Goal: Task Accomplishment & Management: Complete application form

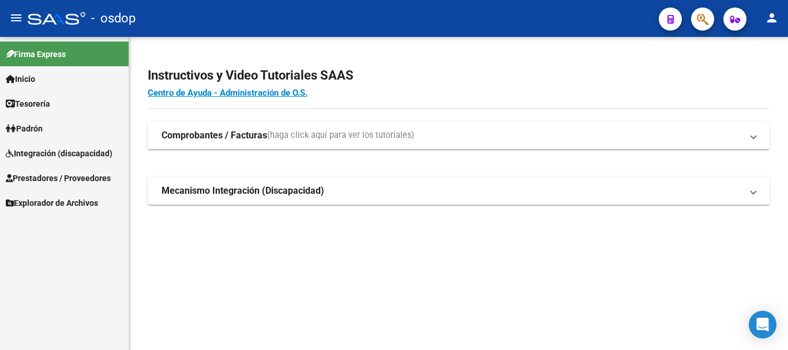
click at [43, 179] on span "Prestadores / Proveedores" at bounding box center [58, 178] width 105 height 13
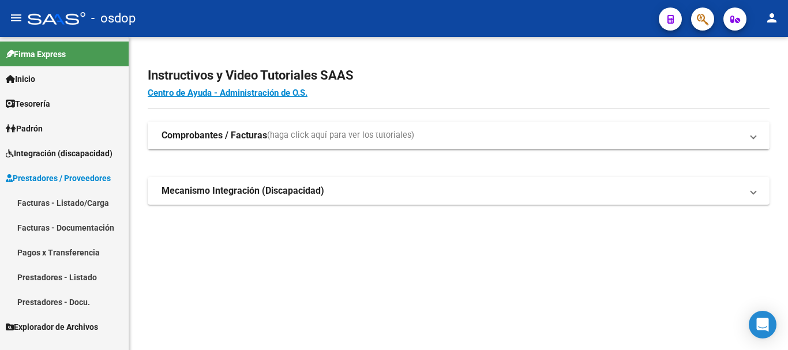
click at [76, 276] on link "Prestadores - Listado" at bounding box center [64, 277] width 129 height 25
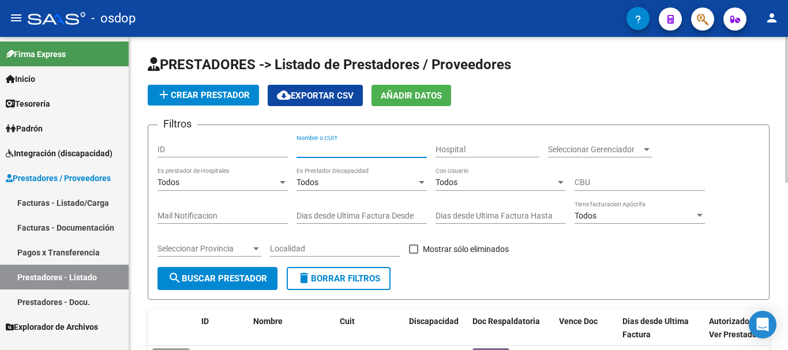
click at [365, 153] on input "Nombre o CUIT" at bounding box center [362, 150] width 130 height 10
drag, startPoint x: 214, startPoint y: 283, endPoint x: 207, endPoint y: 283, distance: 6.9
click at [212, 283] on span "search Buscar Prestador" at bounding box center [217, 279] width 99 height 10
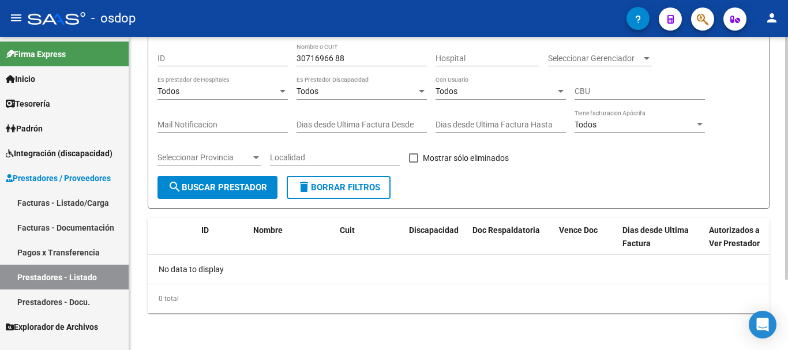
scroll to position [33, 0]
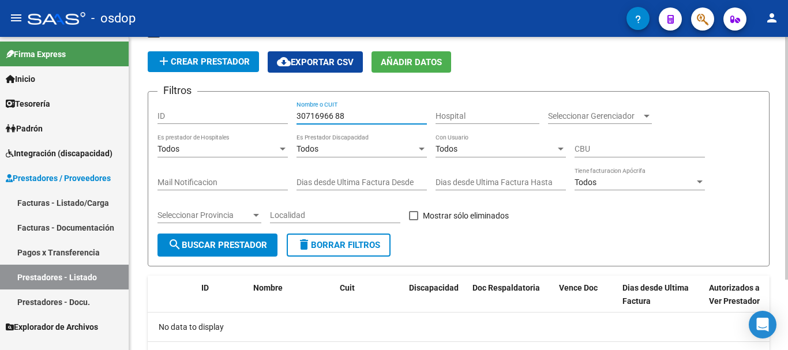
click at [362, 117] on input "30716966 88" at bounding box center [362, 116] width 130 height 10
type input "30716946688"
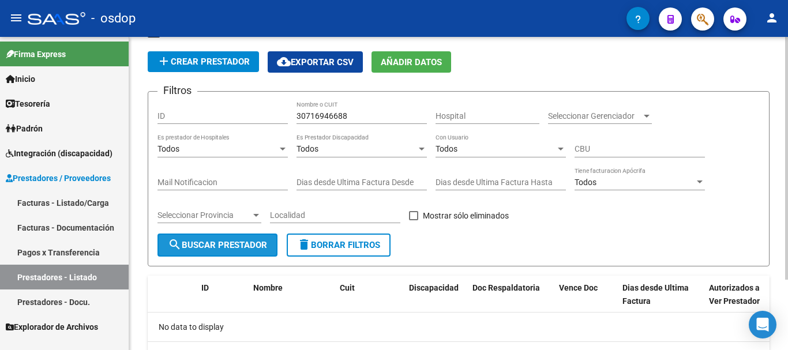
click at [207, 239] on button "search Buscar Prestador" at bounding box center [218, 245] width 120 height 23
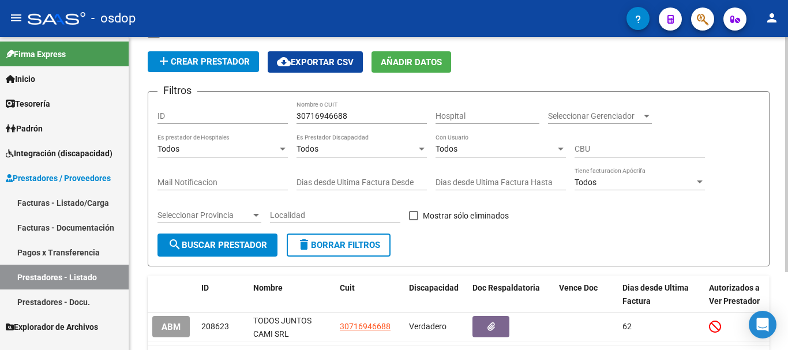
scroll to position [104, 0]
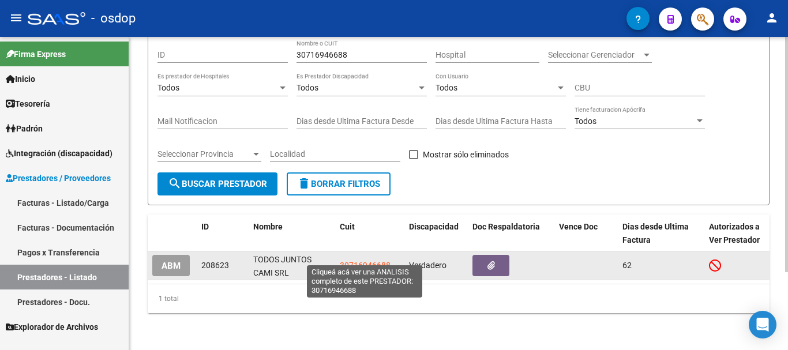
click at [352, 261] on span "30716946688" at bounding box center [365, 265] width 51 height 9
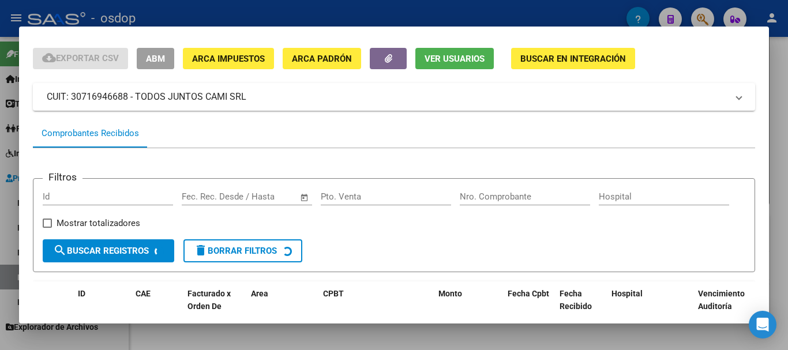
scroll to position [101, 0]
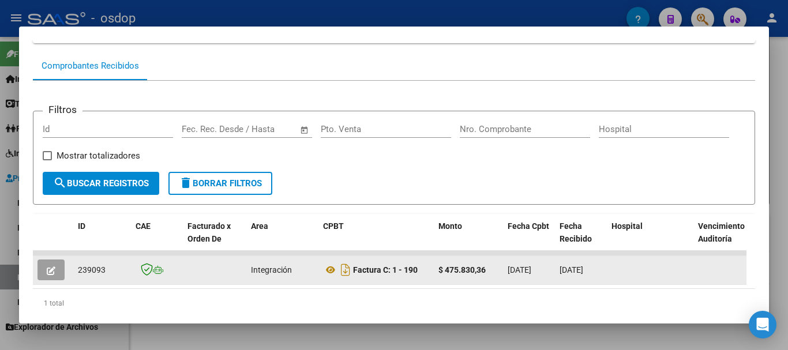
click at [47, 275] on icon "button" at bounding box center [51, 271] width 9 height 9
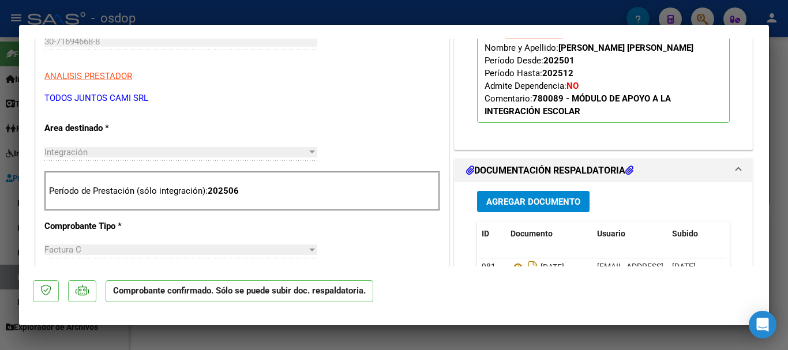
scroll to position [289, 0]
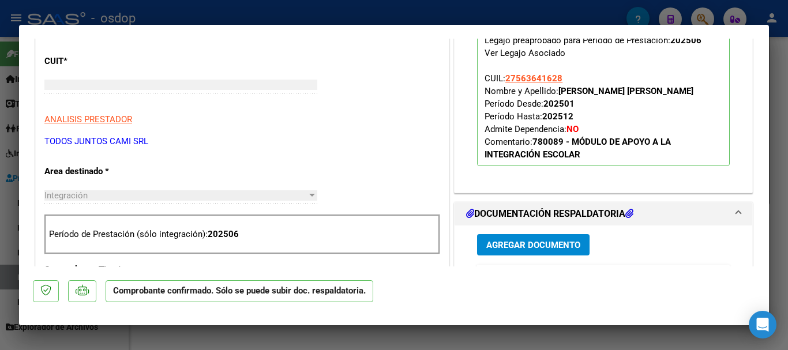
type input "$ 0,00"
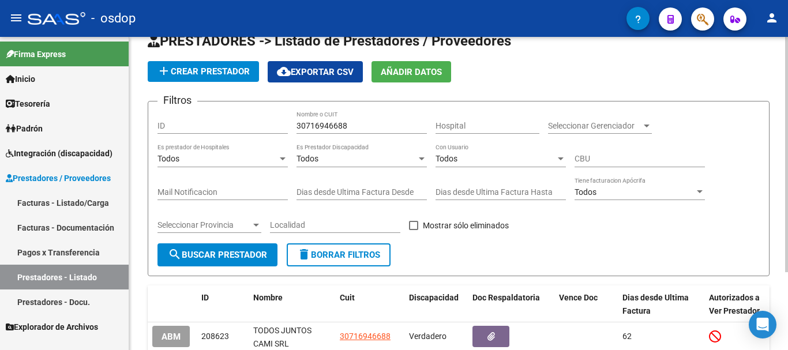
scroll to position [0, 0]
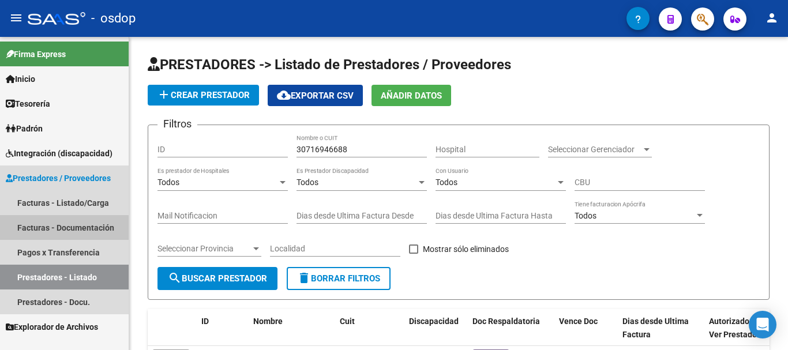
click at [53, 233] on link "Facturas - Documentación" at bounding box center [64, 227] width 129 height 25
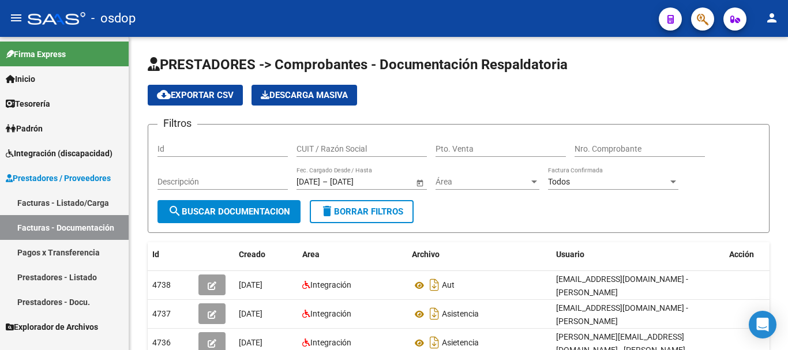
click at [83, 205] on link "Facturas - Listado/Carga" at bounding box center [64, 202] width 129 height 25
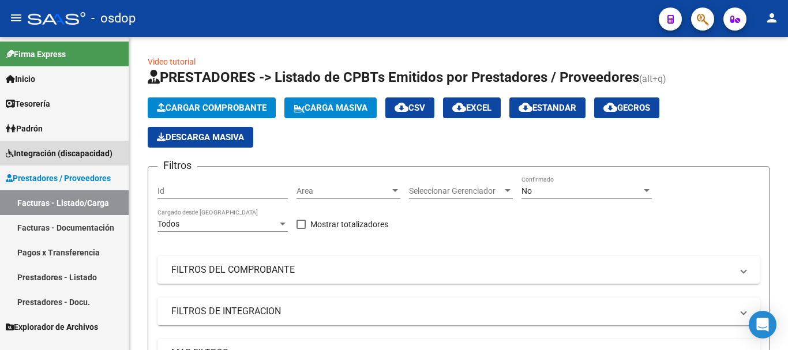
click at [42, 154] on span "Integración (discapacidad)" at bounding box center [59, 153] width 107 height 13
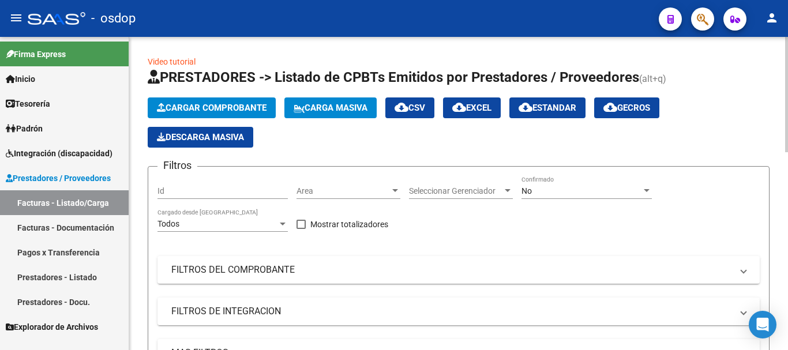
click at [219, 107] on span "Cargar Comprobante" at bounding box center [212, 108] width 110 height 10
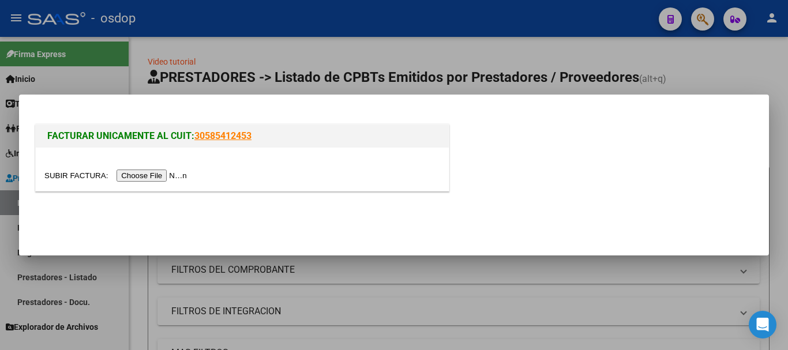
click at [174, 176] on input "file" at bounding box center [117, 176] width 146 height 12
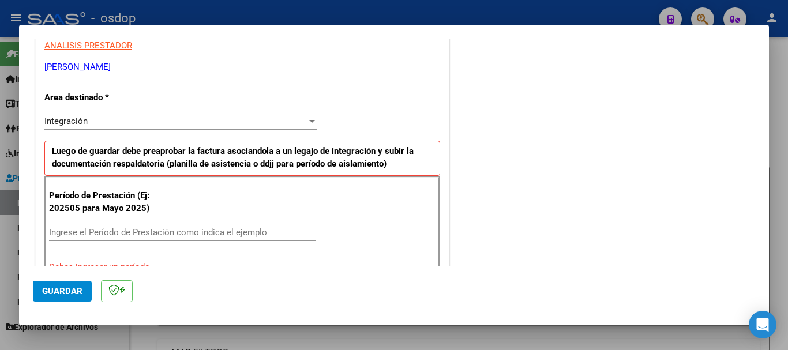
scroll to position [231, 0]
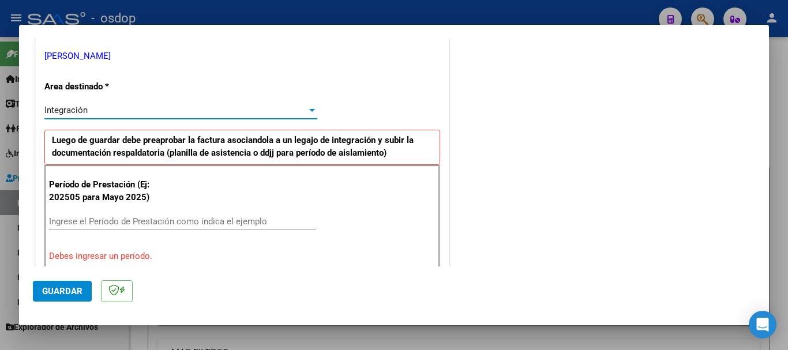
click at [309, 111] on div at bounding box center [312, 110] width 6 height 3
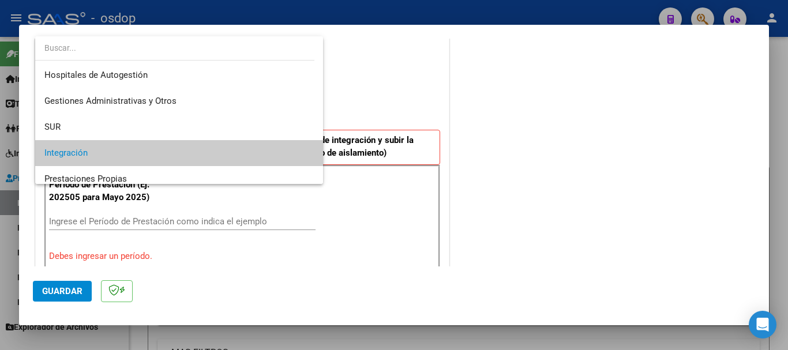
scroll to position [43, 0]
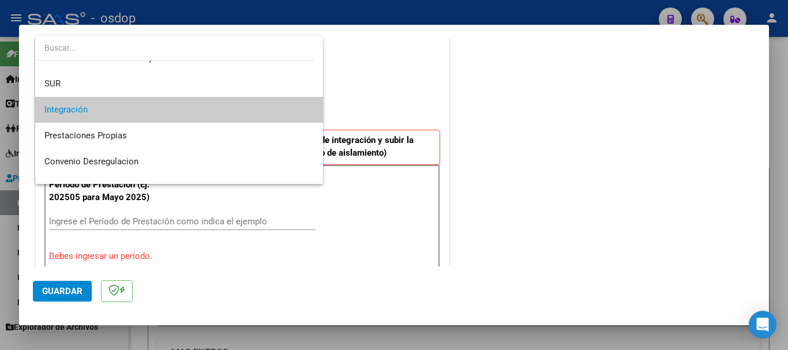
click at [126, 104] on span "Integración" at bounding box center [179, 110] width 270 height 26
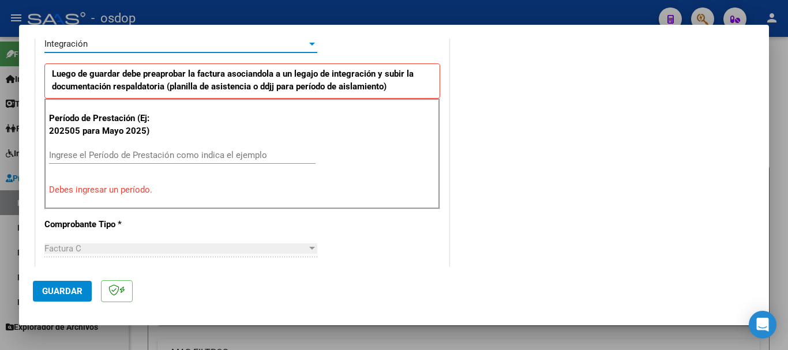
scroll to position [346, 0]
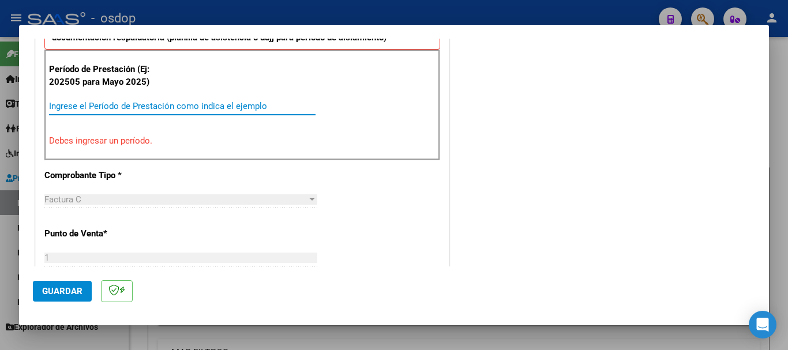
click at [82, 107] on input "Ingrese el Período de Prestación como indica el ejemplo" at bounding box center [182, 106] width 267 height 10
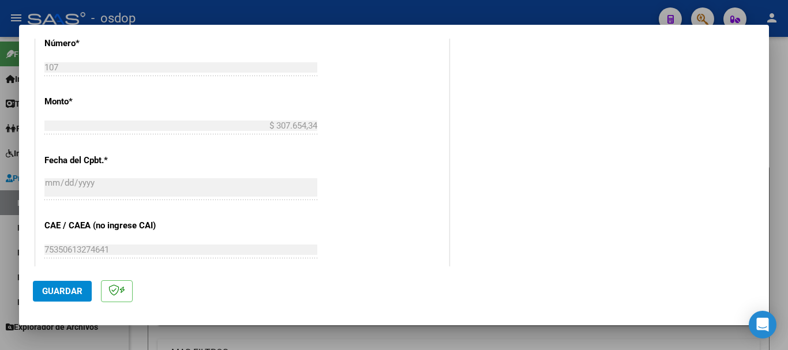
scroll to position [276, 0]
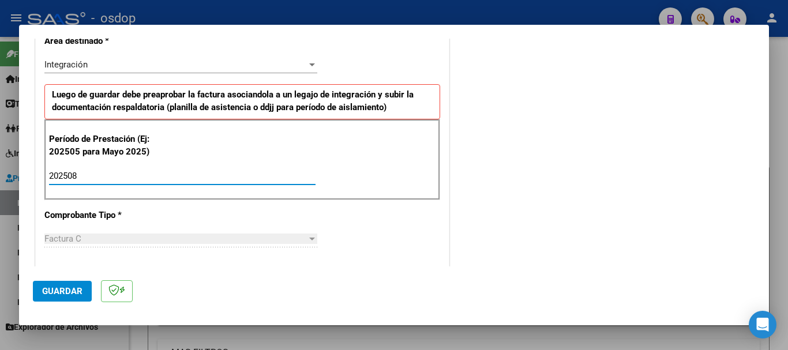
type input "202508"
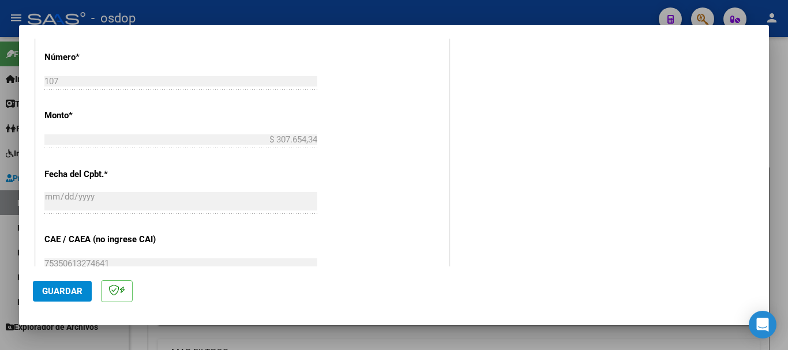
scroll to position [796, 0]
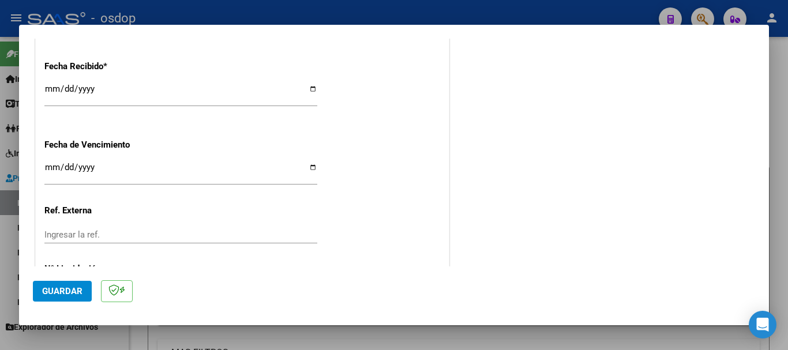
click at [67, 287] on span "Guardar" at bounding box center [62, 291] width 40 height 10
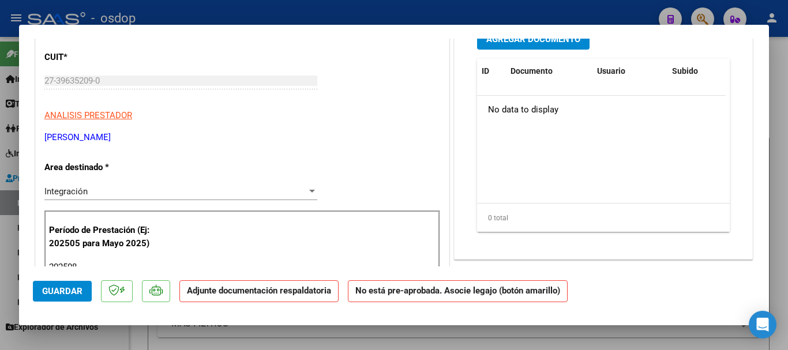
scroll to position [0, 0]
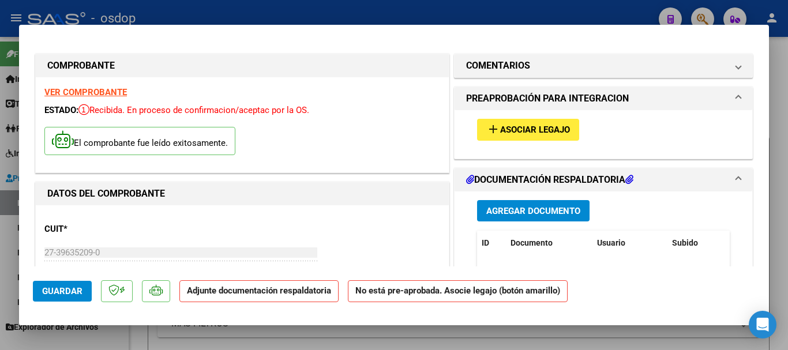
click at [551, 134] on span "Asociar Legajo" at bounding box center [535, 130] width 70 height 10
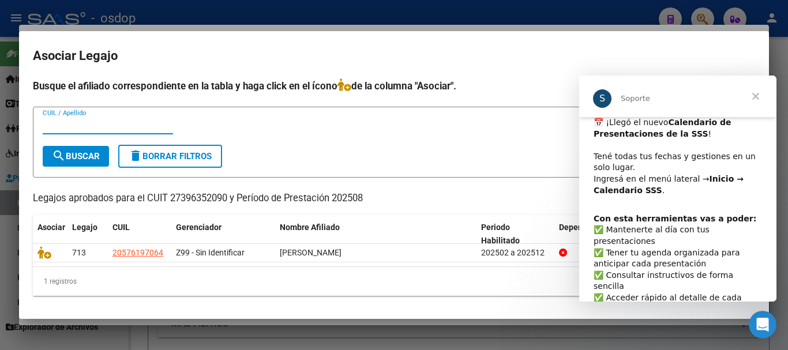
scroll to position [34, 0]
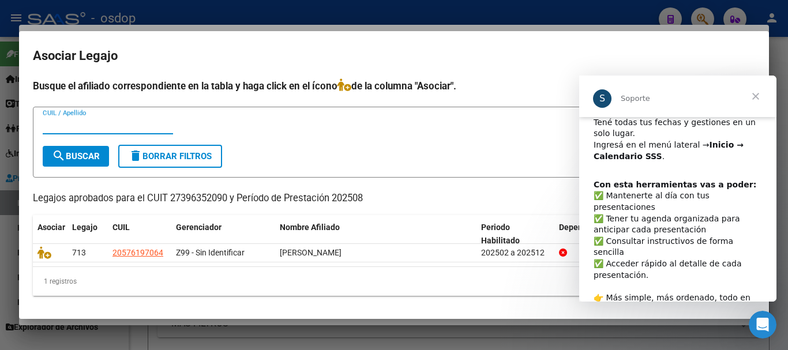
click at [758, 98] on span "Cerrar" at bounding box center [756, 97] width 42 height 42
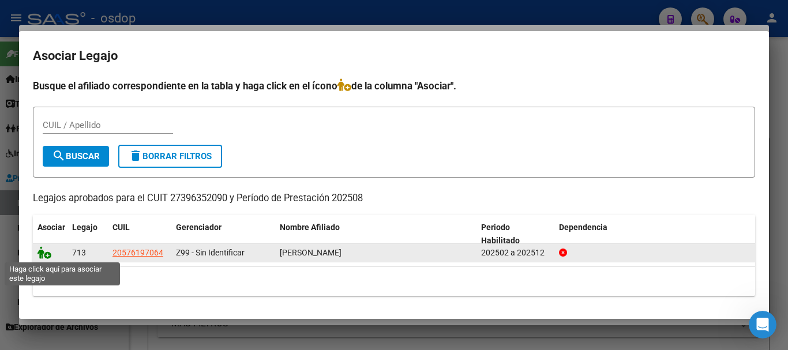
click at [38, 255] on icon at bounding box center [45, 252] width 14 height 13
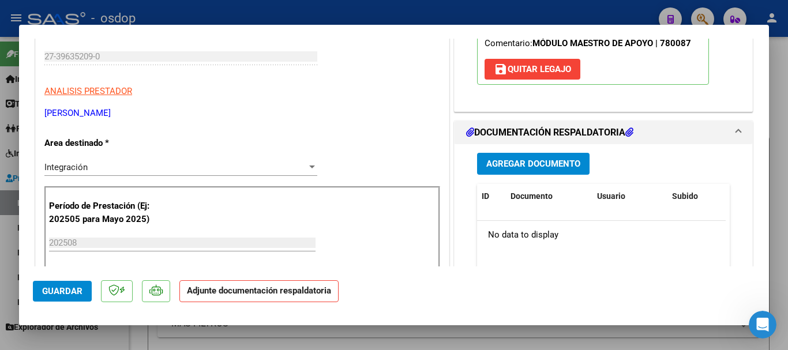
scroll to position [231, 0]
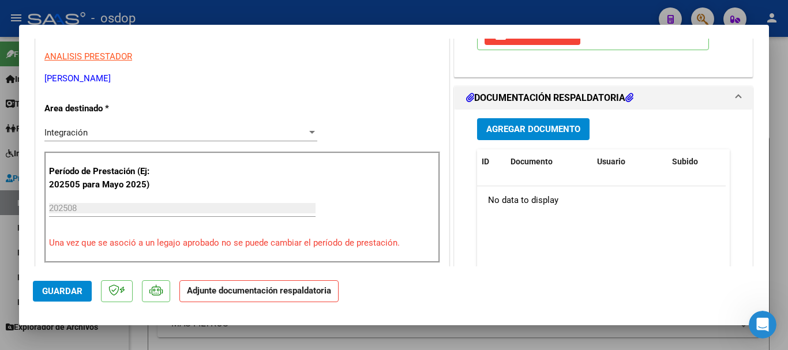
click at [522, 128] on span "Agregar Documento" at bounding box center [534, 130] width 94 height 10
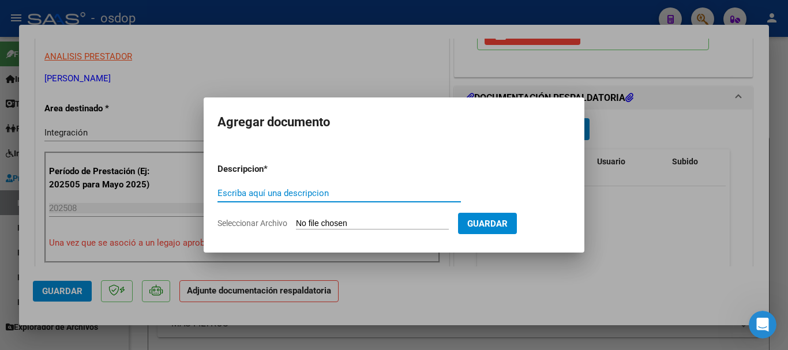
click at [229, 189] on input "Escriba aquí una descripcion" at bounding box center [340, 193] width 244 height 10
type input "planilla asistencia agosto 2025"
click at [306, 226] on input "Seleccionar Archivo" at bounding box center [372, 224] width 153 height 11
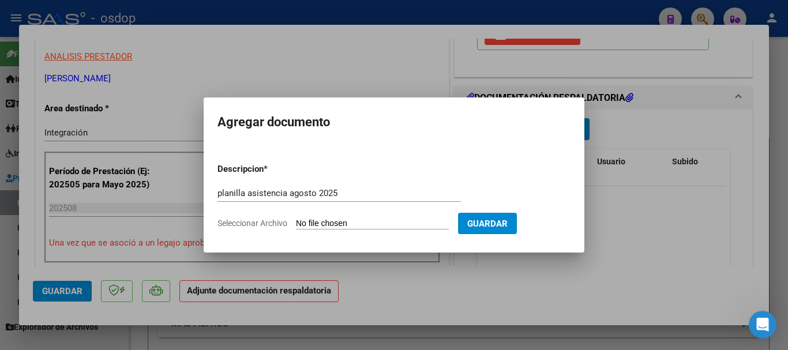
type input "C:\fakepath\PLANILLA AGOSTO .pdf"
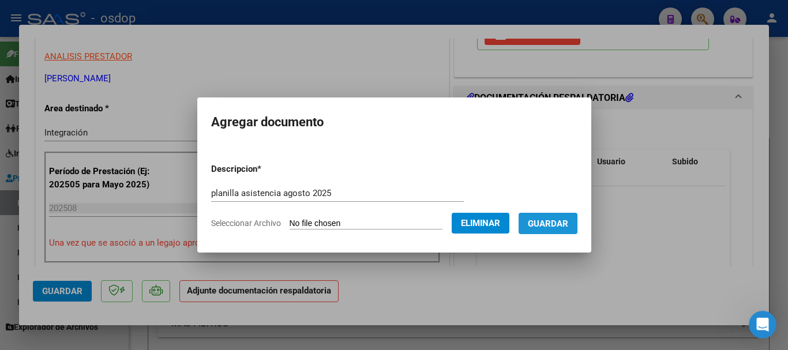
click at [547, 226] on span "Guardar" at bounding box center [548, 224] width 40 height 10
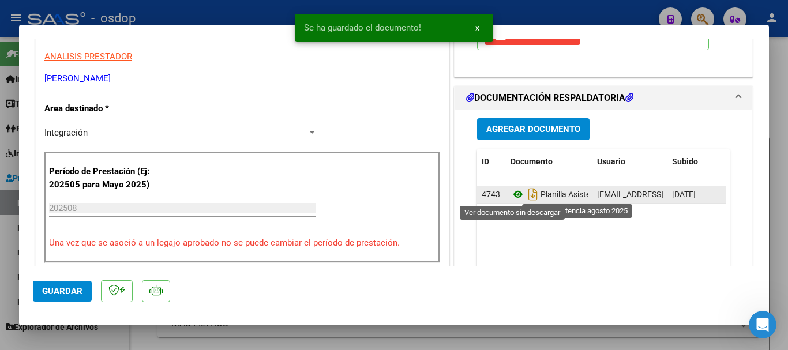
click at [515, 195] on icon at bounding box center [518, 195] width 15 height 14
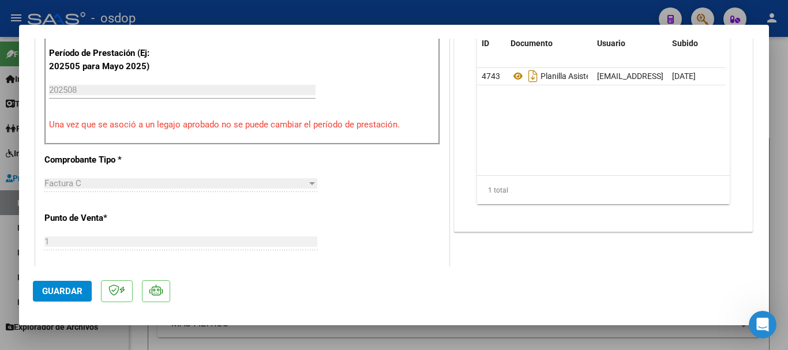
scroll to position [404, 0]
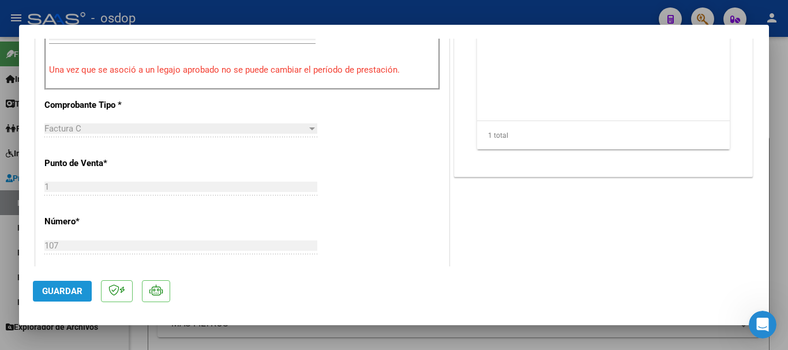
click at [46, 289] on span "Guardar" at bounding box center [62, 291] width 40 height 10
type input "$ 0,00"
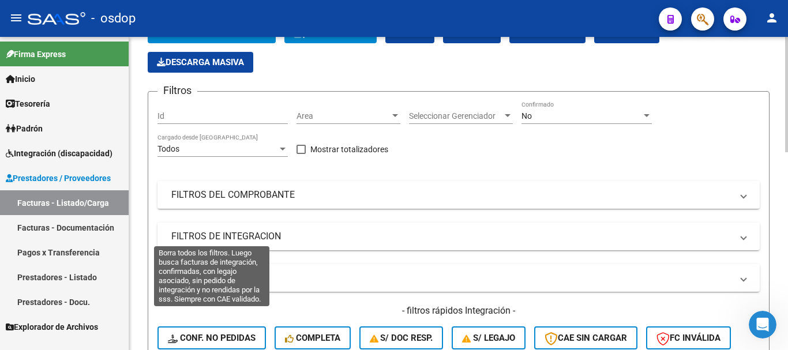
scroll to position [289, 0]
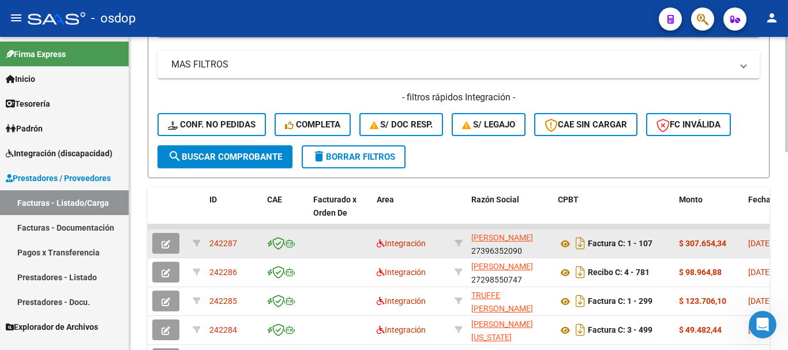
click at [161, 246] on button "button" at bounding box center [165, 243] width 27 height 21
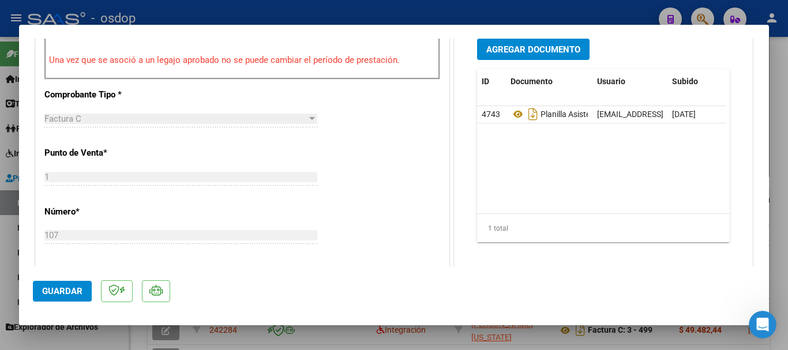
scroll to position [404, 0]
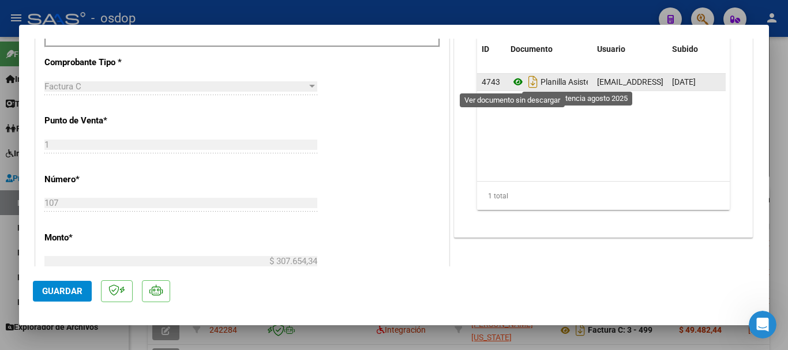
click at [513, 83] on icon at bounding box center [518, 82] width 15 height 14
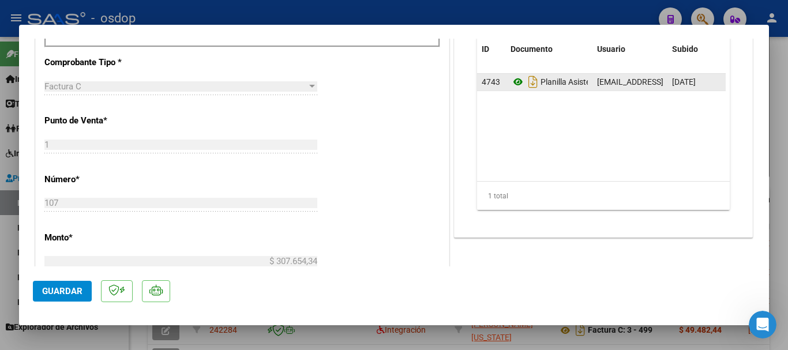
type input "$ 0,00"
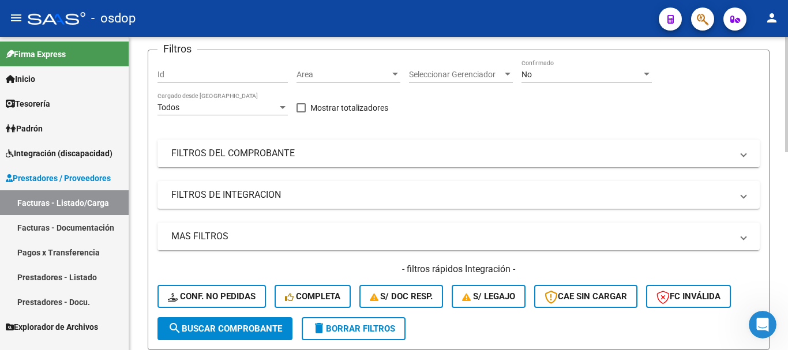
scroll to position [115, 0]
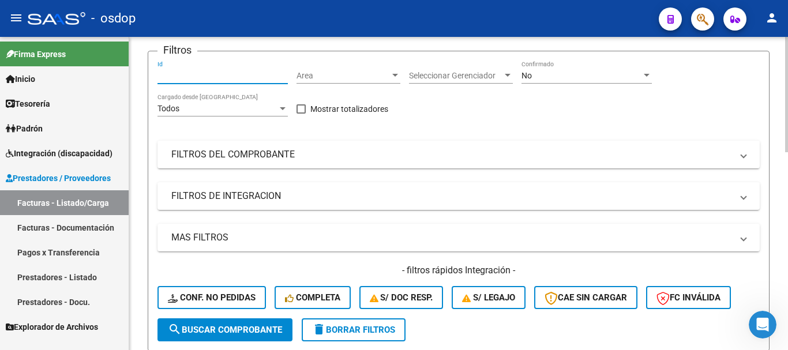
click at [204, 75] on input "Id" at bounding box center [223, 76] width 130 height 10
type input "242287"
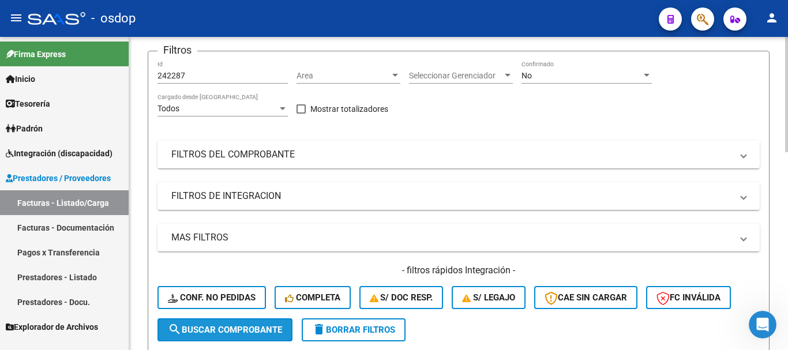
click at [206, 329] on span "search Buscar Comprobante" at bounding box center [225, 330] width 114 height 10
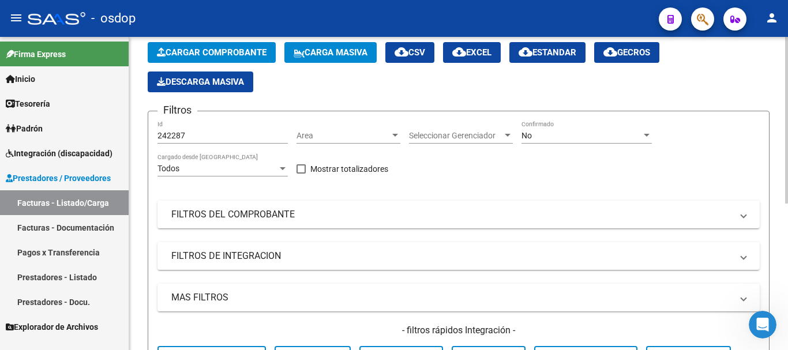
scroll to position [0, 0]
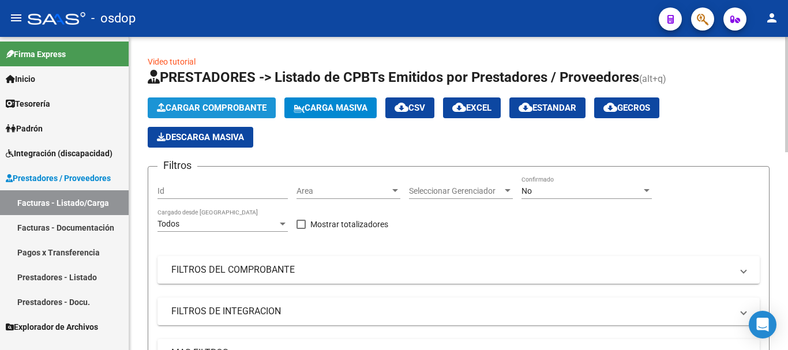
click at [184, 107] on span "Cargar Comprobante" at bounding box center [212, 108] width 110 height 10
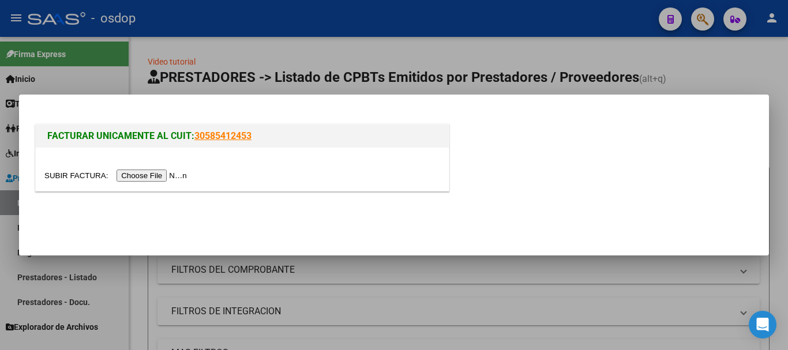
click at [163, 174] on input "file" at bounding box center [117, 176] width 146 height 12
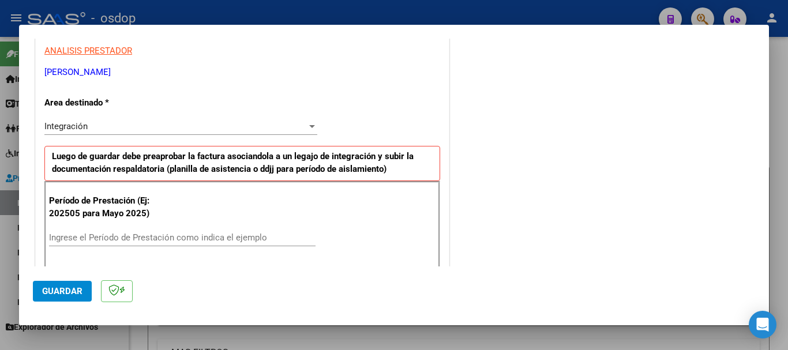
scroll to position [231, 0]
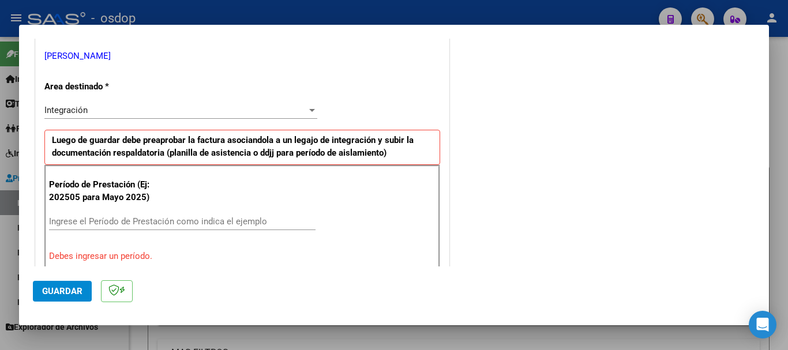
click at [114, 113] on div "Integración" at bounding box center [175, 110] width 263 height 10
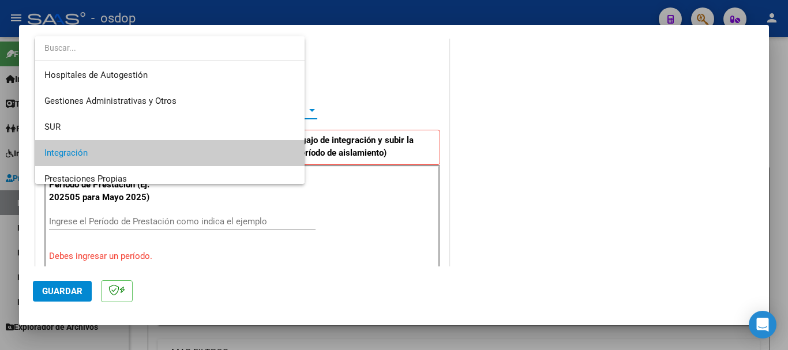
scroll to position [43, 0]
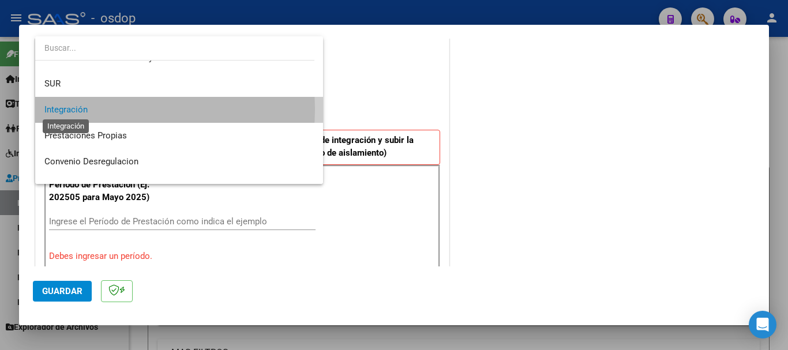
click at [84, 109] on span "Integración" at bounding box center [65, 109] width 43 height 10
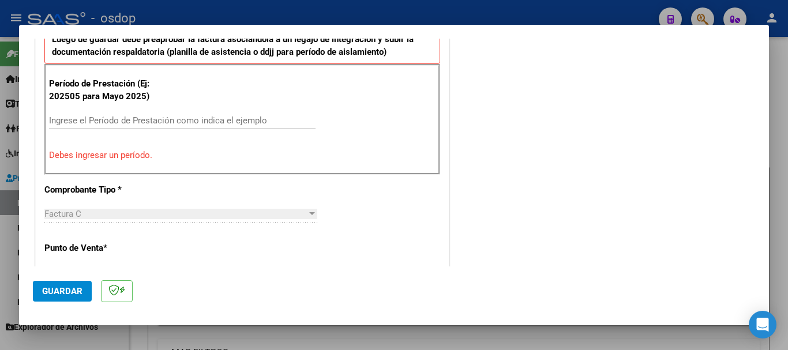
scroll to position [346, 0]
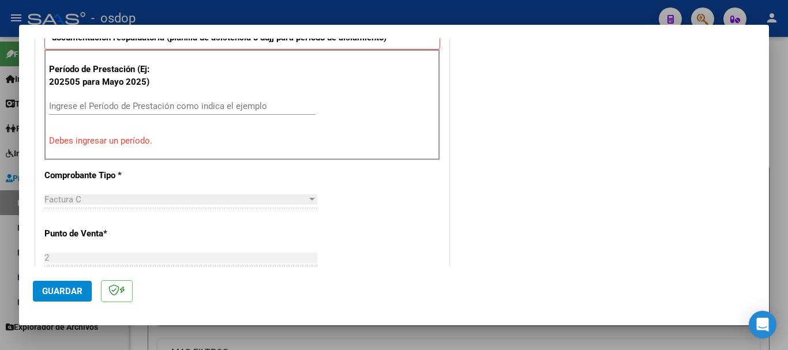
click at [101, 103] on input "Ingrese el Período de Prestación como indica el ejemplo" at bounding box center [182, 106] width 267 height 10
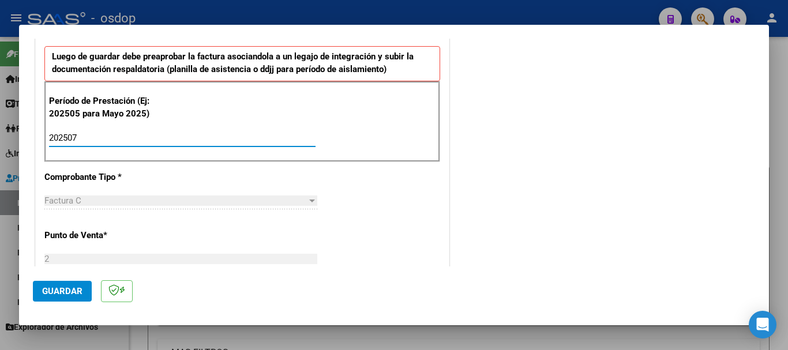
scroll to position [462, 0]
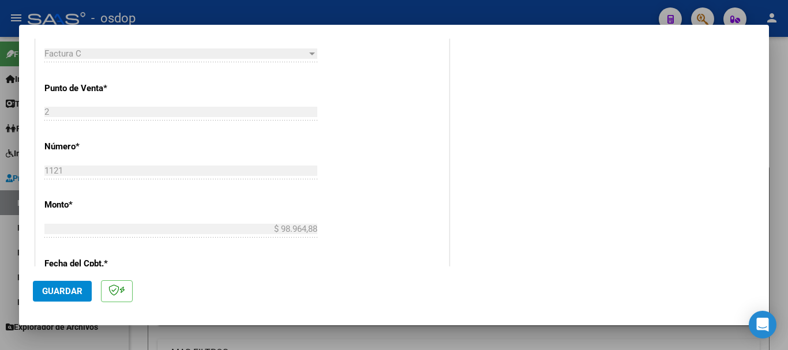
type input "202507"
click at [62, 293] on span "Guardar" at bounding box center [62, 291] width 40 height 10
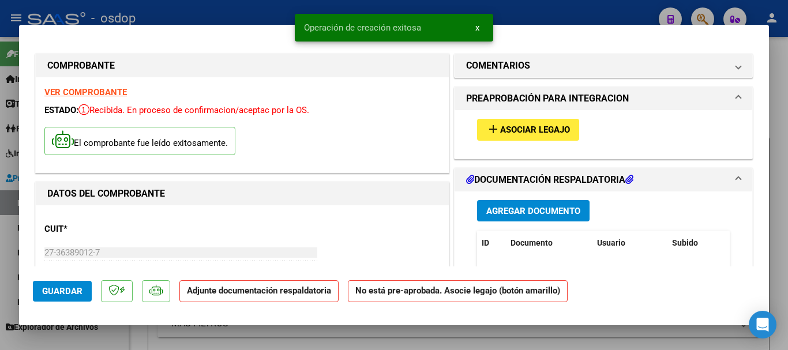
click at [544, 131] on span "Asociar Legajo" at bounding box center [535, 130] width 70 height 10
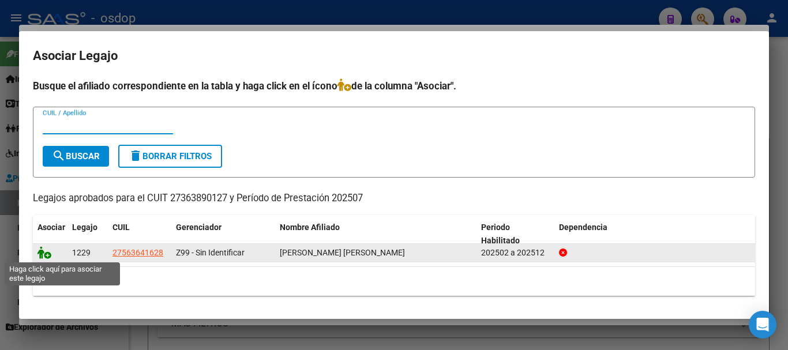
click at [39, 255] on icon at bounding box center [45, 252] width 14 height 13
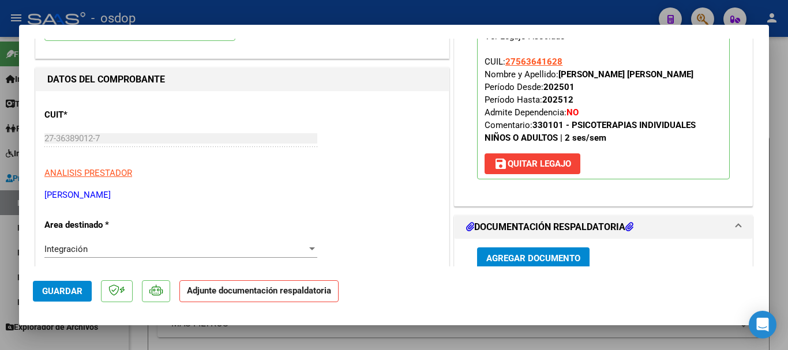
scroll to position [115, 0]
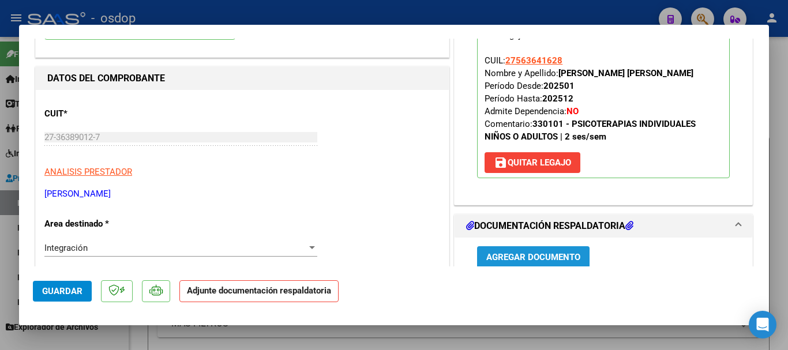
click at [513, 257] on span "Agregar Documento" at bounding box center [534, 258] width 94 height 10
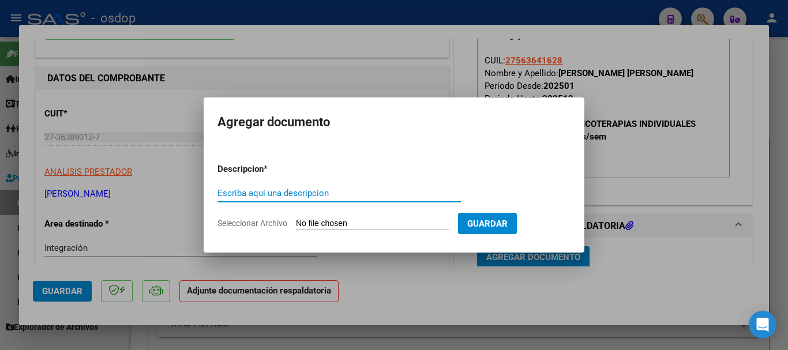
click at [356, 193] on input "Escriba aquí una descripcion" at bounding box center [340, 193] width 244 height 10
type input "planilla asistencia julio 2025"
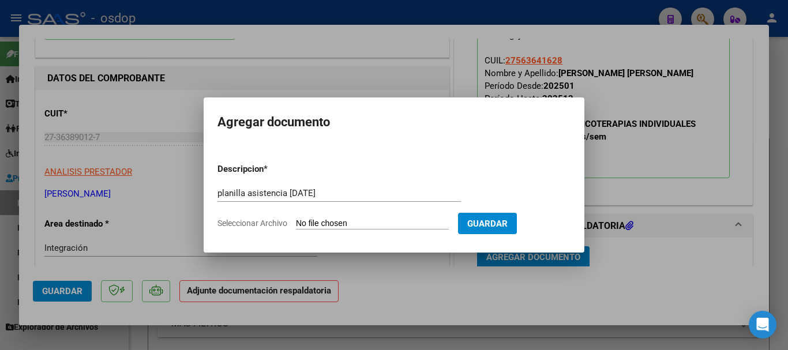
click at [345, 221] on input "Seleccionar Archivo" at bounding box center [372, 224] width 153 height 11
type input "C:\fakepath\PLANILLA JULIO ESPINOSA .pdf"
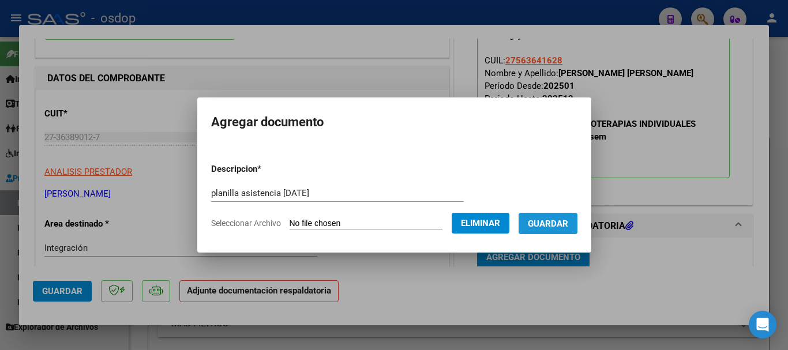
click at [554, 222] on span "Guardar" at bounding box center [548, 224] width 40 height 10
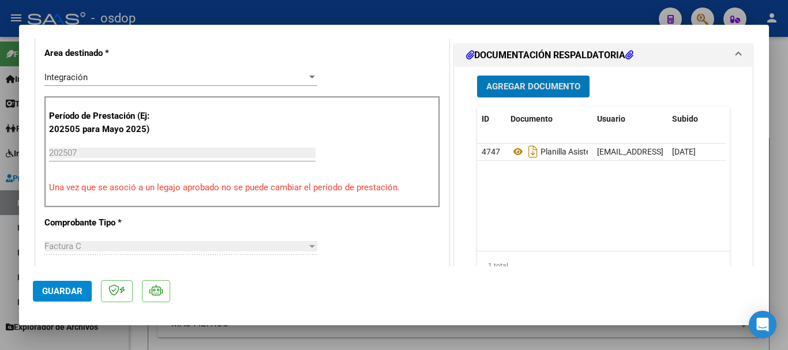
scroll to position [289, 0]
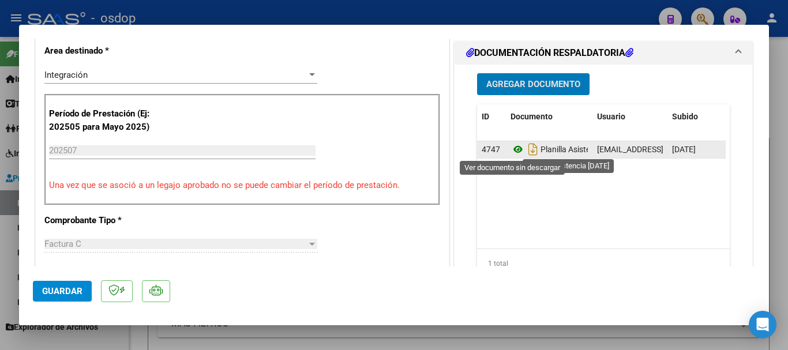
click at [511, 149] on icon at bounding box center [518, 150] width 15 height 14
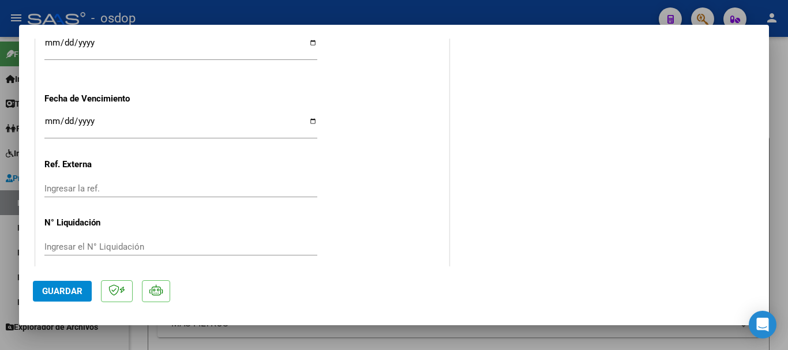
scroll to position [871, 0]
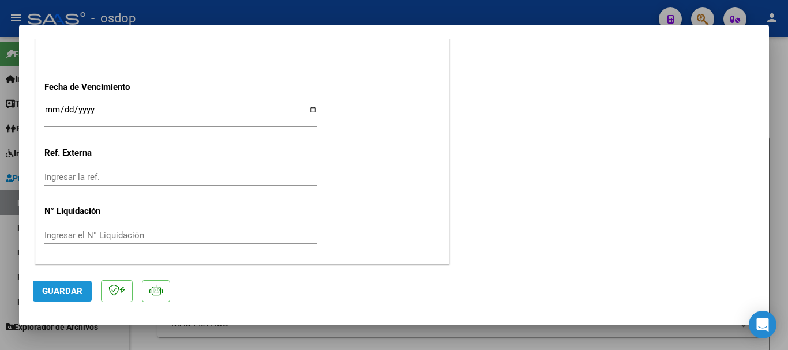
click at [73, 296] on span "Guardar" at bounding box center [62, 291] width 40 height 10
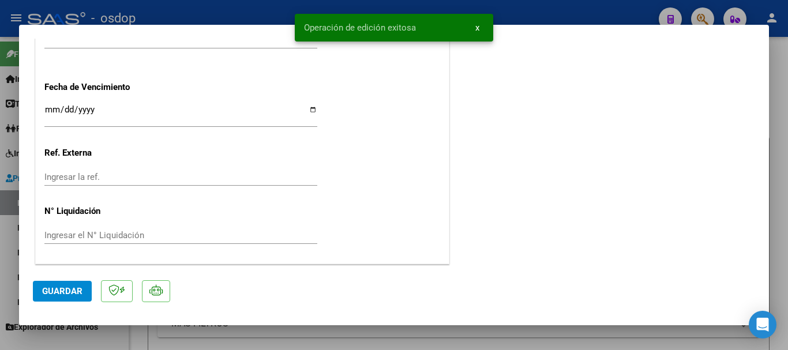
type input "$ 0,00"
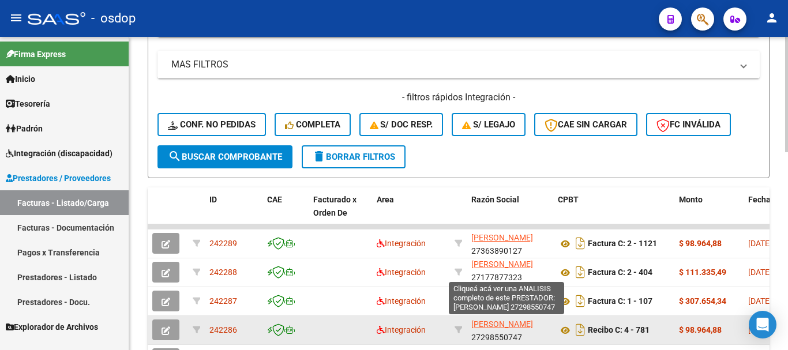
scroll to position [15, 0]
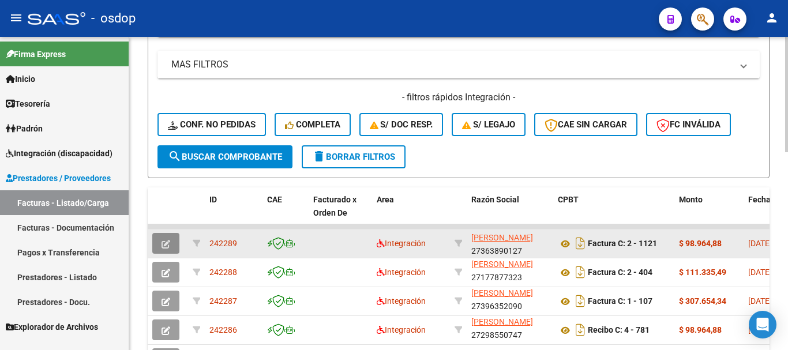
click at [170, 244] on button "button" at bounding box center [165, 243] width 27 height 21
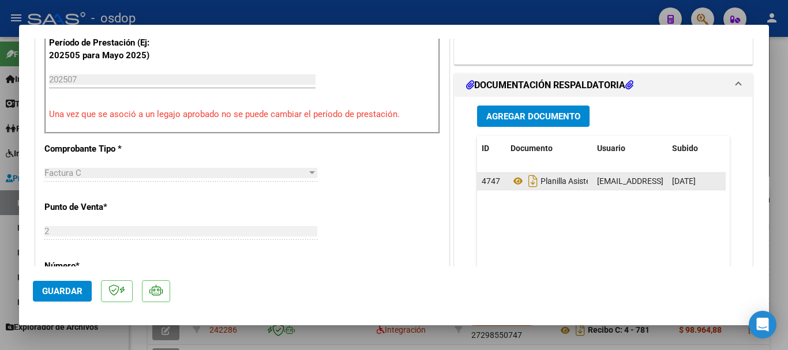
scroll to position [346, 0]
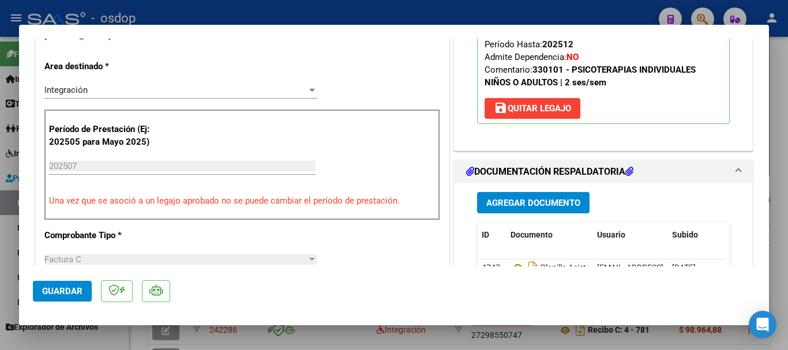
type input "$ 0,00"
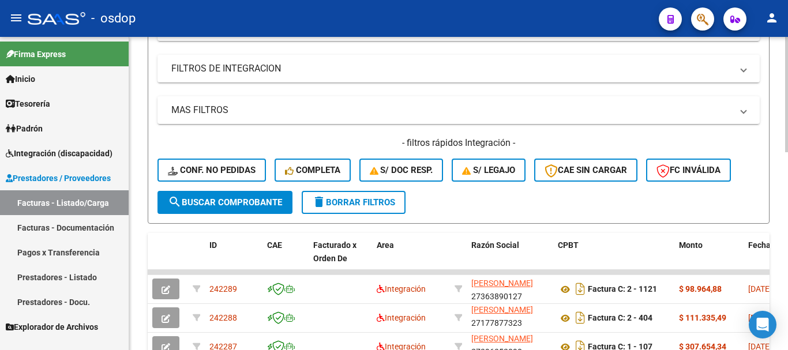
scroll to position [58, 0]
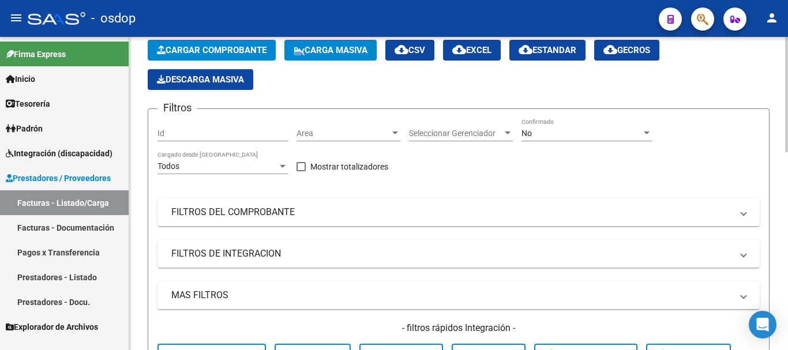
click at [209, 48] on span "Cargar Comprobante" at bounding box center [212, 50] width 110 height 10
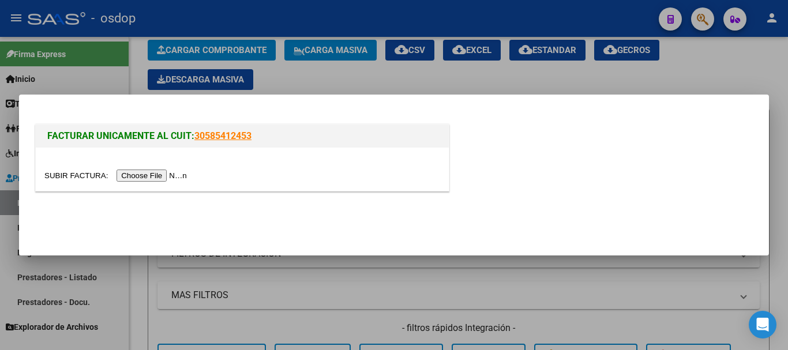
click at [169, 175] on input "file" at bounding box center [117, 176] width 146 height 12
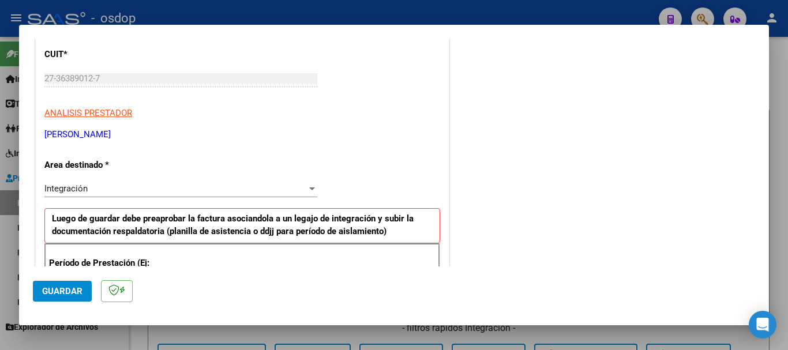
scroll to position [173, 0]
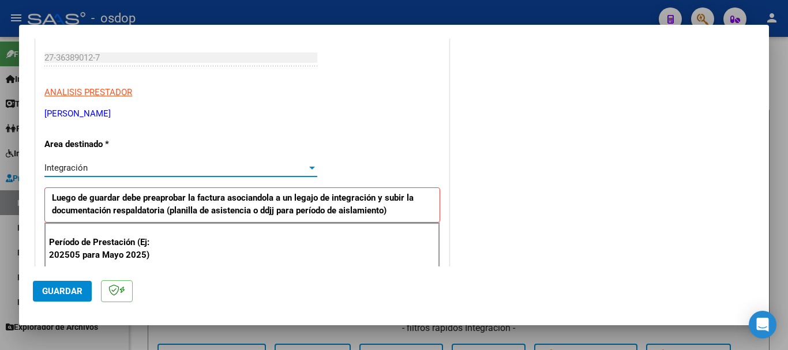
click at [118, 171] on div "Integración" at bounding box center [175, 168] width 263 height 10
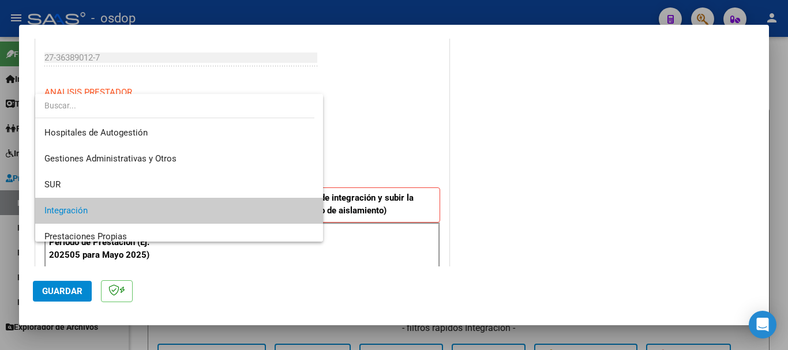
scroll to position [43, 0]
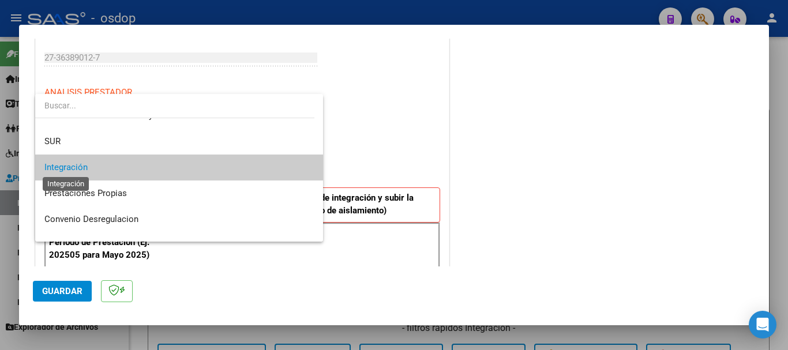
click at [83, 166] on span "Integración" at bounding box center [65, 167] width 43 height 10
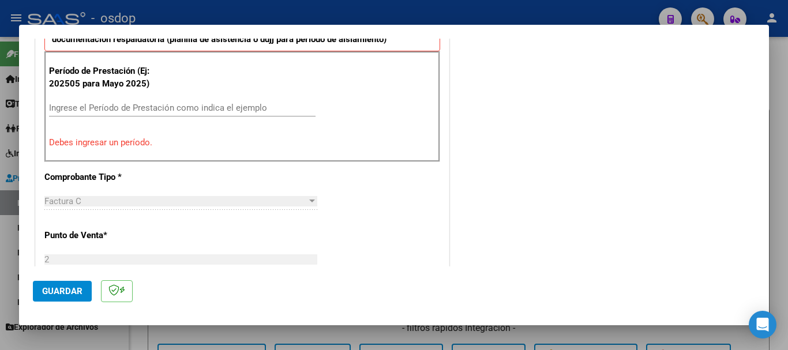
scroll to position [346, 0]
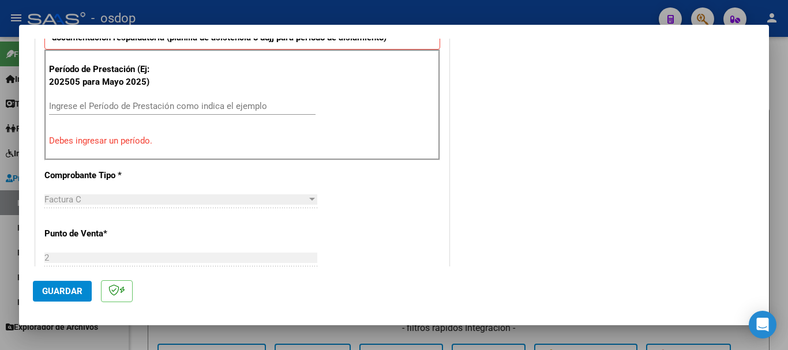
click at [133, 104] on input "Ingrese el Período de Prestación como indica el ejemplo" at bounding box center [182, 106] width 267 height 10
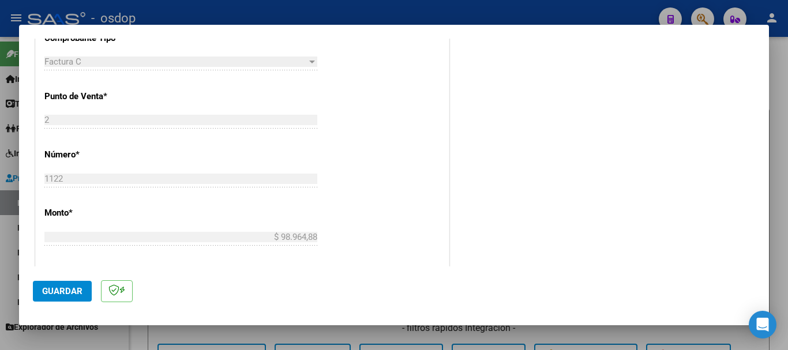
scroll to position [462, 0]
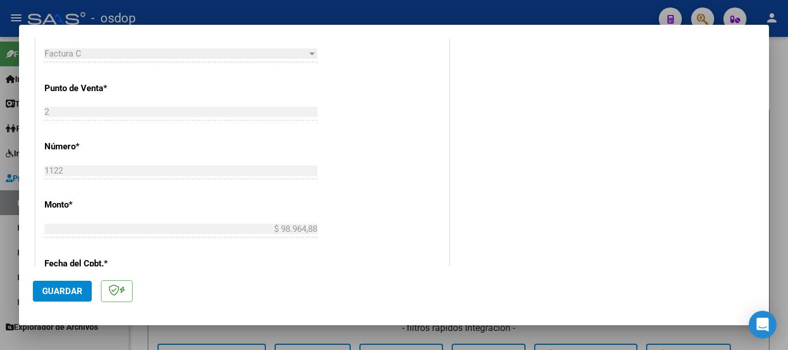
type input "202508"
click at [63, 291] on span "Guardar" at bounding box center [62, 291] width 40 height 10
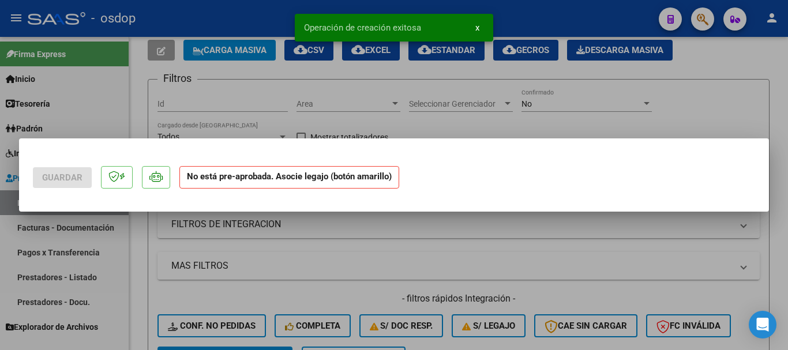
scroll to position [0, 0]
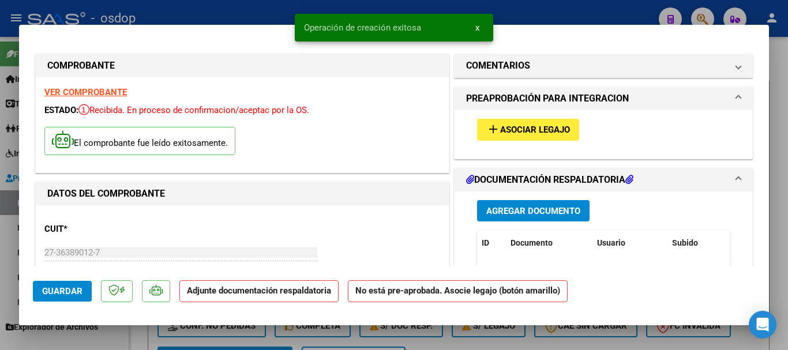
click at [494, 129] on mat-icon "add" at bounding box center [494, 129] width 14 height 14
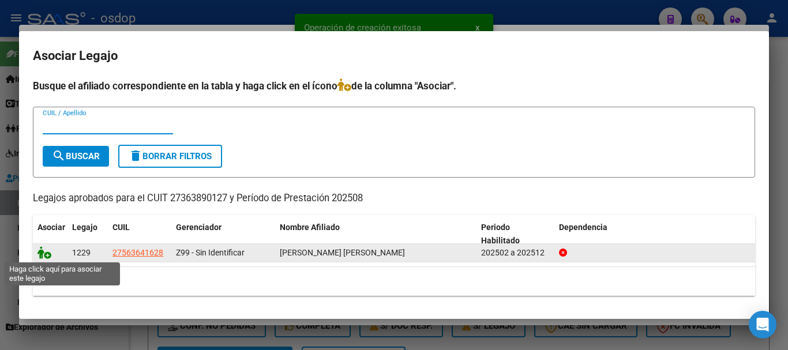
click at [42, 252] on icon at bounding box center [45, 252] width 14 height 13
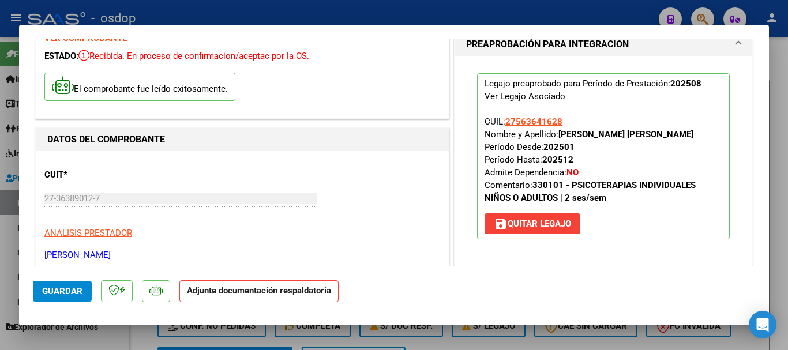
scroll to position [173, 0]
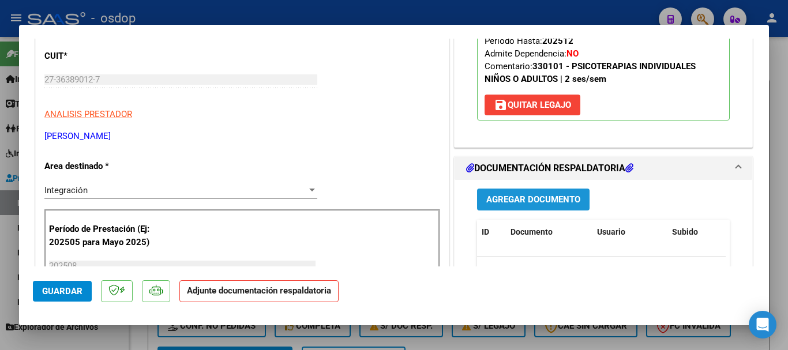
click at [507, 198] on span "Agregar Documento" at bounding box center [534, 200] width 94 height 10
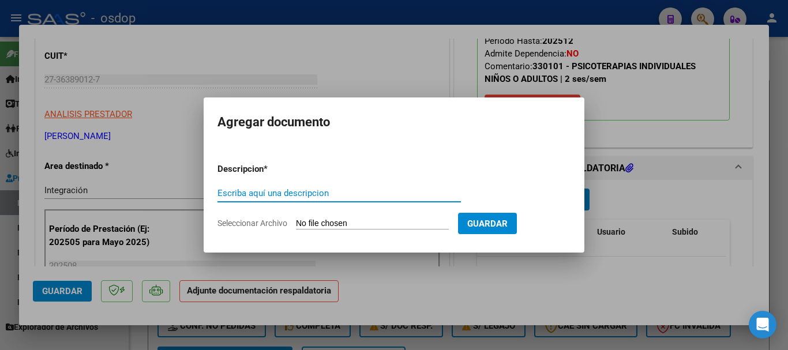
click at [331, 188] on input "Escriba aquí una descripcion" at bounding box center [340, 193] width 244 height 10
click at [326, 192] on input "Escriba aquí una descripcion" at bounding box center [340, 193] width 244 height 10
type input "planilla asistencia agosto 2025"
click at [314, 223] on input "Seleccionar Archivo" at bounding box center [372, 224] width 153 height 11
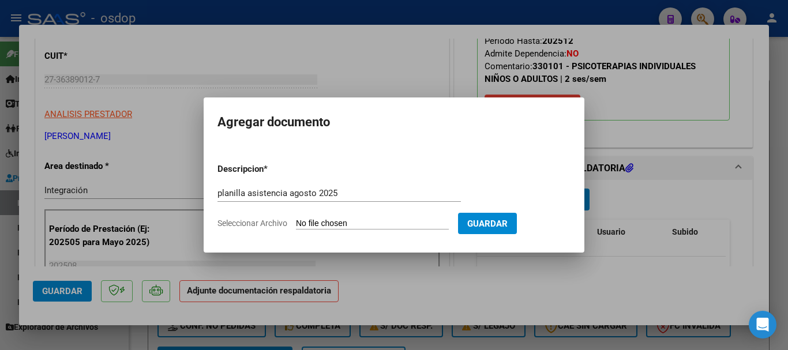
type input "C:\fakepath\PLANILLA AGOSTO ESPINOSA .pdf"
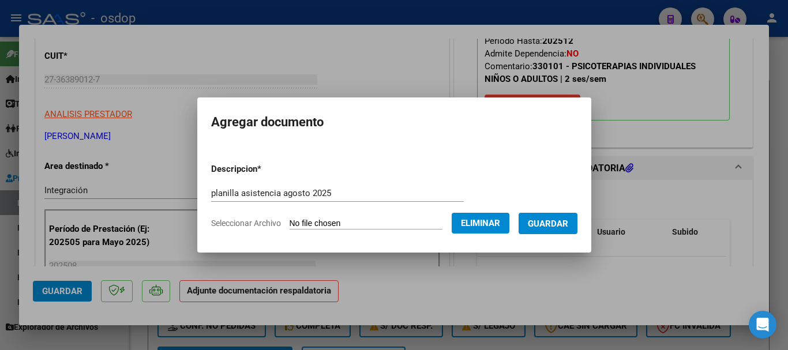
click at [544, 225] on span "Guardar" at bounding box center [548, 224] width 40 height 10
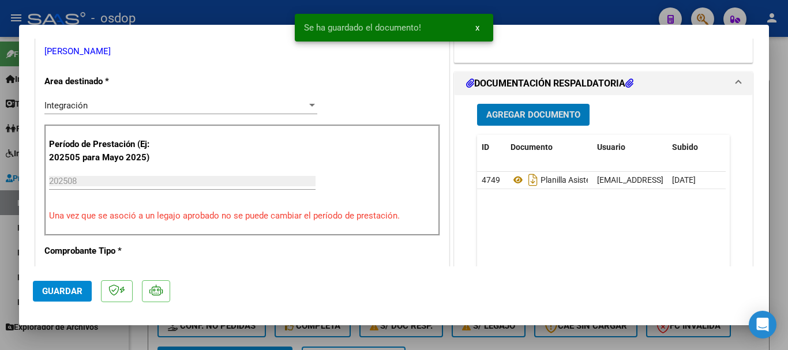
scroll to position [346, 0]
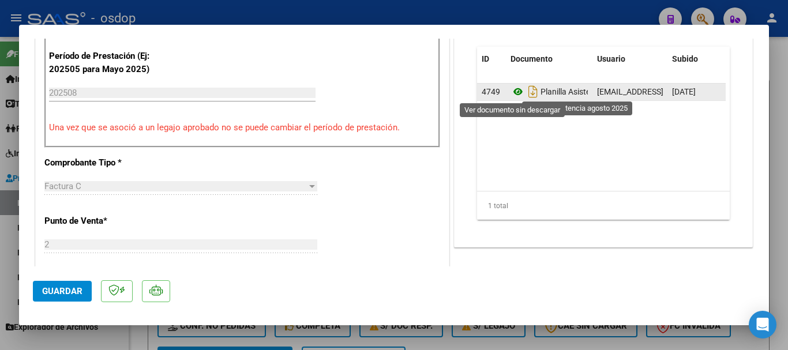
click at [515, 93] on icon at bounding box center [518, 92] width 15 height 14
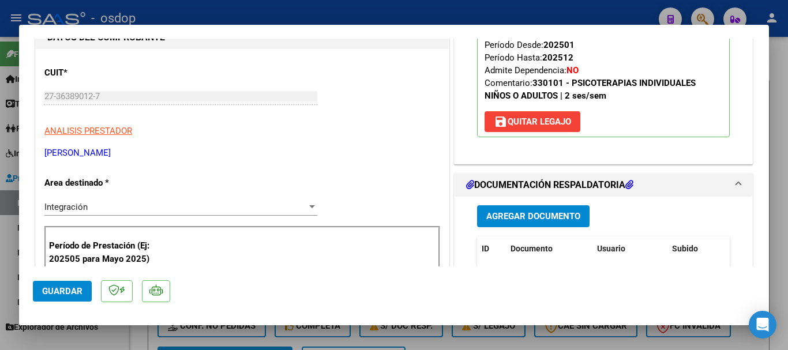
scroll to position [173, 0]
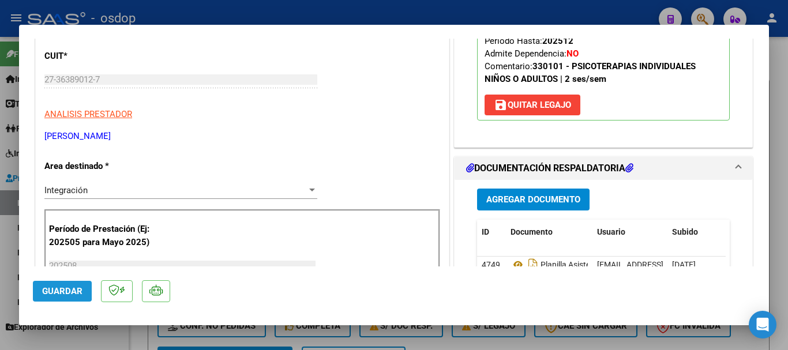
click at [53, 288] on span "Guardar" at bounding box center [62, 291] width 40 height 10
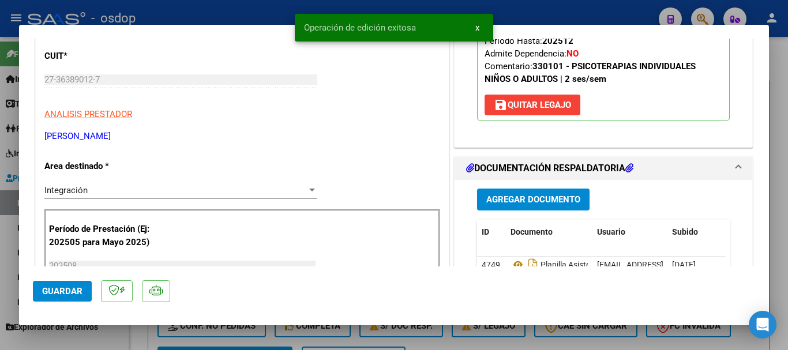
type input "$ 0,00"
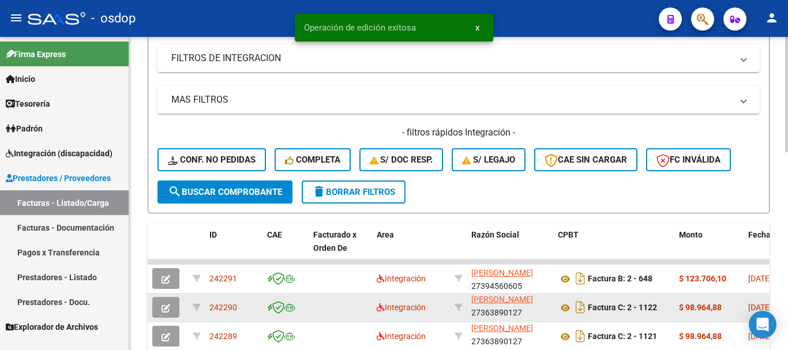
scroll to position [346, 0]
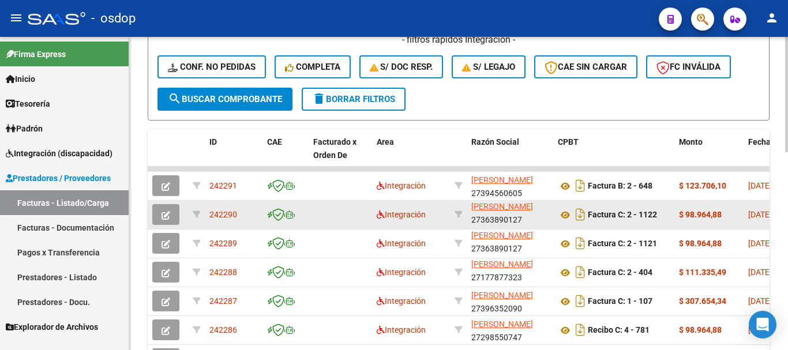
click at [168, 214] on icon "button" at bounding box center [166, 215] width 9 height 9
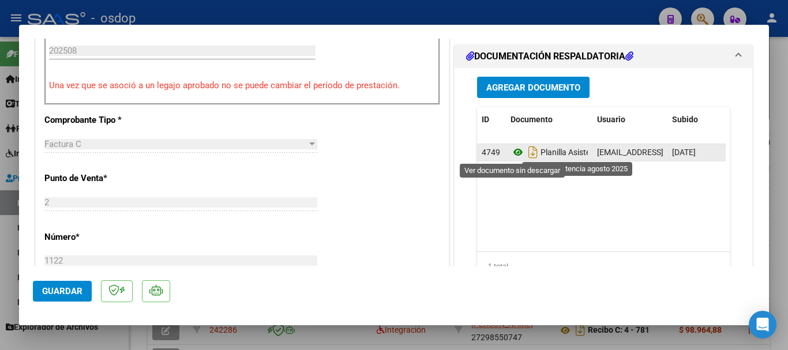
click at [517, 151] on icon at bounding box center [518, 152] width 15 height 14
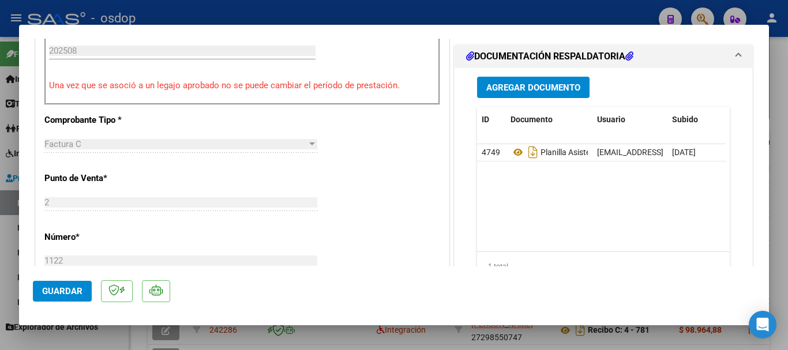
type input "$ 0,00"
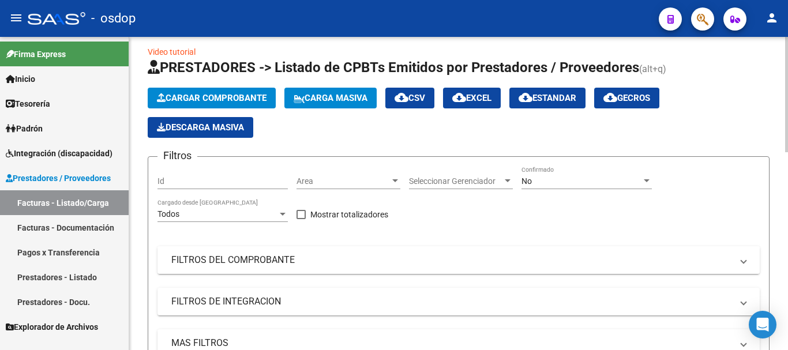
scroll to position [0, 0]
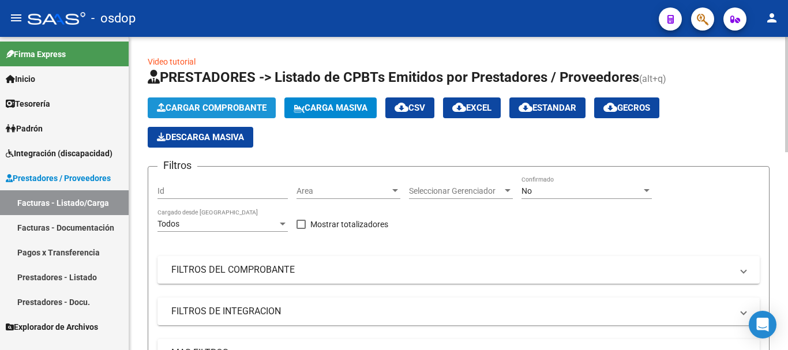
click at [205, 103] on span "Cargar Comprobante" at bounding box center [212, 108] width 110 height 10
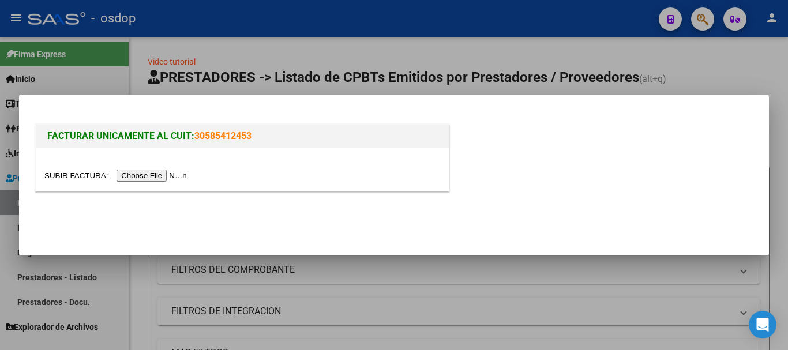
click at [179, 171] on input "file" at bounding box center [117, 176] width 146 height 12
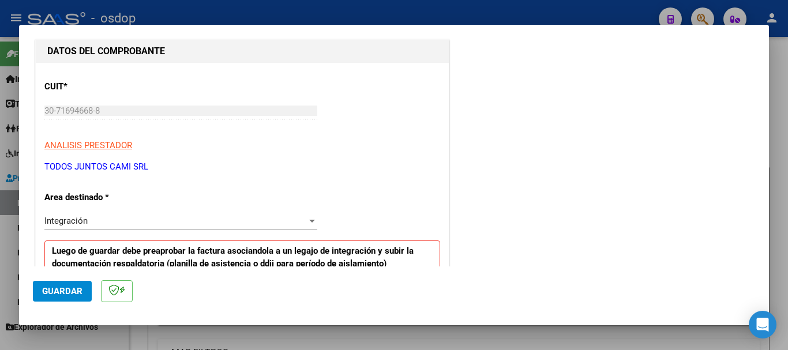
scroll to position [173, 0]
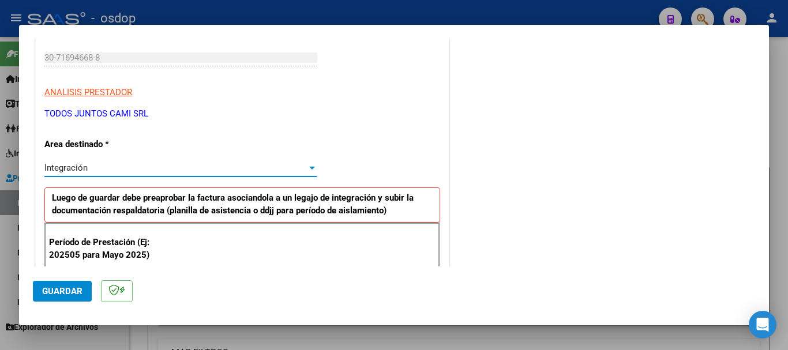
click at [169, 173] on div "Integración" at bounding box center [175, 168] width 263 height 10
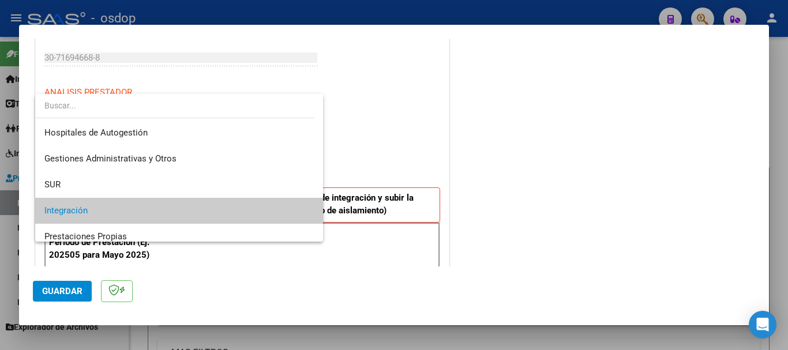
scroll to position [43, 0]
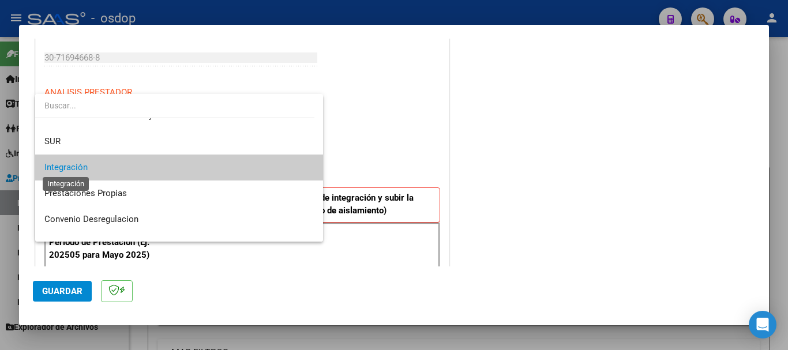
click at [65, 165] on span "Integración" at bounding box center [65, 167] width 43 height 10
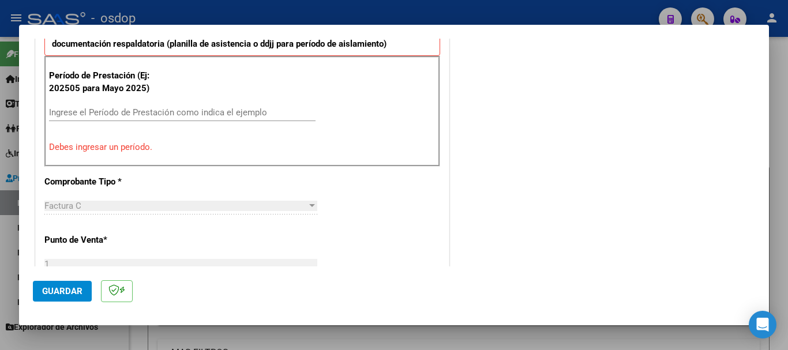
scroll to position [346, 0]
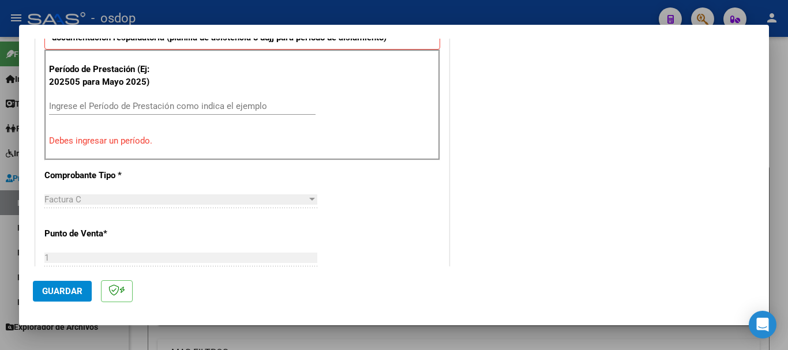
click at [96, 104] on input "Ingrese el Período de Prestación como indica el ejemplo" at bounding box center [182, 106] width 267 height 10
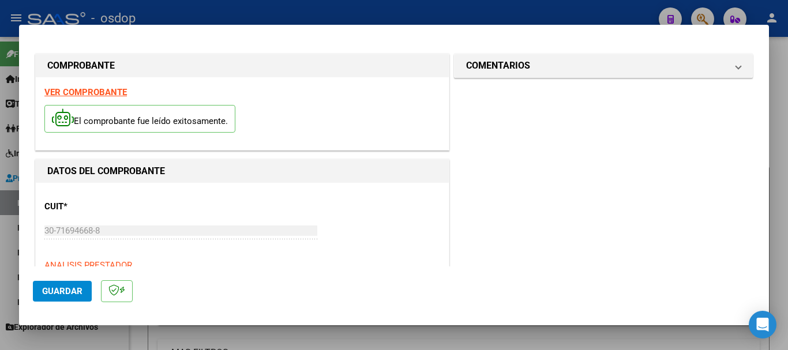
scroll to position [115, 0]
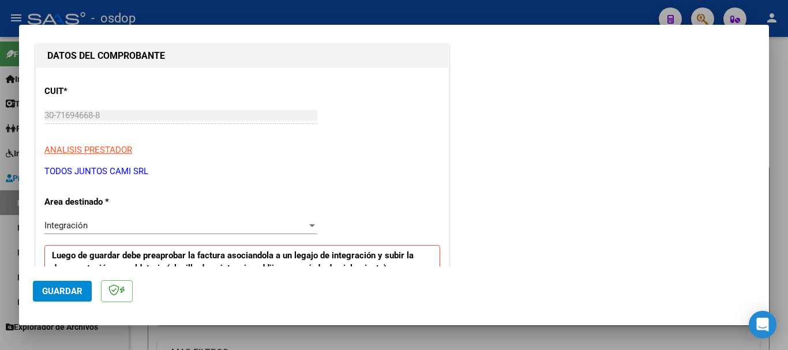
type input "202507"
click at [156, 219] on div "Integración Seleccionar Area" at bounding box center [180, 225] width 273 height 17
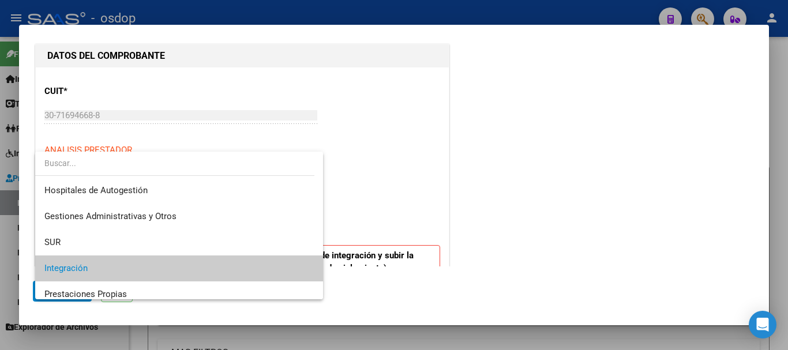
scroll to position [43, 0]
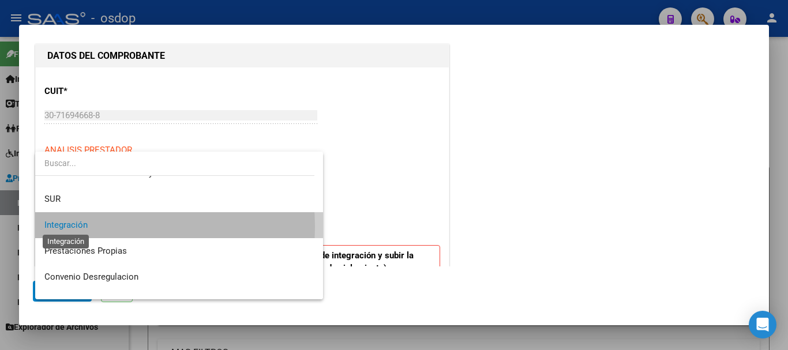
click at [79, 227] on span "Integración" at bounding box center [65, 225] width 43 height 10
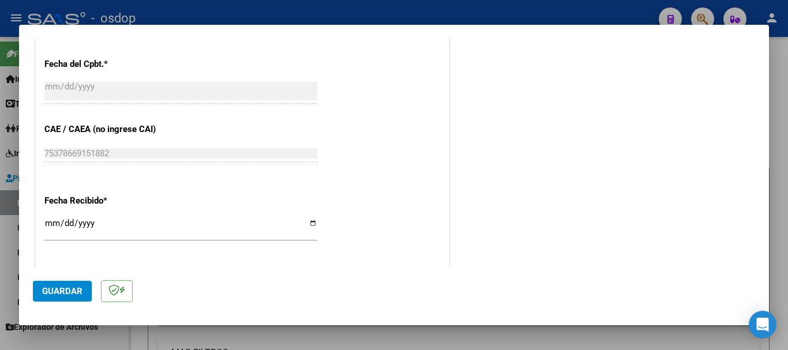
scroll to position [750, 0]
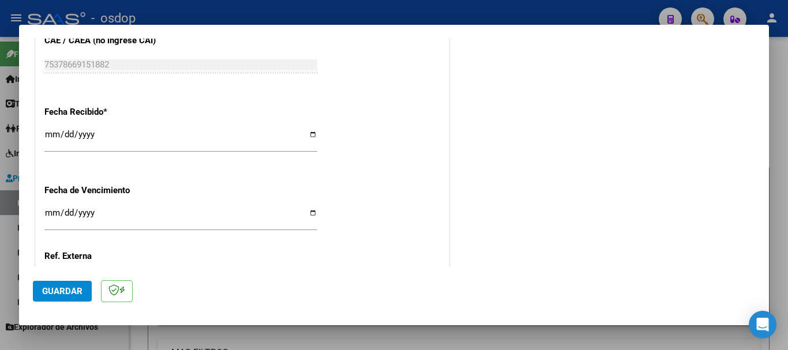
click at [57, 289] on span "Guardar" at bounding box center [62, 291] width 40 height 10
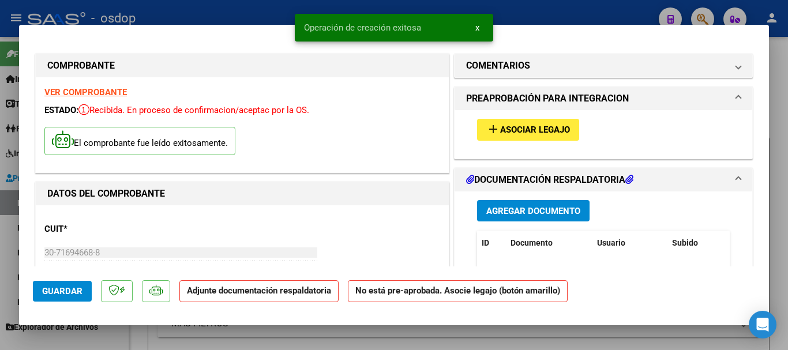
click at [500, 133] on span "Asociar Legajo" at bounding box center [535, 130] width 70 height 10
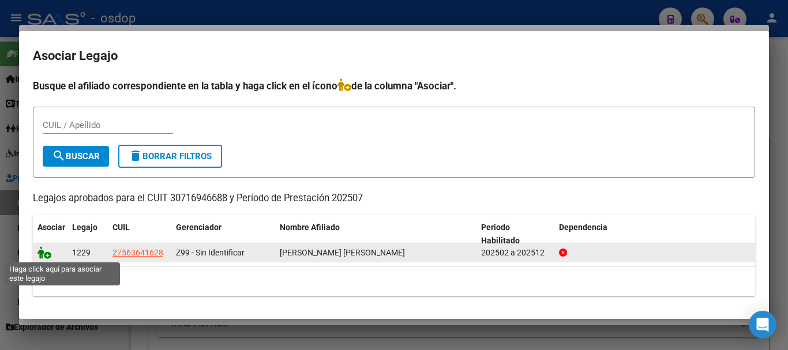
click at [44, 256] on icon at bounding box center [45, 252] width 14 height 13
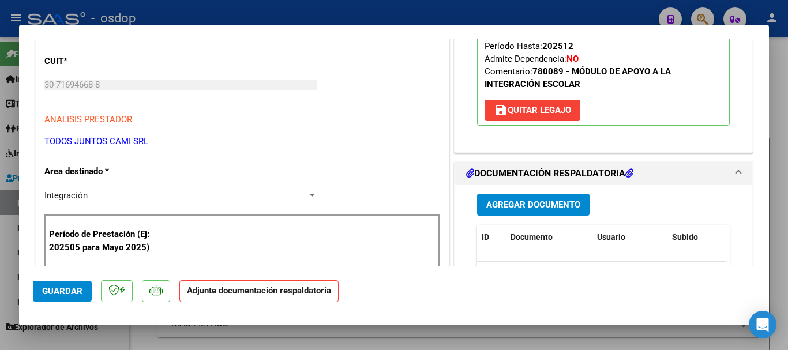
scroll to position [173, 0]
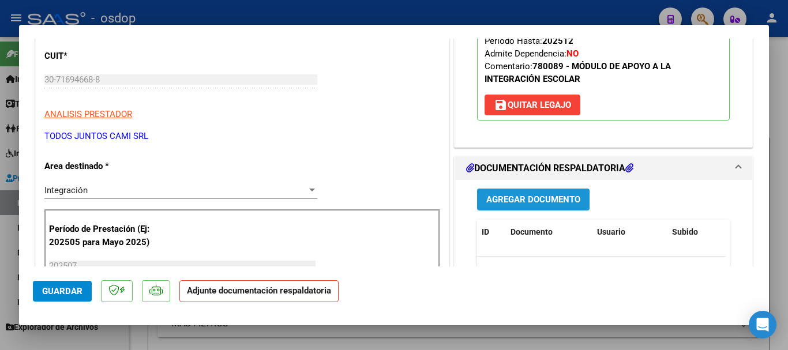
click at [503, 199] on span "Agregar Documento" at bounding box center [534, 200] width 94 height 10
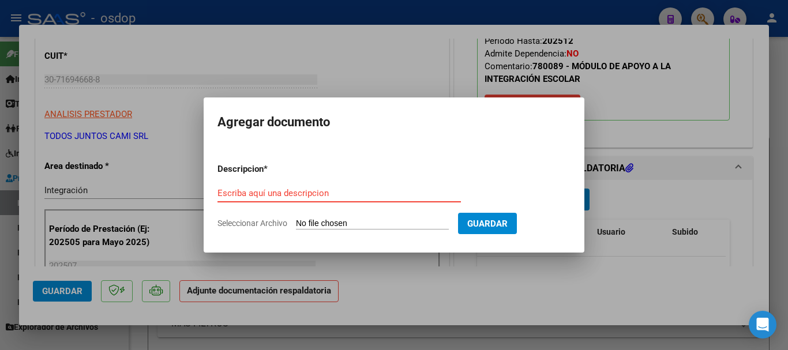
click at [584, 293] on div at bounding box center [394, 175] width 788 height 350
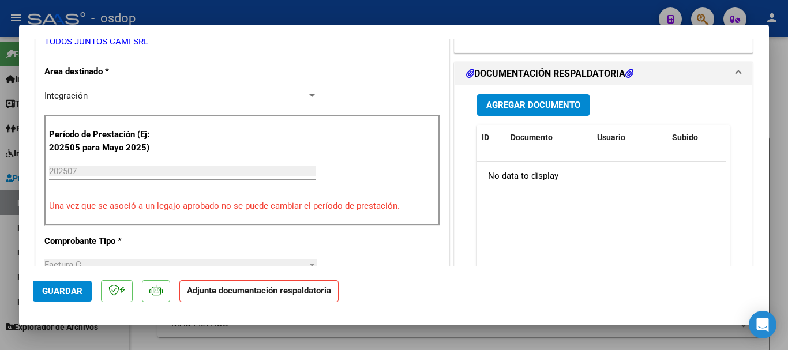
scroll to position [346, 0]
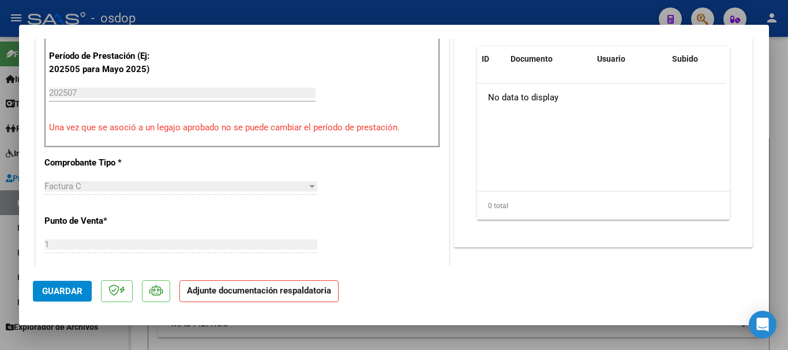
click at [61, 293] on span "Guardar" at bounding box center [62, 291] width 40 height 10
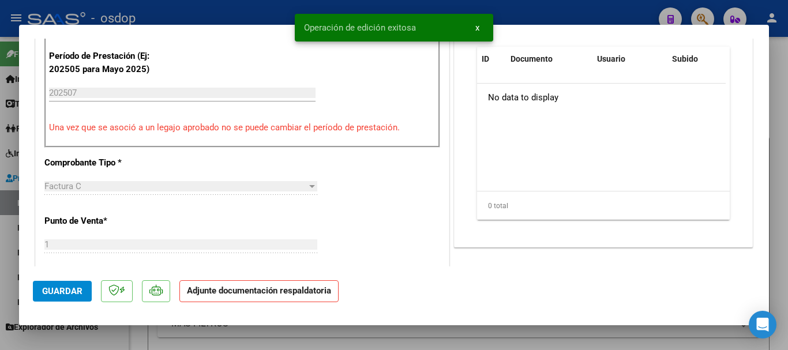
type input "$ 0,00"
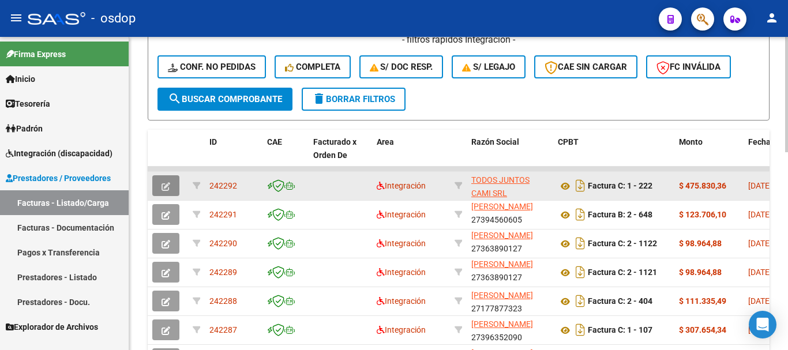
click at [159, 184] on button "button" at bounding box center [165, 185] width 27 height 21
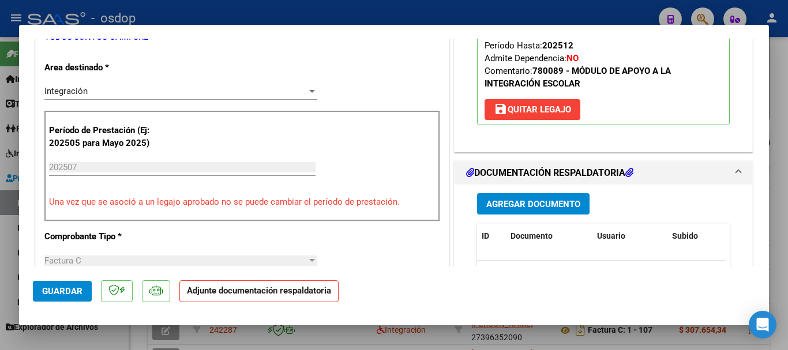
scroll to position [231, 0]
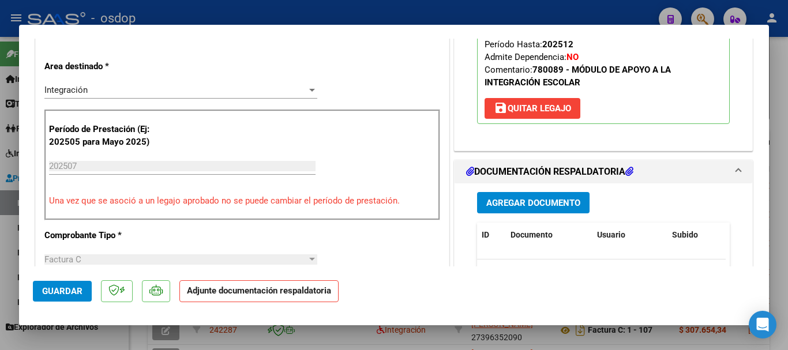
type input "$ 0,00"
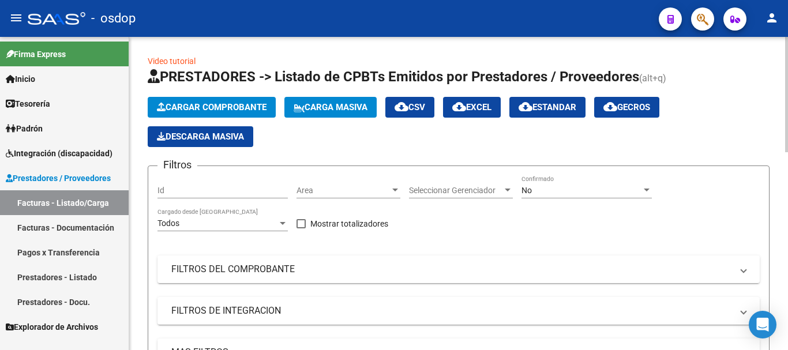
scroll to position [0, 0]
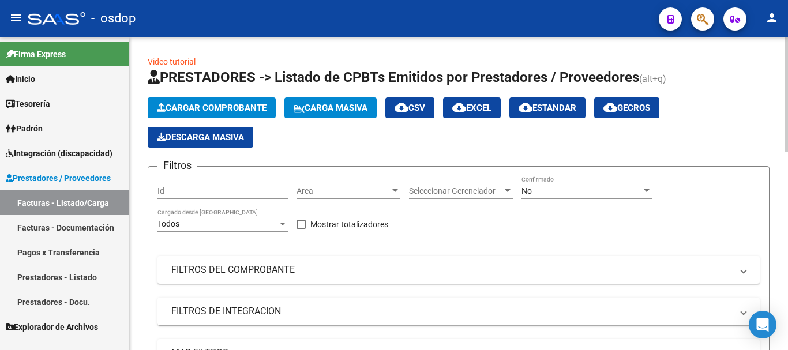
click at [242, 108] on span "Cargar Comprobante" at bounding box center [212, 108] width 110 height 10
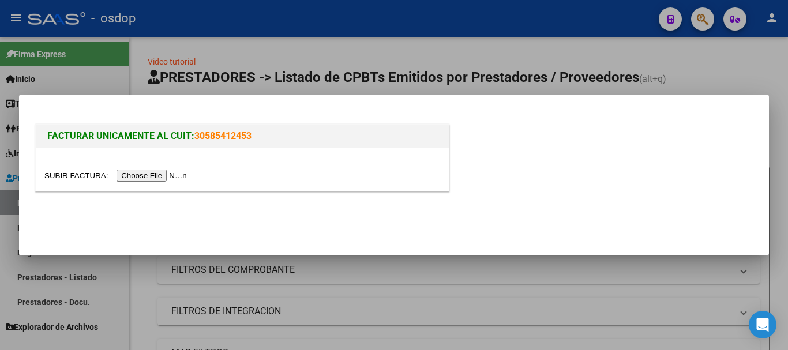
click at [179, 177] on input "file" at bounding box center [117, 176] width 146 height 12
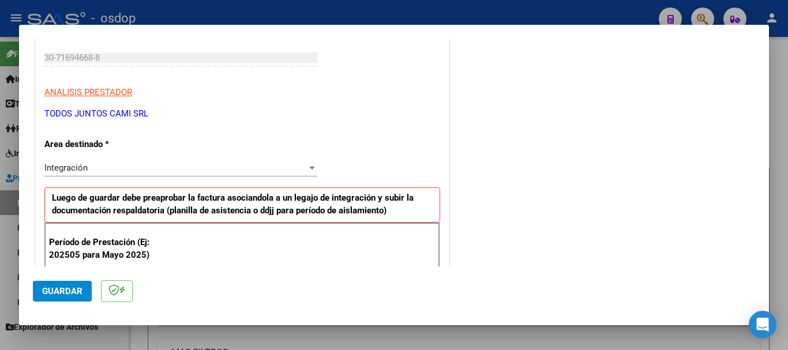
scroll to position [231, 0]
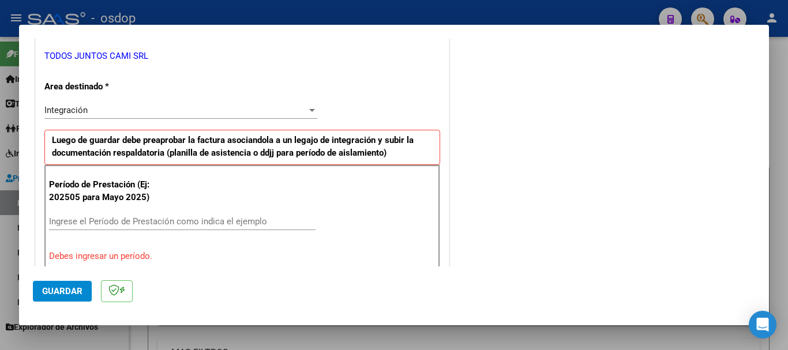
click at [96, 111] on div "Integración" at bounding box center [175, 110] width 263 height 10
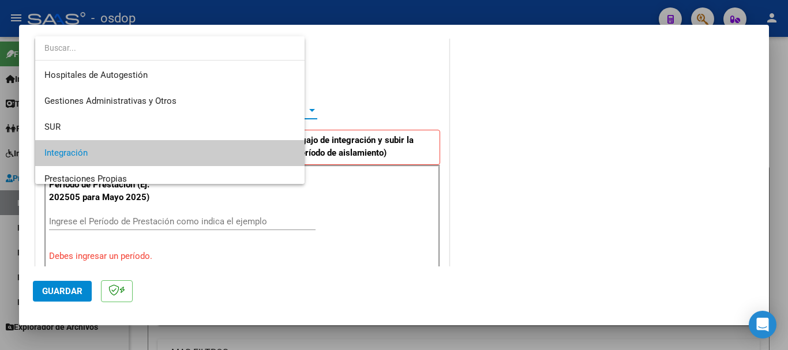
scroll to position [43, 0]
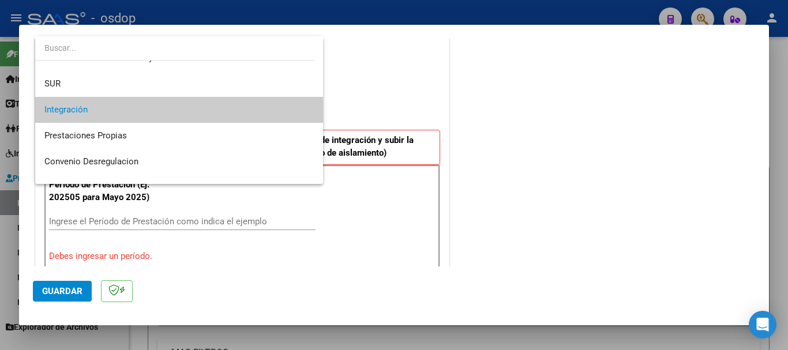
click at [90, 107] on span "Integración" at bounding box center [179, 110] width 270 height 26
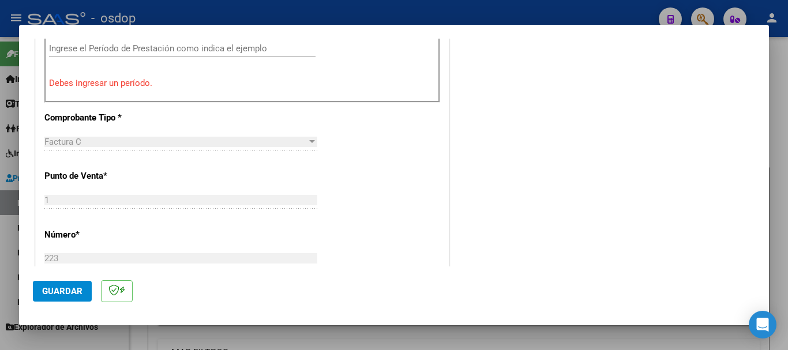
scroll to position [346, 0]
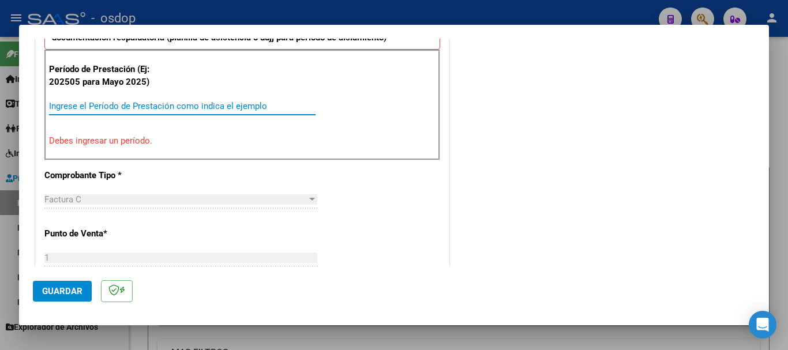
click at [89, 108] on input "Ingrese el Período de Prestación como indica el ejemplo" at bounding box center [182, 106] width 267 height 10
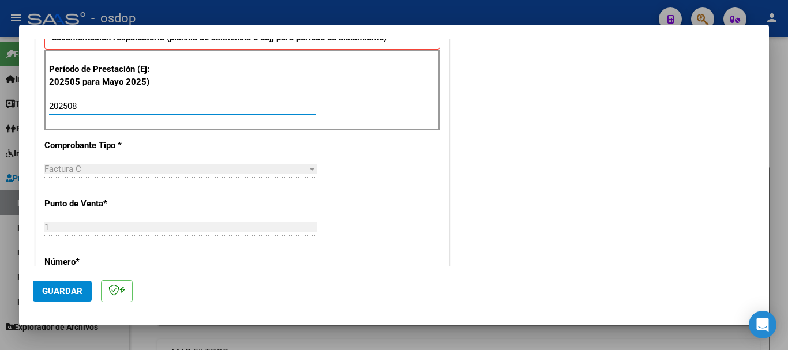
type input "202508"
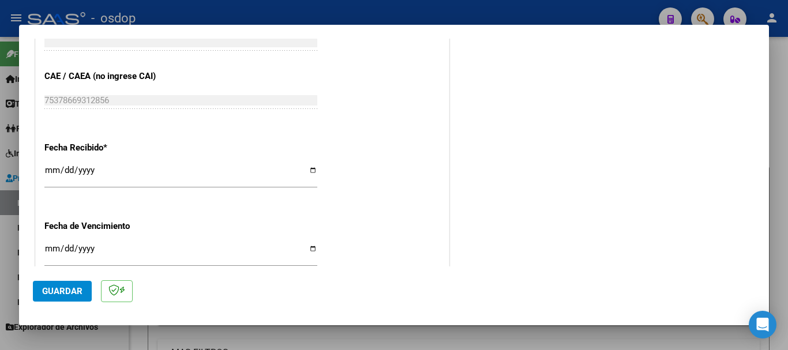
scroll to position [808, 0]
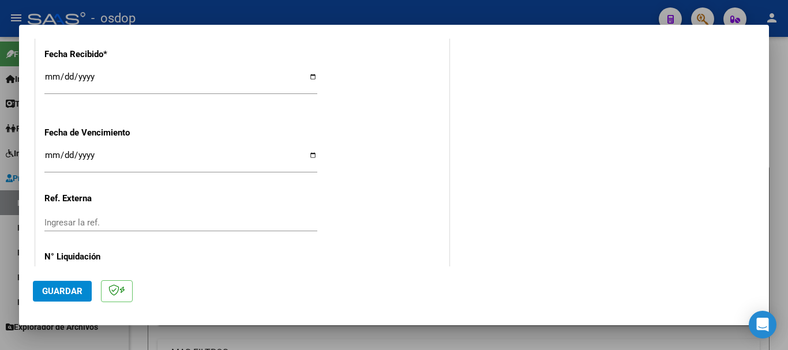
click at [62, 292] on span "Guardar" at bounding box center [62, 291] width 40 height 10
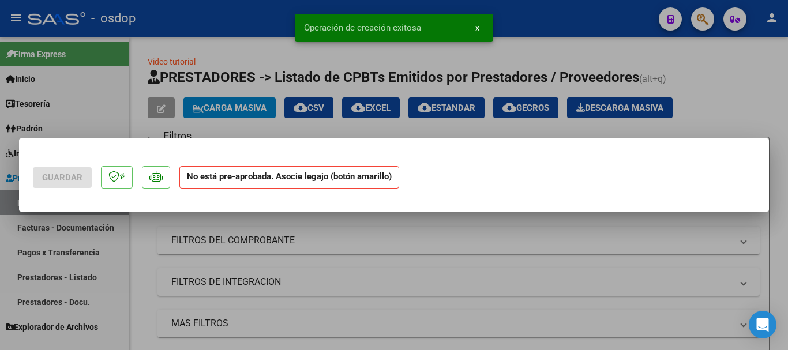
scroll to position [0, 0]
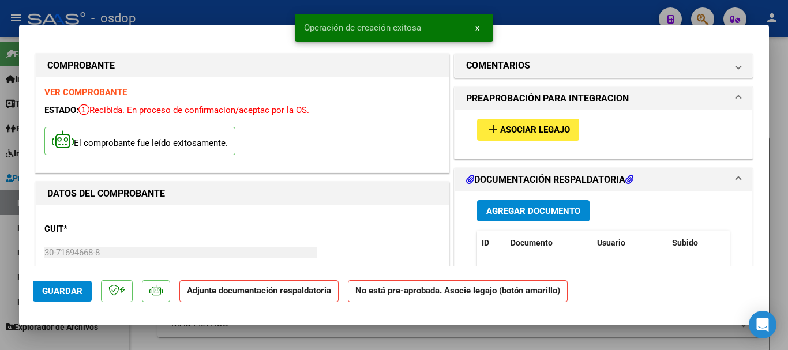
click at [545, 135] on span "Asociar Legajo" at bounding box center [535, 130] width 70 height 10
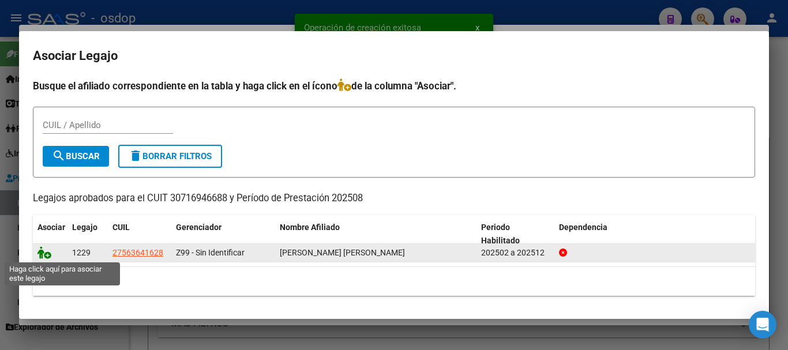
click at [44, 257] on icon at bounding box center [45, 252] width 14 height 13
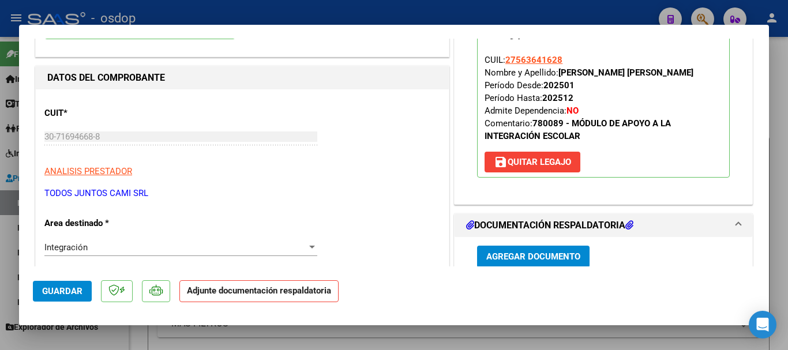
scroll to position [231, 0]
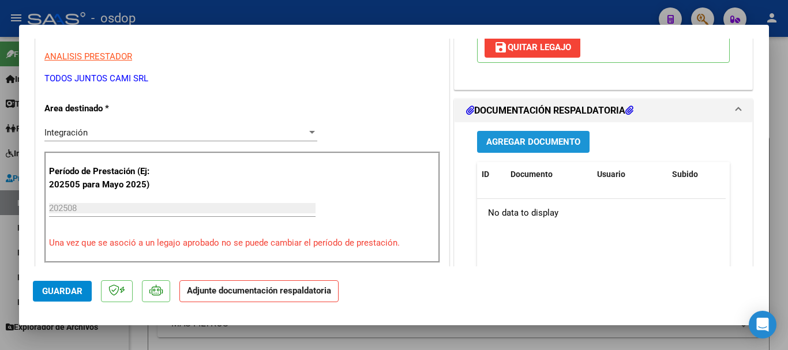
click at [501, 136] on span "Agregar Documento" at bounding box center [534, 141] width 94 height 10
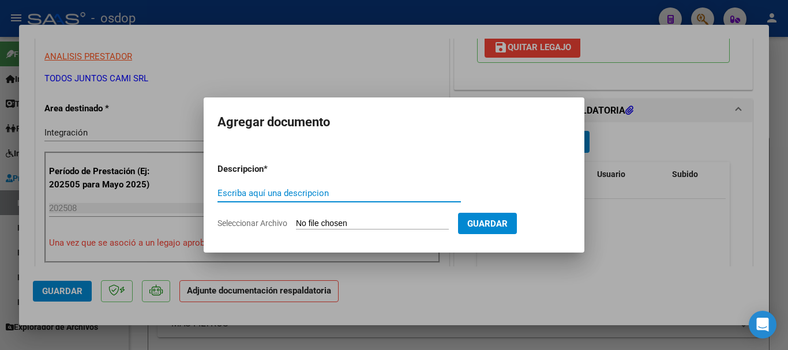
click at [276, 193] on input "Escriba aquí una descripcion" at bounding box center [340, 193] width 244 height 10
type input "planilla asistencia agosto 2025"
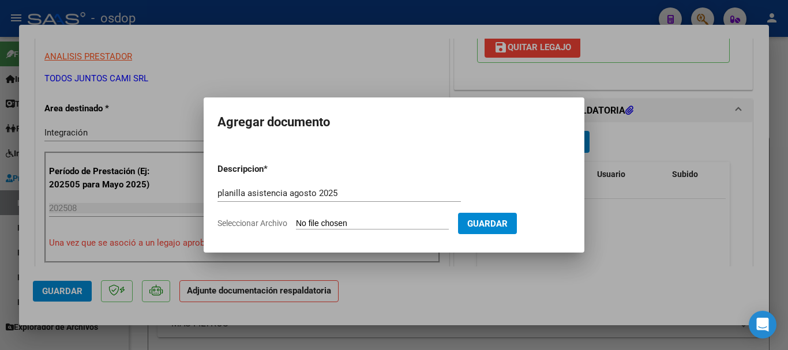
click at [377, 223] on input "Seleccionar Archivo" at bounding box center [372, 224] width 153 height 11
type input "C:\fakepath\PLANILLA TODOS JUNTOS AGOSTO .pdf"
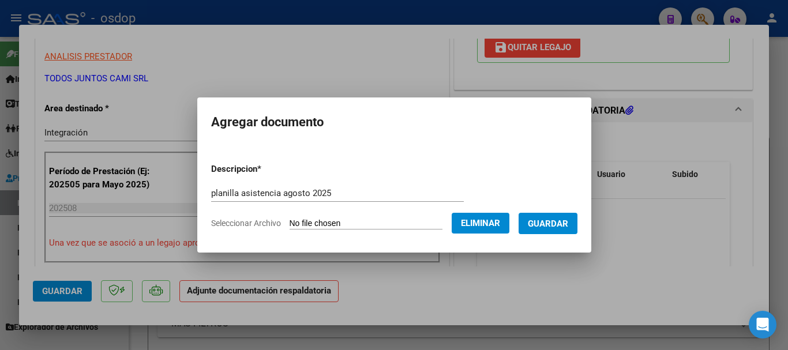
click at [544, 228] on span "Guardar" at bounding box center [548, 224] width 40 height 10
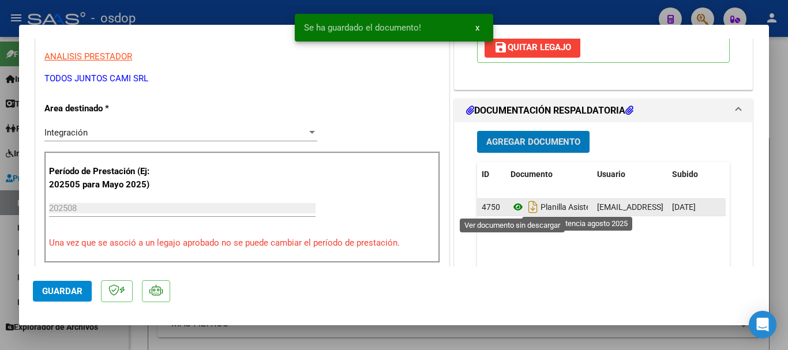
click at [511, 209] on icon at bounding box center [518, 207] width 15 height 14
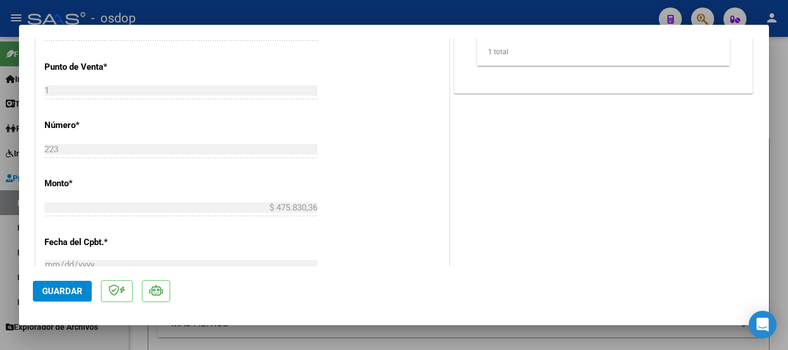
scroll to position [519, 0]
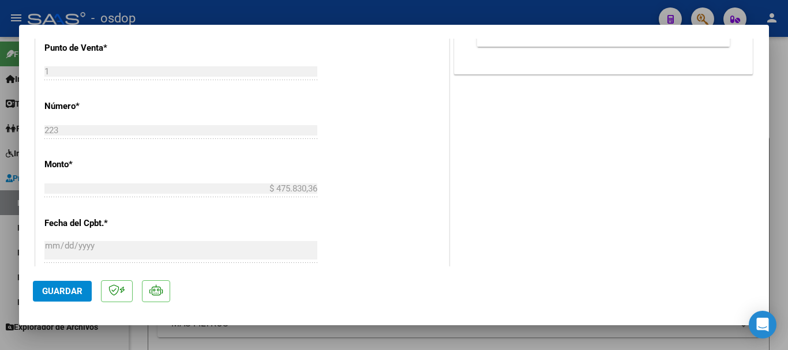
click at [73, 288] on span "Guardar" at bounding box center [62, 291] width 40 height 10
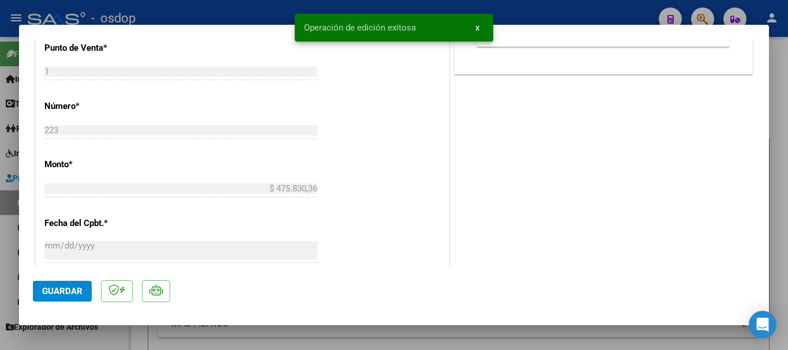
type input "$ 0,00"
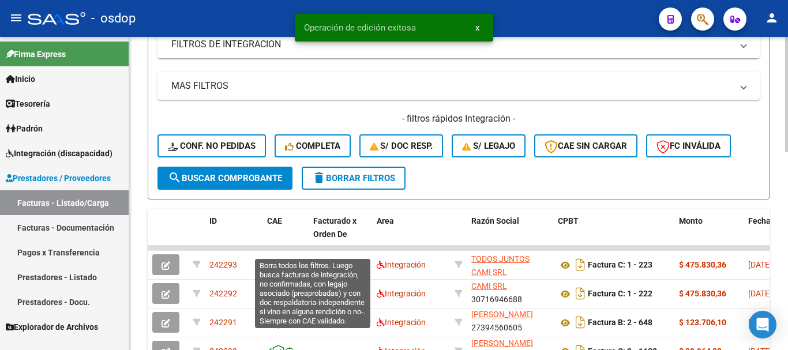
scroll to position [404, 0]
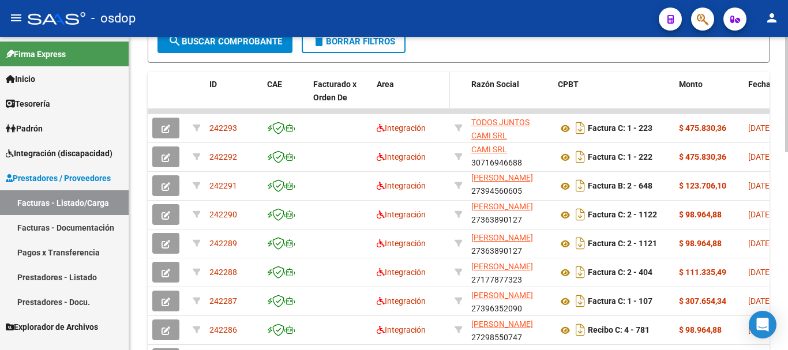
drag, startPoint x: 381, startPoint y: 108, endPoint x: 404, endPoint y: 108, distance: 23.1
click at [404, 108] on datatable-header-cell "Area" at bounding box center [411, 97] width 78 height 51
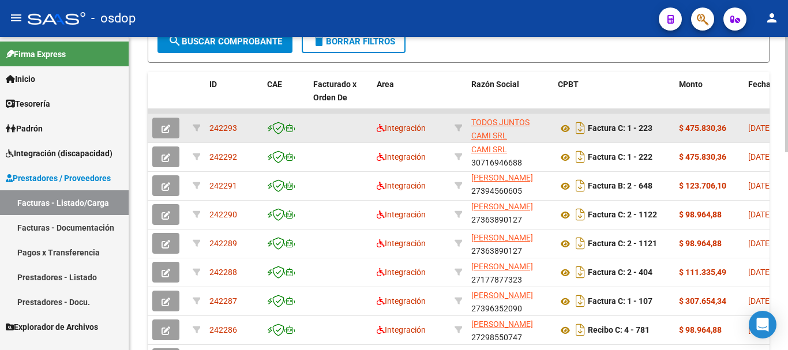
click at [164, 124] on span "button" at bounding box center [166, 128] width 9 height 10
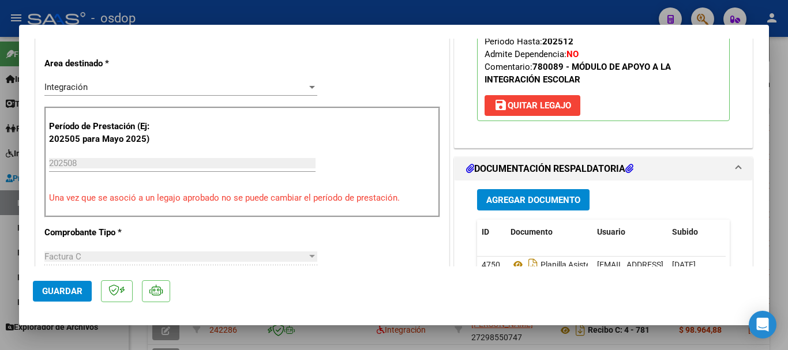
scroll to position [289, 0]
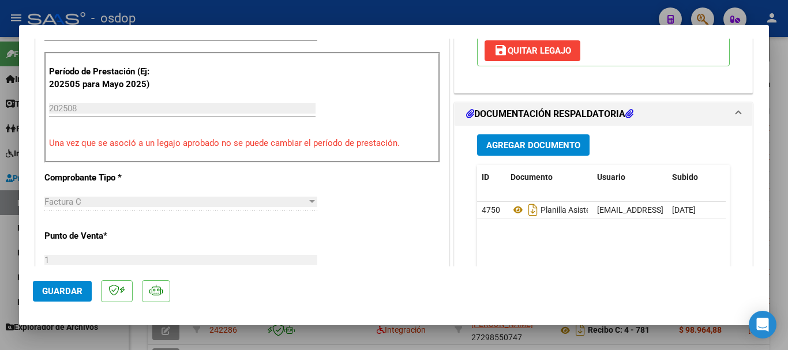
type input "$ 0,00"
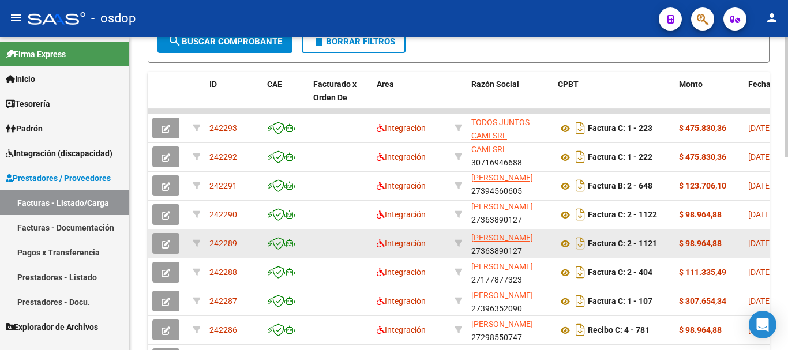
scroll to position [404, 0]
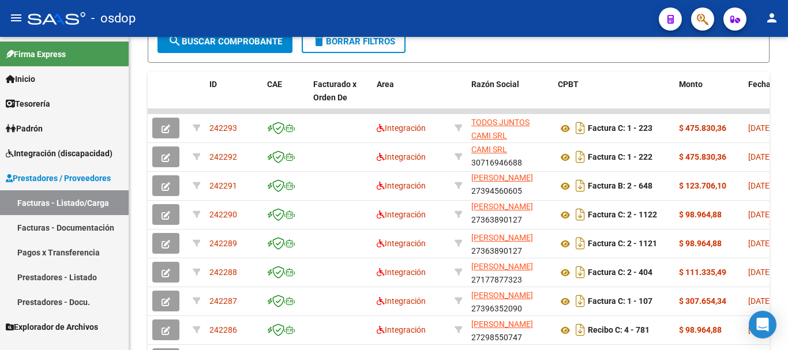
click at [39, 276] on link "Prestadores - Listado" at bounding box center [64, 277] width 129 height 25
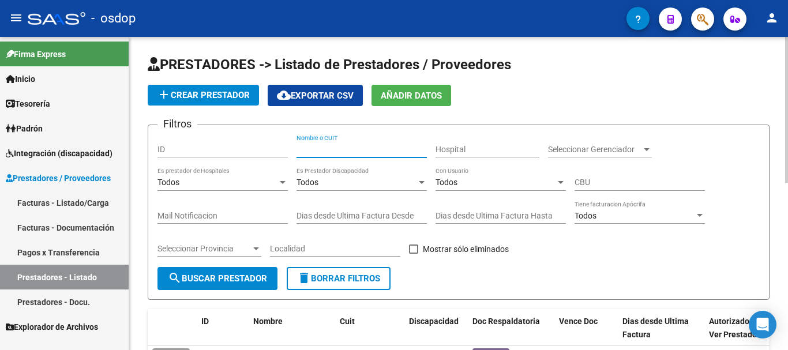
click at [379, 156] on div "Nombre o CUIT" at bounding box center [362, 145] width 130 height 23
click at [311, 151] on input "Nombre o CUIT" at bounding box center [362, 150] width 130 height 10
type input "27328376844"
click at [240, 280] on span "search Buscar Prestador" at bounding box center [217, 279] width 99 height 10
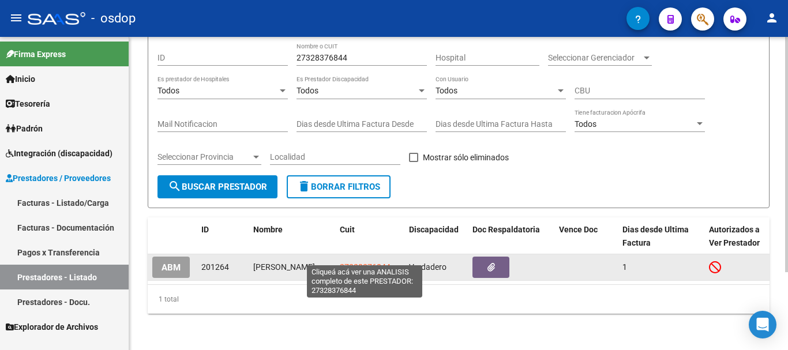
scroll to position [104, 0]
click at [378, 262] on span "27328376844" at bounding box center [365, 266] width 51 height 9
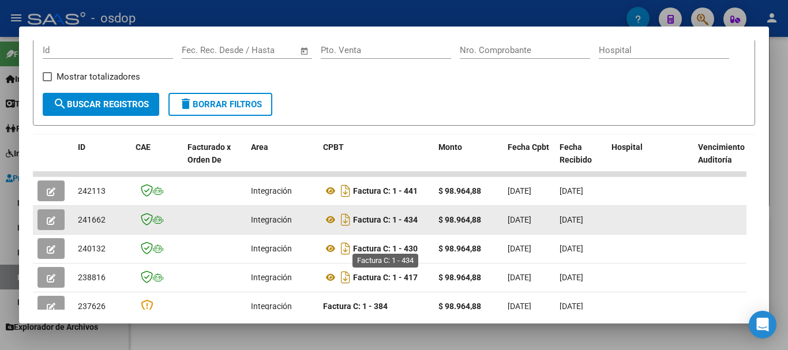
scroll to position [216, 0]
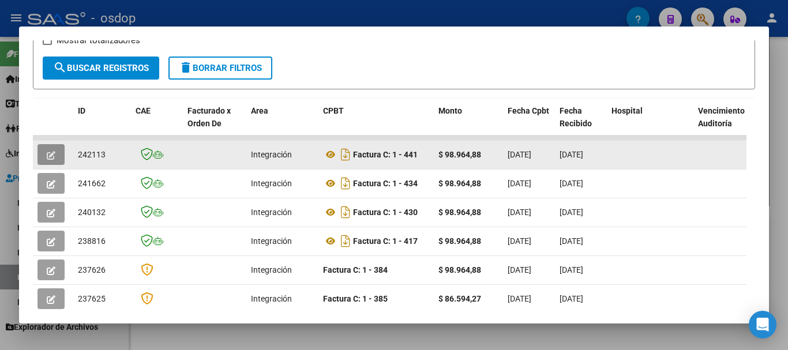
click at [46, 159] on button "button" at bounding box center [51, 154] width 27 height 21
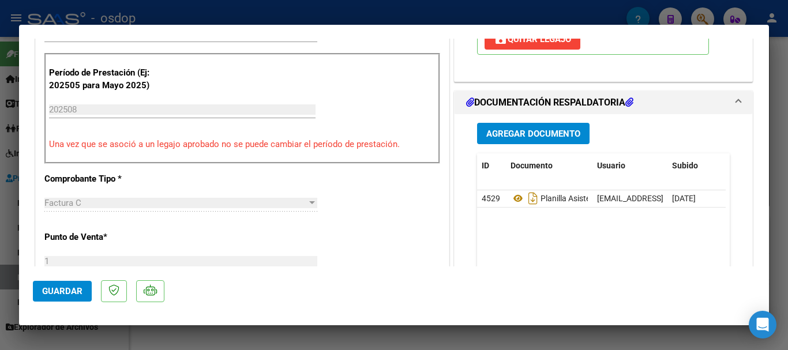
scroll to position [289, 0]
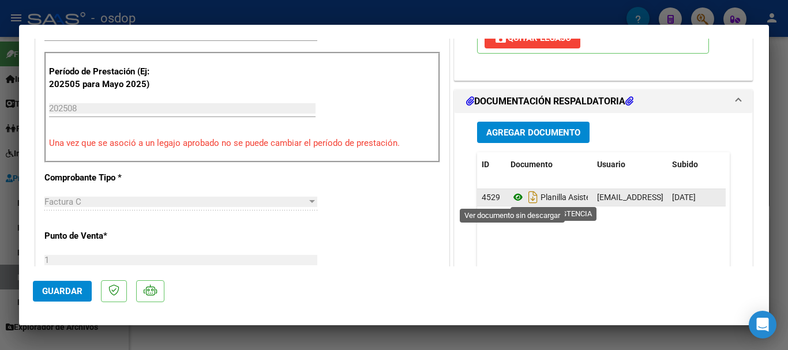
click at [511, 199] on icon at bounding box center [518, 197] width 15 height 14
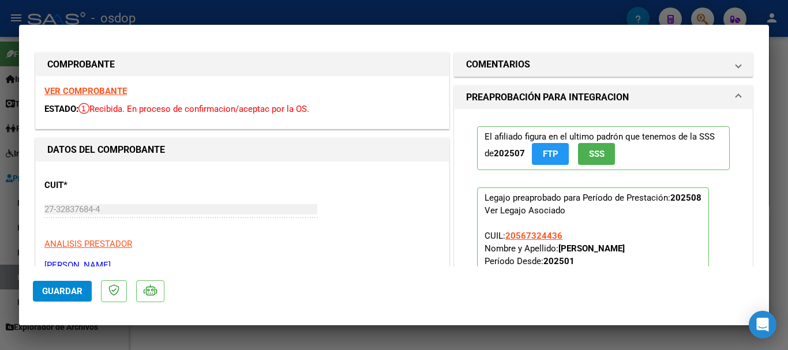
scroll to position [0, 0]
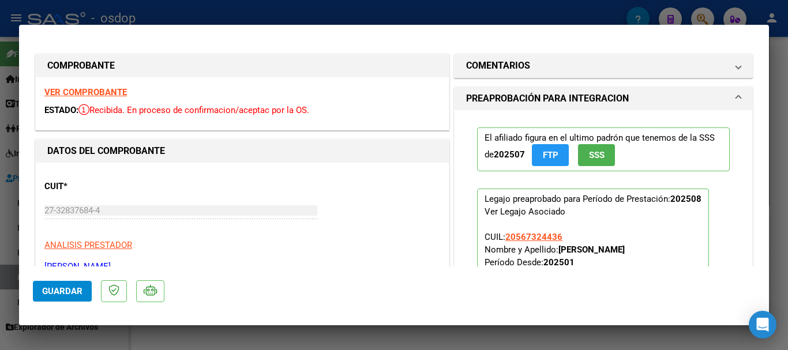
click at [84, 92] on strong "VER COMPROBANTE" at bounding box center [85, 92] width 83 height 10
click at [123, 93] on strong "VER COMPROBANTE" at bounding box center [85, 92] width 83 height 10
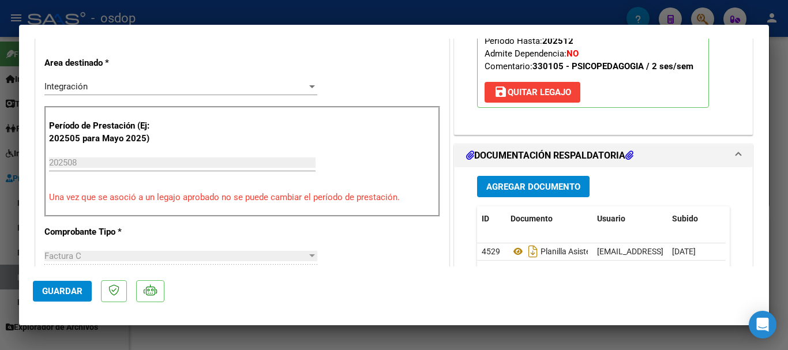
scroll to position [346, 0]
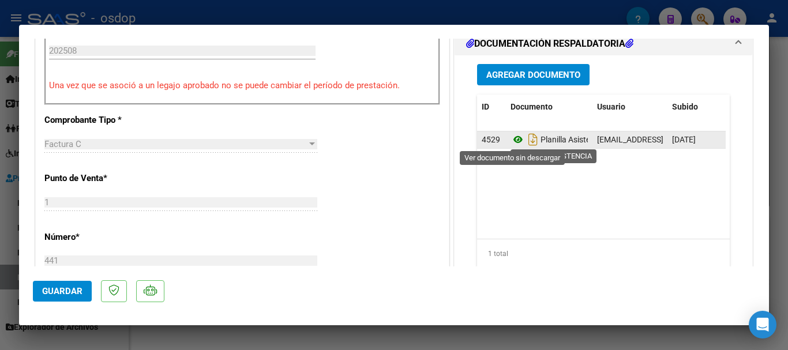
click at [513, 142] on icon at bounding box center [518, 140] width 15 height 14
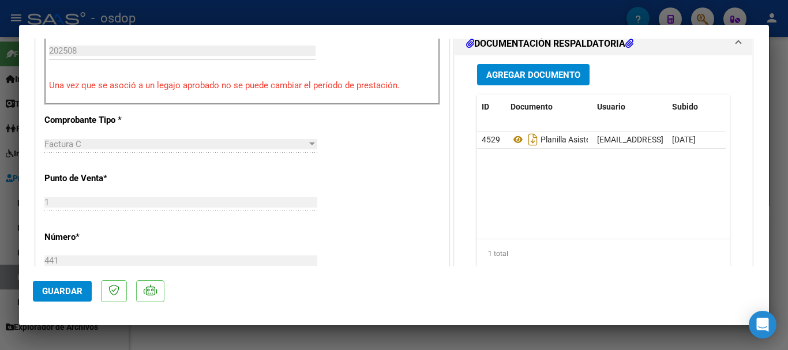
scroll to position [404, 0]
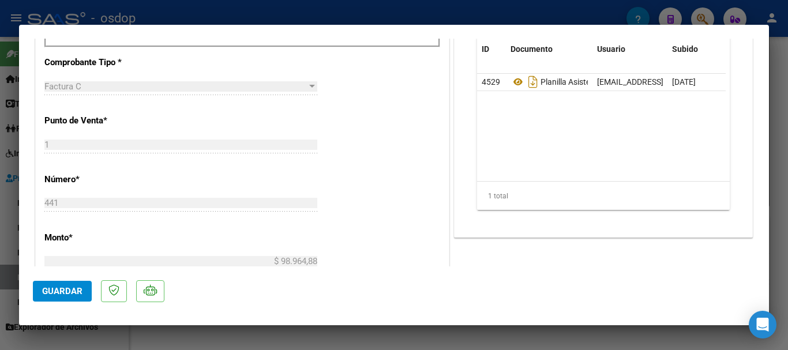
type input "$ 0,00"
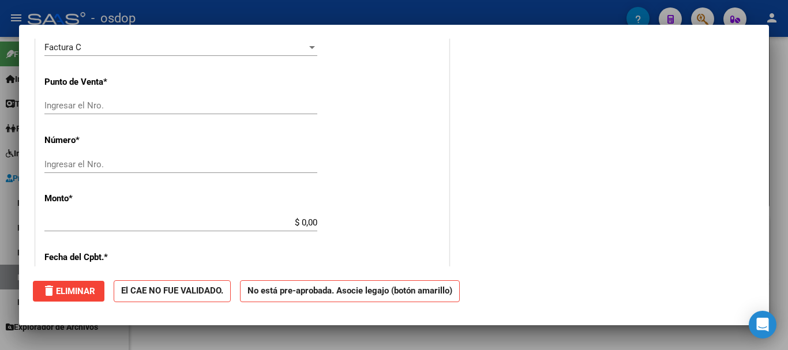
scroll to position [0, 0]
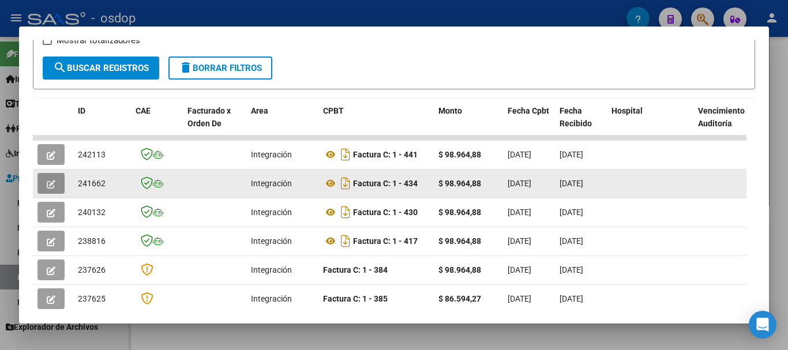
click at [50, 189] on icon "button" at bounding box center [51, 184] width 9 height 9
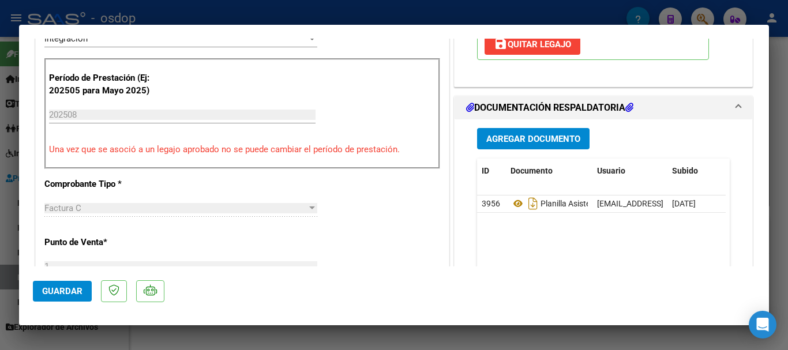
scroll to position [289, 0]
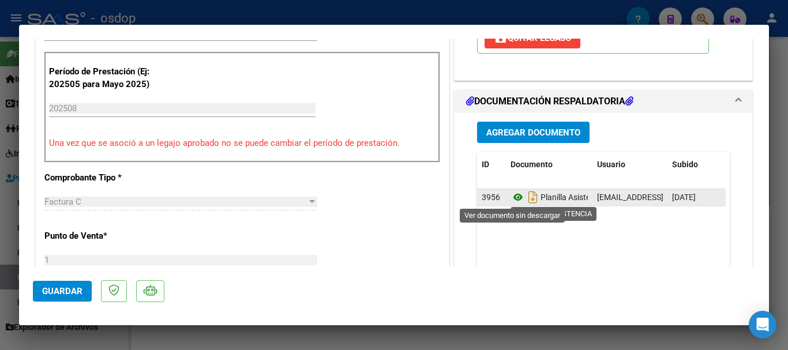
click at [511, 200] on icon at bounding box center [518, 197] width 15 height 14
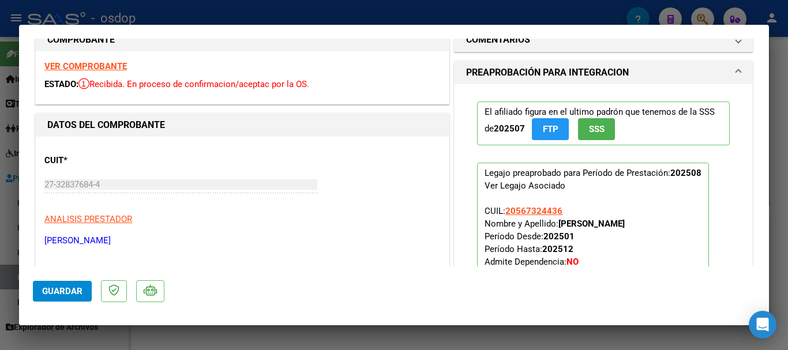
scroll to position [0, 0]
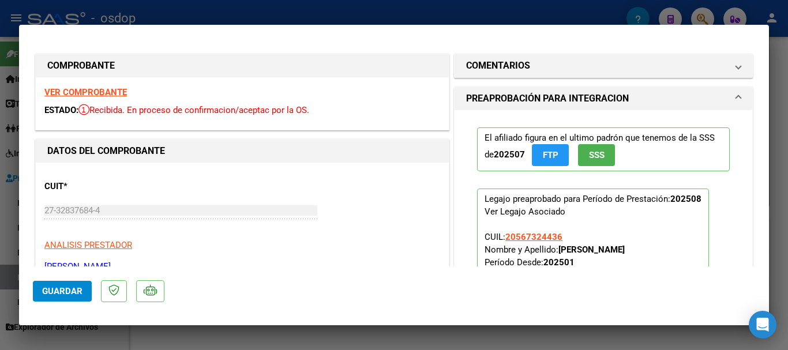
click at [100, 93] on strong "VER COMPROBANTE" at bounding box center [85, 92] width 83 height 10
type input "$ 0,00"
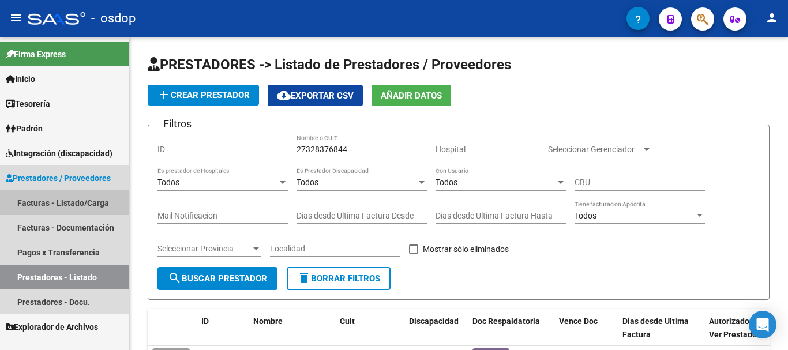
click at [54, 202] on link "Facturas - Listado/Carga" at bounding box center [64, 202] width 129 height 25
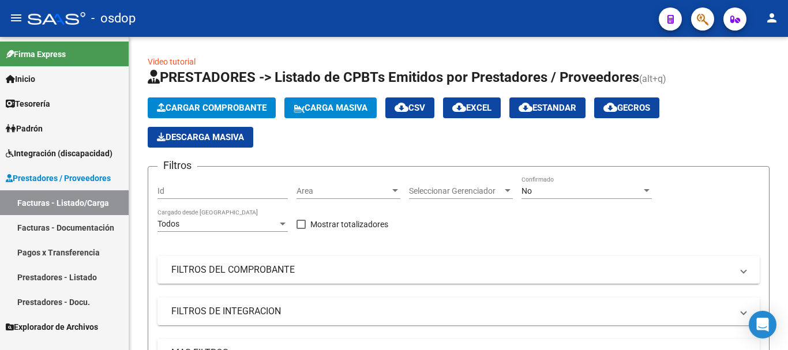
drag, startPoint x: 73, startPoint y: 283, endPoint x: 83, endPoint y: 282, distance: 9.3
click at [74, 283] on link "Prestadores - Listado" at bounding box center [64, 277] width 129 height 25
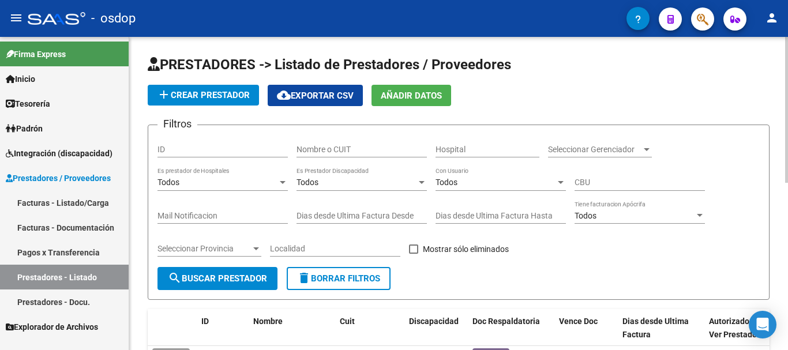
click at [370, 148] on input "Nombre o CUIT" at bounding box center [362, 150] width 130 height 10
type input "20230833754"
click at [218, 275] on span "search Buscar Prestador" at bounding box center [217, 279] width 99 height 10
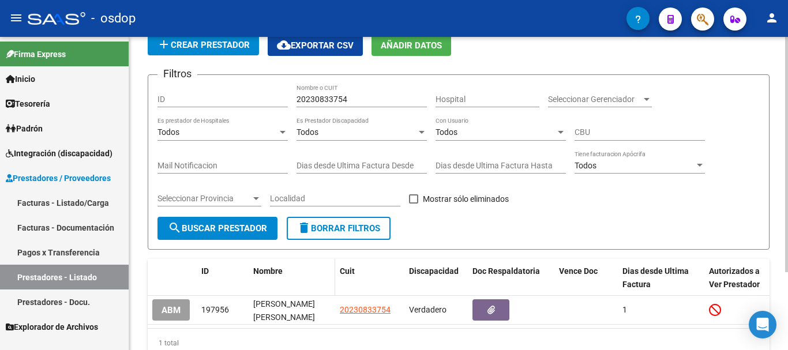
scroll to position [104, 0]
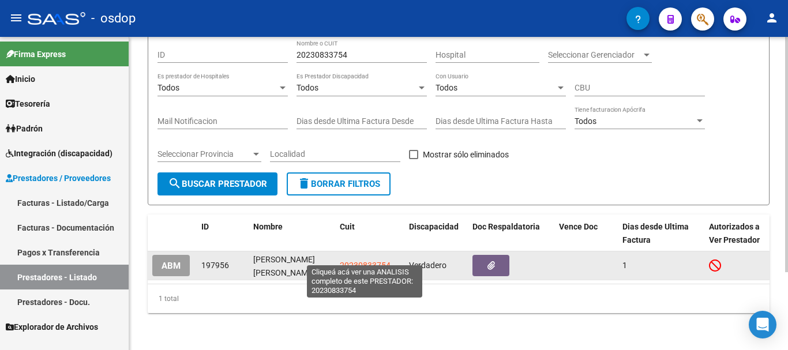
click at [368, 261] on span "20230833754" at bounding box center [365, 265] width 51 height 9
type textarea "20230833754"
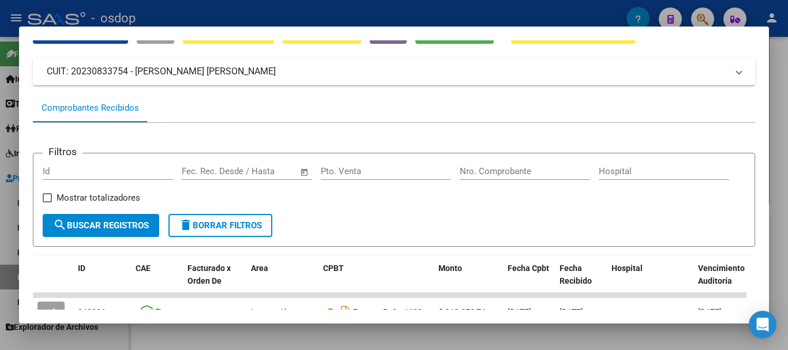
scroll to position [173, 0]
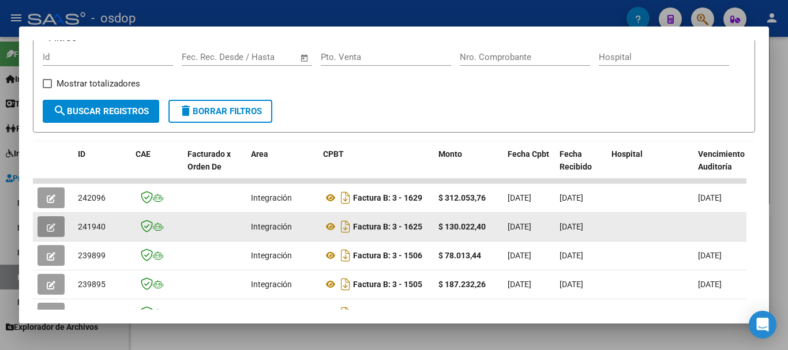
click at [49, 232] on icon "button" at bounding box center [51, 227] width 9 height 9
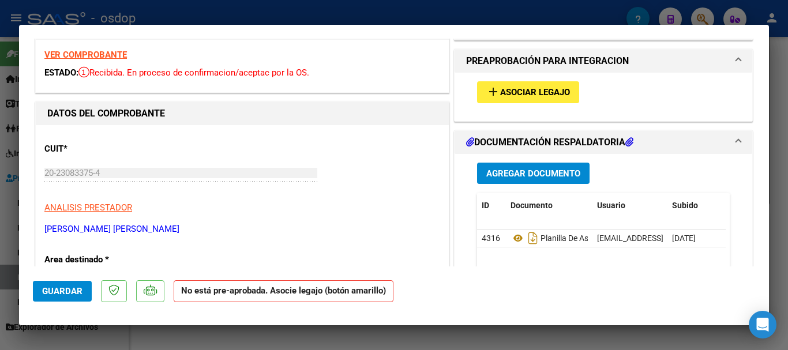
scroll to position [115, 0]
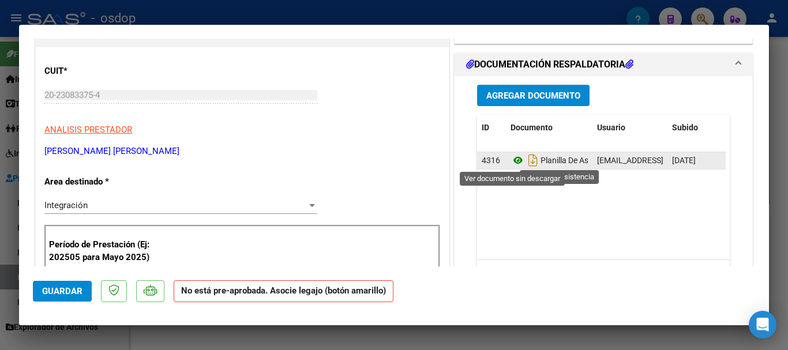
click at [511, 162] on icon at bounding box center [518, 161] width 15 height 14
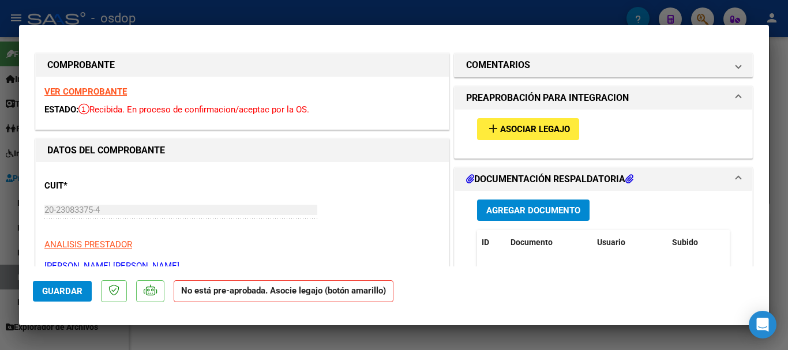
scroll to position [0, 0]
click at [553, 131] on span "Asociar Legajo" at bounding box center [535, 130] width 70 height 10
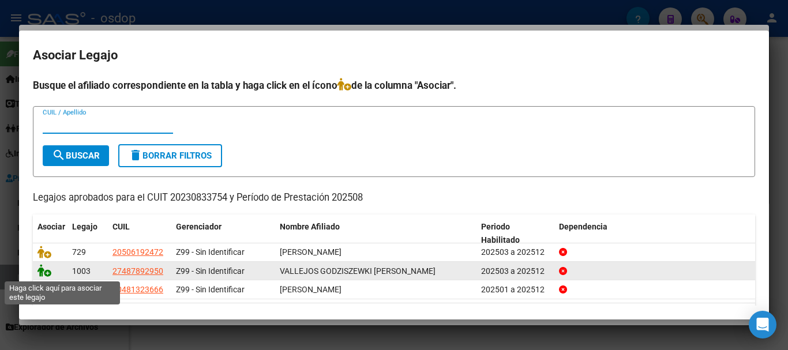
click at [39, 272] on icon at bounding box center [45, 270] width 14 height 13
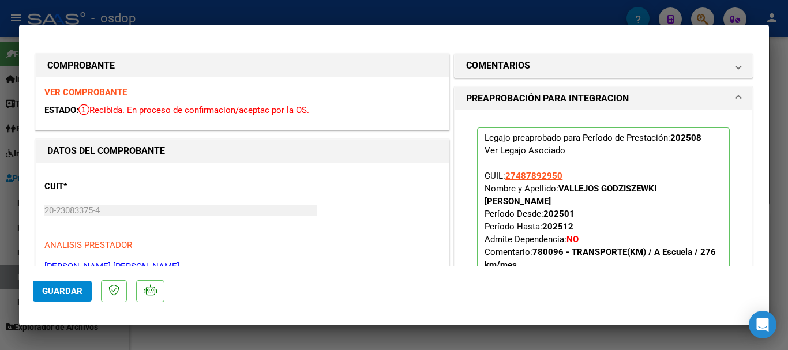
click at [100, 89] on strong "VER COMPROBANTE" at bounding box center [85, 92] width 83 height 10
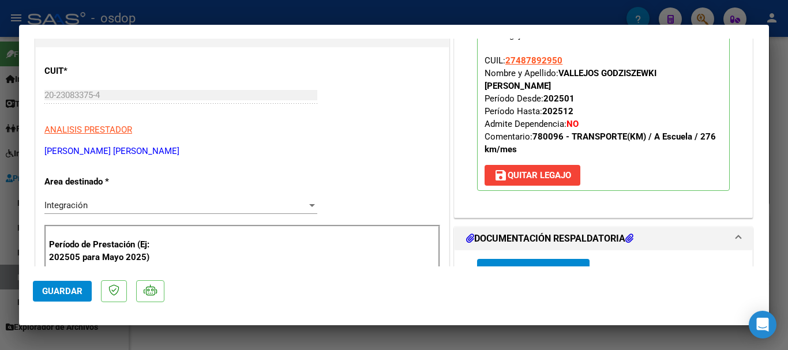
scroll to position [231, 0]
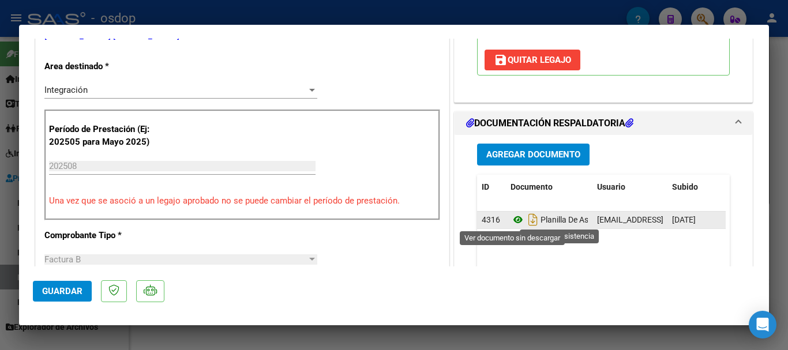
click at [513, 221] on icon at bounding box center [518, 220] width 15 height 14
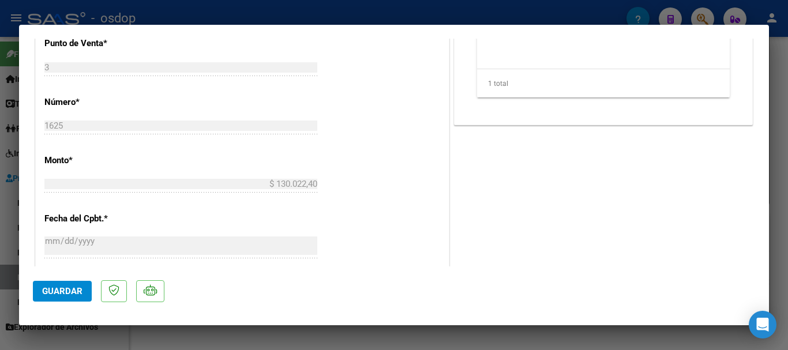
scroll to position [404, 0]
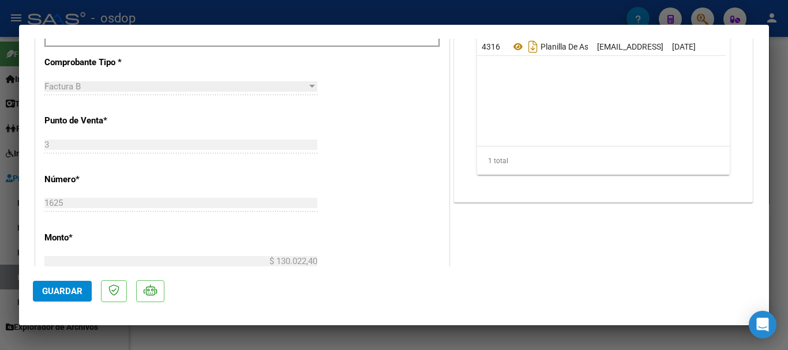
click at [42, 292] on button "Guardar" at bounding box center [62, 291] width 59 height 21
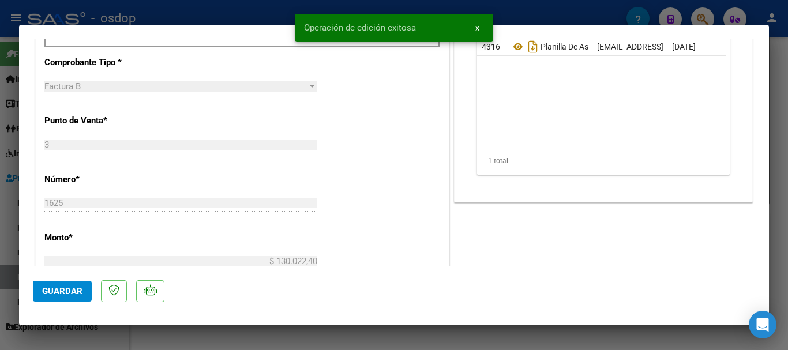
type input "$ 0,00"
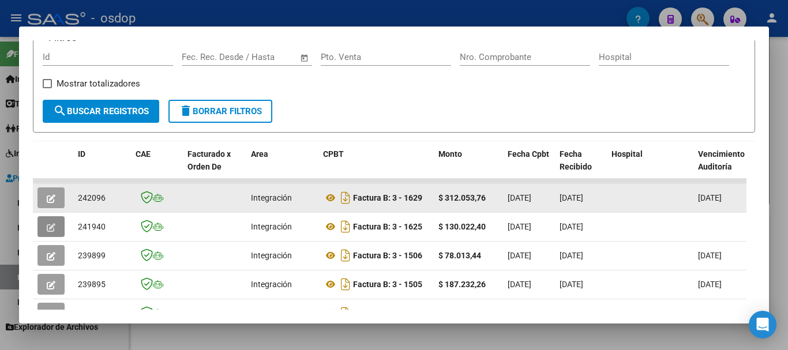
click at [47, 203] on icon "button" at bounding box center [51, 199] width 9 height 9
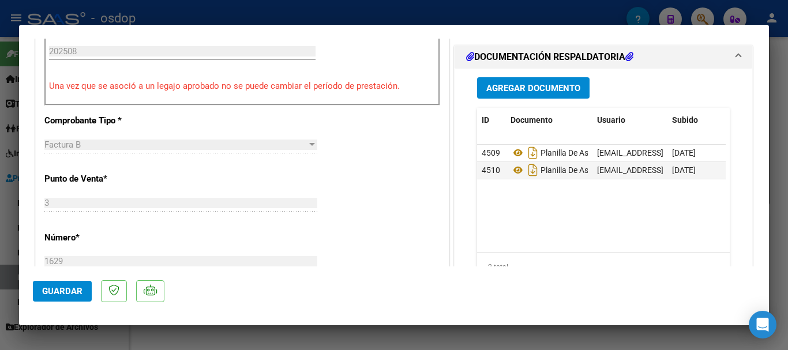
scroll to position [346, 0]
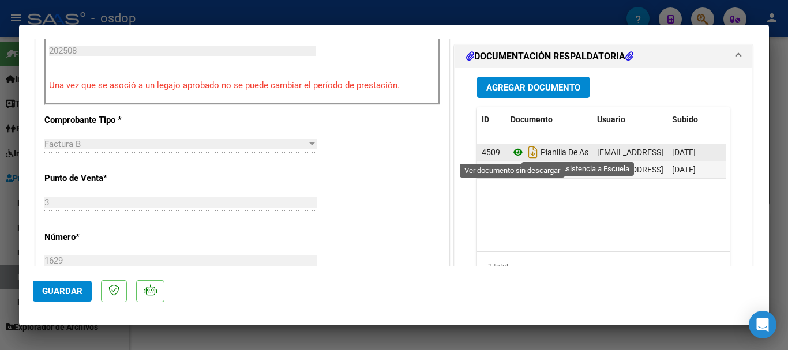
click at [514, 154] on icon at bounding box center [518, 152] width 15 height 14
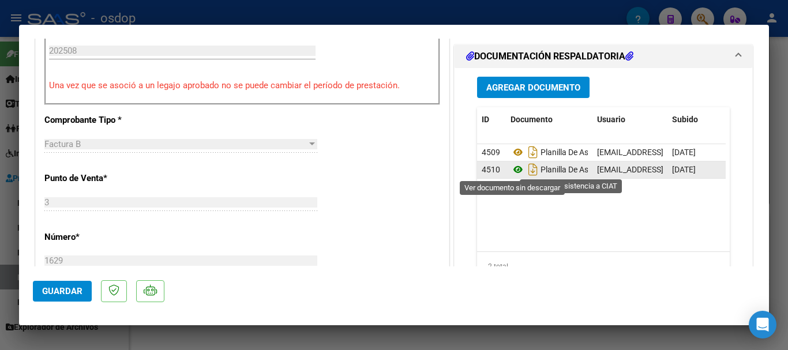
click at [512, 170] on icon at bounding box center [518, 170] width 15 height 14
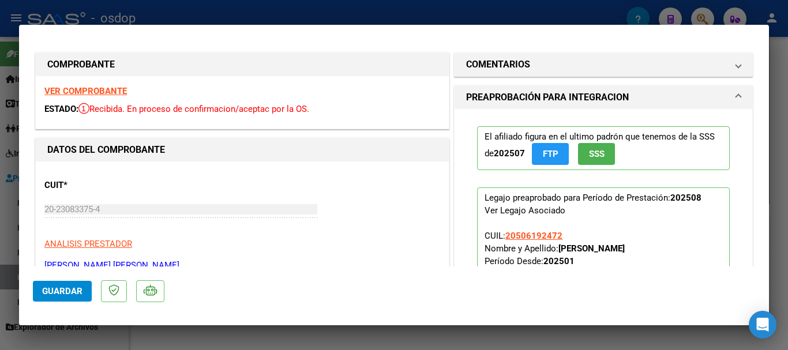
scroll to position [0, 0]
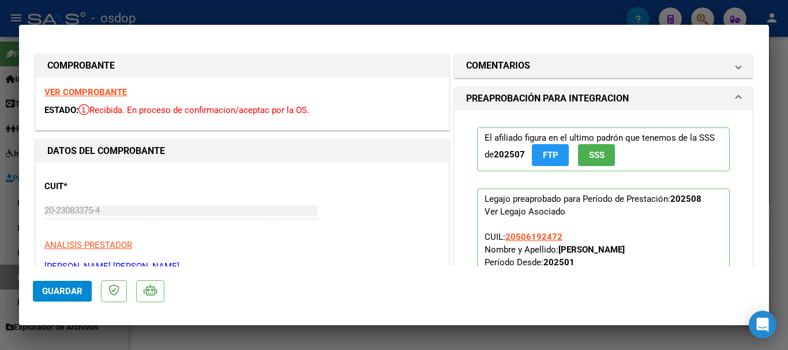
click at [83, 94] on strong "VER COMPROBANTE" at bounding box center [85, 92] width 83 height 10
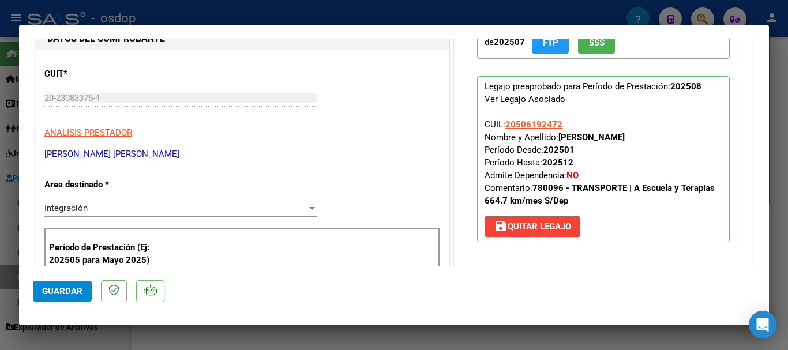
scroll to position [58, 0]
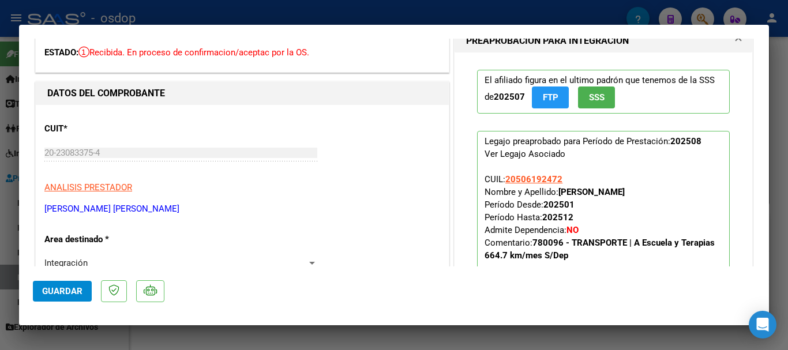
type input "$ 0,00"
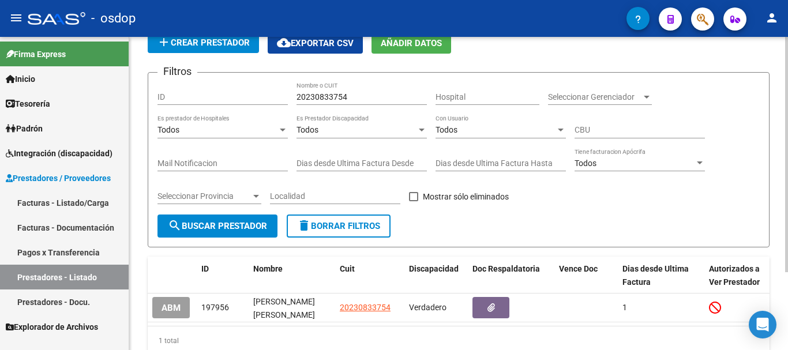
scroll to position [0, 0]
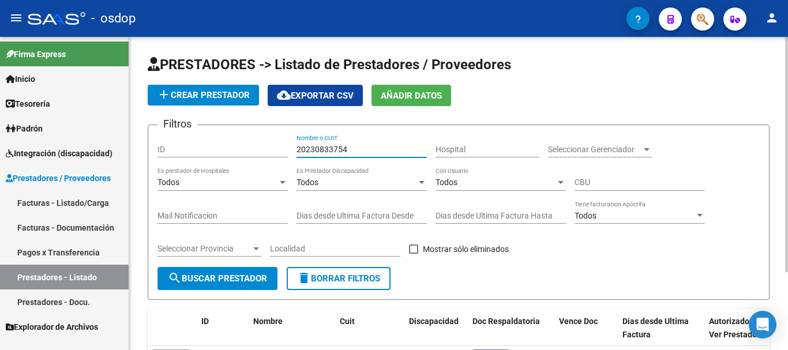
click at [354, 145] on input "20230833754" at bounding box center [362, 150] width 130 height 10
type input "2"
type input "27359395731"
click at [186, 281] on span "search Buscar Prestador" at bounding box center [217, 279] width 99 height 10
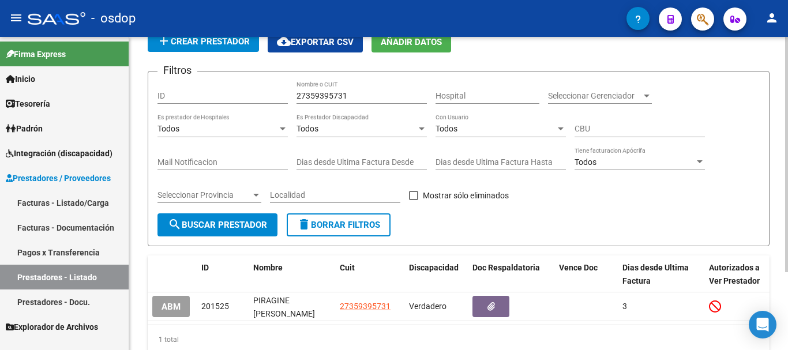
scroll to position [104, 0]
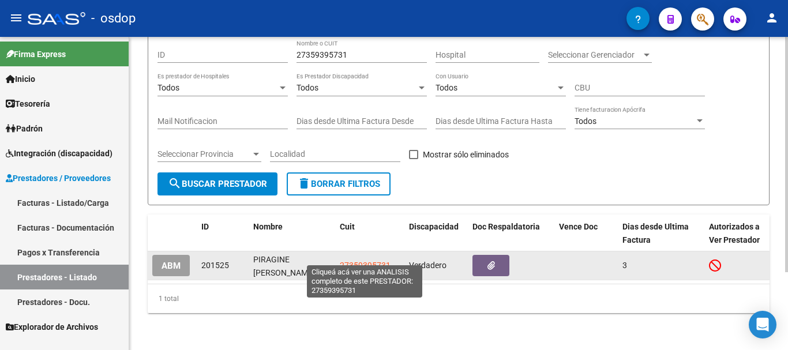
click at [372, 261] on span "27359395731" at bounding box center [365, 265] width 51 height 9
type textarea "27359395731"
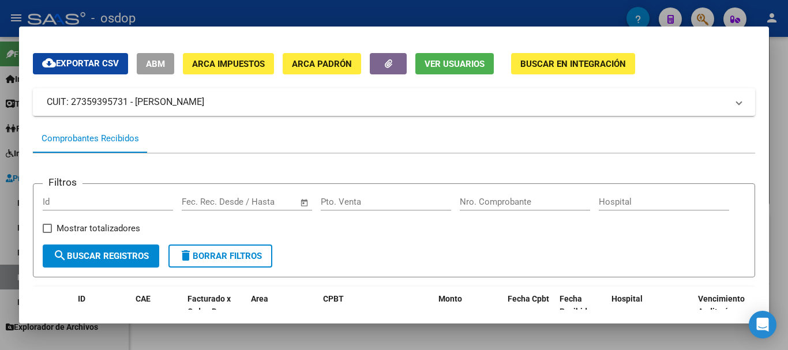
scroll to position [0, 0]
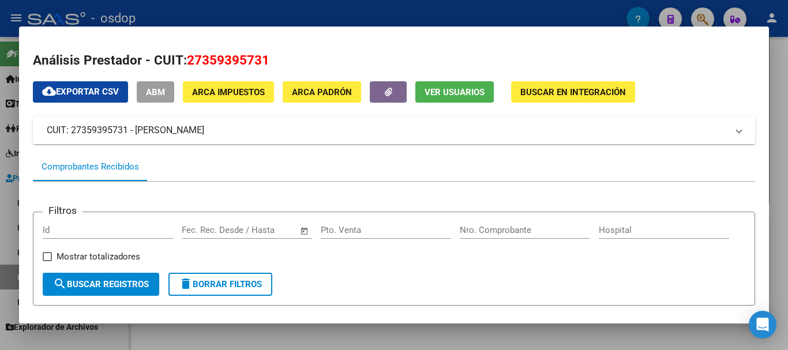
drag, startPoint x: 186, startPoint y: 61, endPoint x: 288, endPoint y: 58, distance: 102.2
click at [288, 58] on h2 "Análisis Prestador - CUIT: 27359395731" at bounding box center [394, 61] width 723 height 20
copy span "27359395731"
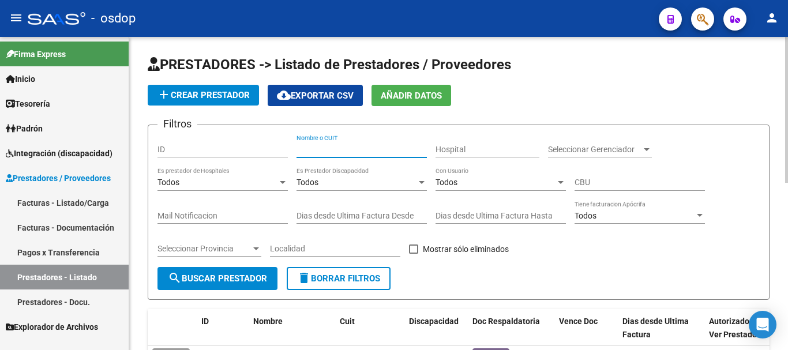
paste input "27359395731"
type input "27359395731"
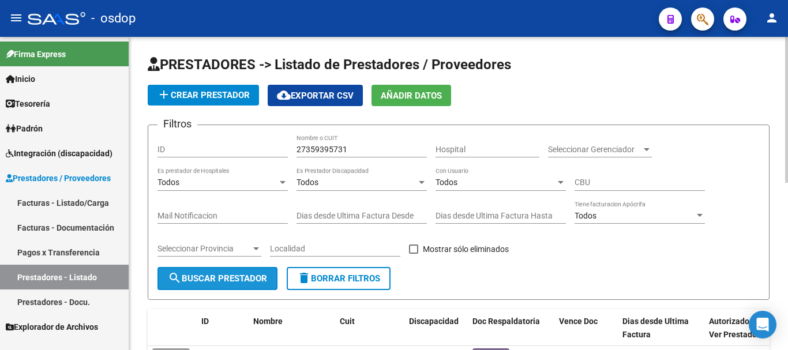
click at [250, 279] on span "search Buscar Prestador" at bounding box center [217, 279] width 99 height 10
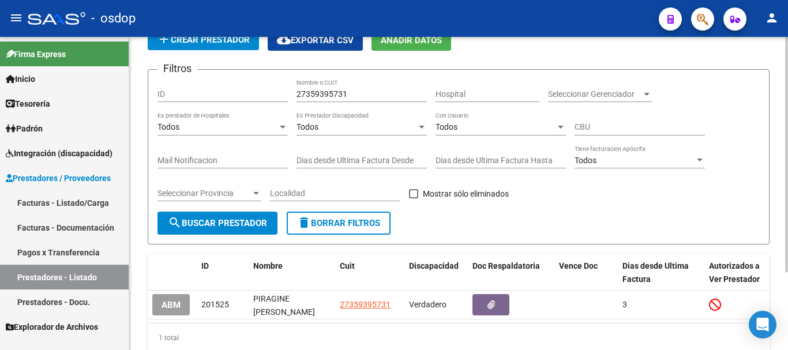
scroll to position [104, 0]
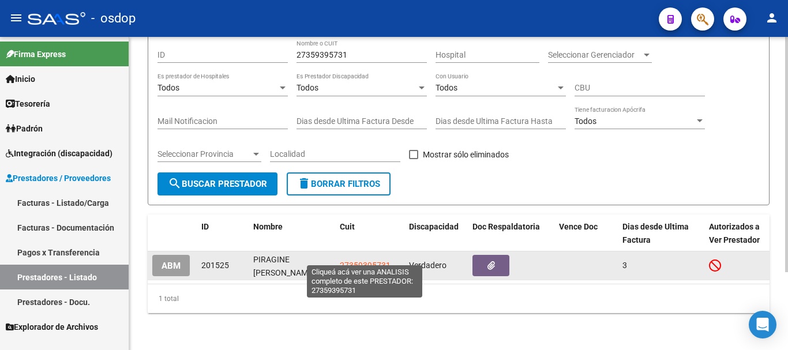
click at [364, 261] on span "27359395731" at bounding box center [365, 265] width 51 height 9
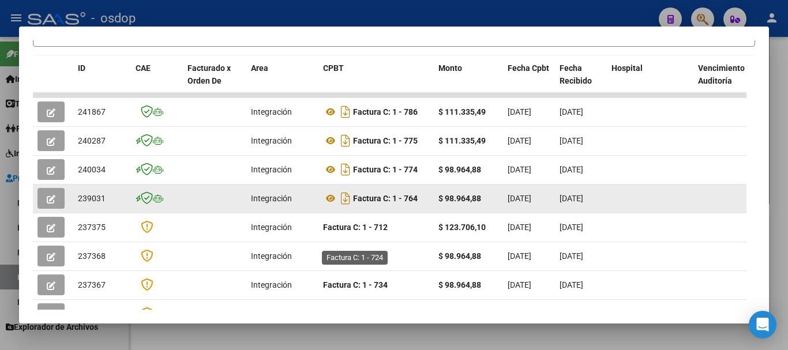
scroll to position [274, 0]
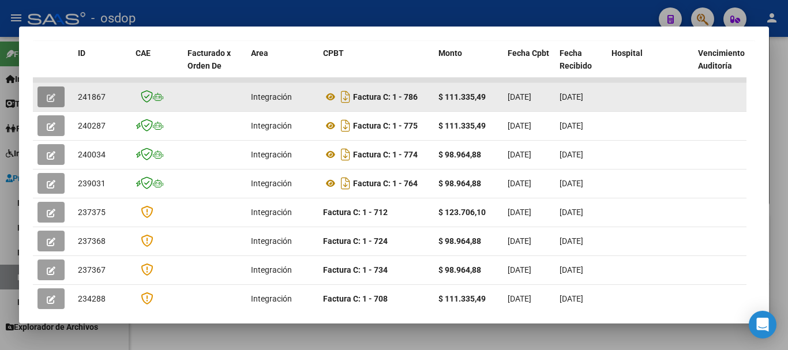
click at [54, 102] on icon "button" at bounding box center [51, 98] width 9 height 9
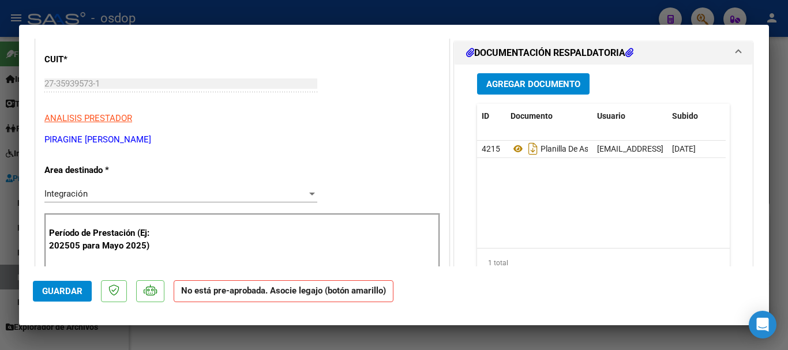
scroll to position [0, 0]
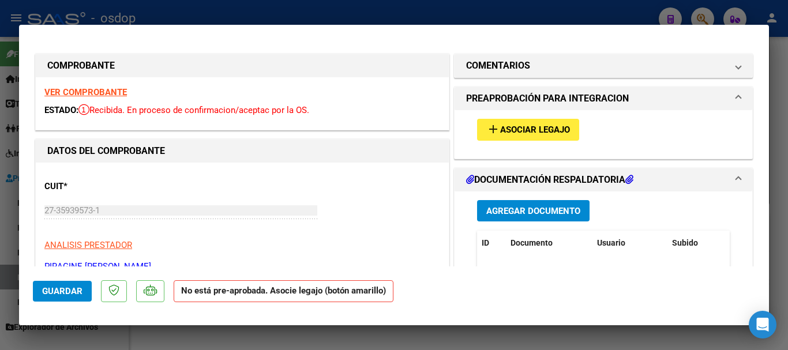
click at [108, 92] on strong "VER COMPROBANTE" at bounding box center [85, 92] width 83 height 10
click at [503, 129] on span "Asociar Legajo" at bounding box center [535, 130] width 70 height 10
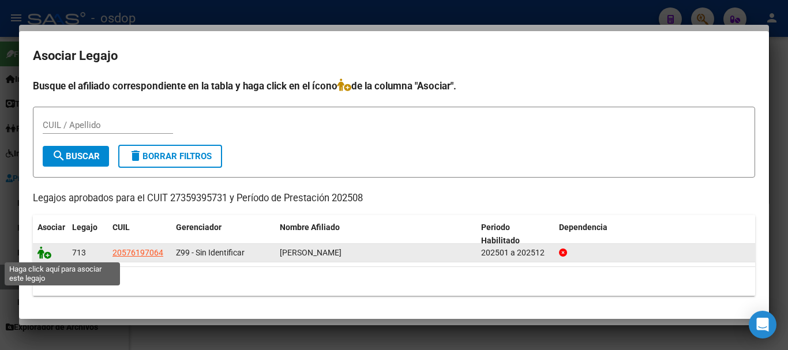
click at [40, 257] on icon at bounding box center [45, 252] width 14 height 13
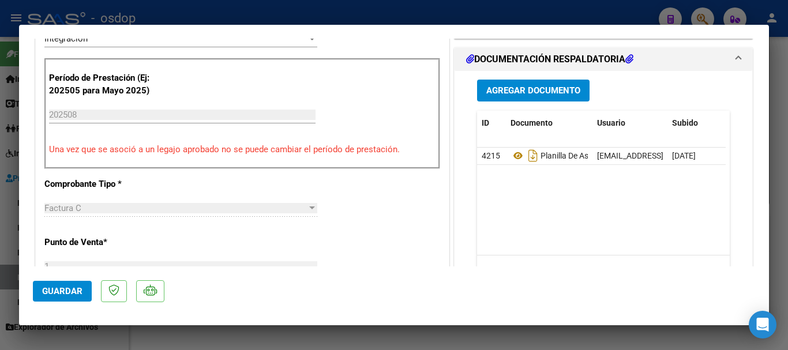
scroll to position [289, 0]
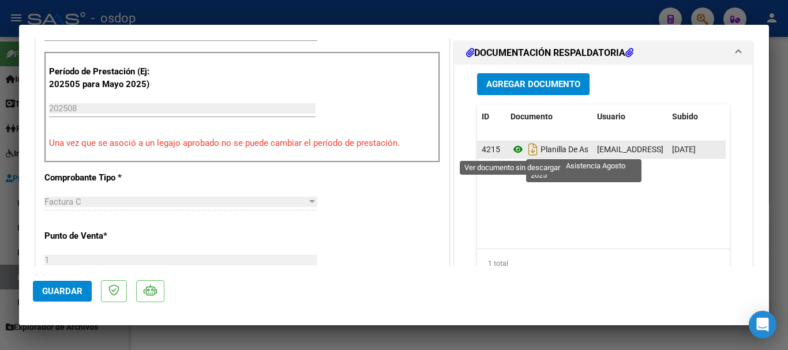
click at [513, 149] on icon at bounding box center [518, 150] width 15 height 14
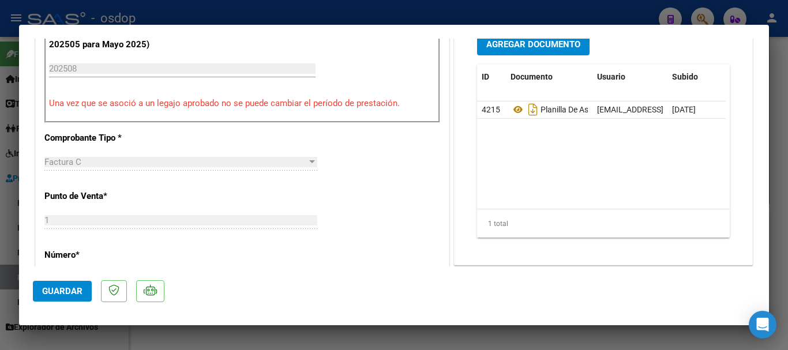
scroll to position [346, 0]
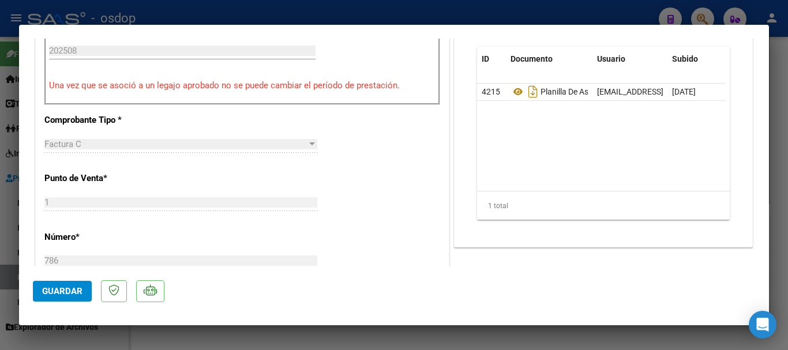
type input "$ 0,00"
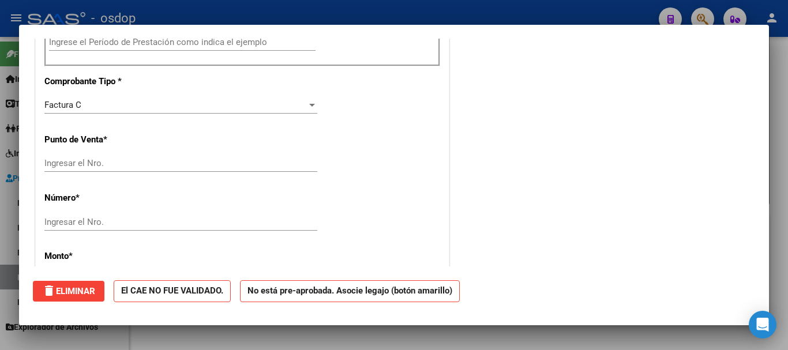
scroll to position [342, 0]
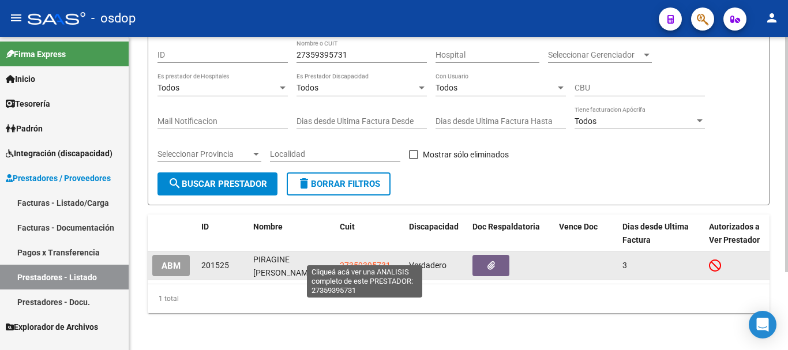
click at [363, 261] on span "27359395731" at bounding box center [365, 265] width 51 height 9
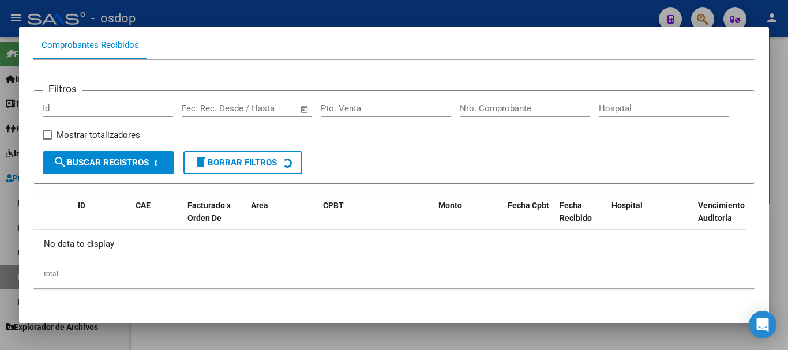
scroll to position [127, 0]
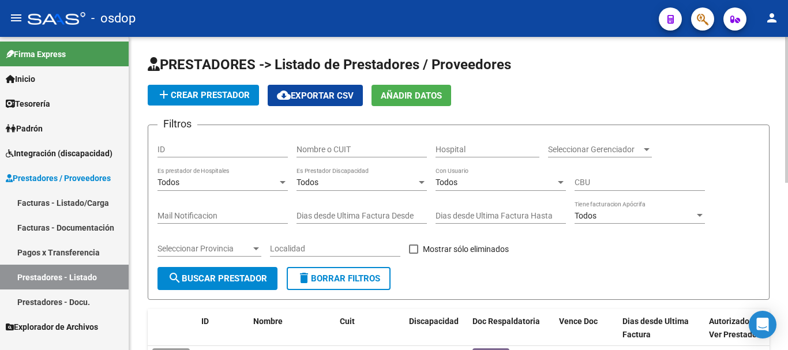
click at [324, 156] on div "Nombre o CUIT" at bounding box center [362, 145] width 130 height 23
type input "20249308073"
drag, startPoint x: 217, startPoint y: 276, endPoint x: 223, endPoint y: 279, distance: 7.0
click at [218, 278] on span "search Buscar Prestador" at bounding box center [217, 279] width 99 height 10
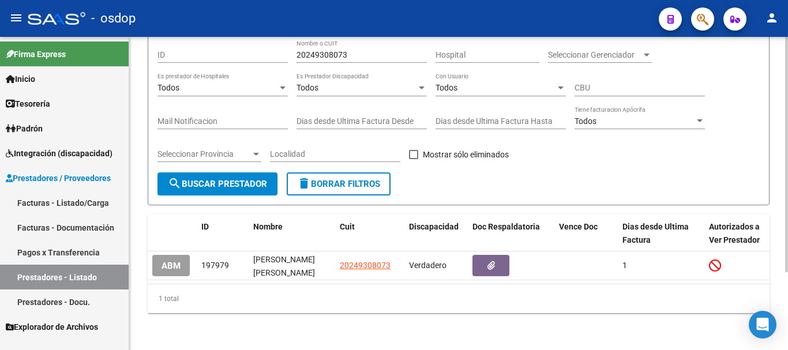
scroll to position [104, 0]
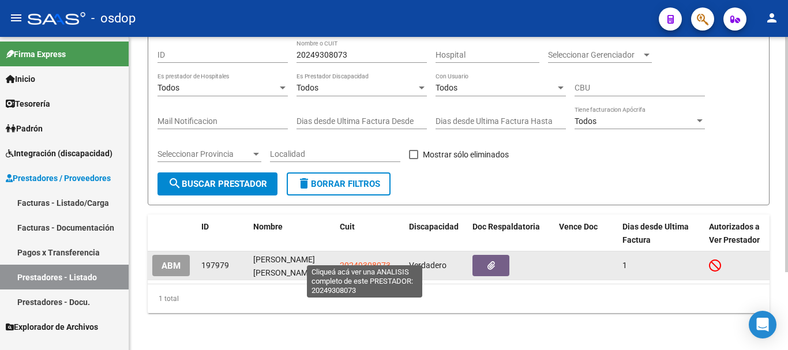
click at [360, 261] on span "20249308073" at bounding box center [365, 265] width 51 height 9
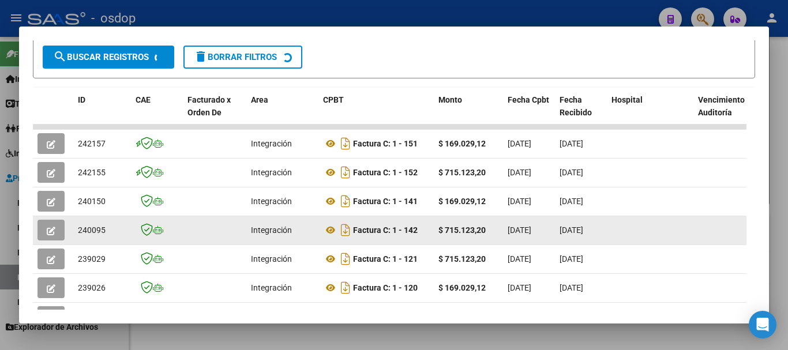
scroll to position [231, 0]
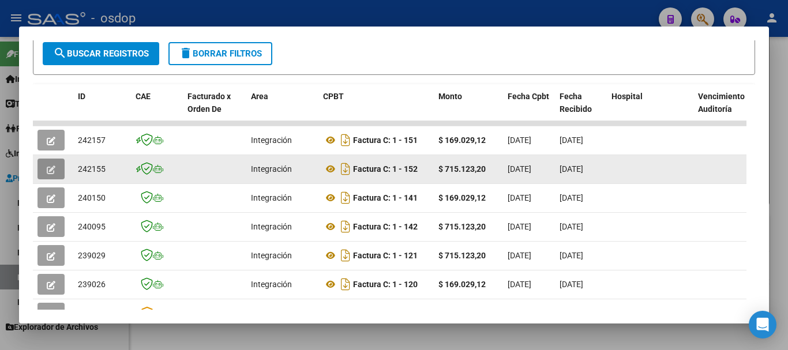
click at [52, 174] on icon "button" at bounding box center [51, 170] width 9 height 9
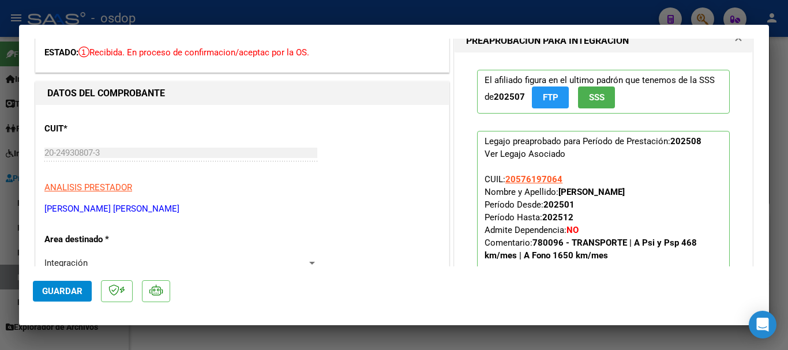
scroll to position [0, 0]
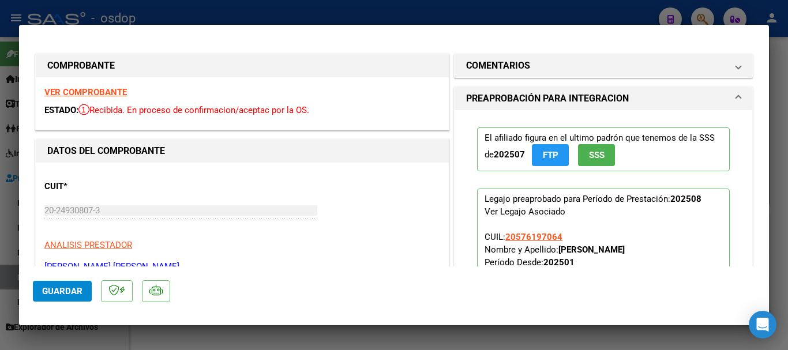
click at [86, 90] on strong "VER COMPROBANTE" at bounding box center [85, 92] width 83 height 10
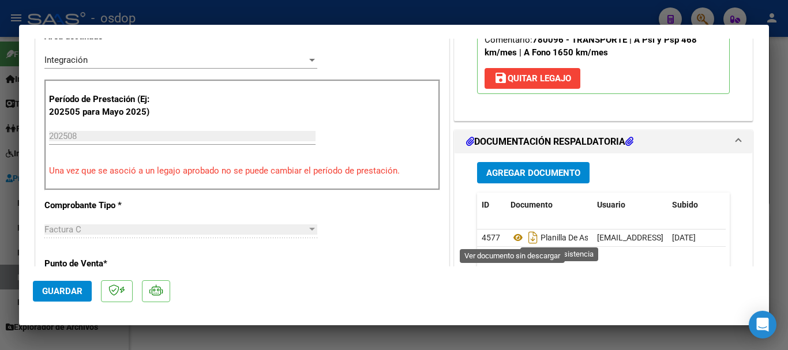
scroll to position [289, 0]
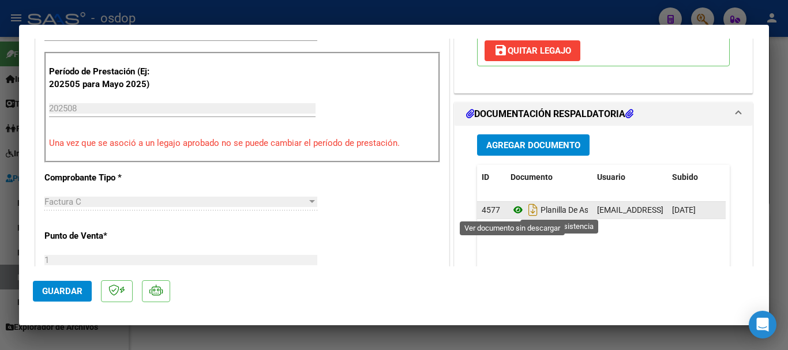
click at [511, 210] on icon at bounding box center [518, 210] width 15 height 14
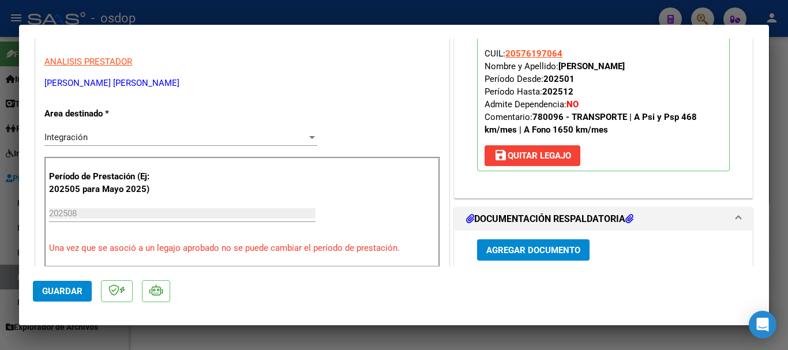
scroll to position [173, 0]
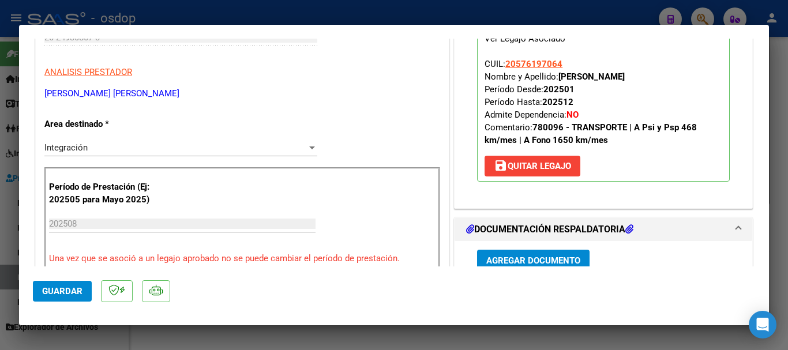
type input "$ 0,00"
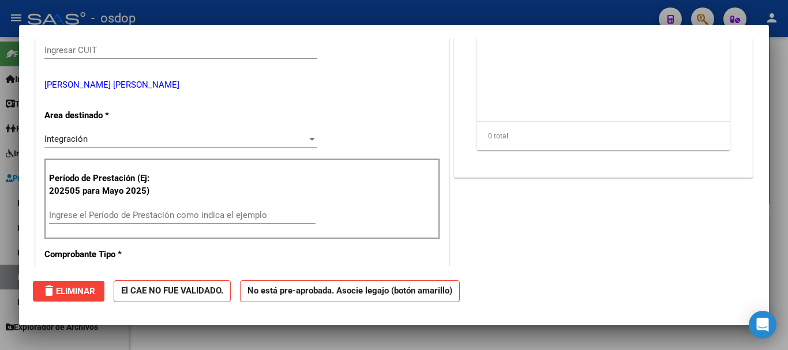
scroll to position [186, 0]
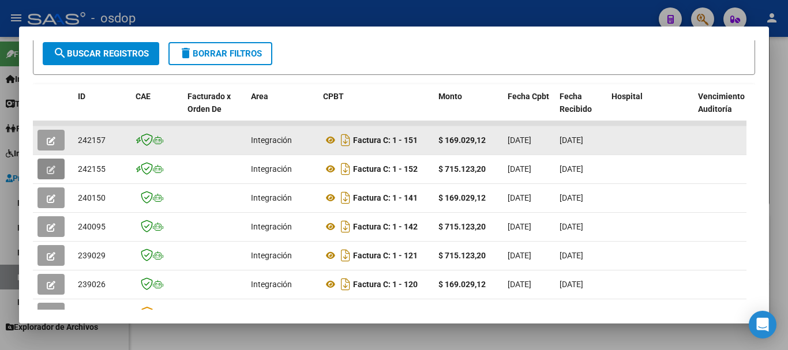
click at [48, 145] on icon "button" at bounding box center [51, 141] width 9 height 9
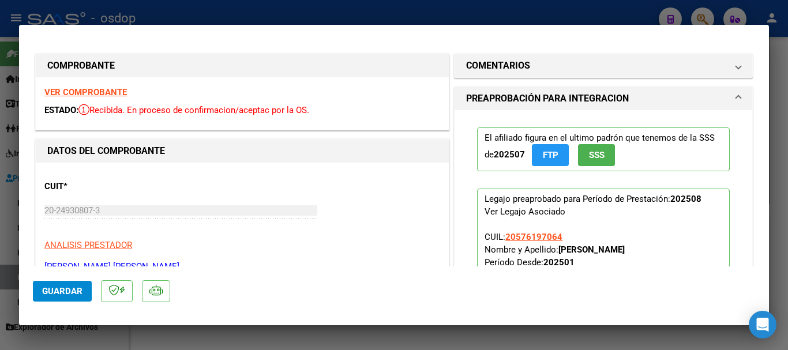
click at [83, 92] on strong "VER COMPROBANTE" at bounding box center [85, 92] width 83 height 10
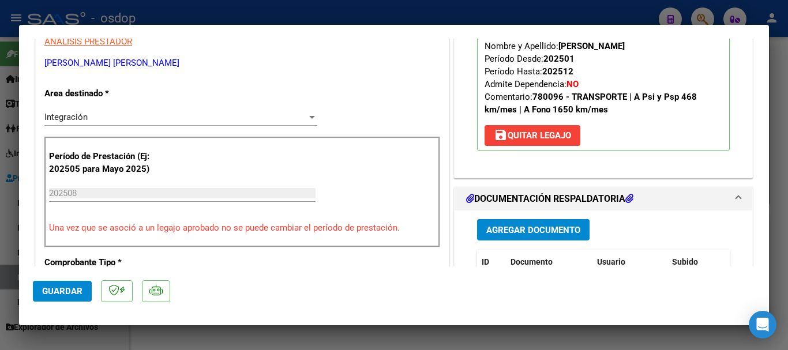
scroll to position [289, 0]
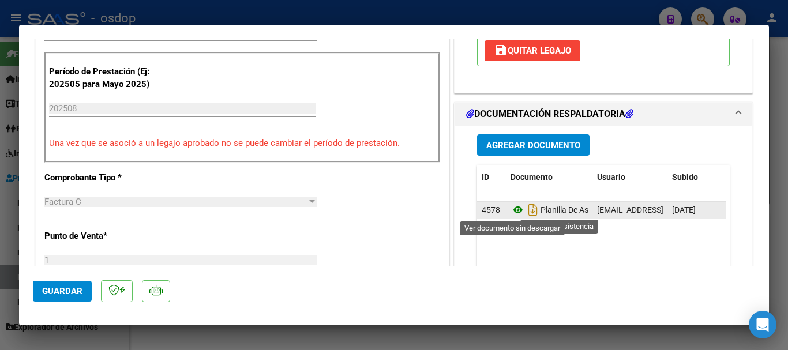
click at [512, 213] on icon at bounding box center [518, 210] width 15 height 14
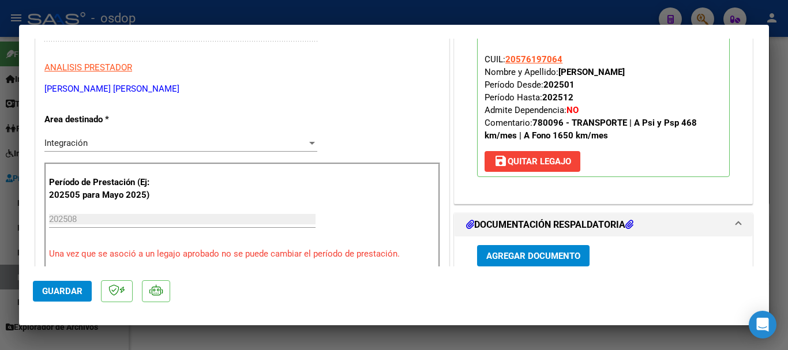
scroll to position [173, 0]
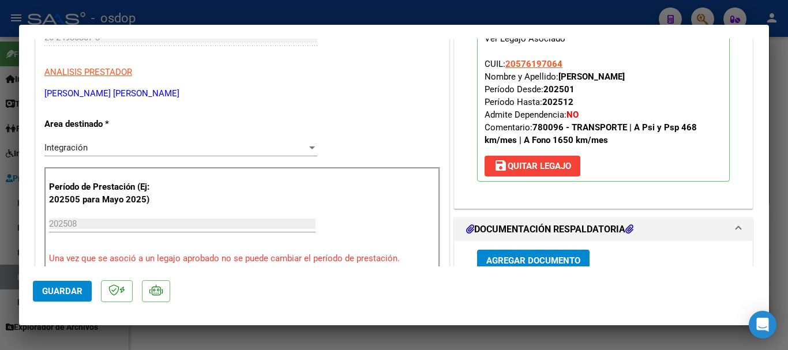
type input "$ 0,00"
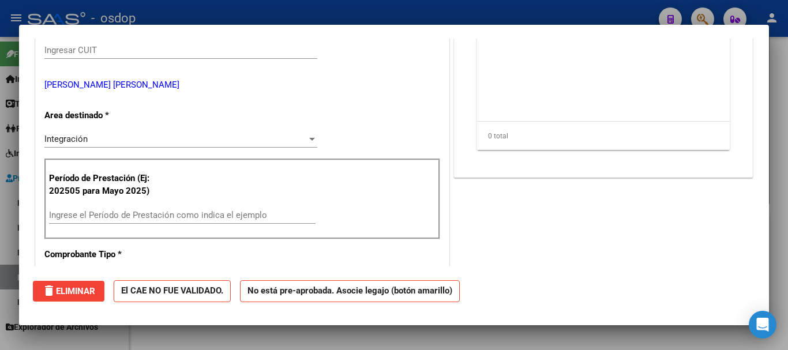
scroll to position [186, 0]
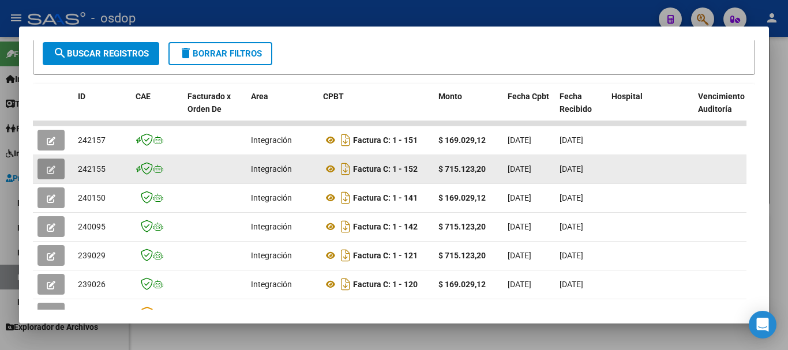
click at [55, 172] on icon "button" at bounding box center [51, 170] width 9 height 9
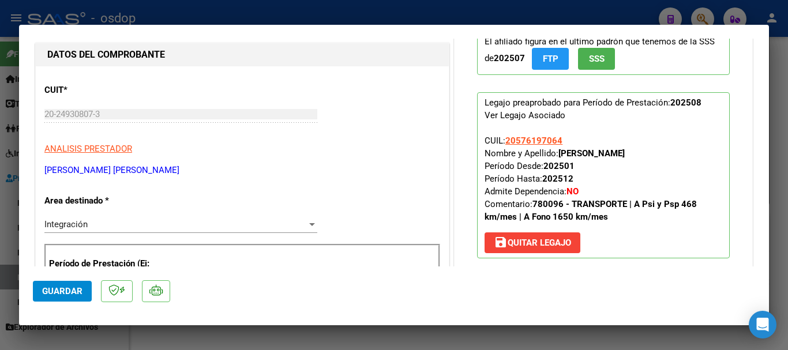
scroll to position [173, 0]
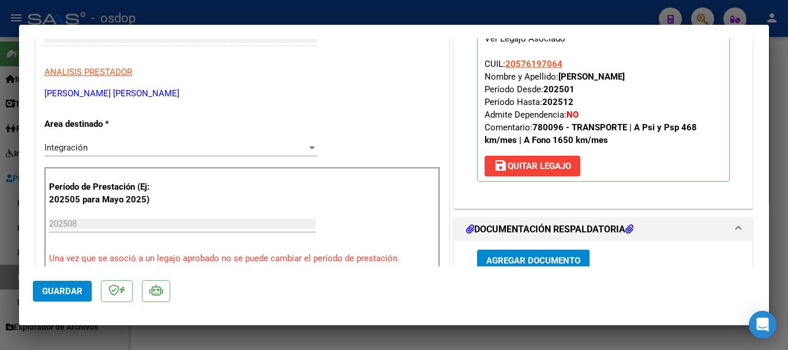
type input "$ 0,00"
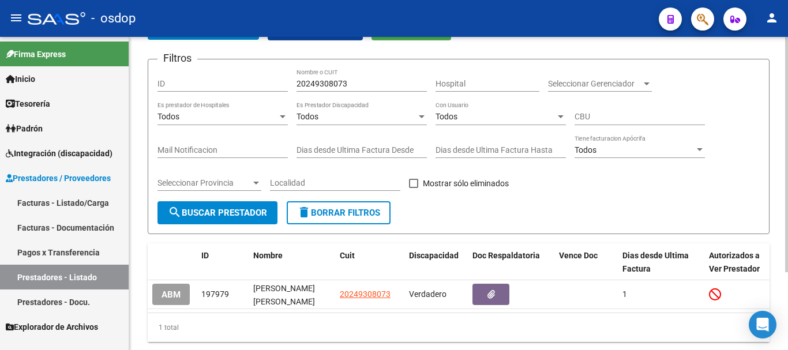
scroll to position [0, 0]
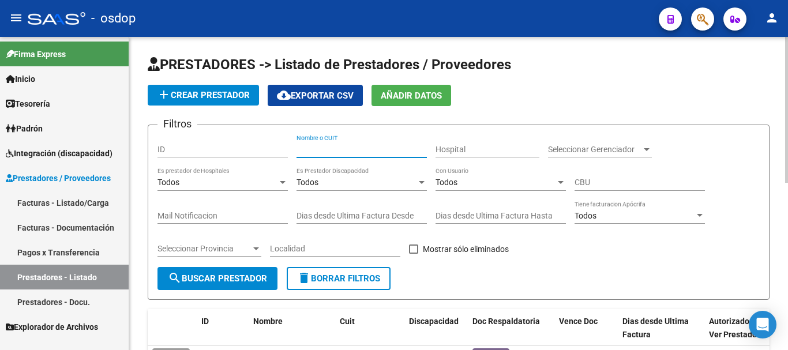
click at [376, 148] on input "Nombre o CUIT" at bounding box center [362, 150] width 130 height 10
type input "20366759035"
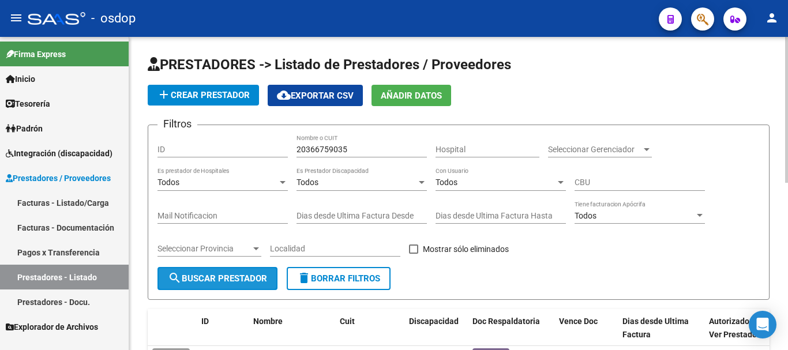
click at [212, 278] on span "search Buscar Prestador" at bounding box center [217, 279] width 99 height 10
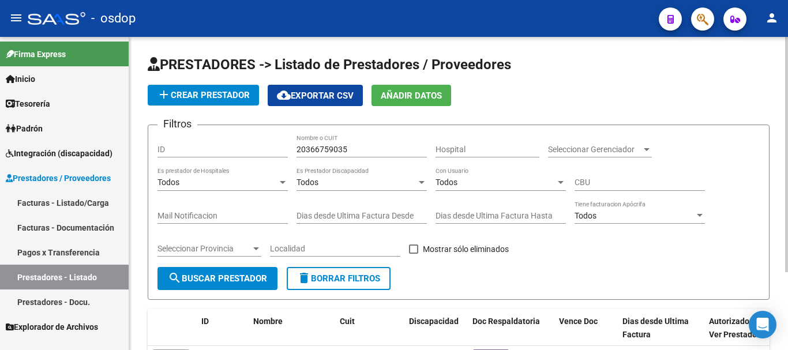
scroll to position [104, 0]
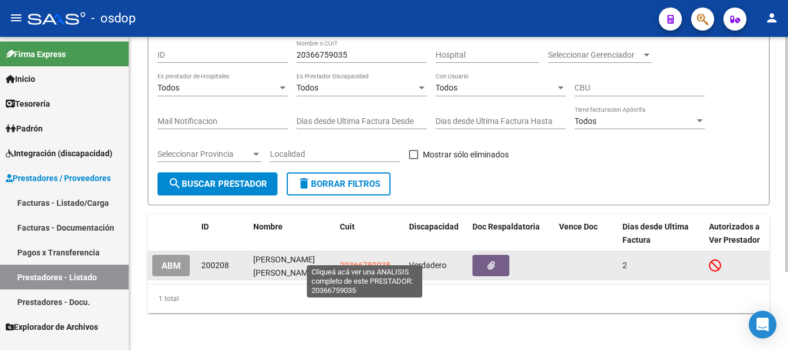
click at [357, 261] on span "20366759035" at bounding box center [365, 265] width 51 height 9
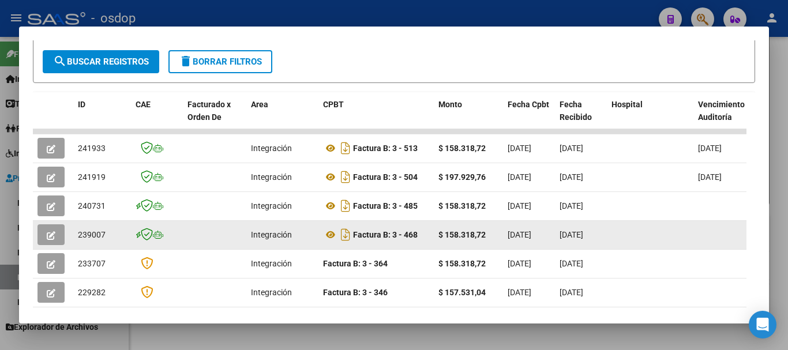
scroll to position [231, 0]
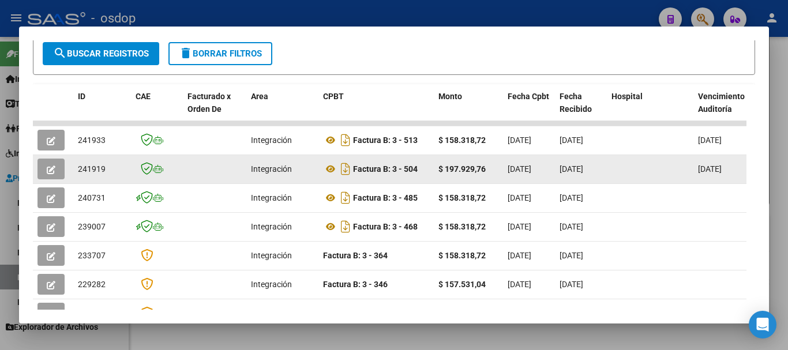
click at [48, 174] on icon "button" at bounding box center [51, 170] width 9 height 9
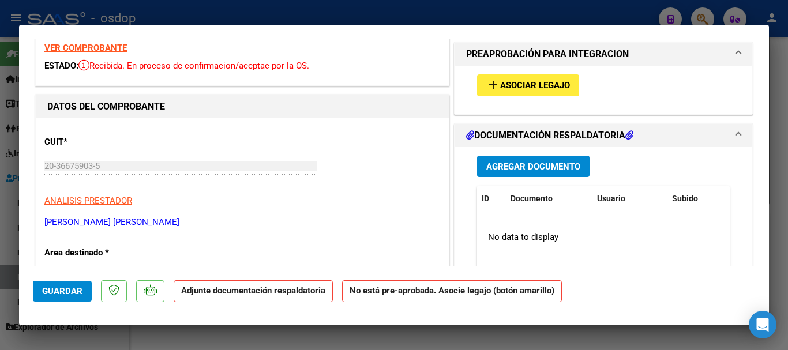
scroll to position [0, 0]
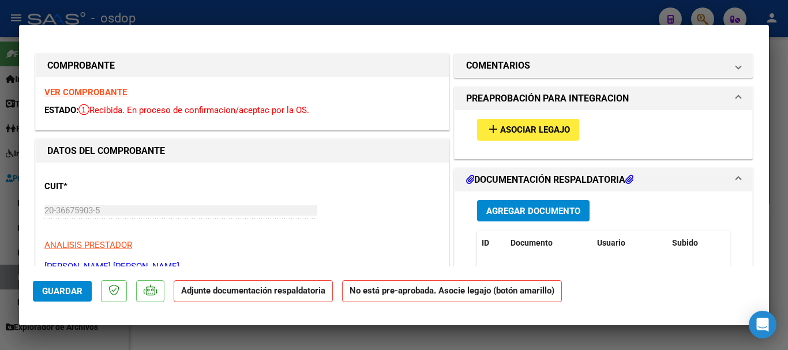
click at [96, 89] on strong "VER COMPROBANTE" at bounding box center [85, 92] width 83 height 10
type input "$ 0,00"
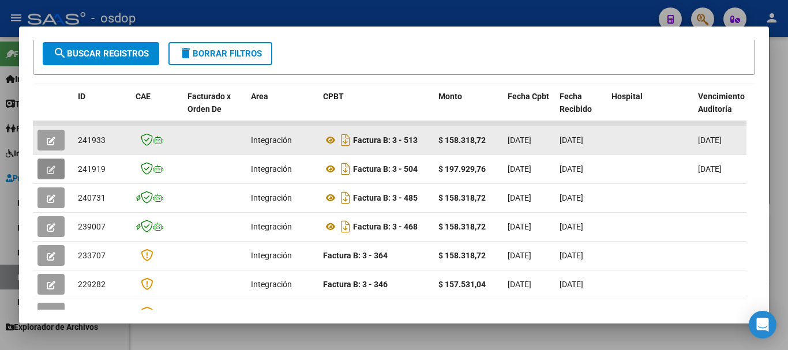
click at [54, 145] on icon "button" at bounding box center [51, 141] width 9 height 9
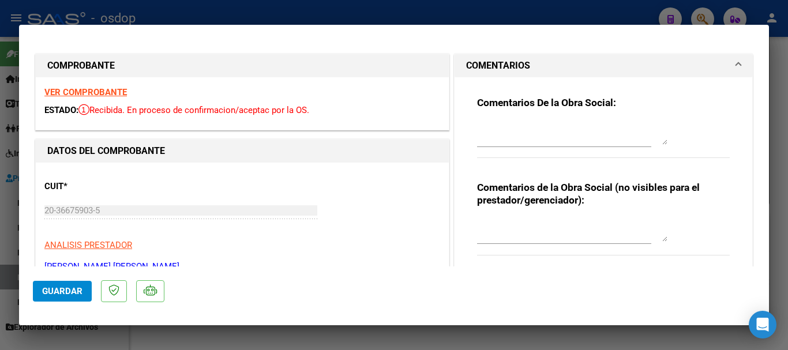
click at [104, 92] on strong "VER COMPROBANTE" at bounding box center [85, 92] width 83 height 10
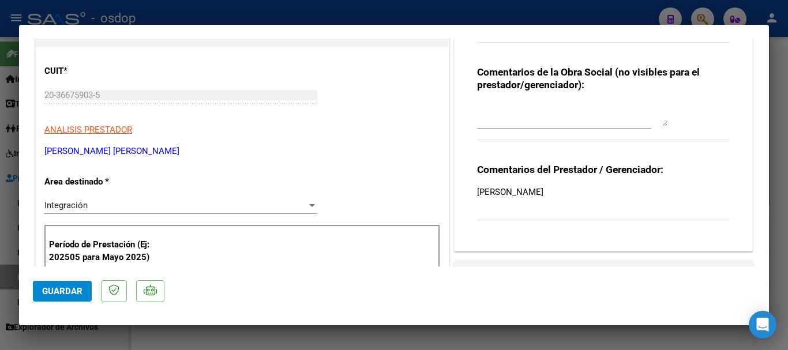
scroll to position [173, 0]
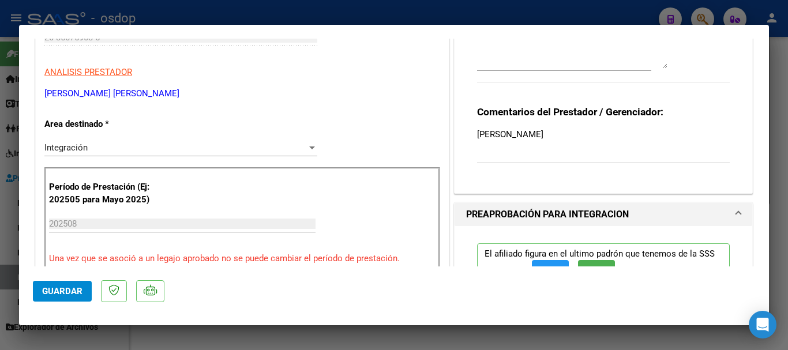
click at [180, 152] on div "Integración" at bounding box center [175, 148] width 263 height 10
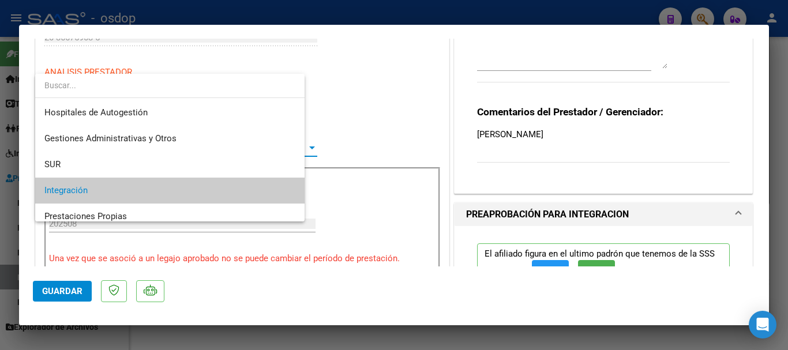
scroll to position [43, 0]
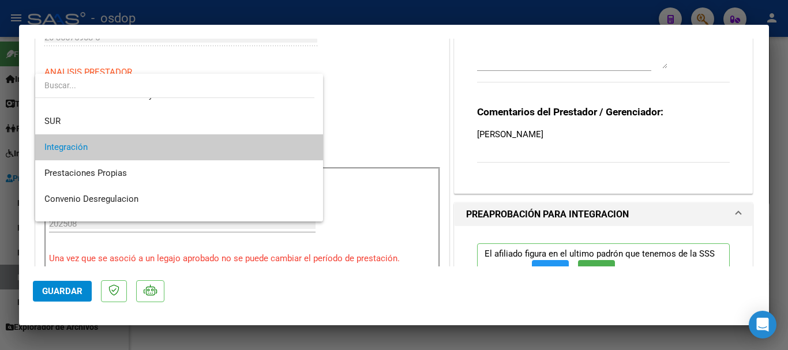
click at [170, 152] on span "Integración" at bounding box center [179, 147] width 270 height 26
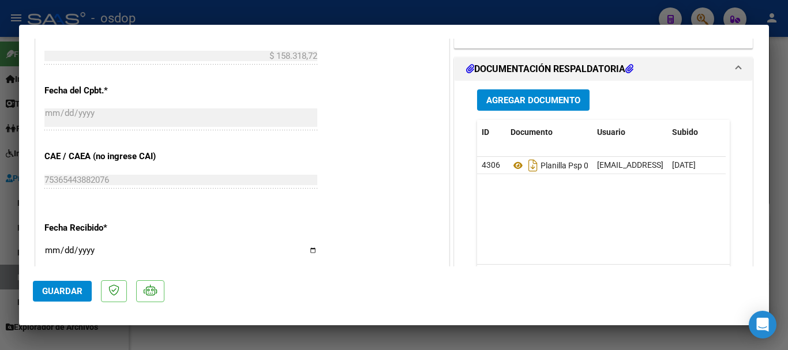
scroll to position [635, 0]
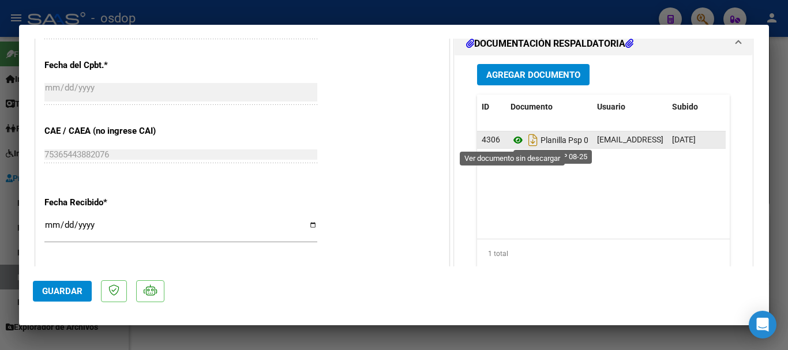
click at [514, 143] on icon at bounding box center [518, 140] width 15 height 14
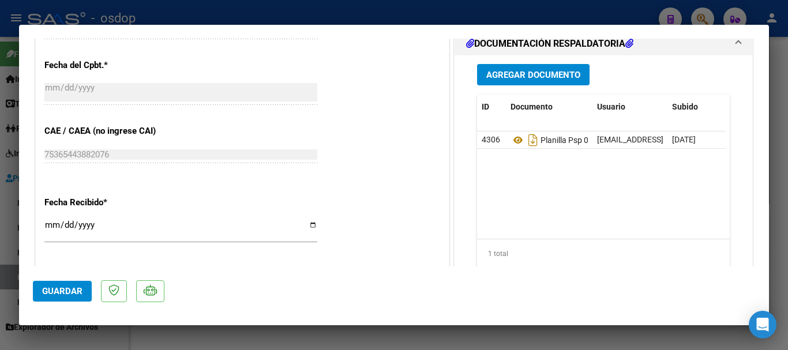
type input "$ 0,00"
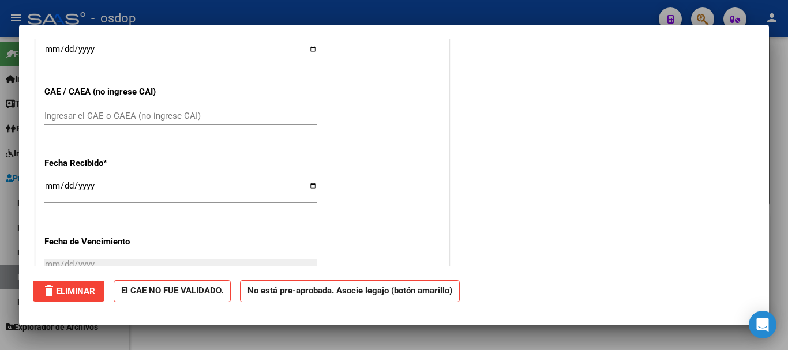
scroll to position [0, 0]
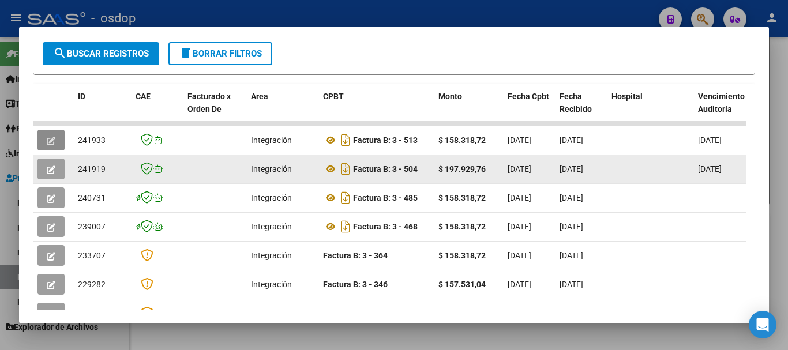
click at [50, 174] on icon "button" at bounding box center [51, 170] width 9 height 9
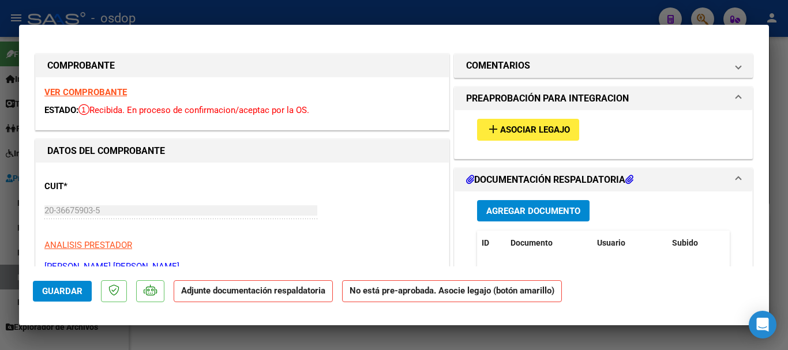
click at [68, 90] on strong "VER COMPROBANTE" at bounding box center [85, 92] width 83 height 10
type input "$ 0,00"
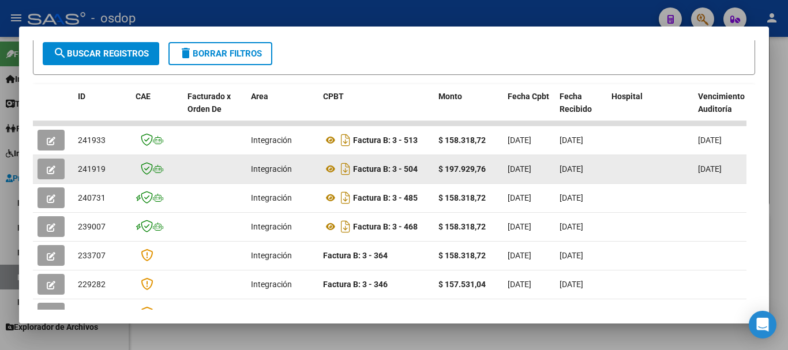
drag, startPoint x: 77, startPoint y: 170, endPoint x: 108, endPoint y: 174, distance: 30.8
click at [108, 174] on datatable-body-cell "241919" at bounding box center [102, 169] width 58 height 28
copy span "241919"
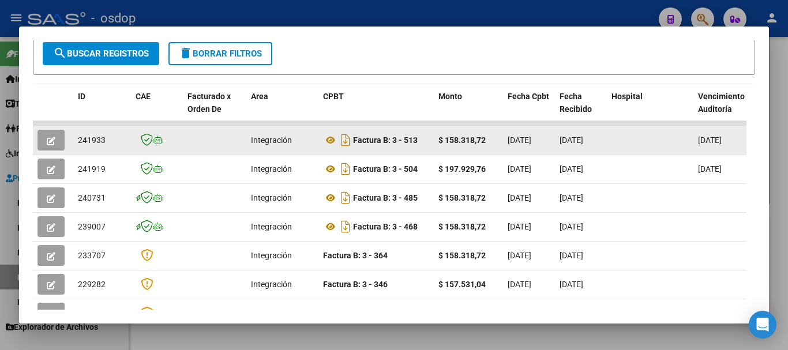
click at [47, 151] on button "button" at bounding box center [51, 140] width 27 height 21
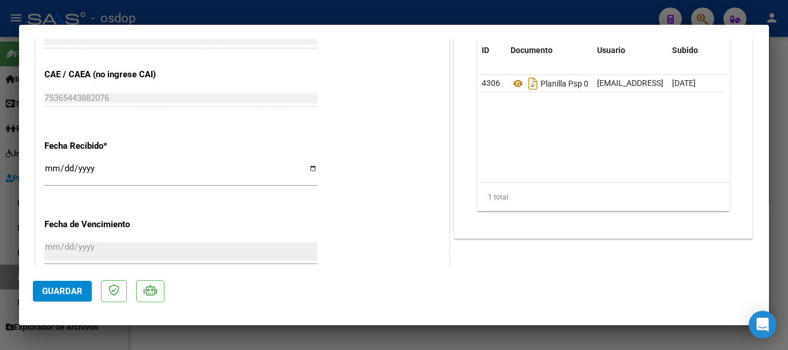
scroll to position [693, 0]
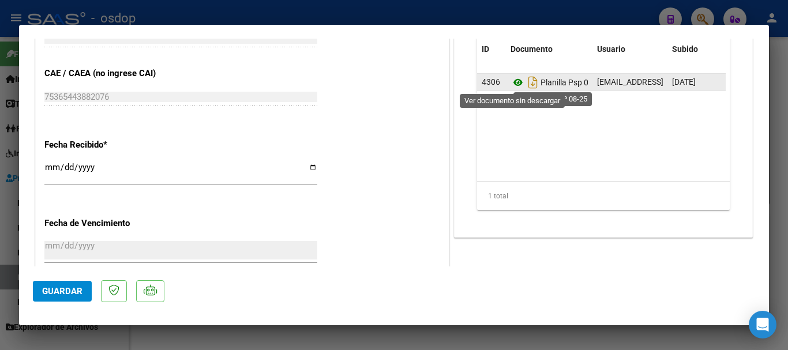
click at [512, 81] on icon at bounding box center [518, 83] width 15 height 14
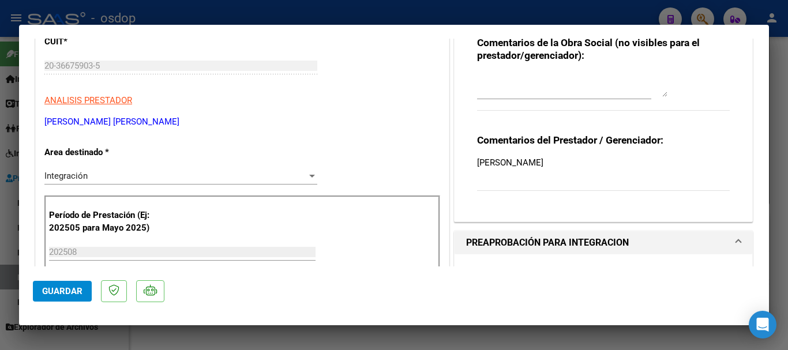
scroll to position [115, 0]
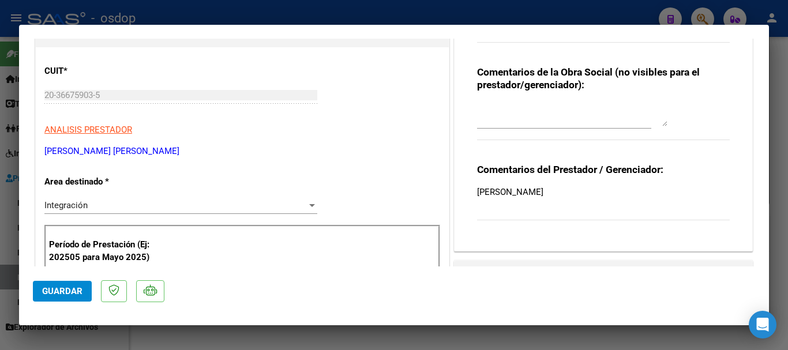
type input "$ 0,00"
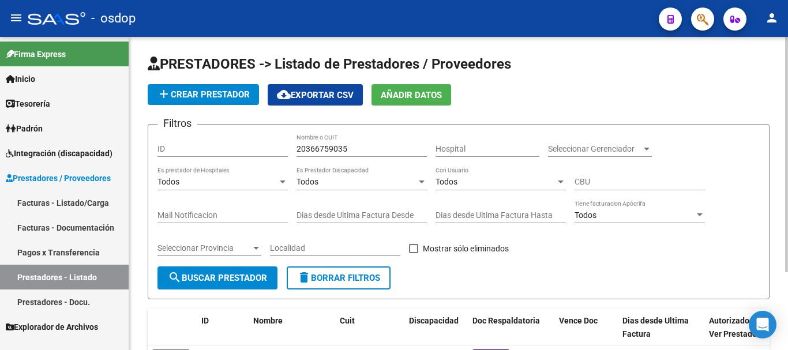
scroll to position [0, 0]
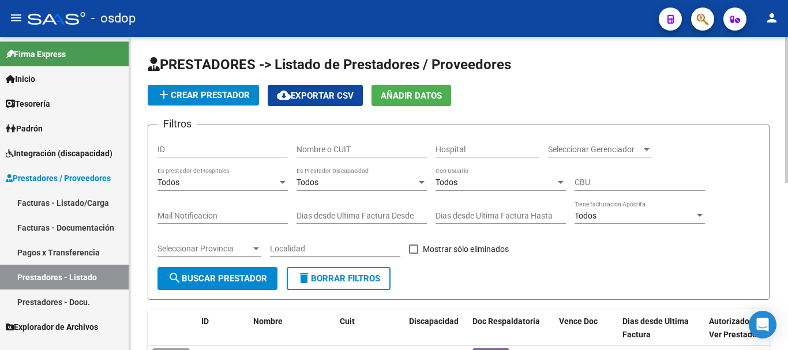
click at [306, 150] on input "Nombre o CUIT" at bounding box center [362, 150] width 130 height 10
type input "27360251360"
click at [196, 289] on button "search Buscar Prestador" at bounding box center [218, 278] width 120 height 23
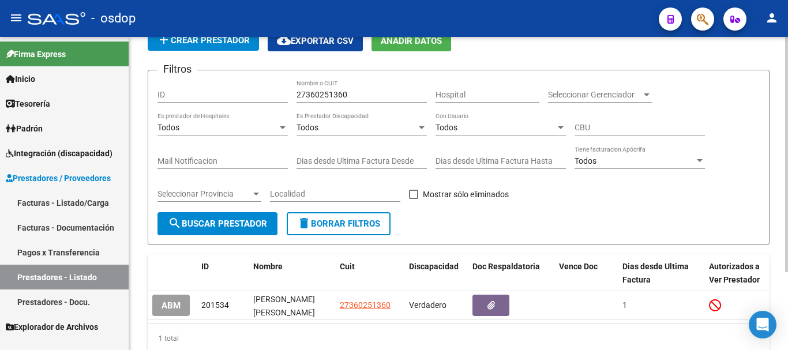
scroll to position [104, 0]
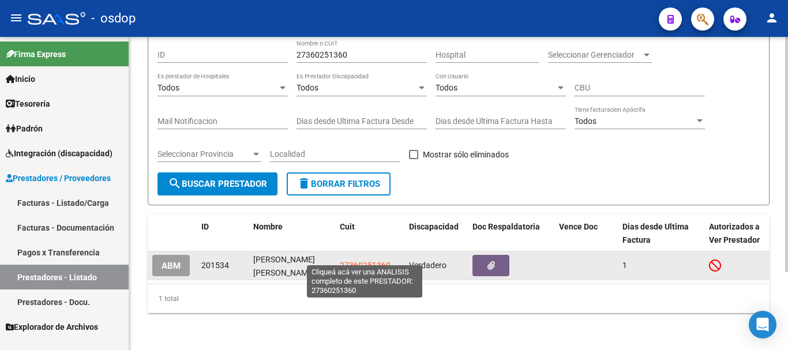
click at [377, 261] on span "27360251360" at bounding box center [365, 265] width 51 height 9
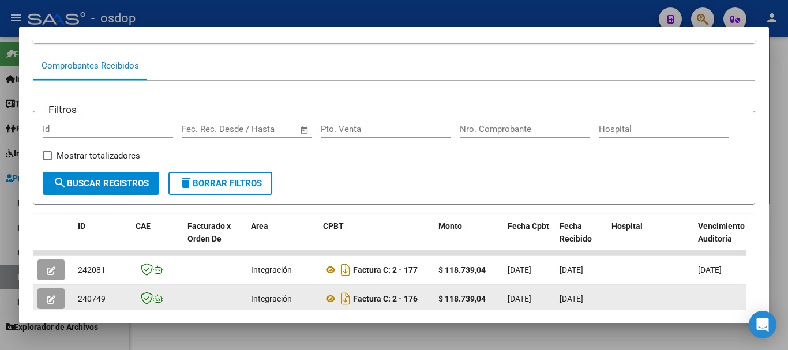
scroll to position [159, 0]
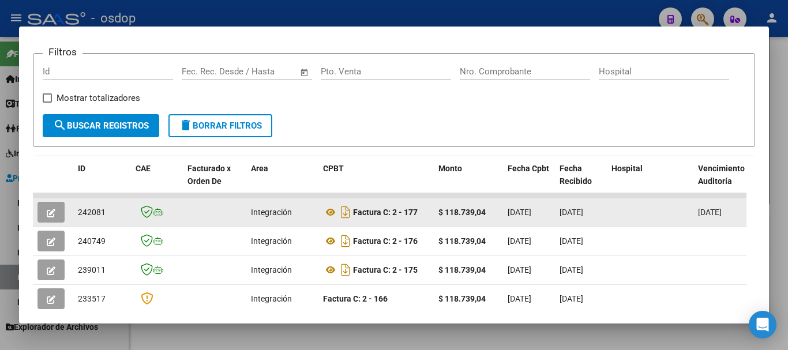
click at [51, 218] on icon "button" at bounding box center [51, 213] width 9 height 9
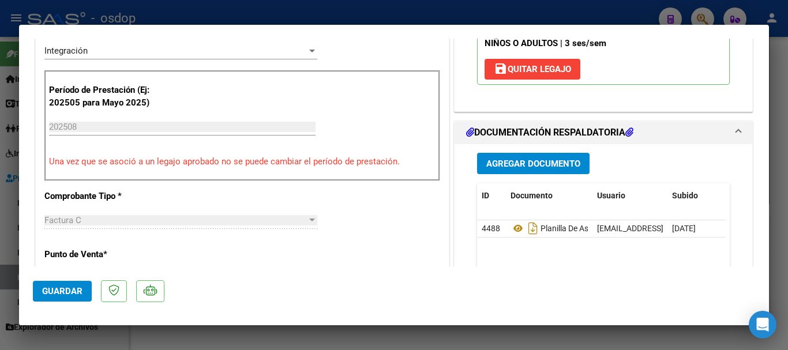
scroll to position [346, 0]
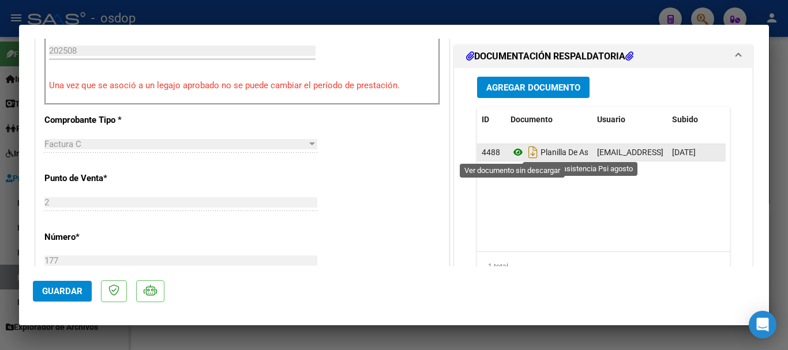
click at [514, 154] on icon at bounding box center [518, 152] width 15 height 14
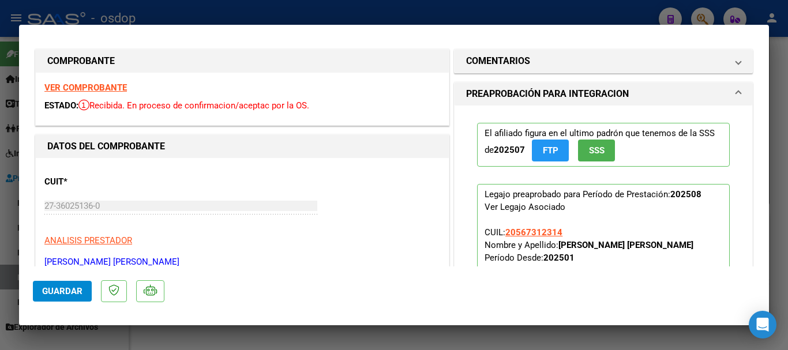
scroll to position [0, 0]
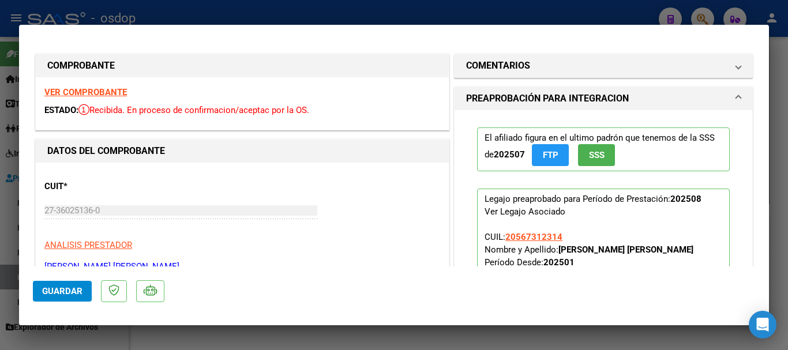
click at [104, 96] on strong "VER COMPROBANTE" at bounding box center [85, 92] width 83 height 10
type input "$ 0,00"
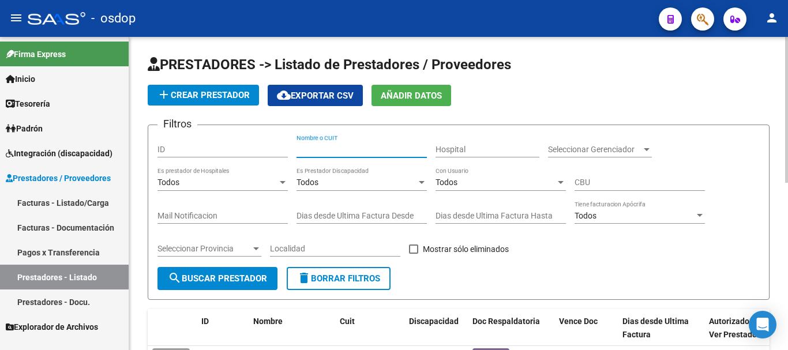
click at [351, 152] on input "Nombre o CUIT" at bounding box center [362, 150] width 130 height 10
type input "2738816649"
click at [238, 283] on span "search Buscar Prestador" at bounding box center [217, 279] width 99 height 10
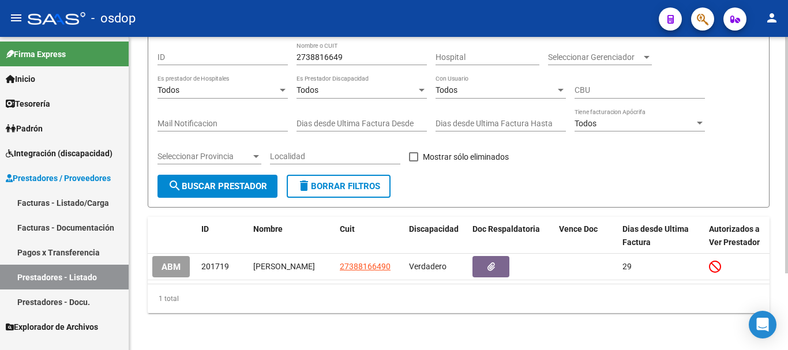
scroll to position [102, 0]
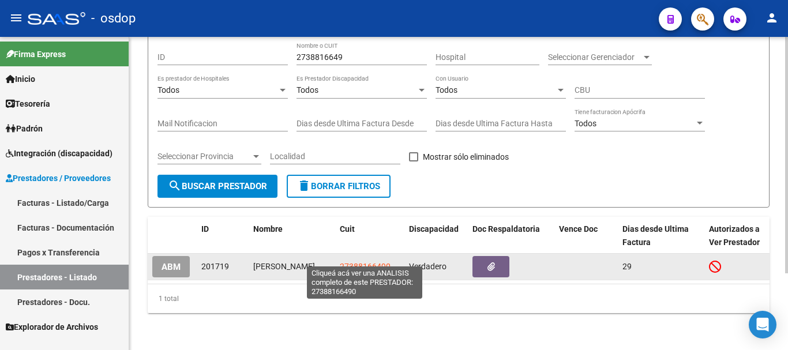
click at [366, 262] on span "27388166490" at bounding box center [365, 266] width 51 height 9
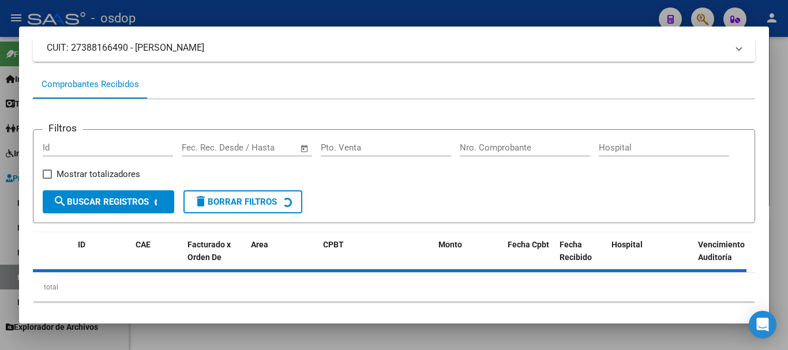
scroll to position [101, 0]
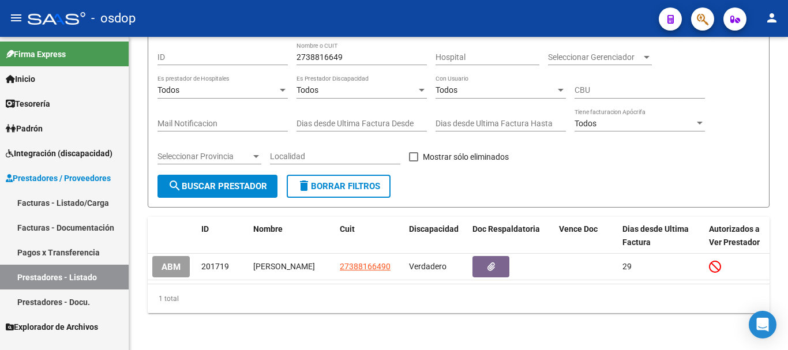
click at [56, 205] on link "Facturas - Listado/Carga" at bounding box center [64, 202] width 129 height 25
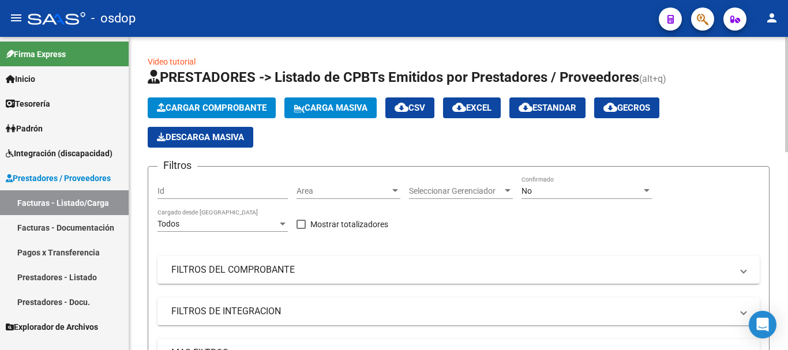
click at [225, 109] on span "Cargar Comprobante" at bounding box center [212, 108] width 110 height 10
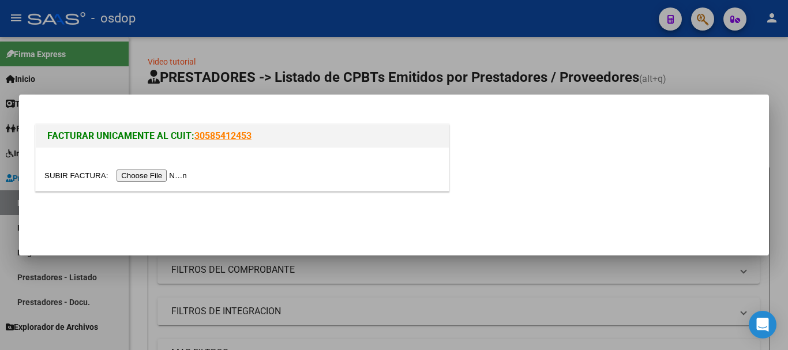
click at [165, 176] on input "file" at bounding box center [117, 176] width 146 height 12
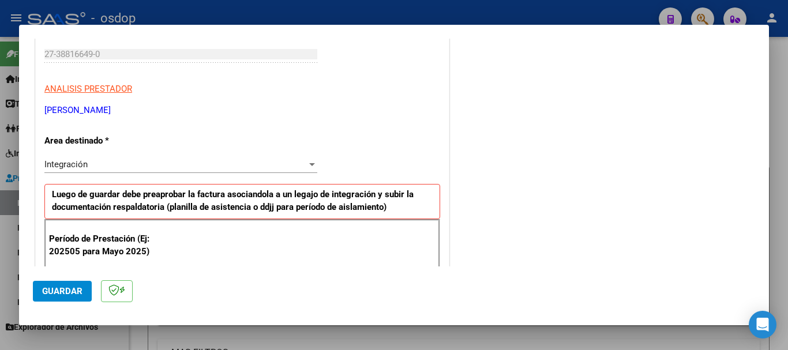
scroll to position [231, 0]
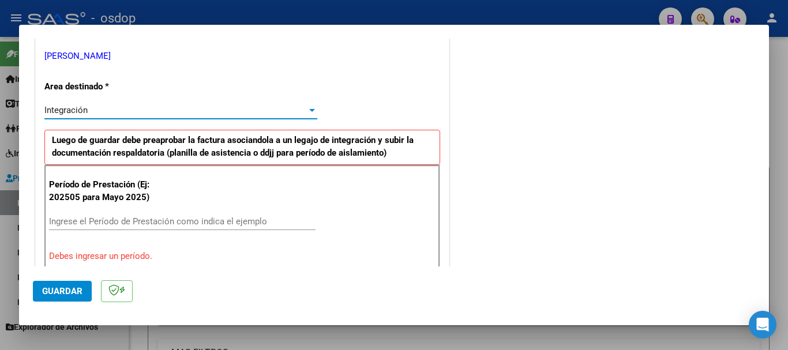
click at [131, 109] on div "Integración" at bounding box center [175, 110] width 263 height 10
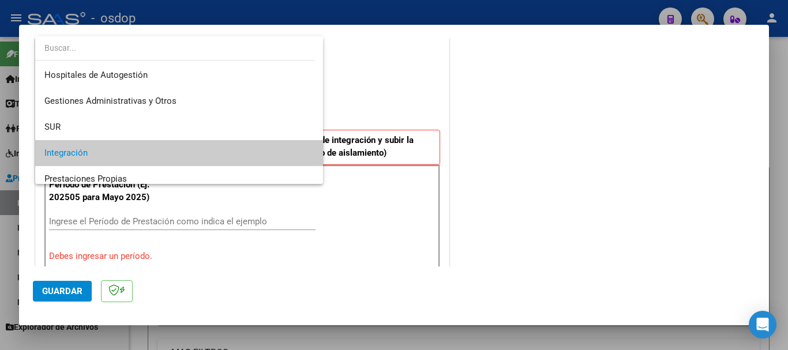
scroll to position [43, 0]
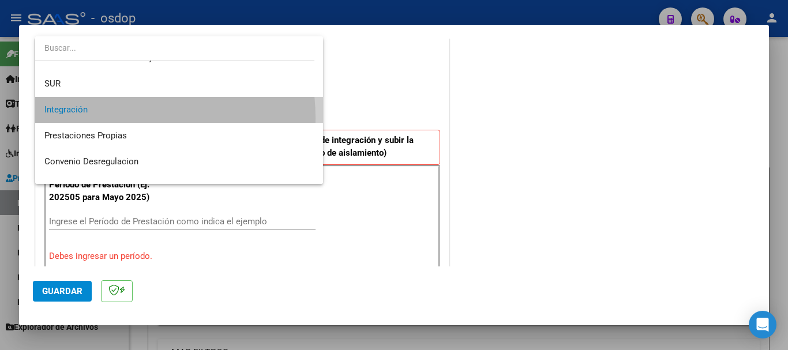
click at [92, 118] on span "Integración" at bounding box center [179, 110] width 270 height 26
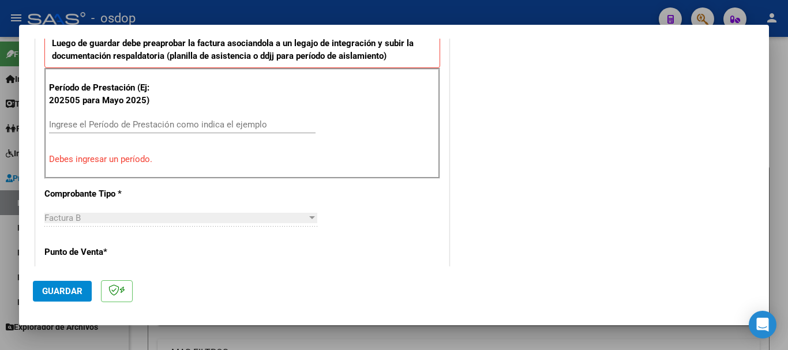
scroll to position [346, 0]
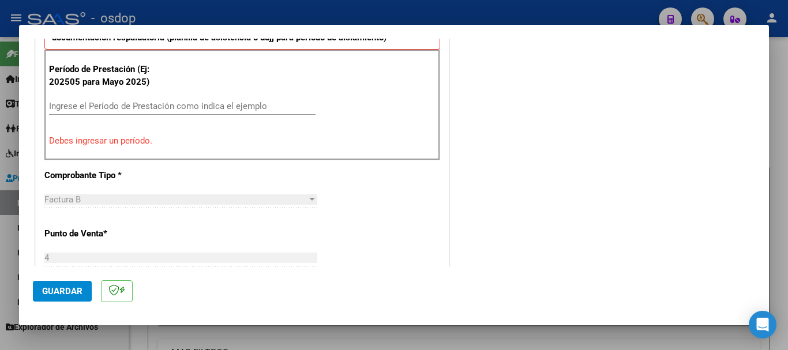
click at [103, 107] on input "Ingrese el Período de Prestación como indica el ejemplo" at bounding box center [182, 106] width 267 height 10
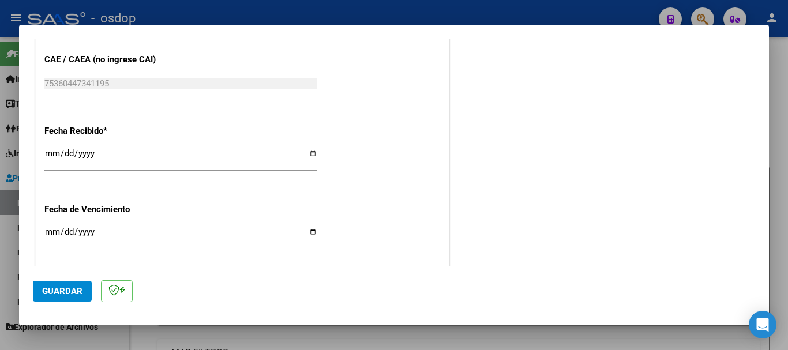
scroll to position [750, 0]
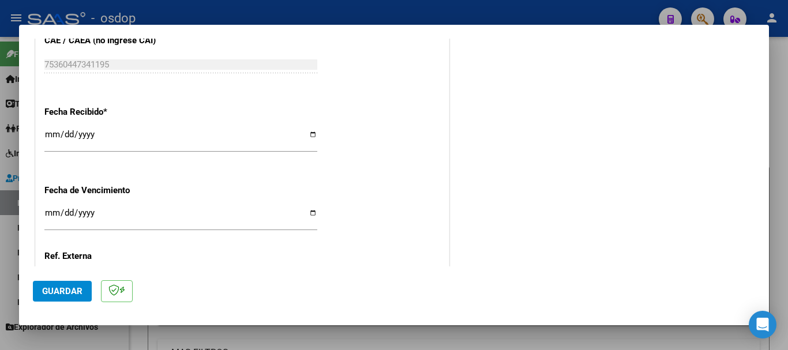
type input "202508"
click at [63, 291] on span "Guardar" at bounding box center [62, 291] width 40 height 10
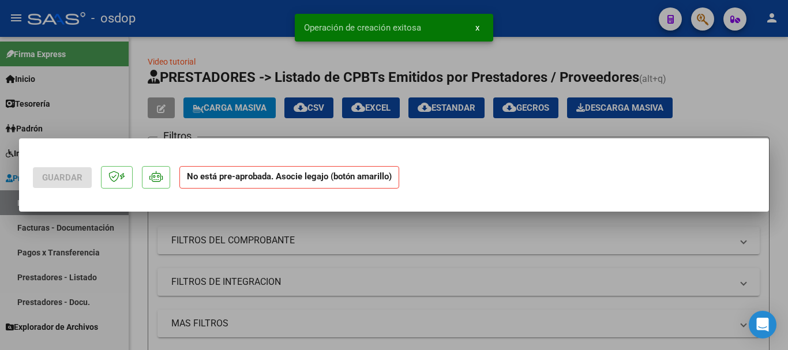
scroll to position [0, 0]
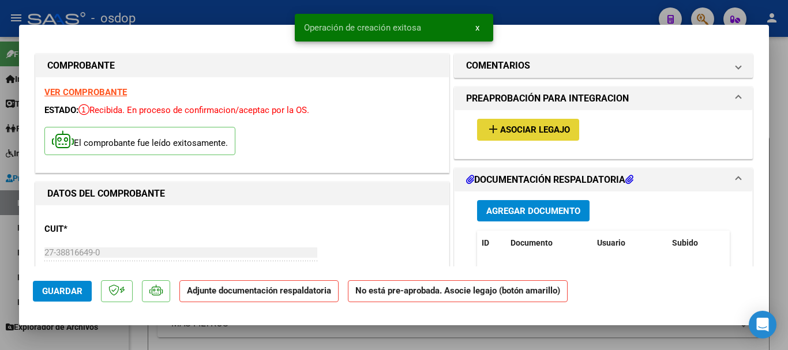
click at [518, 126] on span "Asociar Legajo" at bounding box center [535, 130] width 70 height 10
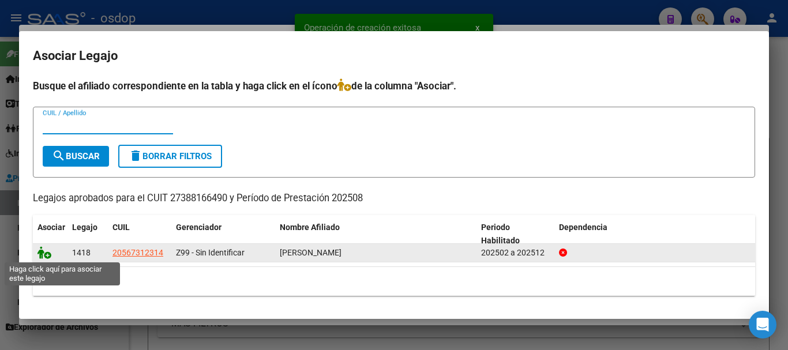
click at [41, 255] on icon at bounding box center [45, 252] width 14 height 13
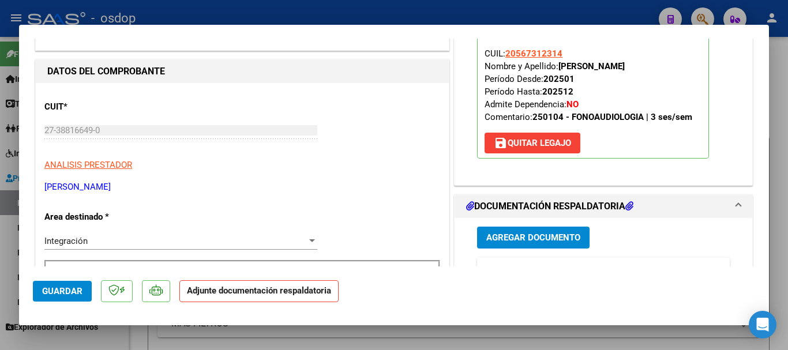
scroll to position [231, 0]
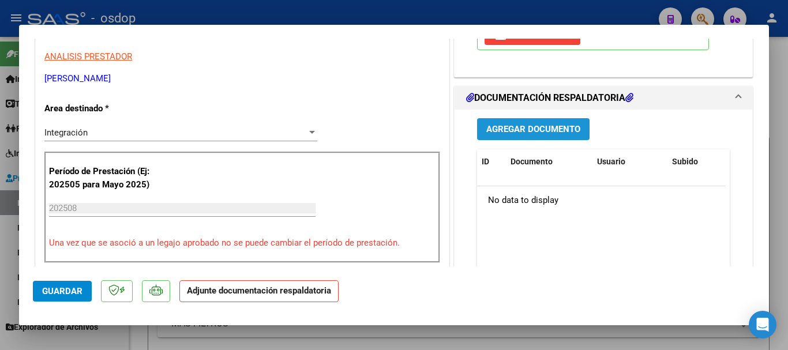
click at [506, 131] on span "Agregar Documento" at bounding box center [534, 130] width 94 height 10
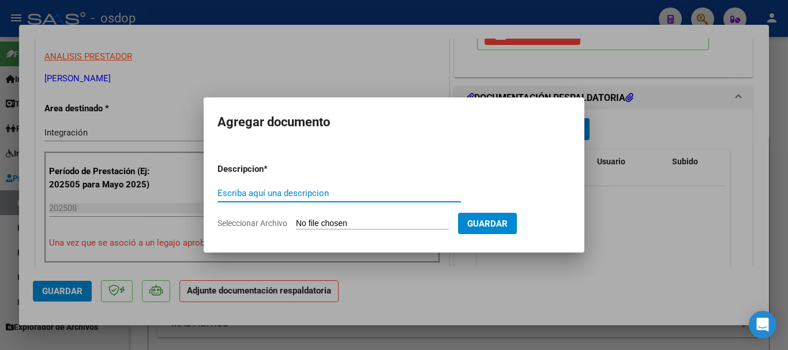
click at [260, 195] on input "Escriba aquí una descripcion" at bounding box center [340, 193] width 244 height 10
type input "planilla asistencia agosto 2025"
click at [390, 225] on input "Seleccionar Archivo" at bounding box center [372, 224] width 153 height 11
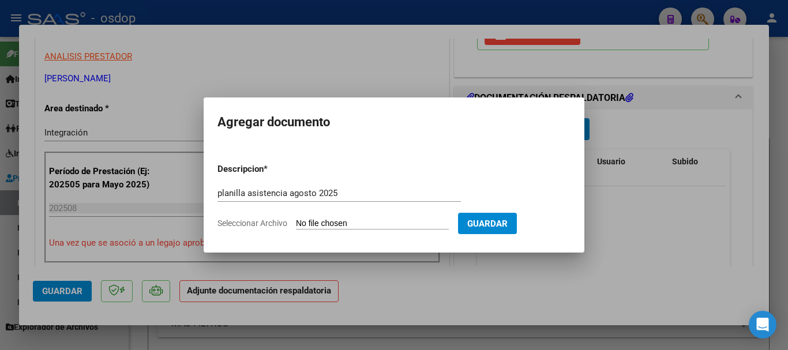
type input "C:\fakepath\planilla zanier .pdf"
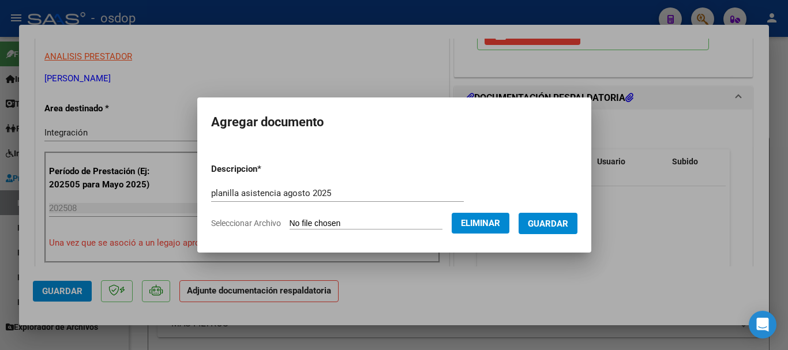
click at [553, 227] on span "Guardar" at bounding box center [548, 224] width 40 height 10
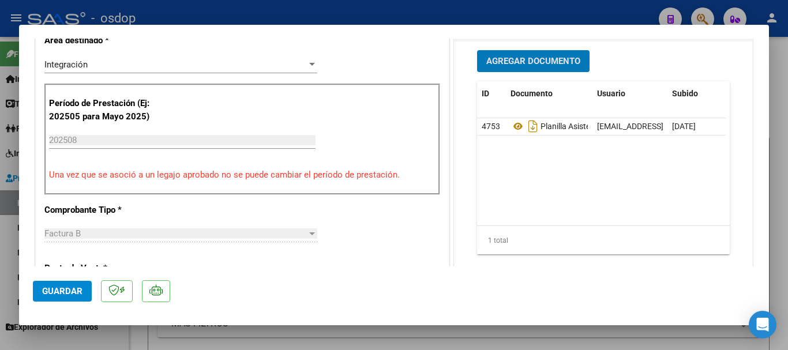
scroll to position [289, 0]
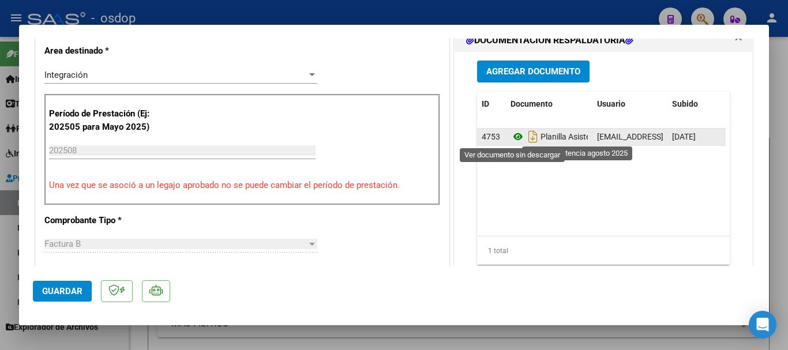
click at [511, 133] on icon at bounding box center [518, 137] width 15 height 14
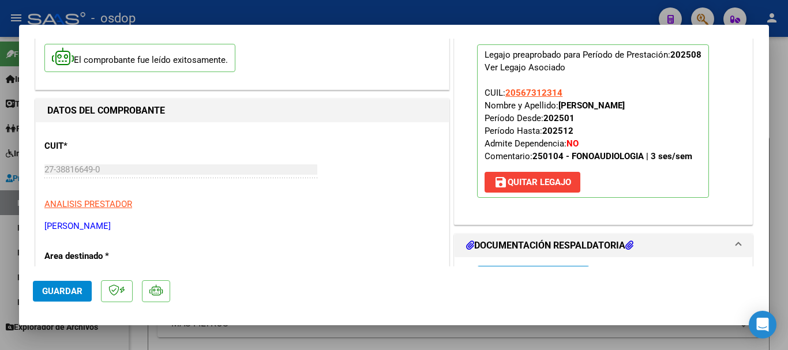
scroll to position [58, 0]
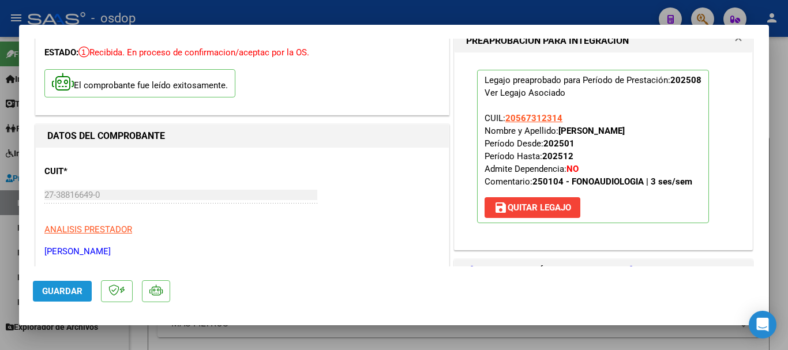
click at [76, 292] on span "Guardar" at bounding box center [62, 291] width 40 height 10
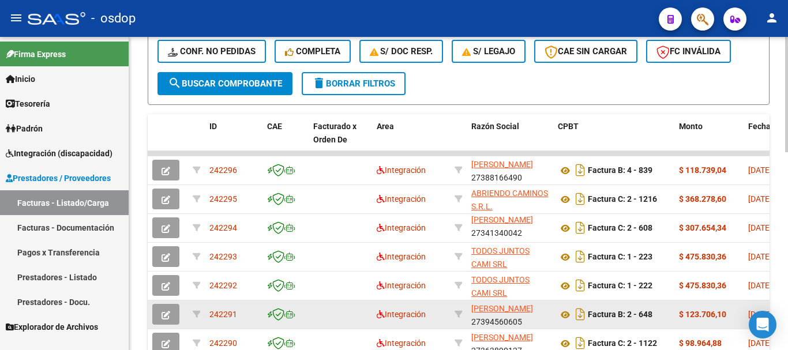
scroll to position [346, 0]
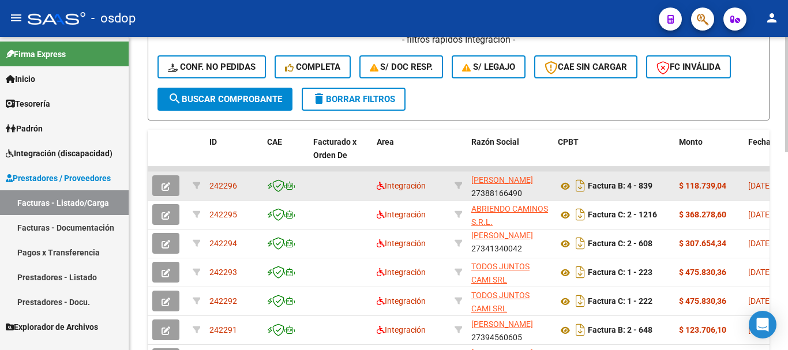
click at [169, 191] on span "button" at bounding box center [166, 186] width 9 height 10
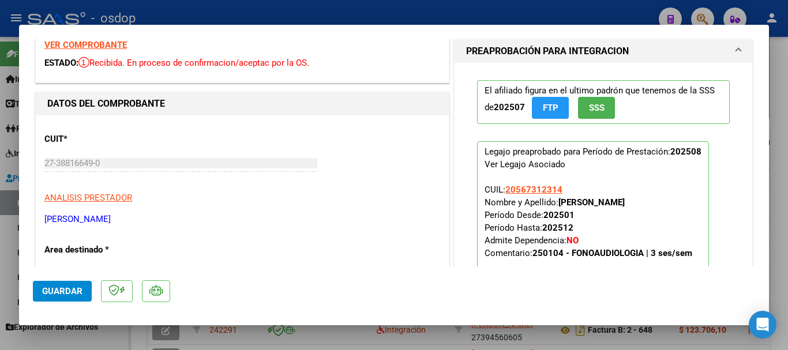
scroll to position [0, 0]
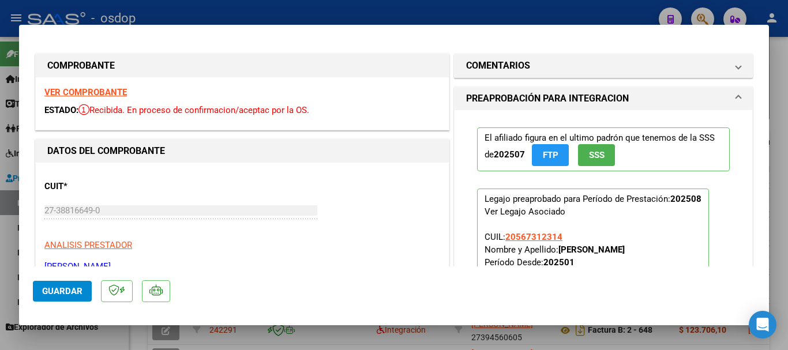
type input "$ 0,00"
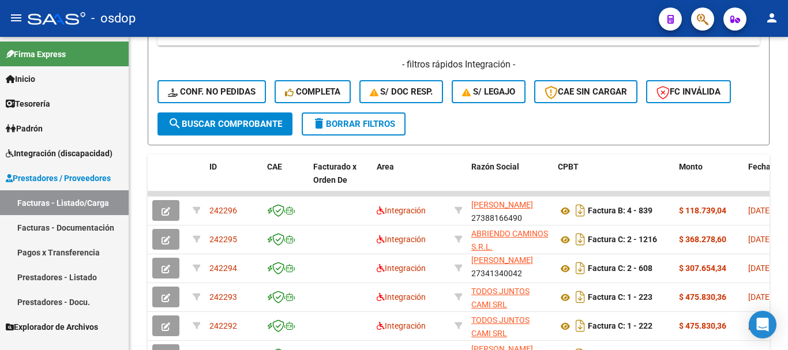
scroll to position [247, 0]
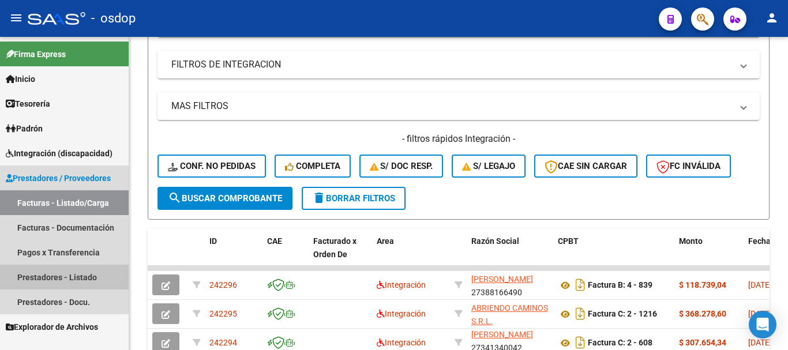
click at [87, 279] on link "Prestadores - Listado" at bounding box center [64, 277] width 129 height 25
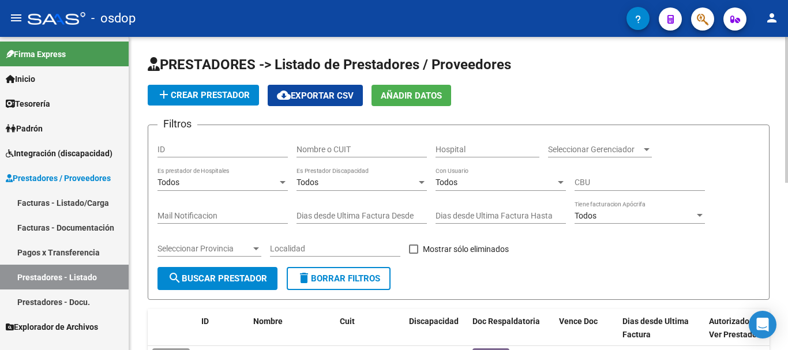
click at [347, 150] on input "Nombre o CUIT" at bounding box center [362, 150] width 130 height 10
type input "27354391827"
click at [205, 274] on span "search Buscar Prestador" at bounding box center [217, 279] width 99 height 10
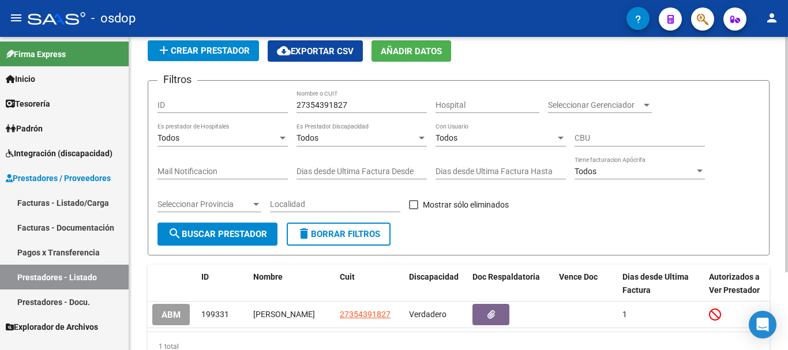
scroll to position [104, 0]
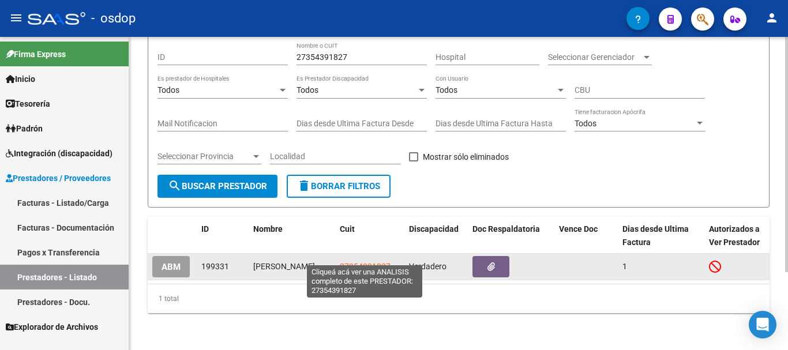
click at [346, 262] on span "27354391827" at bounding box center [365, 266] width 51 height 9
type textarea "27354391827"
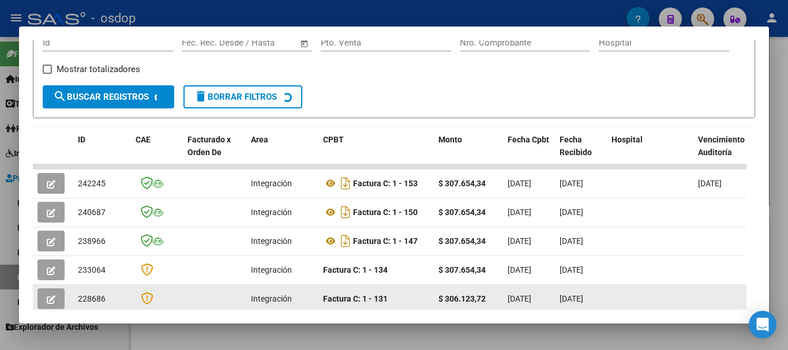
scroll to position [274, 0]
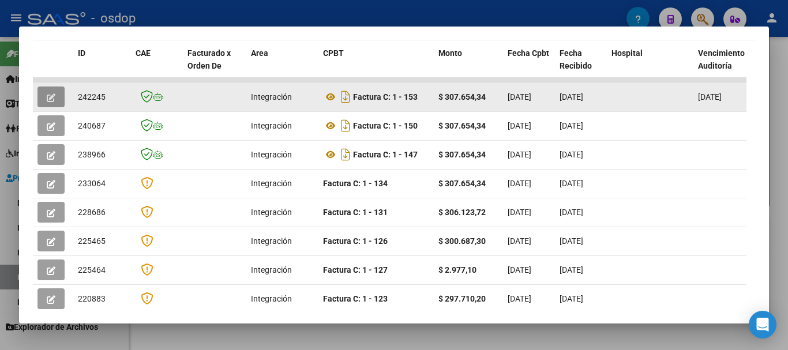
click at [46, 101] on button "button" at bounding box center [51, 97] width 27 height 21
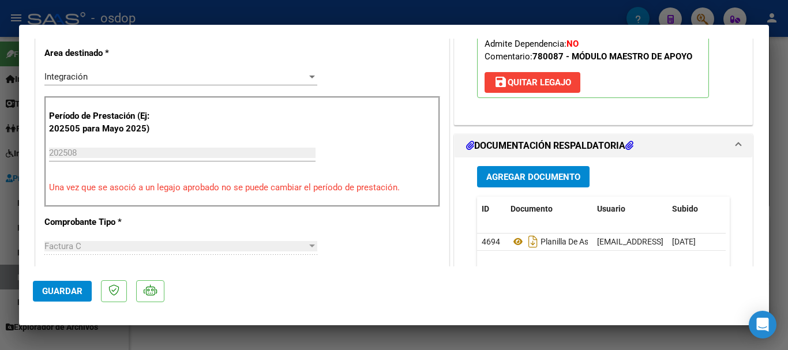
scroll to position [289, 0]
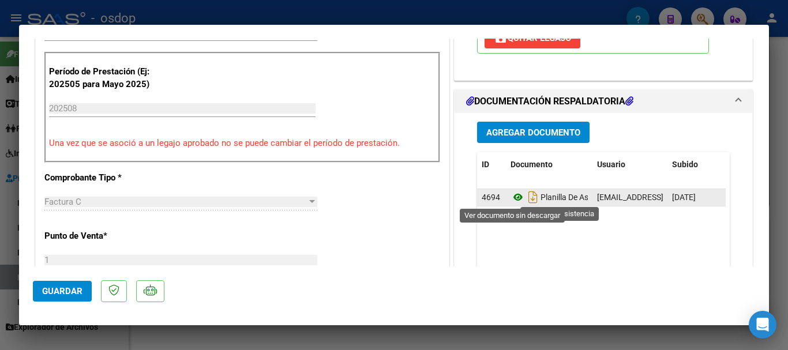
click at [512, 198] on icon at bounding box center [518, 197] width 15 height 14
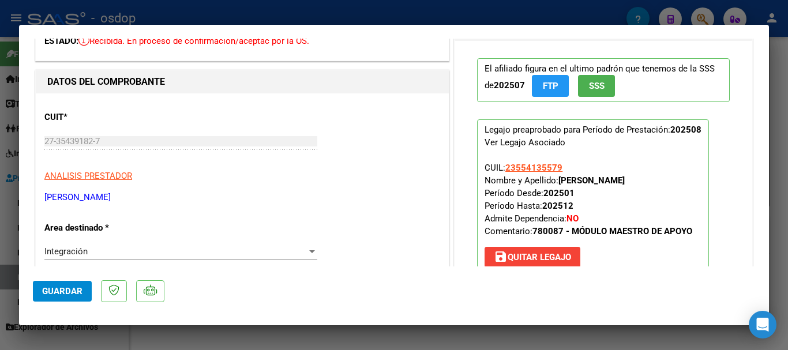
scroll to position [0, 0]
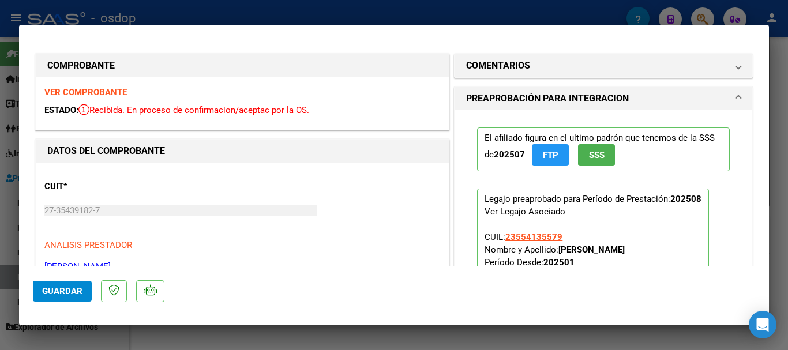
click at [80, 91] on strong "VER COMPROBANTE" at bounding box center [85, 92] width 83 height 10
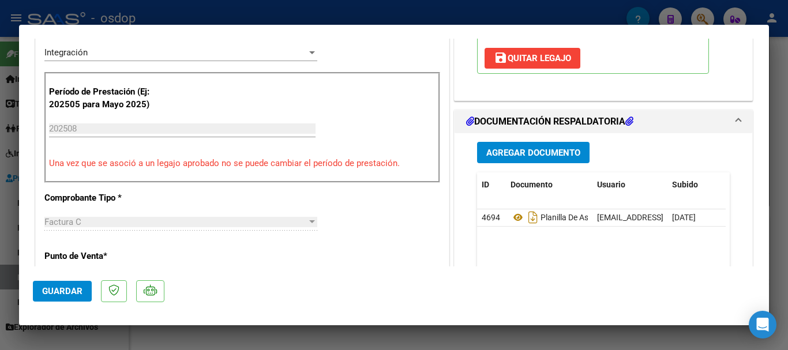
scroll to position [404, 0]
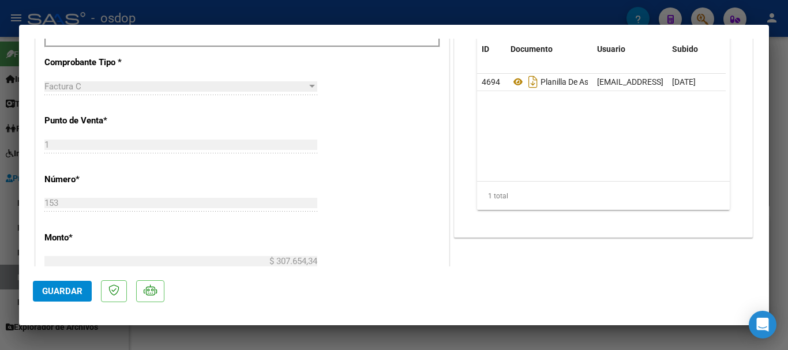
type input "$ 0,00"
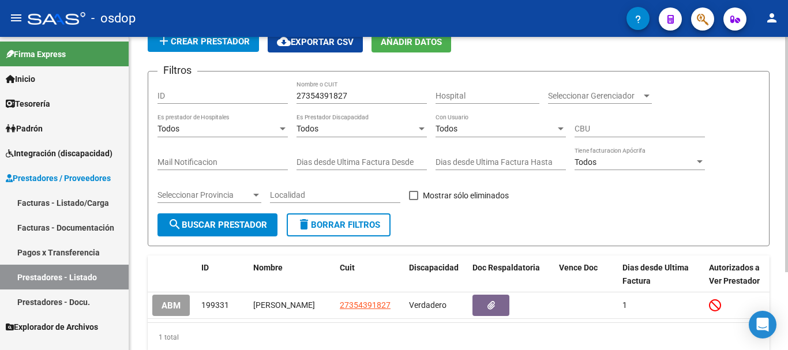
scroll to position [0, 0]
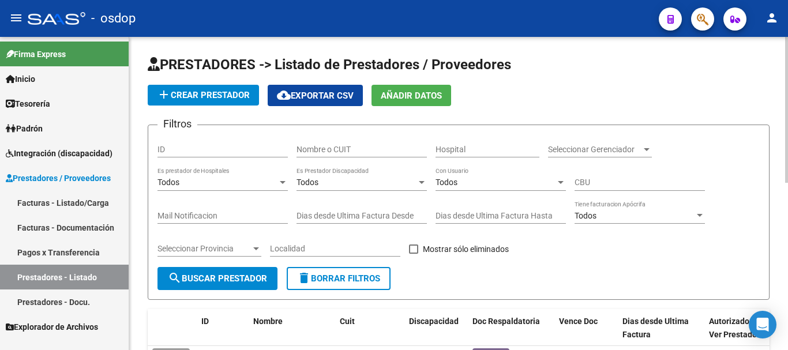
click at [332, 155] on div "Nombre o CUIT" at bounding box center [362, 145] width 130 height 23
type input "27332146543"
click at [210, 272] on button "search Buscar Prestador" at bounding box center [218, 278] width 120 height 23
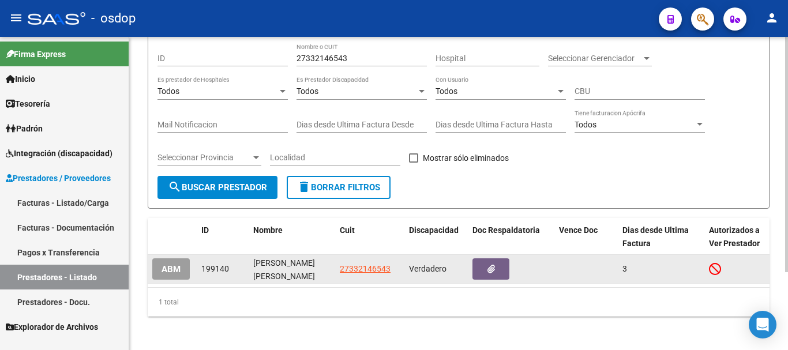
scroll to position [104, 0]
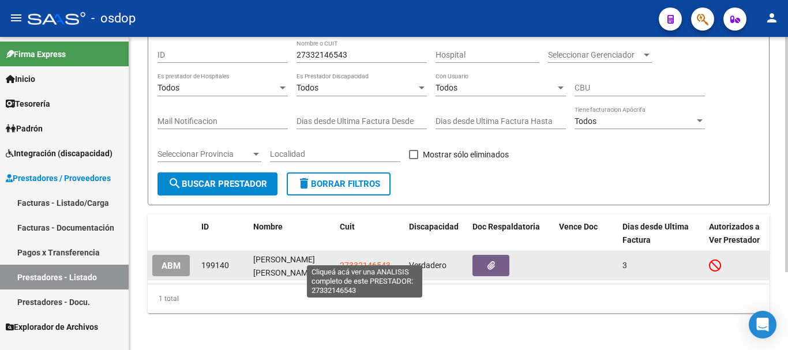
click at [356, 261] on span "27332146543" at bounding box center [365, 265] width 51 height 9
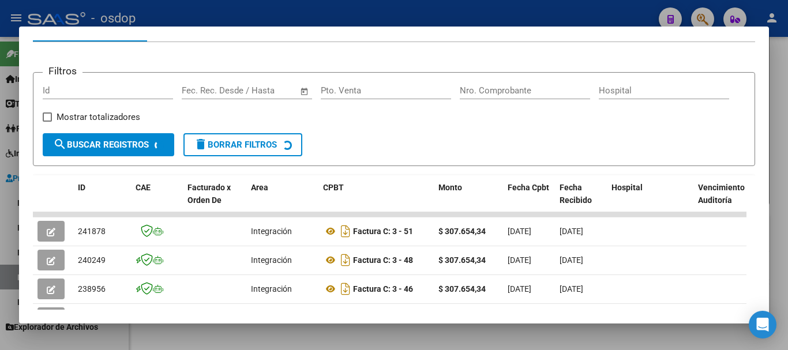
scroll to position [159, 0]
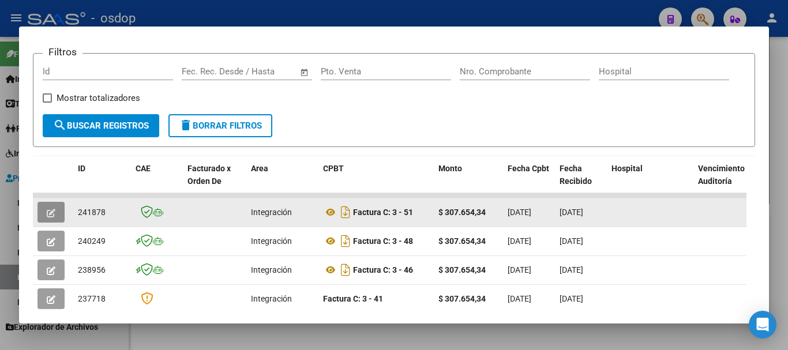
click at [47, 218] on icon "button" at bounding box center [51, 213] width 9 height 9
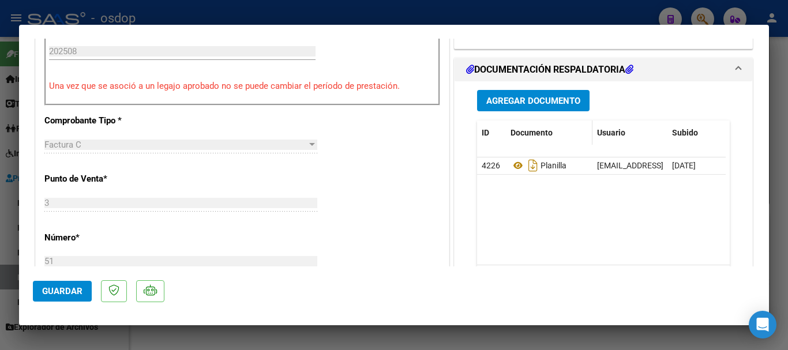
scroll to position [346, 0]
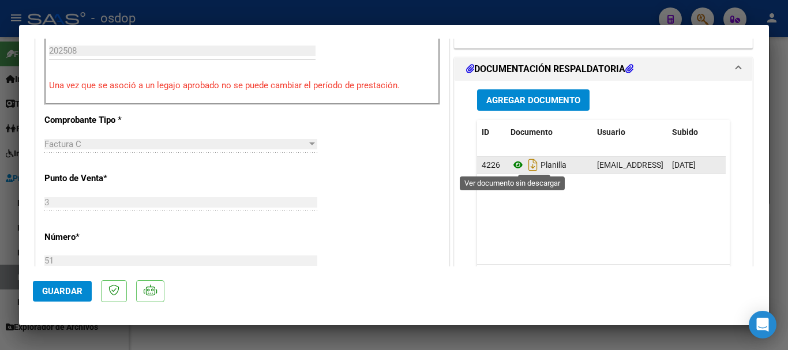
click at [512, 170] on icon at bounding box center [518, 165] width 15 height 14
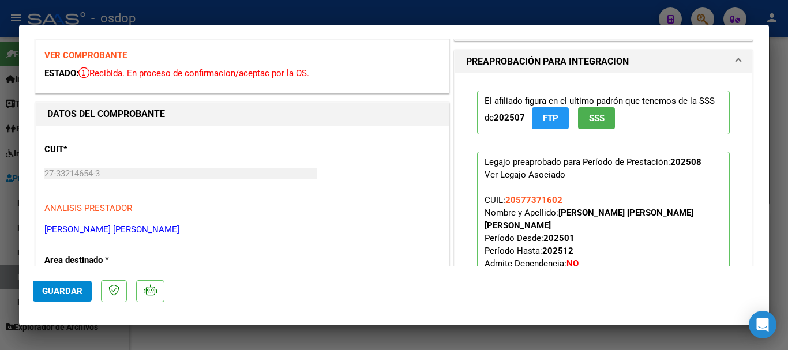
scroll to position [0, 0]
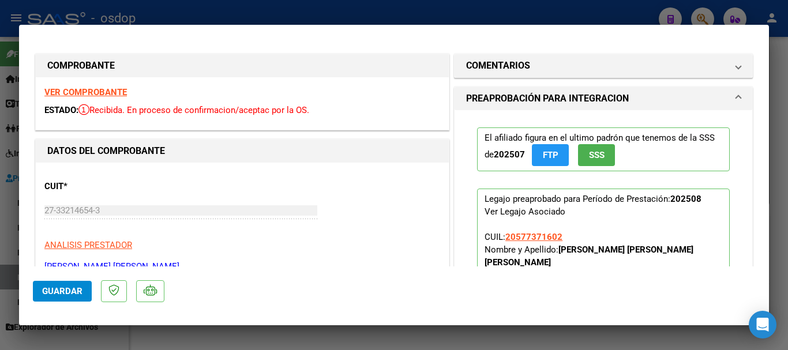
click at [95, 91] on strong "VER COMPROBANTE" at bounding box center [85, 92] width 83 height 10
type input "$ 0,00"
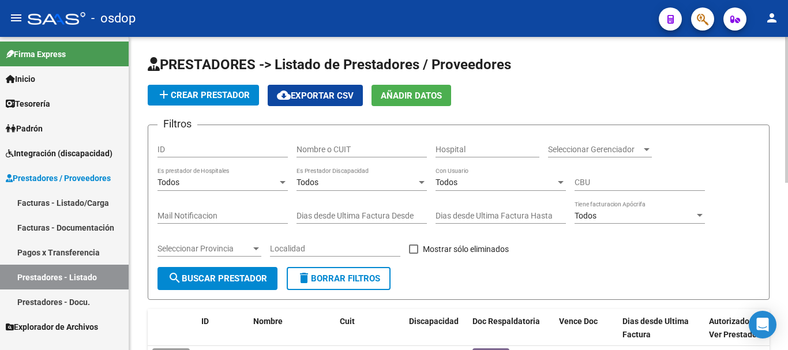
click at [341, 147] on input "Nombre o CUIT" at bounding box center [362, 150] width 130 height 10
type input "27342070510"
click at [238, 279] on span "search Buscar Prestador" at bounding box center [217, 279] width 99 height 10
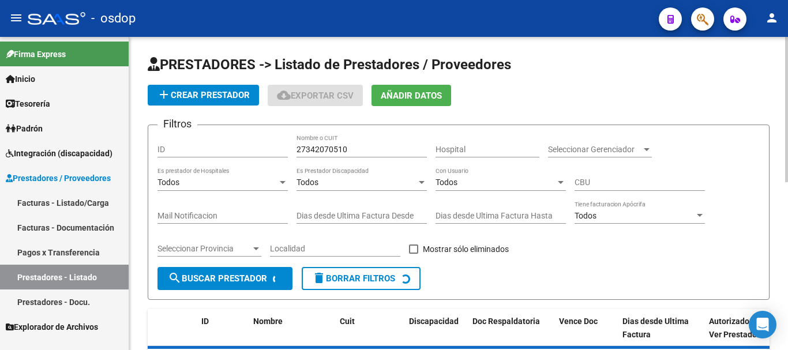
scroll to position [104, 0]
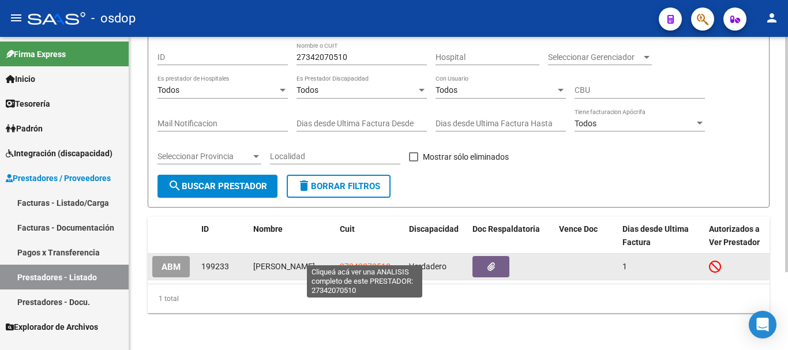
click at [349, 262] on span "27342070510" at bounding box center [365, 266] width 51 height 9
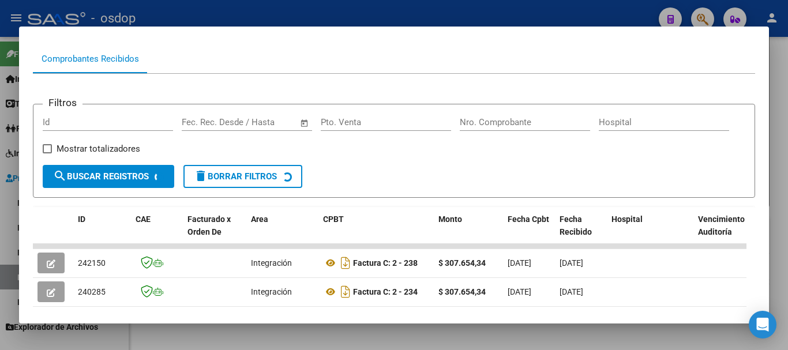
scroll to position [115, 0]
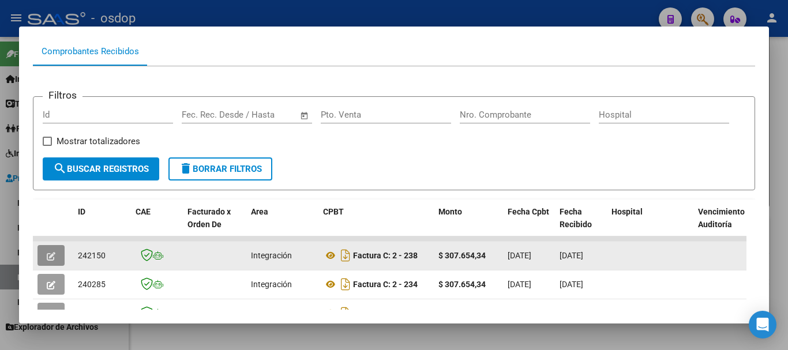
click at [48, 261] on icon "button" at bounding box center [51, 256] width 9 height 9
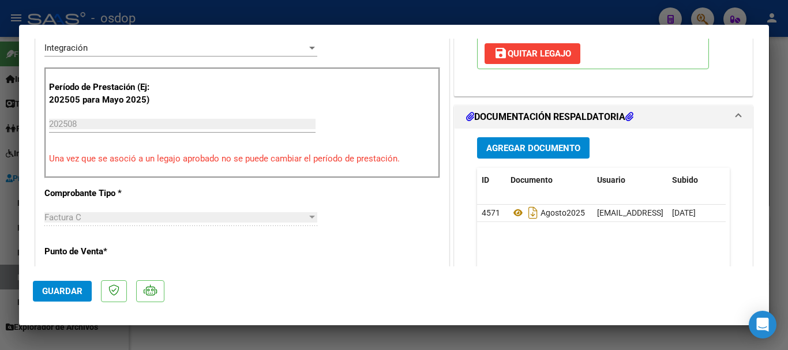
scroll to position [289, 0]
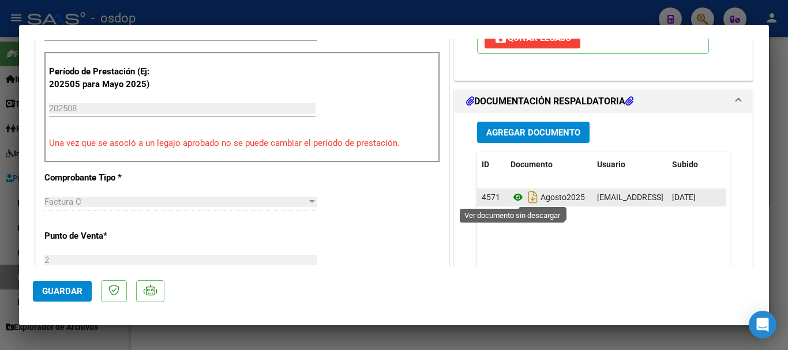
click at [511, 199] on icon at bounding box center [518, 197] width 15 height 14
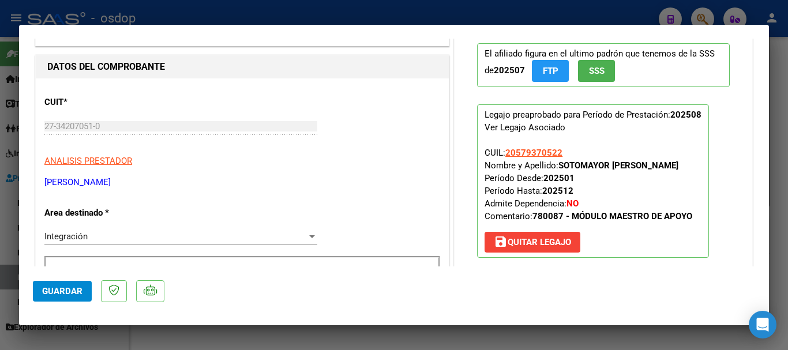
scroll to position [0, 0]
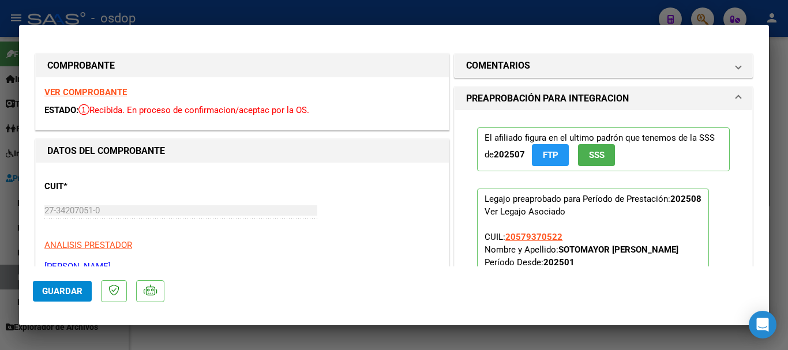
click at [85, 92] on strong "VER COMPROBANTE" at bounding box center [85, 92] width 83 height 10
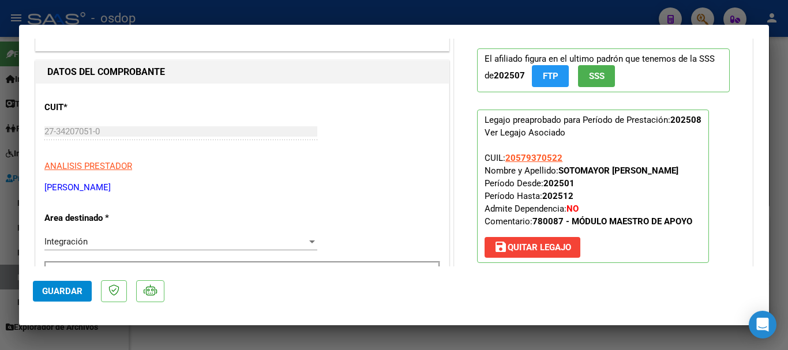
scroll to position [58, 0]
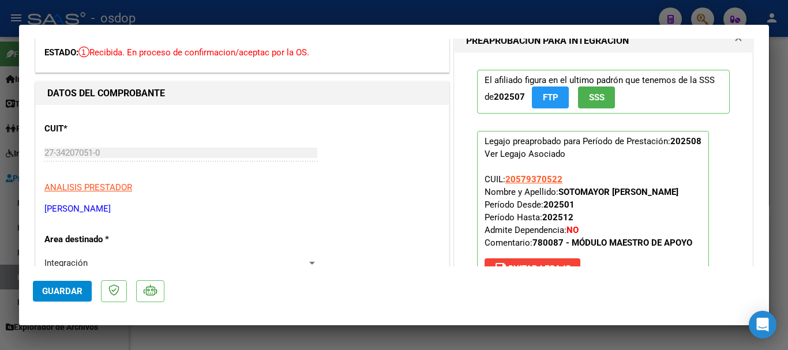
type input "$ 0,00"
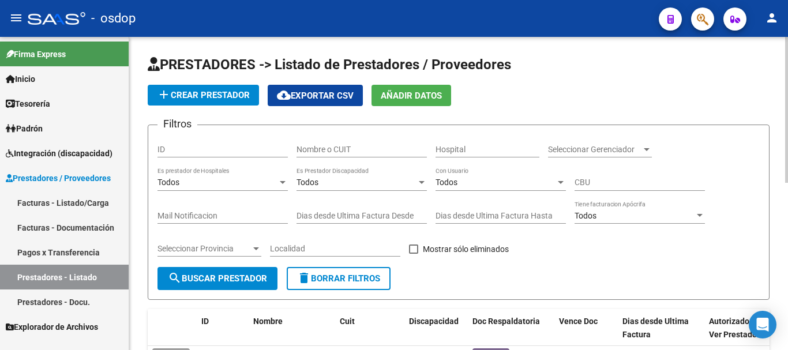
click at [320, 143] on div "Nombre o CUIT" at bounding box center [362, 145] width 130 height 23
type input "27250520889"
drag, startPoint x: 243, startPoint y: 278, endPoint x: 250, endPoint y: 275, distance: 7.7
click at [245, 277] on span "search Buscar Prestador" at bounding box center [217, 279] width 99 height 10
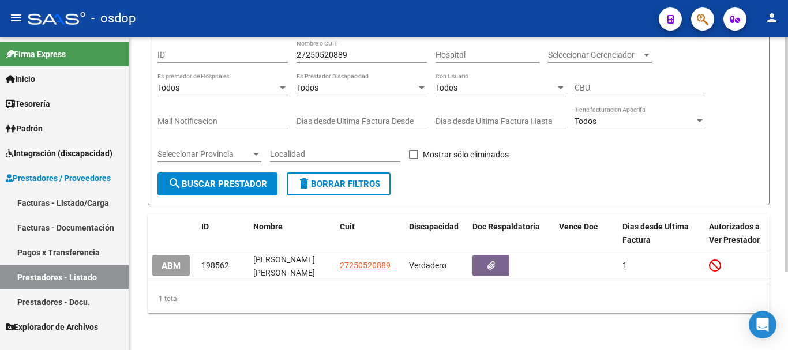
scroll to position [104, 0]
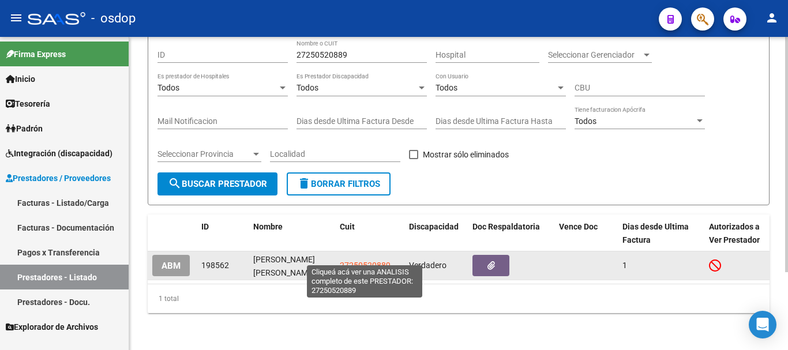
click at [360, 261] on span "27250520889" at bounding box center [365, 265] width 51 height 9
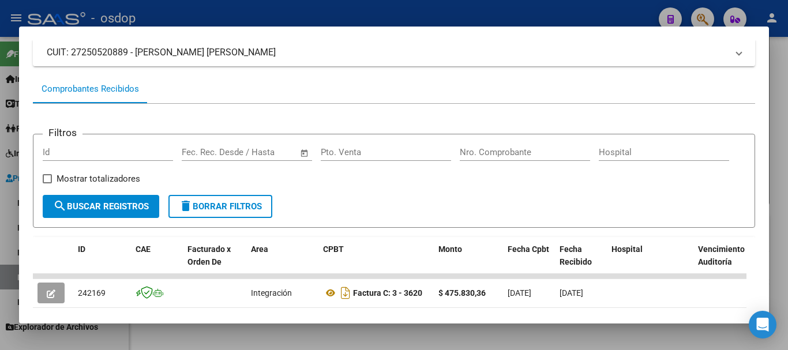
scroll to position [289, 0]
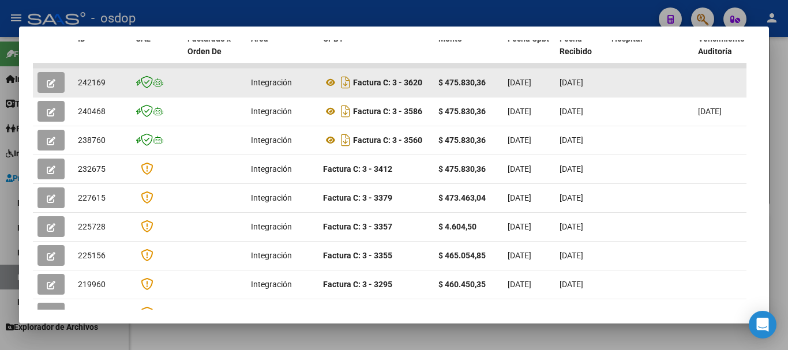
click at [48, 87] on icon "button" at bounding box center [51, 83] width 9 height 9
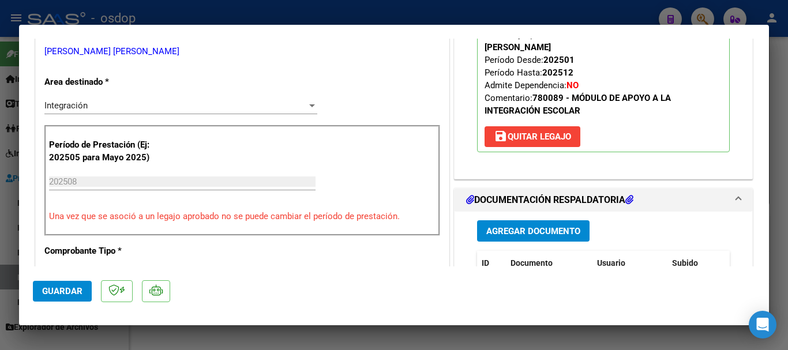
scroll to position [346, 0]
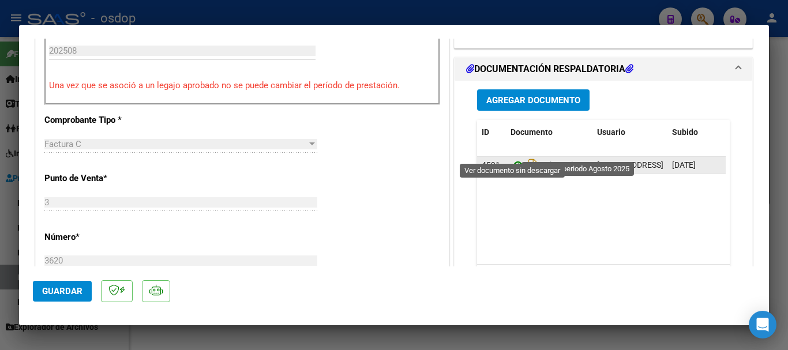
click at [512, 158] on icon at bounding box center [518, 165] width 15 height 14
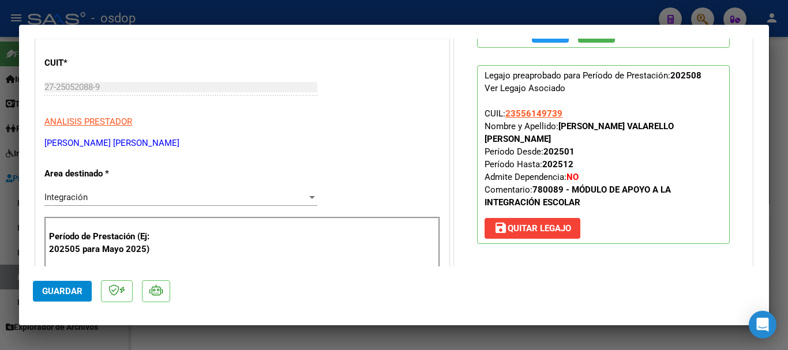
scroll to position [0, 0]
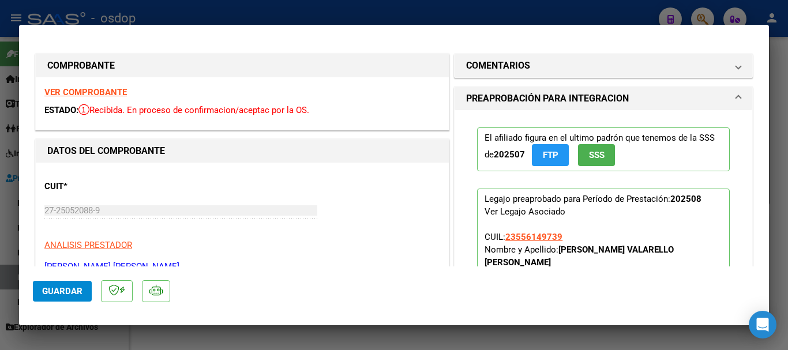
click at [101, 89] on strong "VER COMPROBANTE" at bounding box center [85, 92] width 83 height 10
type input "$ 0,00"
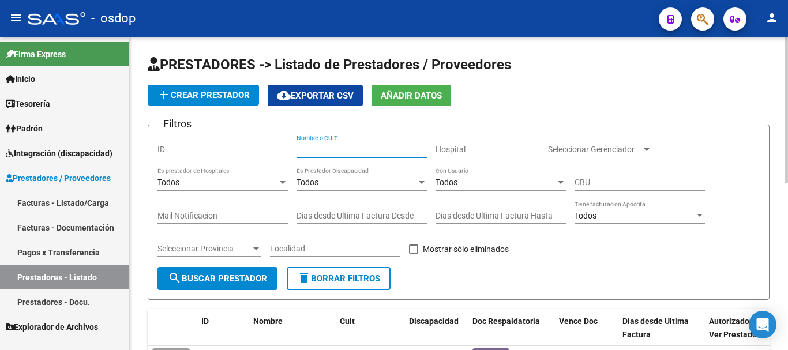
click at [318, 151] on input "Nombre o CUIT" at bounding box center [362, 150] width 130 height 10
type input "27395645779"
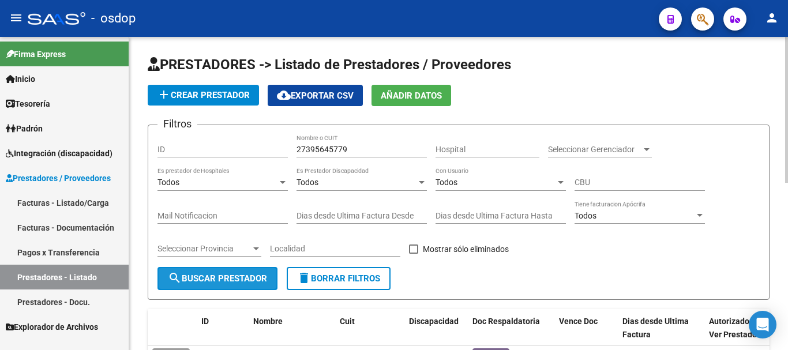
click at [199, 280] on span "search Buscar Prestador" at bounding box center [217, 279] width 99 height 10
click at [229, 274] on span "search Buscar Prestador" at bounding box center [217, 279] width 99 height 10
click at [215, 274] on span "search Buscar Prestador" at bounding box center [217, 279] width 99 height 10
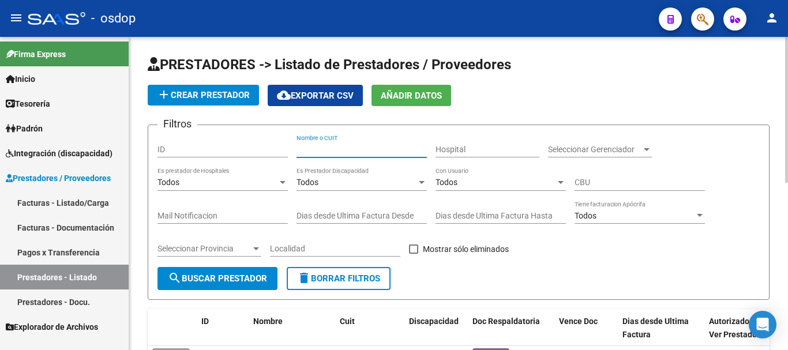
click at [321, 153] on input "Nombre o CUIT" at bounding box center [362, 150] width 130 height 10
type input "27395645779"
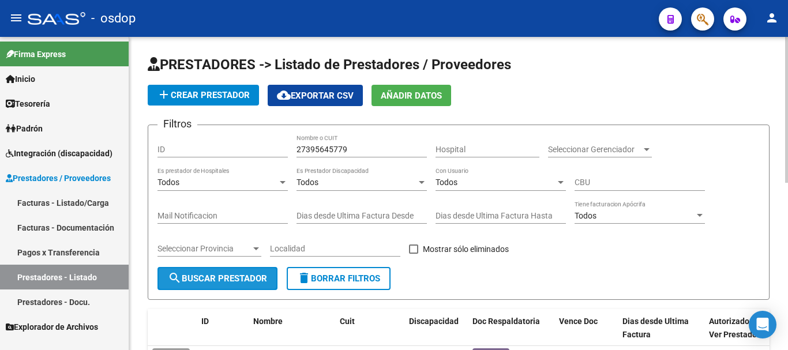
click at [241, 280] on span "search Buscar Prestador" at bounding box center [217, 279] width 99 height 10
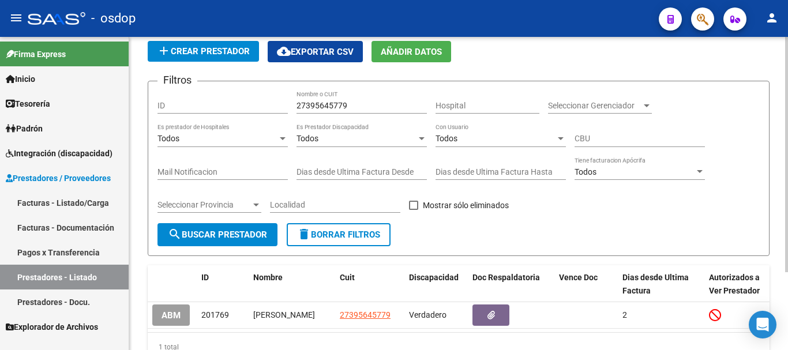
scroll to position [104, 0]
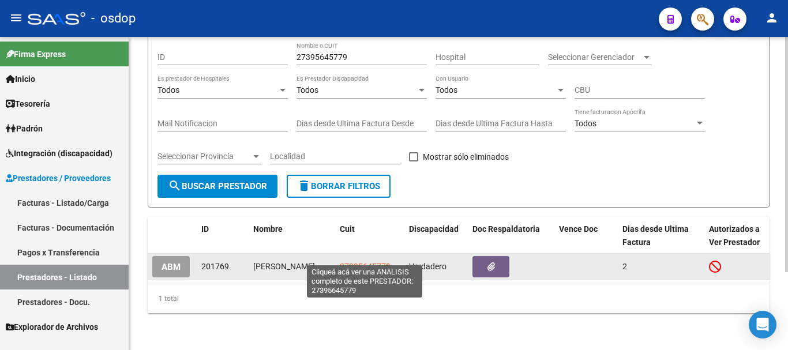
click at [356, 262] on span "27395645779" at bounding box center [365, 266] width 51 height 9
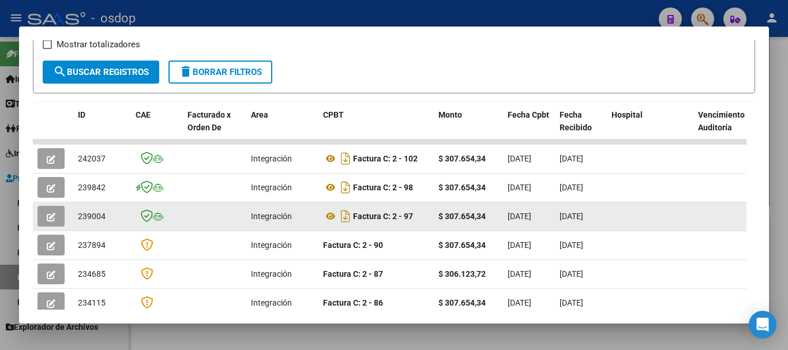
scroll to position [216, 0]
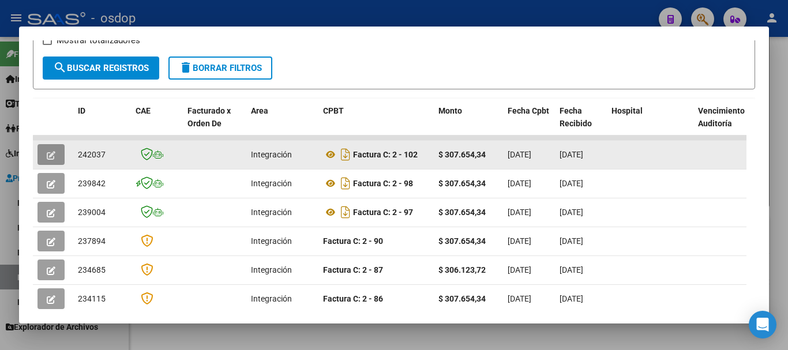
click at [60, 160] on button "button" at bounding box center [51, 154] width 27 height 21
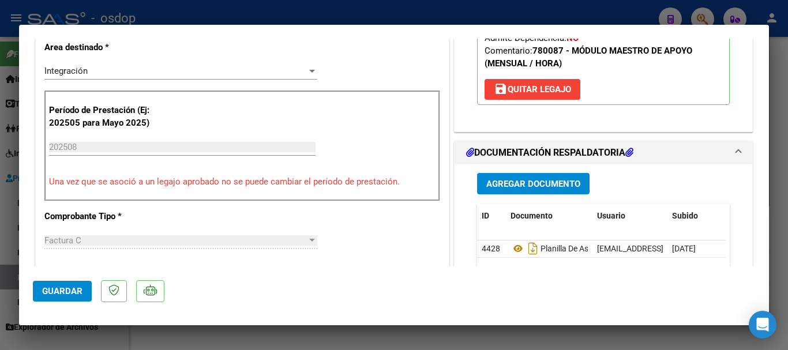
scroll to position [289, 0]
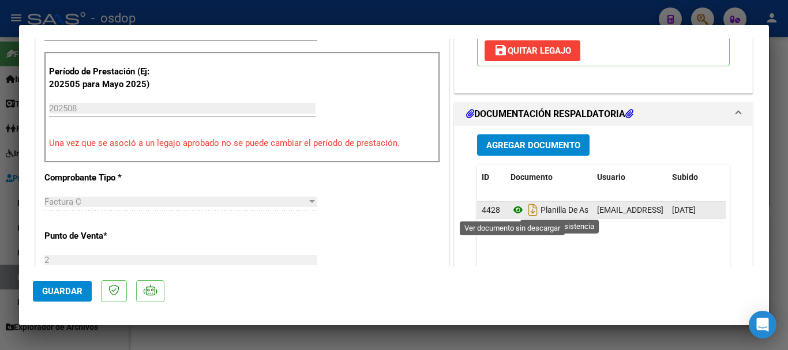
click at [513, 211] on icon at bounding box center [518, 210] width 15 height 14
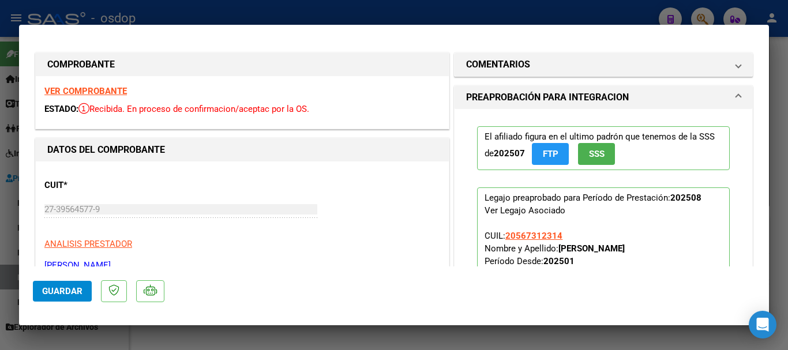
scroll to position [0, 0]
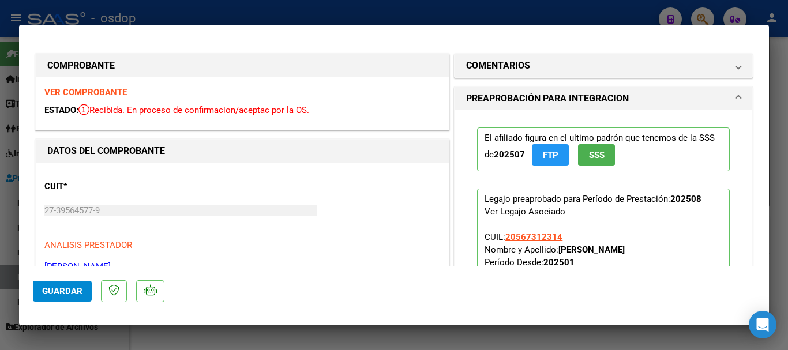
click at [76, 94] on strong "VER COMPROBANTE" at bounding box center [85, 92] width 83 height 10
type input "$ 0,00"
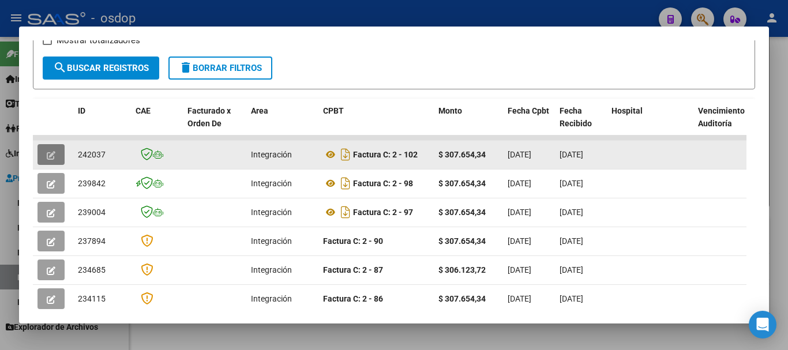
click at [43, 155] on button "button" at bounding box center [51, 154] width 27 height 21
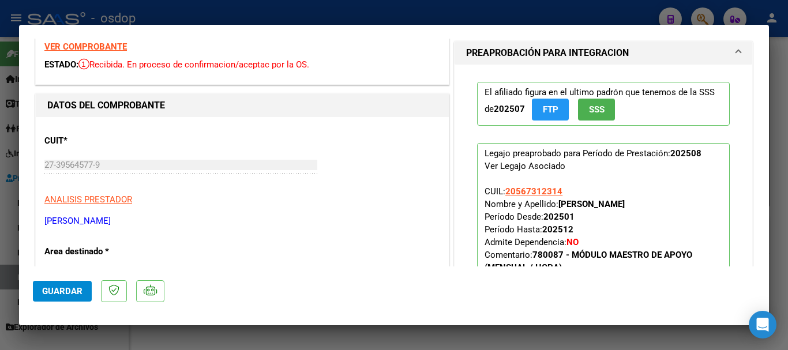
scroll to position [115, 0]
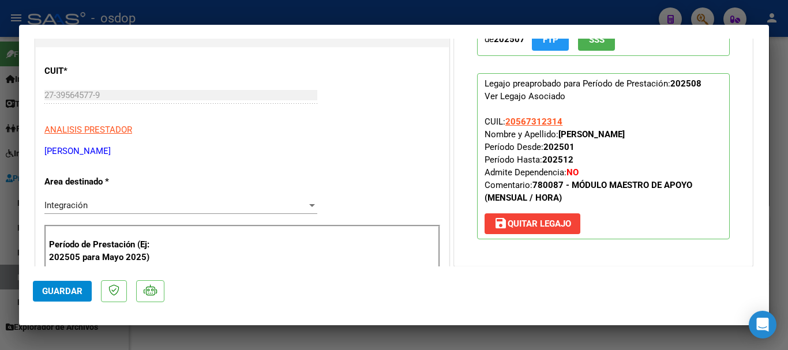
type input "$ 0,00"
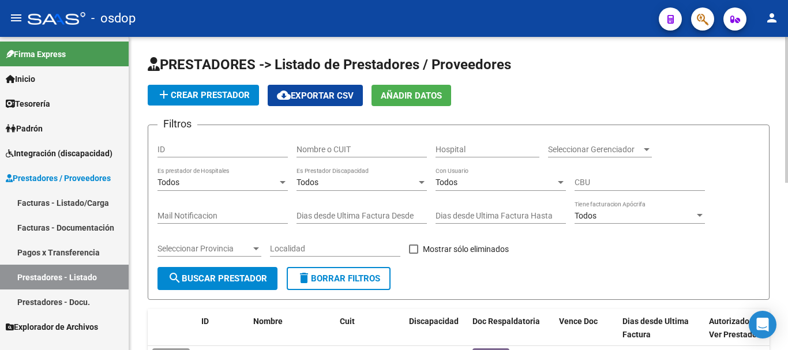
click at [345, 144] on div "Nombre o CUIT" at bounding box center [362, 145] width 130 height 23
type input "27277366091"
click at [218, 278] on span "search Buscar Prestador" at bounding box center [217, 279] width 99 height 10
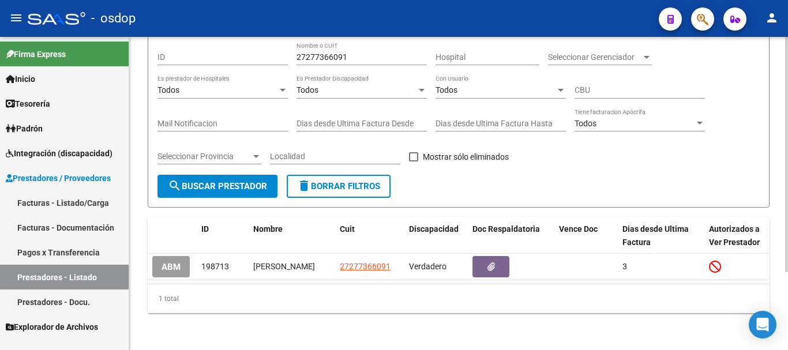
scroll to position [104, 0]
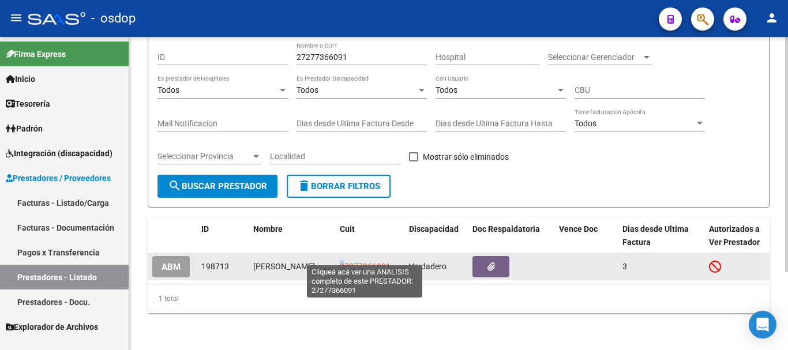
click at [342, 262] on span "27277366091" at bounding box center [365, 266] width 51 height 9
copy span "2"
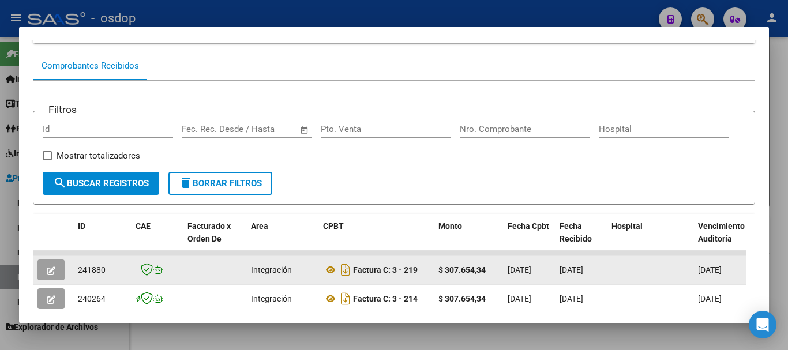
scroll to position [216, 0]
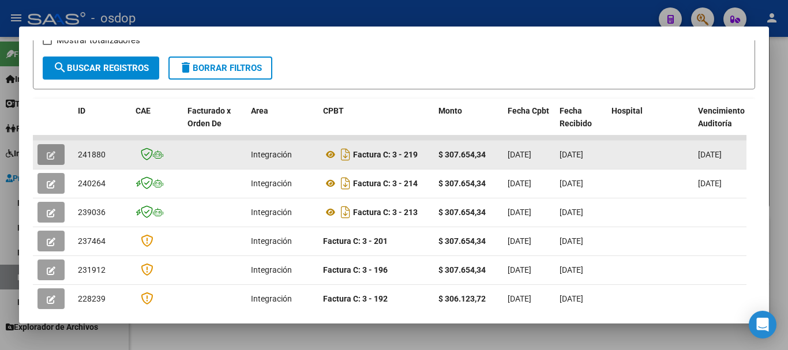
click at [48, 160] on icon "button" at bounding box center [51, 155] width 9 height 9
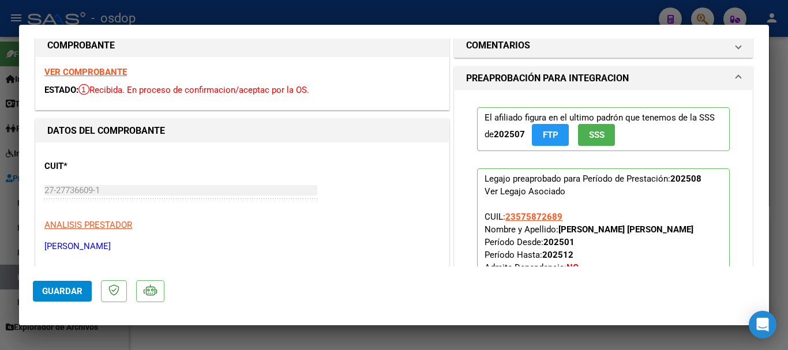
scroll to position [0, 0]
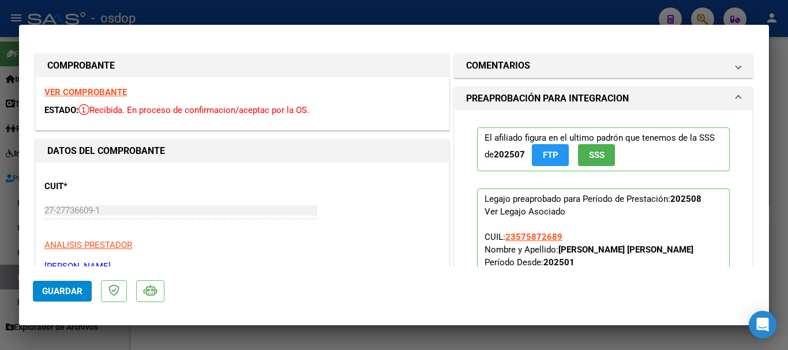
click at [80, 91] on strong "VER COMPROBANTE" at bounding box center [85, 92] width 83 height 10
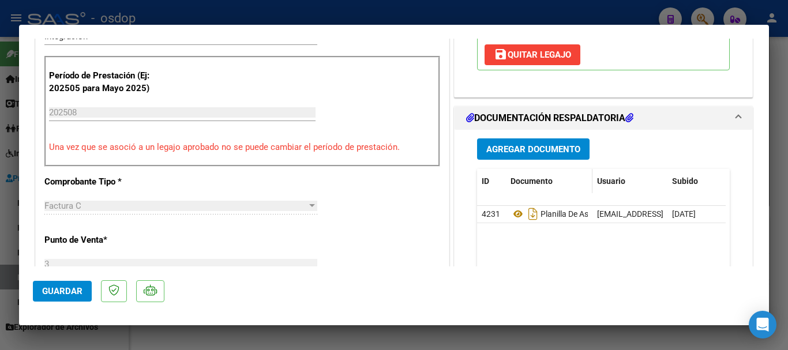
scroll to position [289, 0]
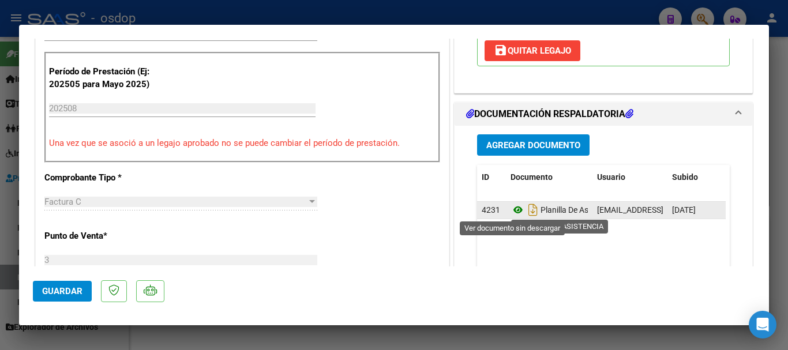
click at [511, 213] on icon at bounding box center [518, 210] width 15 height 14
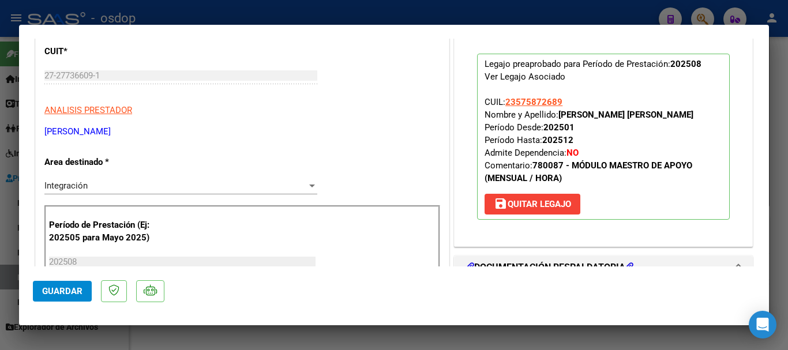
scroll to position [115, 0]
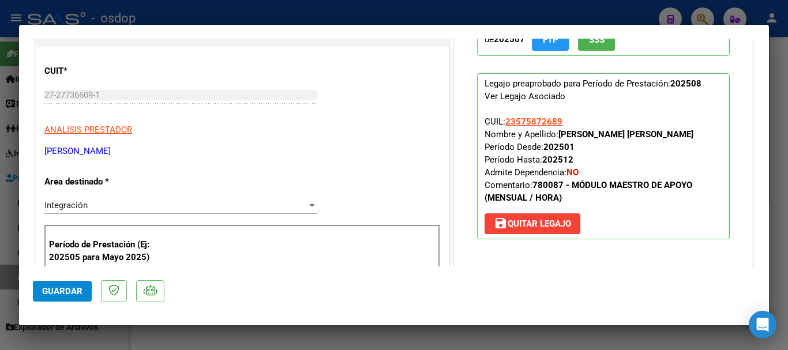
type input "$ 0,00"
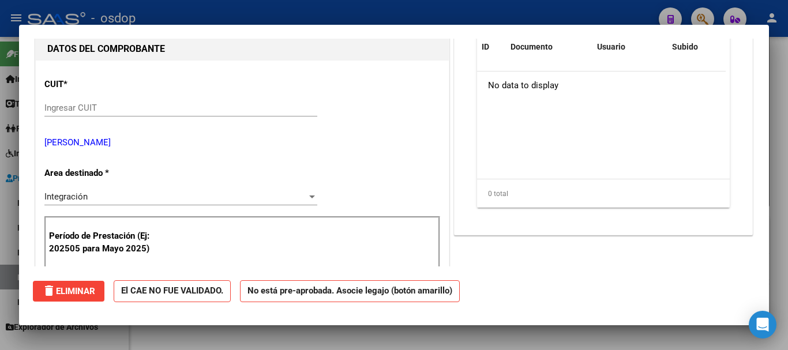
scroll to position [128, 0]
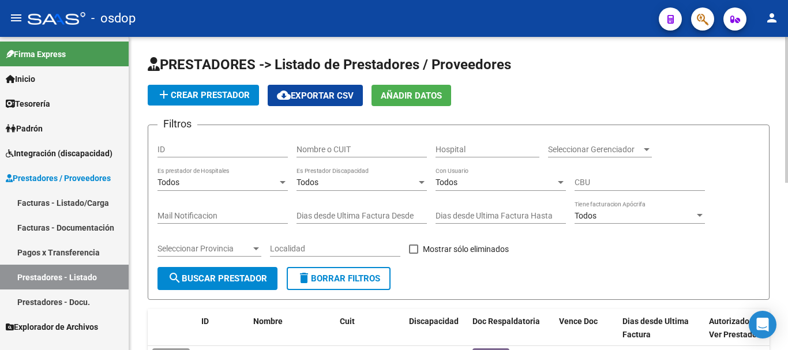
click at [320, 144] on div "Nombre o CUIT" at bounding box center [362, 145] width 130 height 23
type input "27416268318"
click at [226, 279] on span "search Buscar Prestador" at bounding box center [217, 279] width 99 height 10
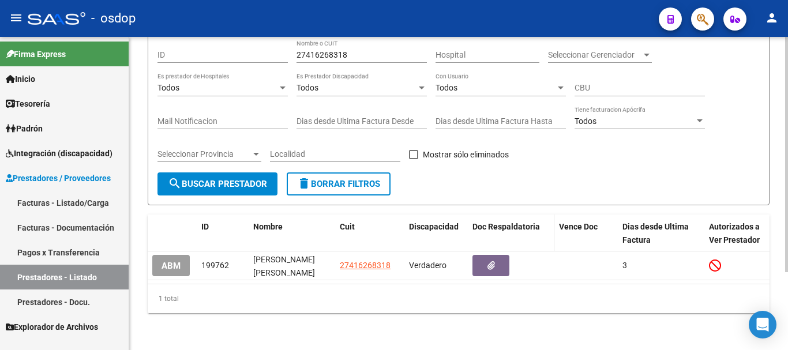
scroll to position [104, 0]
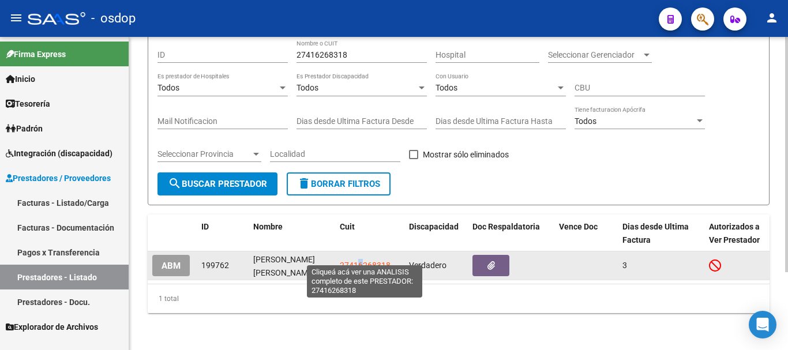
click at [361, 261] on span "27416268318" at bounding box center [365, 265] width 51 height 9
copy span "6"
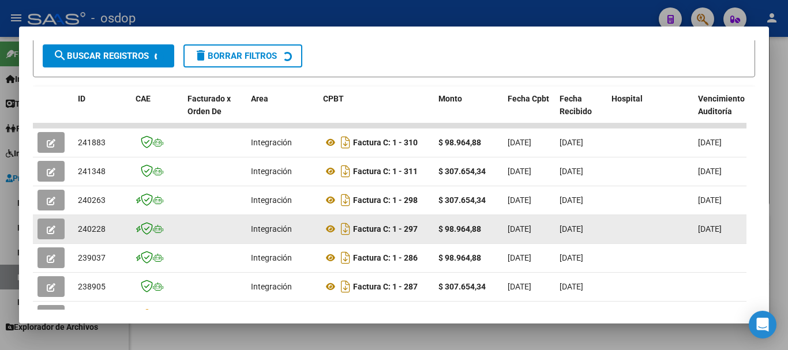
scroll to position [231, 0]
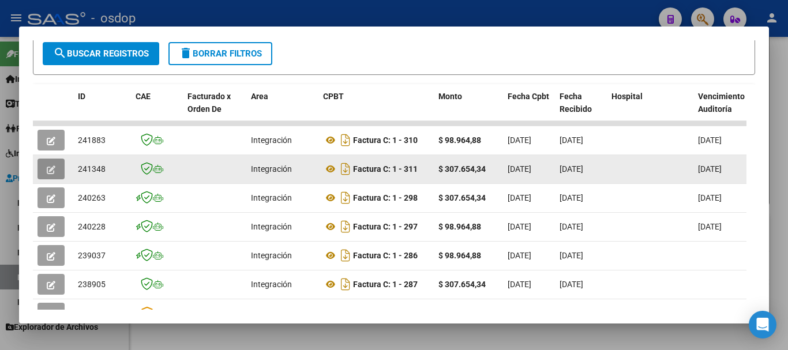
click at [48, 173] on icon "button" at bounding box center [51, 170] width 9 height 9
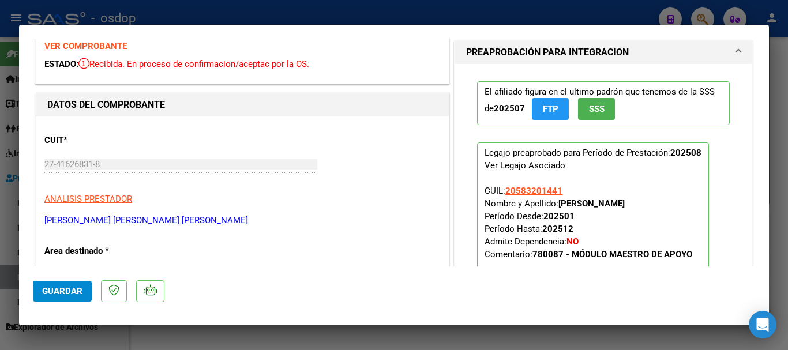
scroll to position [0, 0]
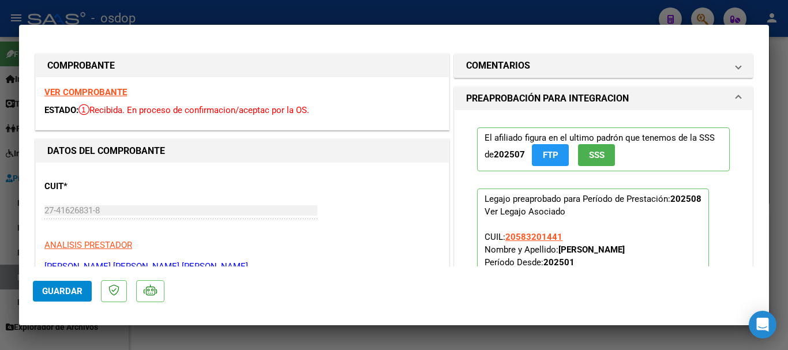
type input "$ 0,00"
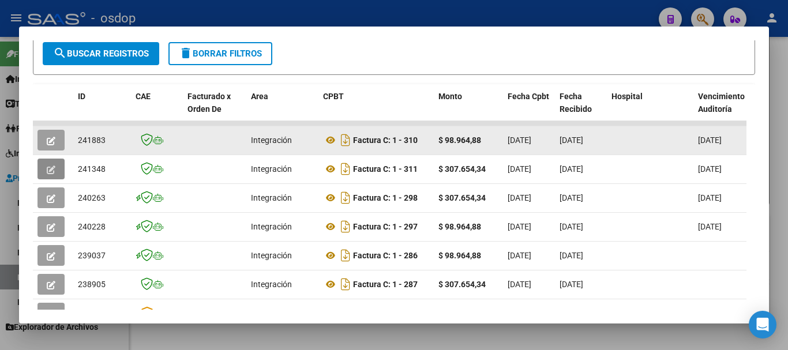
click at [55, 139] on button "button" at bounding box center [51, 140] width 27 height 21
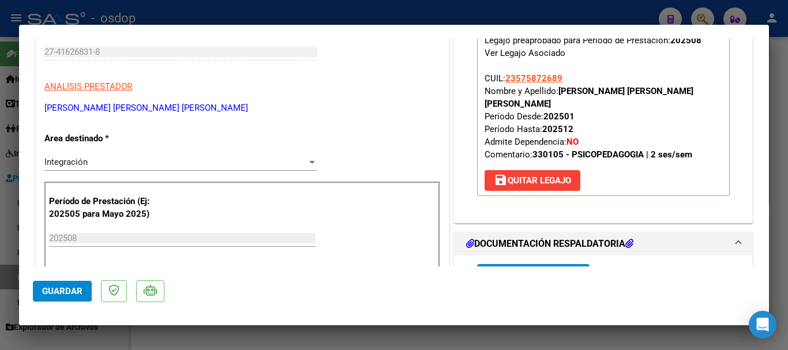
scroll to position [289, 0]
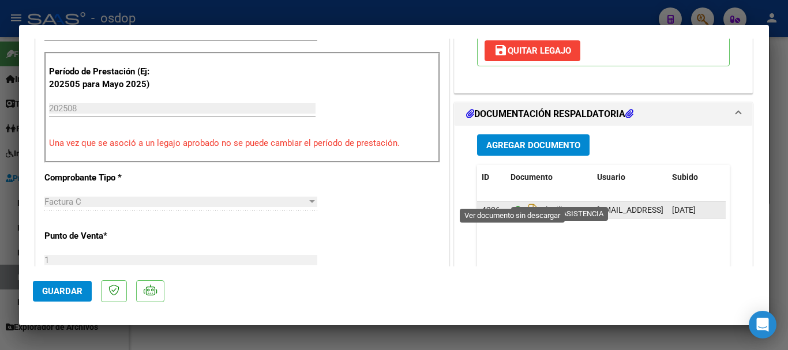
click at [512, 203] on icon at bounding box center [518, 210] width 15 height 14
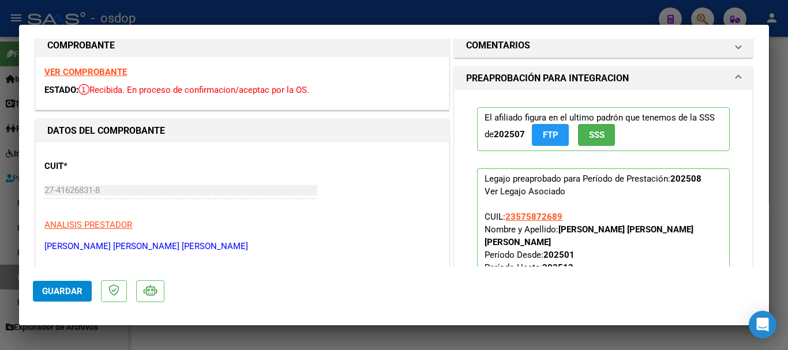
scroll to position [0, 0]
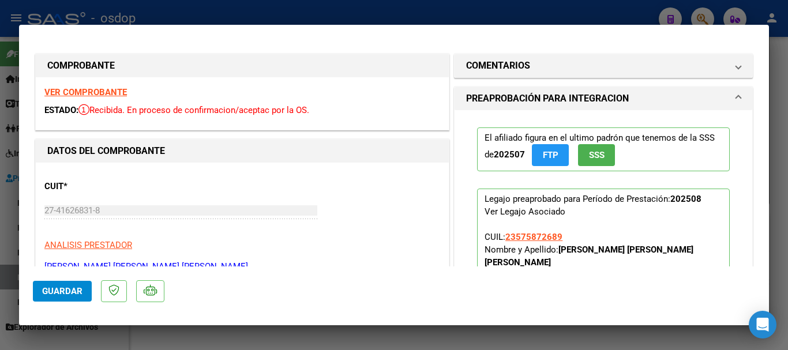
click at [88, 93] on strong "VER COMPROBANTE" at bounding box center [85, 92] width 83 height 10
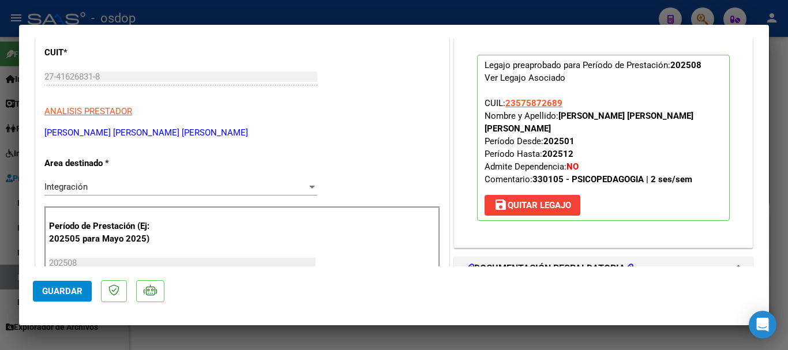
scroll to position [173, 0]
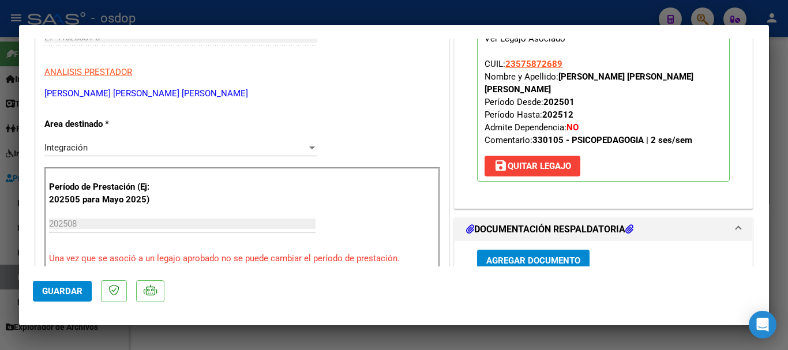
type input "$ 0,00"
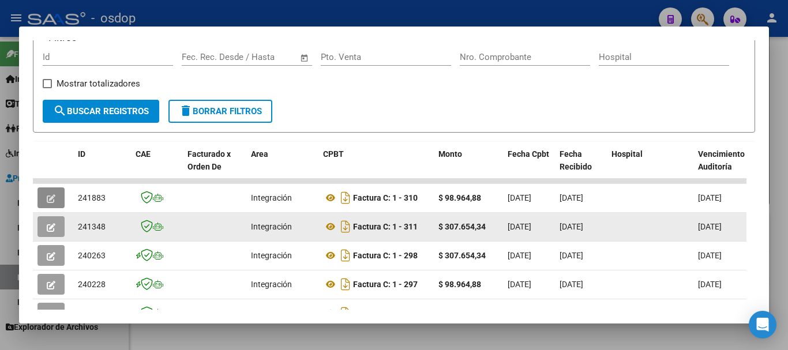
click at [54, 232] on icon "button" at bounding box center [51, 227] width 9 height 9
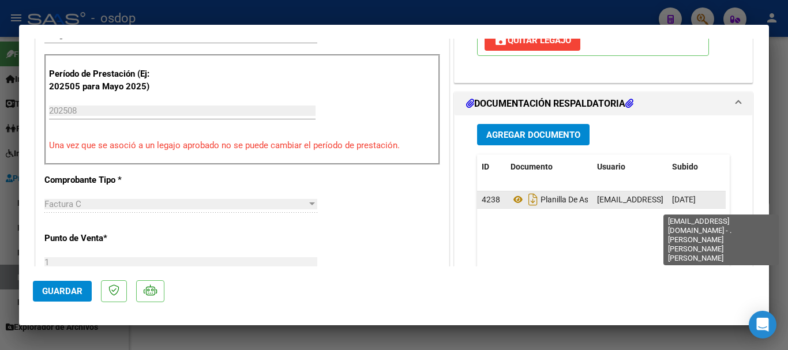
scroll to position [289, 0]
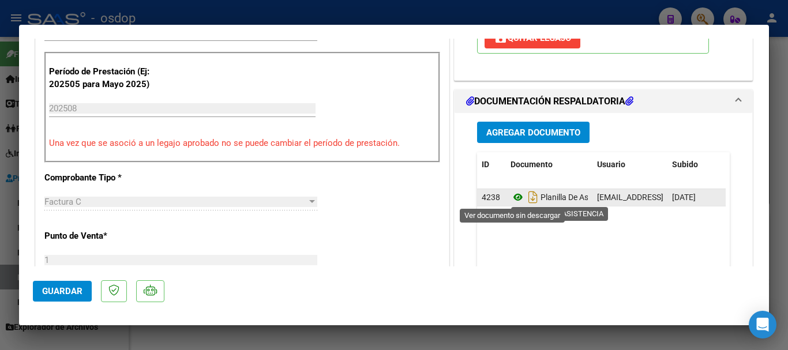
click at [511, 200] on icon at bounding box center [518, 197] width 15 height 14
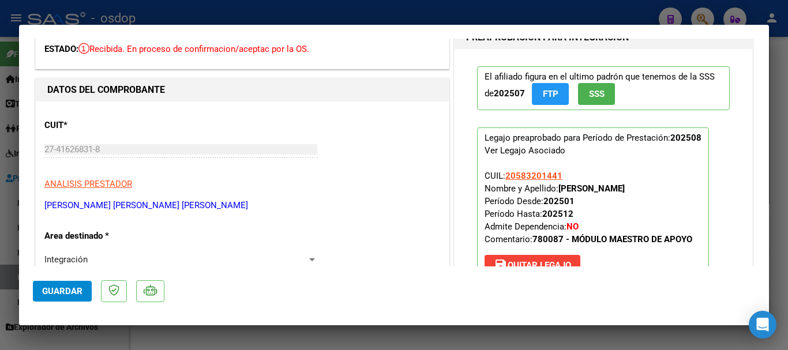
scroll to position [0, 0]
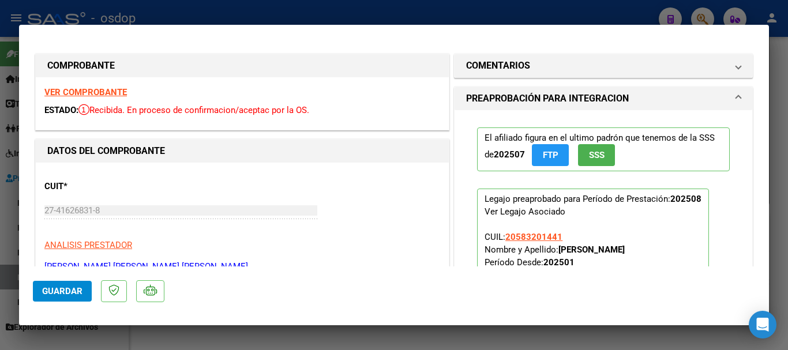
click at [110, 90] on strong "VER COMPROBANTE" at bounding box center [85, 92] width 83 height 10
type input "$ 0,00"
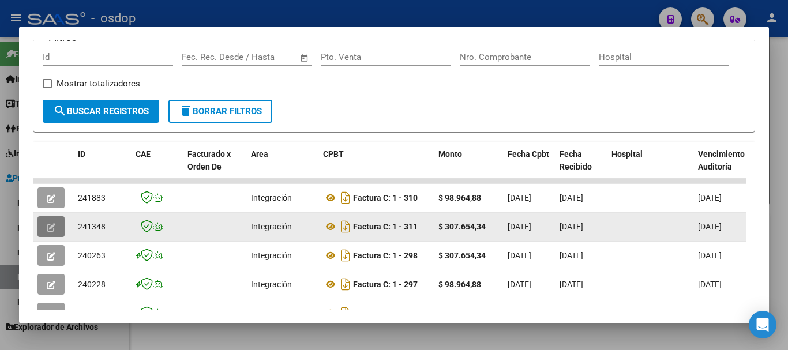
click at [48, 232] on icon "button" at bounding box center [51, 227] width 9 height 9
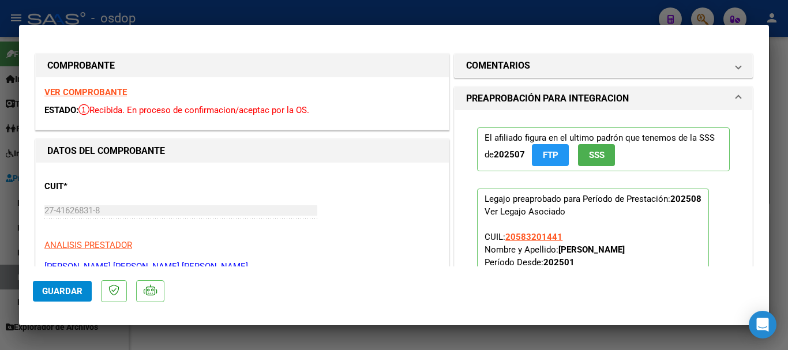
type input "$ 0,00"
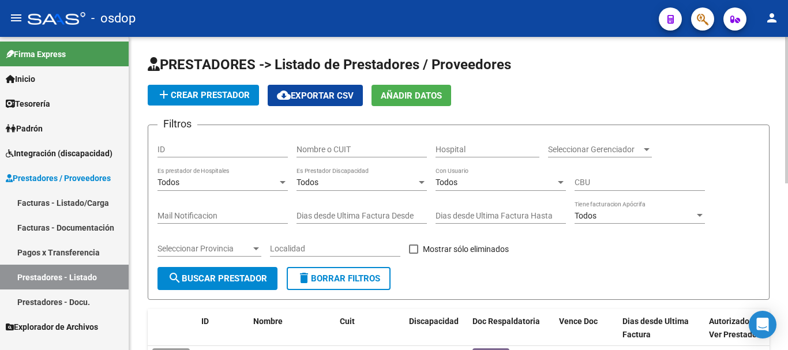
click at [327, 146] on input "Nombre o CUIT" at bounding box center [362, 150] width 130 height 10
type input "27375954856"
click at [211, 278] on span "search Buscar Prestador" at bounding box center [217, 279] width 99 height 10
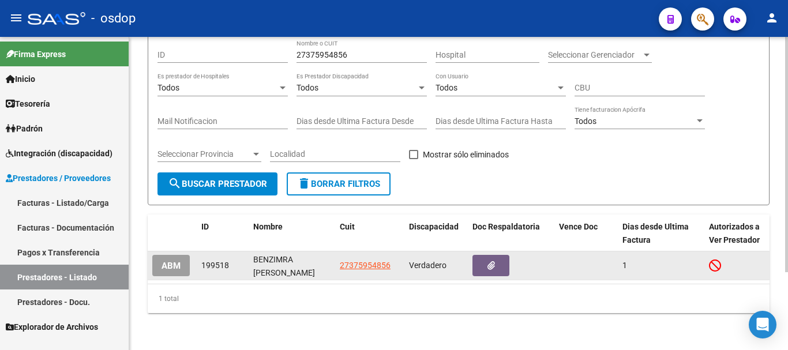
scroll to position [104, 0]
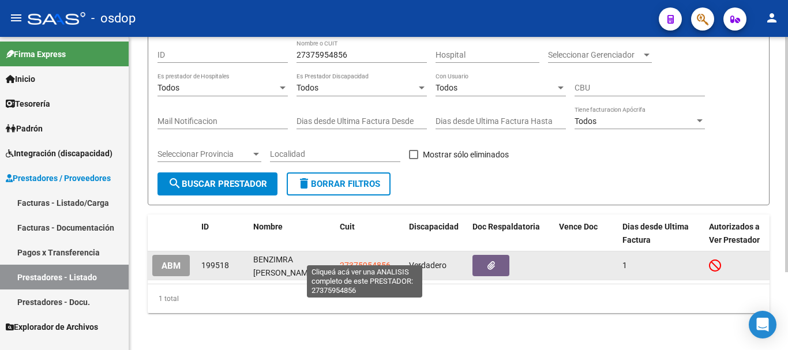
click at [359, 261] on span "27375954856" at bounding box center [365, 265] width 51 height 9
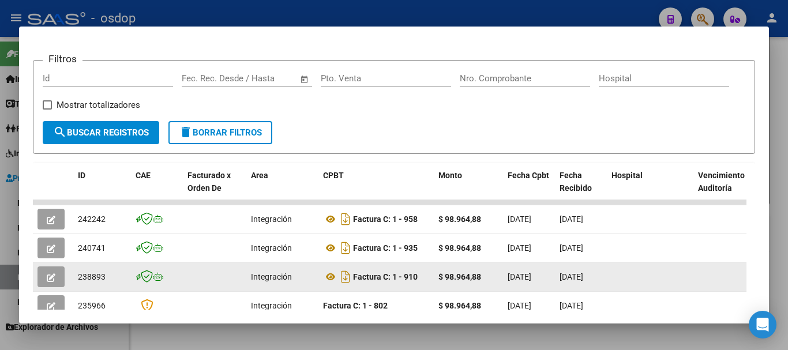
scroll to position [159, 0]
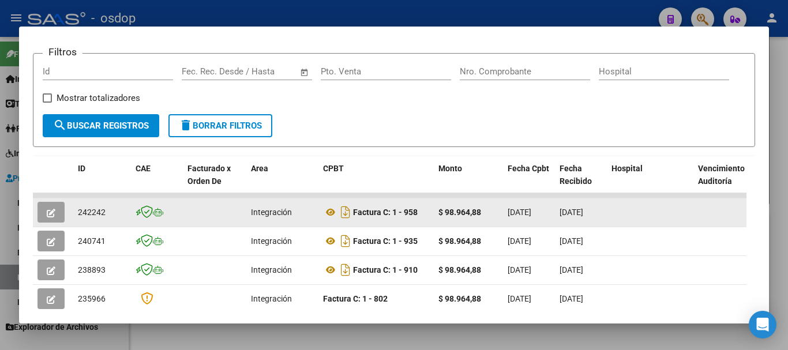
click at [55, 216] on icon "button" at bounding box center [51, 213] width 9 height 9
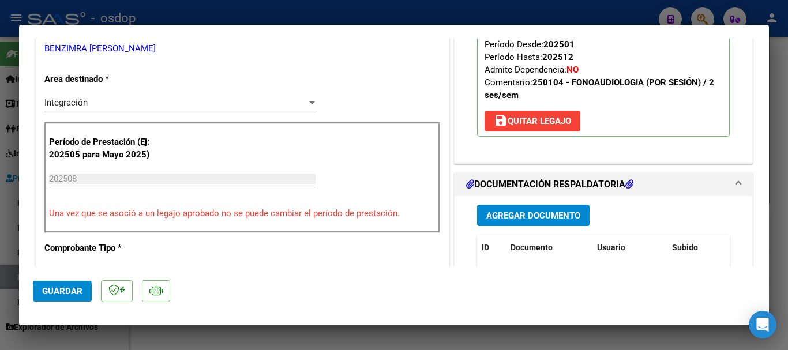
scroll to position [346, 0]
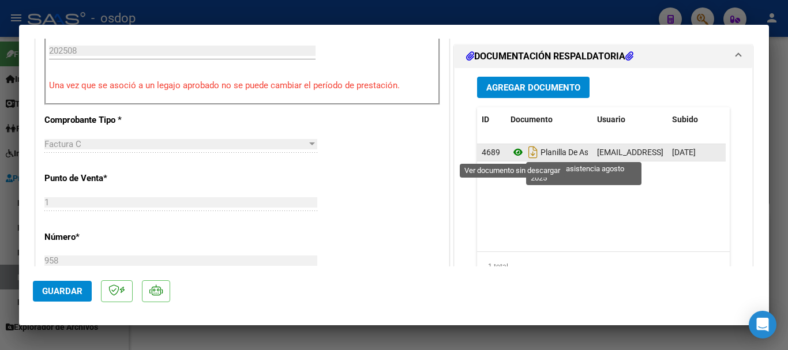
click at [513, 155] on icon at bounding box center [518, 152] width 15 height 14
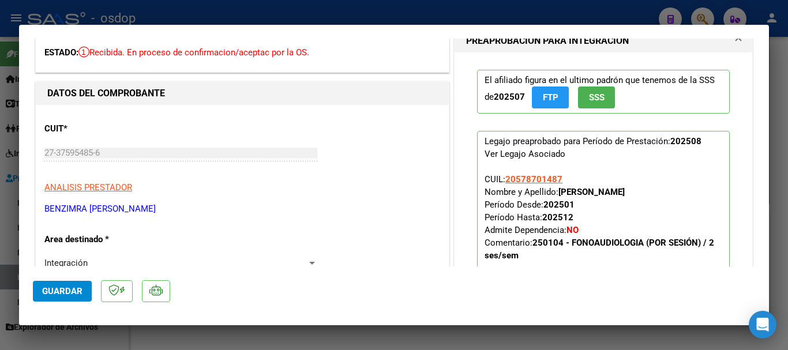
scroll to position [0, 0]
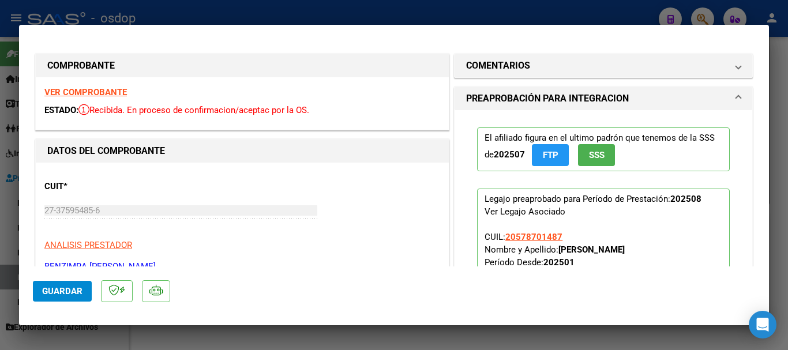
click at [83, 93] on strong "VER COMPROBANTE" at bounding box center [85, 92] width 83 height 10
type input "$ 0,00"
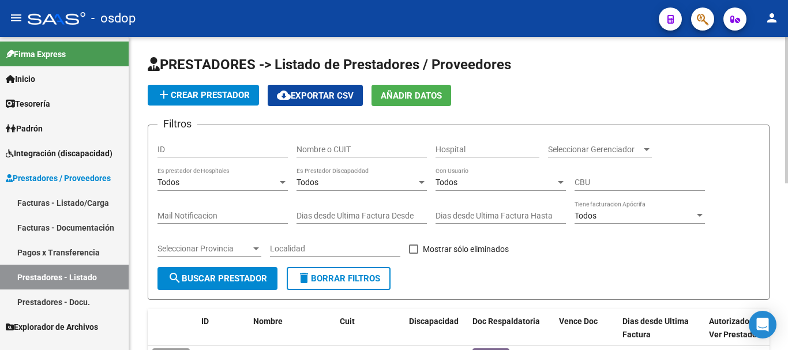
click at [326, 140] on div "Nombre o CUIT" at bounding box center [362, 145] width 130 height 23
type input "27392434092"
click at [238, 275] on span "search Buscar Prestador" at bounding box center [217, 279] width 99 height 10
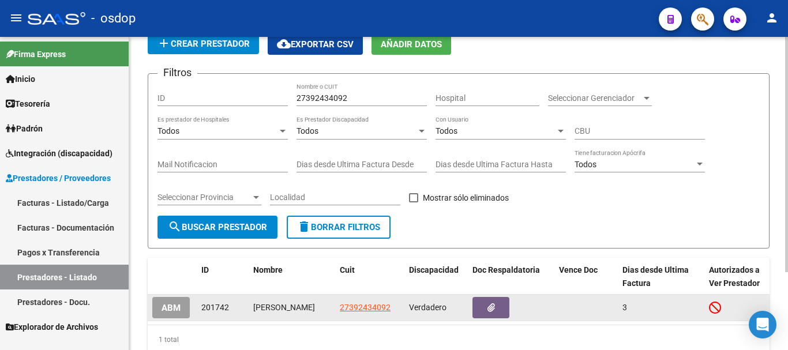
scroll to position [104, 0]
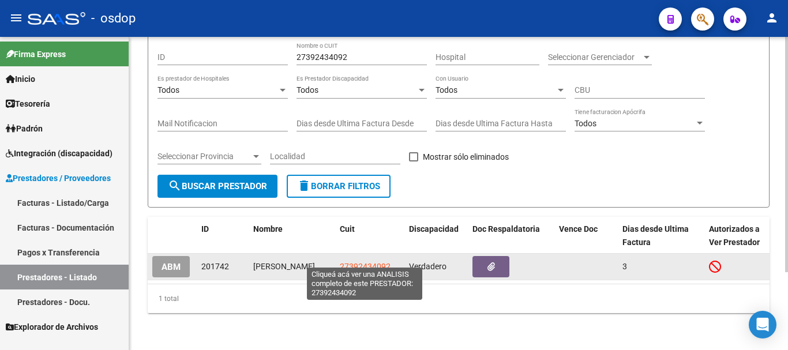
click at [365, 262] on span "27392434092" at bounding box center [365, 266] width 51 height 9
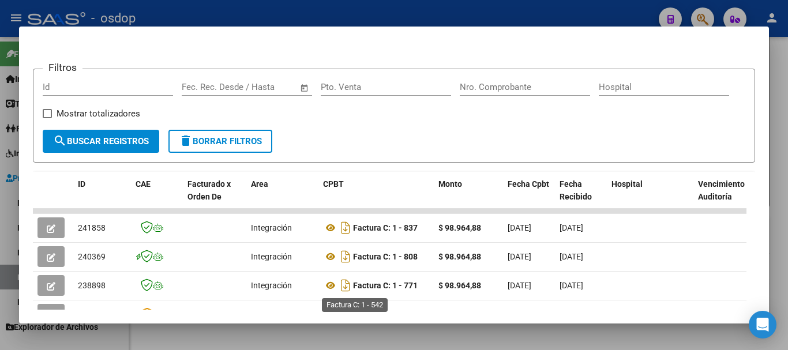
scroll to position [231, 0]
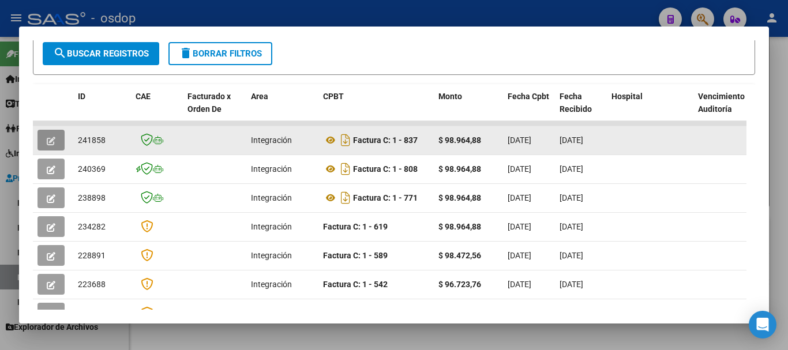
click at [50, 145] on icon "button" at bounding box center [51, 141] width 9 height 9
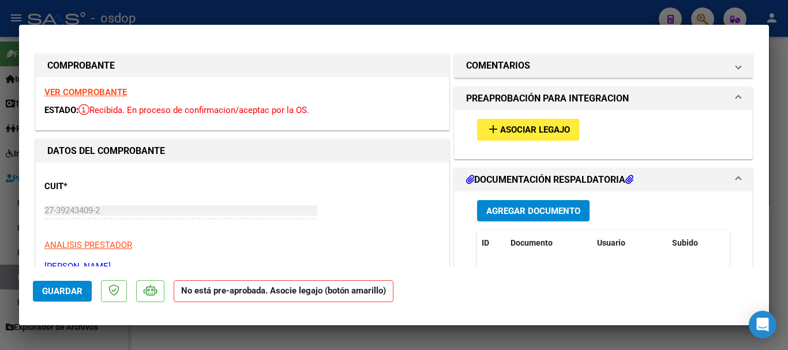
click at [116, 89] on strong "VER COMPROBANTE" at bounding box center [85, 92] width 83 height 10
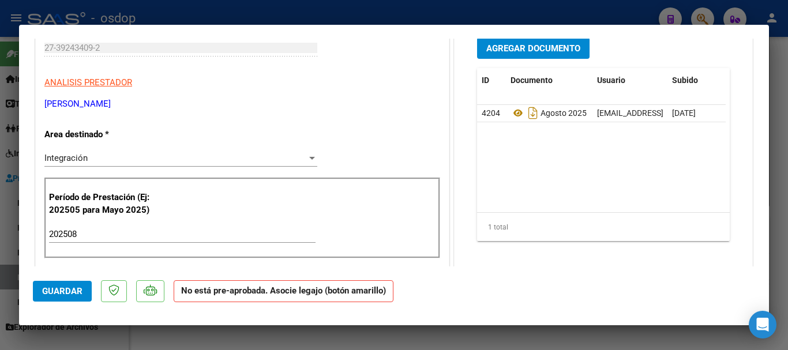
scroll to position [173, 0]
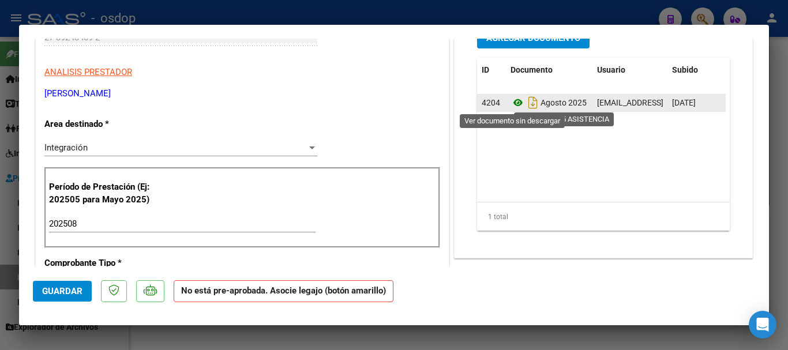
click at [512, 103] on icon at bounding box center [518, 103] width 15 height 14
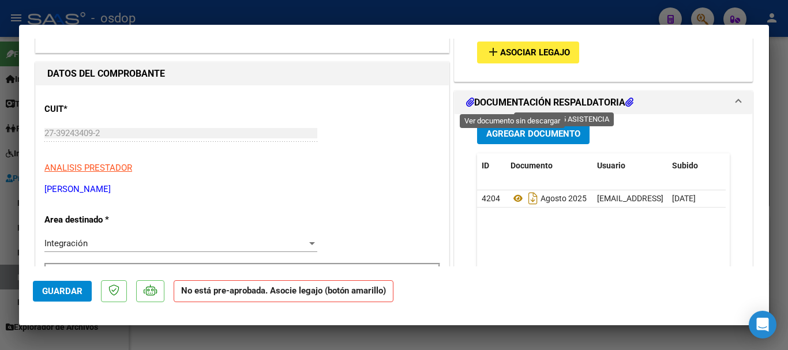
scroll to position [0, 0]
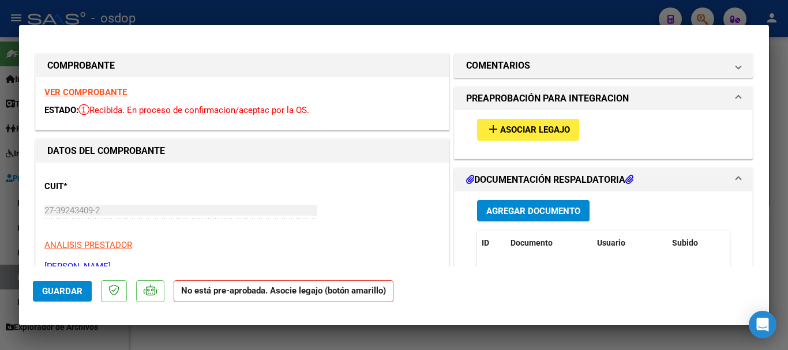
click at [547, 136] on button "add Asociar Legajo" at bounding box center [528, 129] width 102 height 21
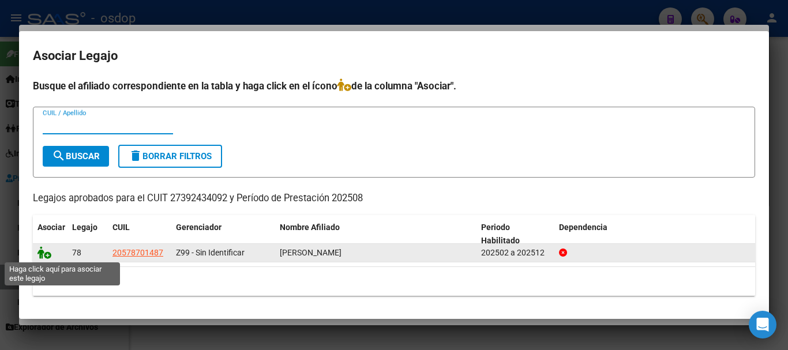
click at [44, 249] on icon at bounding box center [45, 252] width 14 height 13
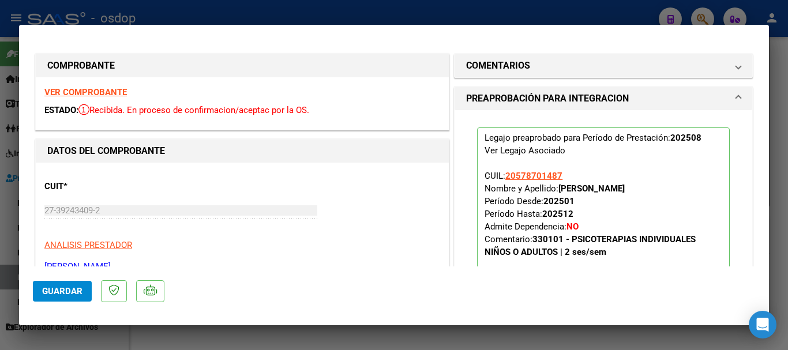
click at [78, 293] on span "Guardar" at bounding box center [62, 291] width 40 height 10
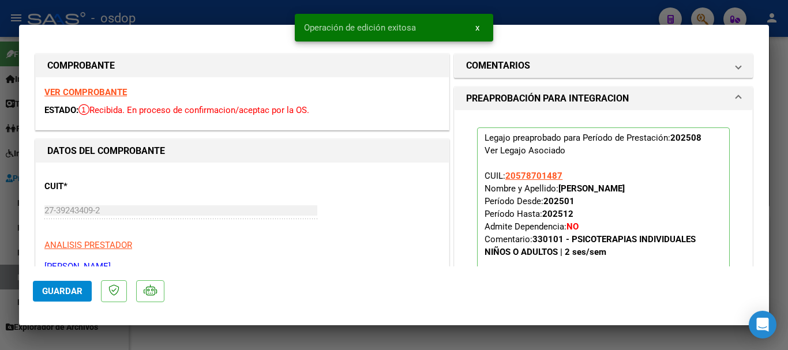
type input "$ 0,00"
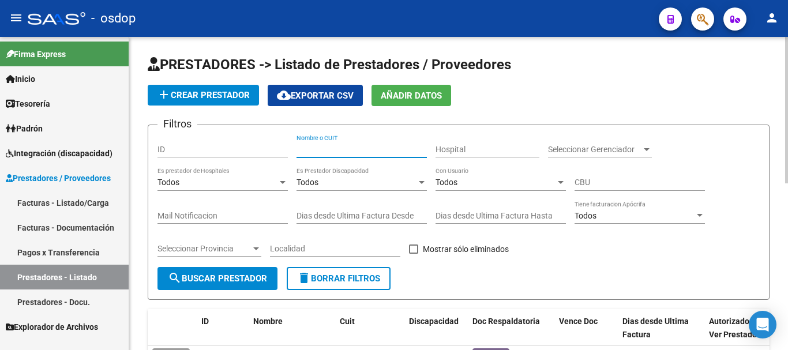
click at [327, 147] on input "Nombre o CUIT" at bounding box center [362, 150] width 130 height 10
type input "27378815695"
click at [200, 283] on span "search Buscar Prestador" at bounding box center [217, 279] width 99 height 10
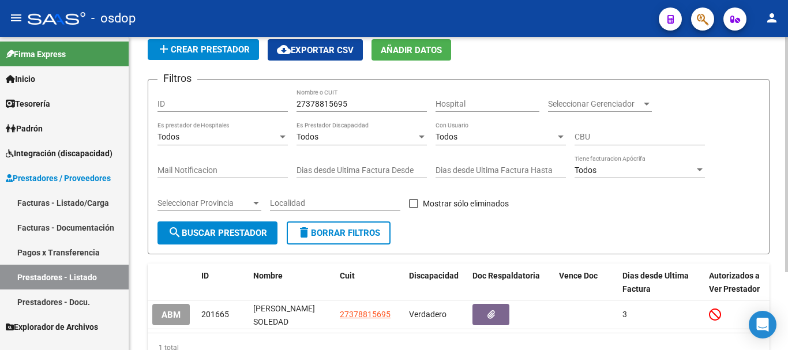
scroll to position [104, 0]
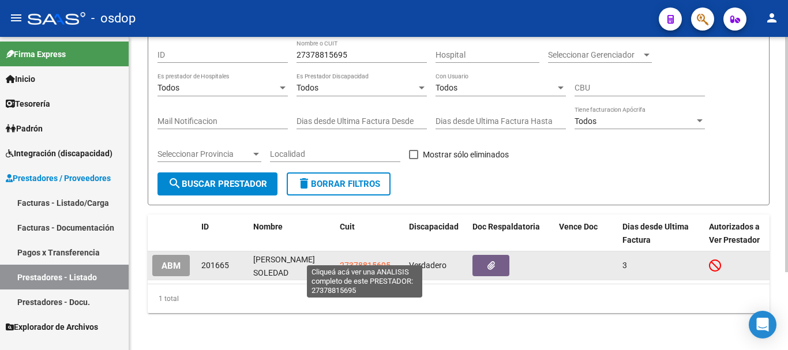
click at [365, 261] on span "27378815695" at bounding box center [365, 265] width 51 height 9
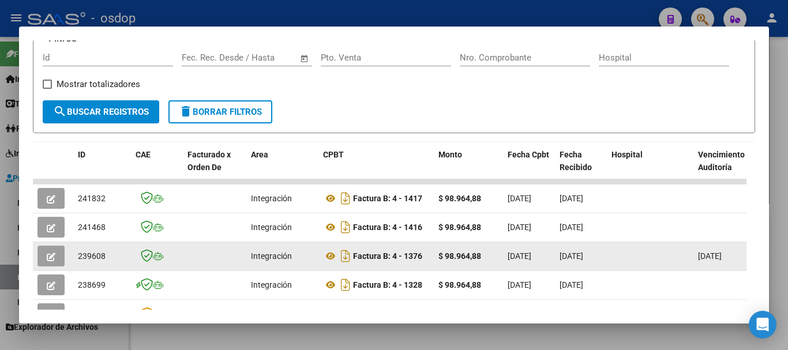
scroll to position [173, 0]
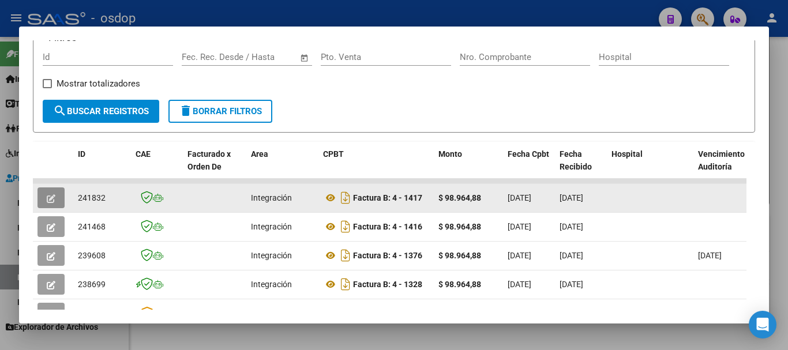
click at [47, 200] on icon "button" at bounding box center [51, 199] width 9 height 9
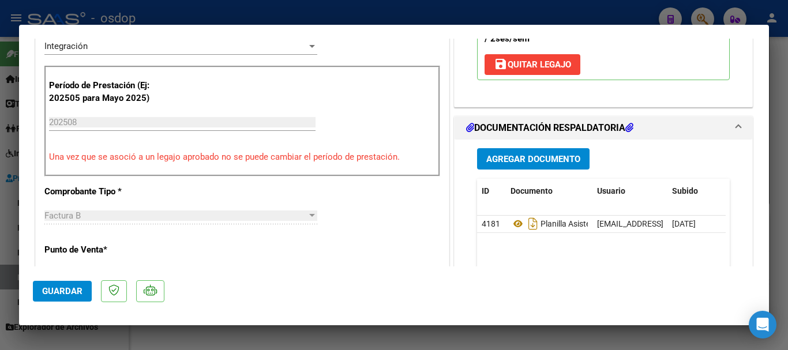
scroll to position [289, 0]
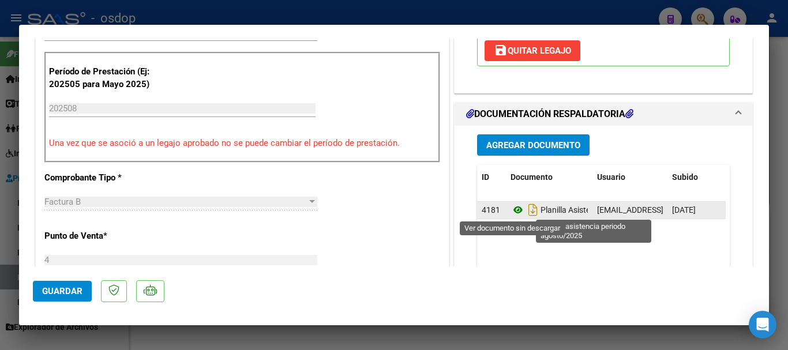
click at [513, 212] on icon at bounding box center [518, 210] width 15 height 14
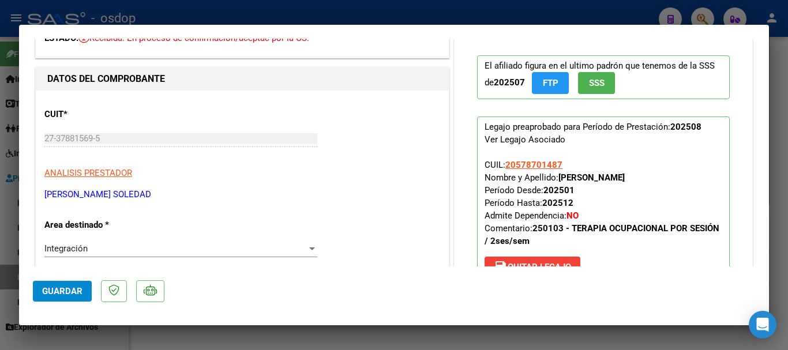
scroll to position [0, 0]
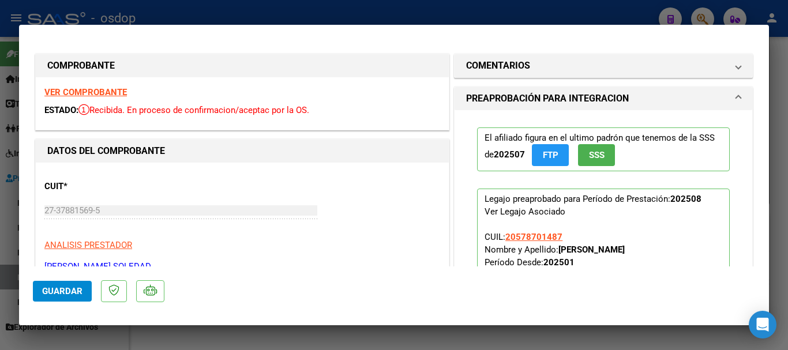
click at [117, 95] on strong "VER COMPROBANTE" at bounding box center [85, 92] width 83 height 10
type input "$ 0,00"
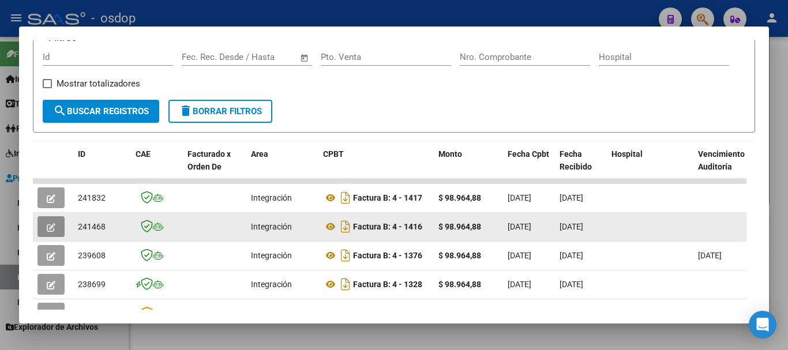
click at [58, 234] on button "button" at bounding box center [51, 226] width 27 height 21
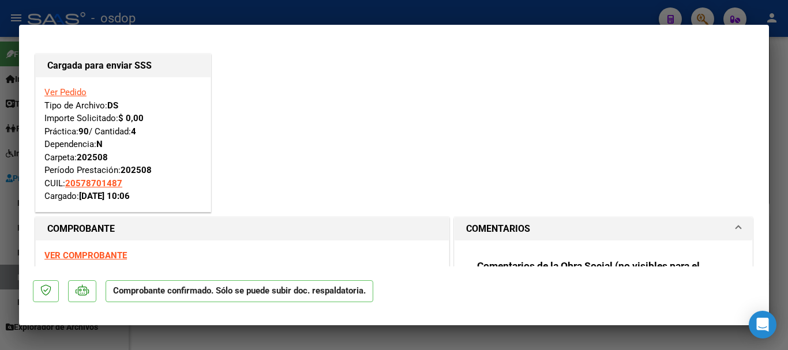
click at [94, 256] on strong "VER COMPROBANTE" at bounding box center [85, 255] width 83 height 10
click at [242, 148] on div "Cargada para enviar SSS Ver Pedido Tipo de Archivo: DS Importe Solicitado: $ 0,…" at bounding box center [394, 132] width 723 height 163
type input "$ 0,00"
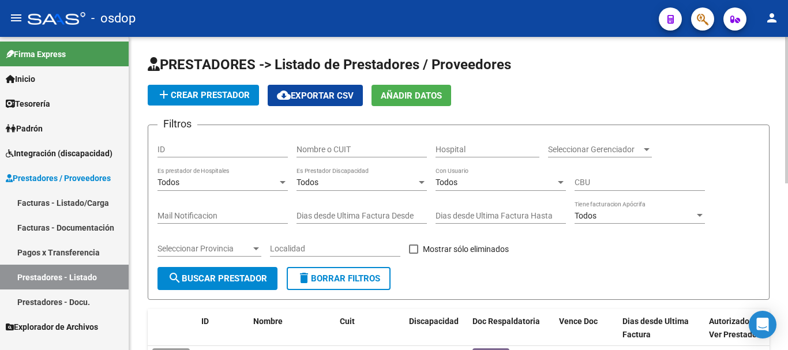
click at [316, 149] on input "Nombre o CUIT" at bounding box center [362, 150] width 130 height 10
type input "23360572609"
click at [183, 278] on span "search Buscar Prestador" at bounding box center [217, 279] width 99 height 10
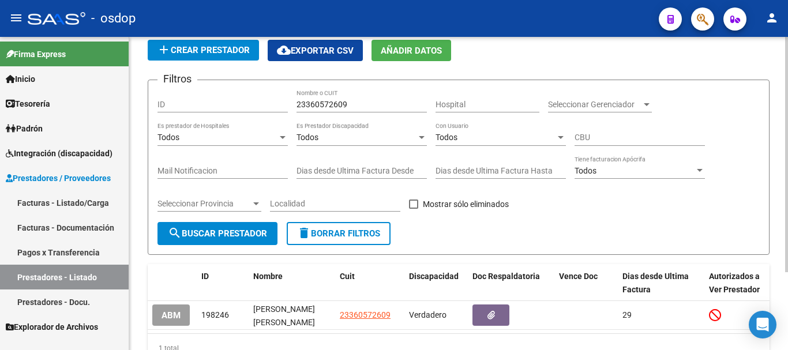
scroll to position [104, 0]
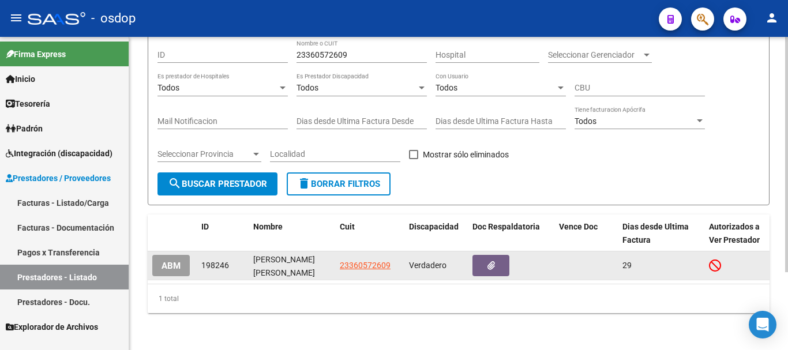
click at [355, 263] on app-link-go-to "23360572609" at bounding box center [365, 265] width 51 height 13
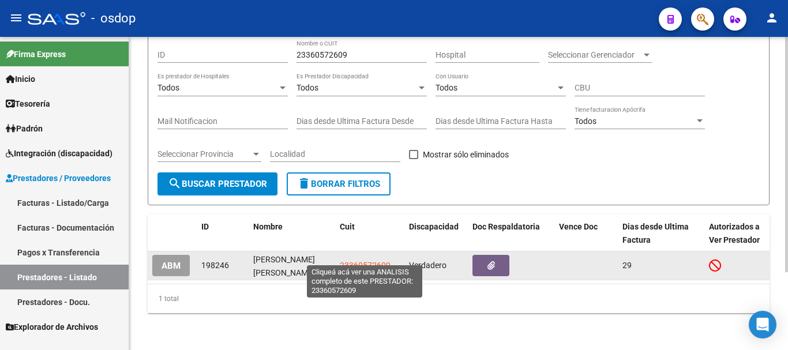
click at [357, 261] on span "23360572609" at bounding box center [365, 265] width 51 height 9
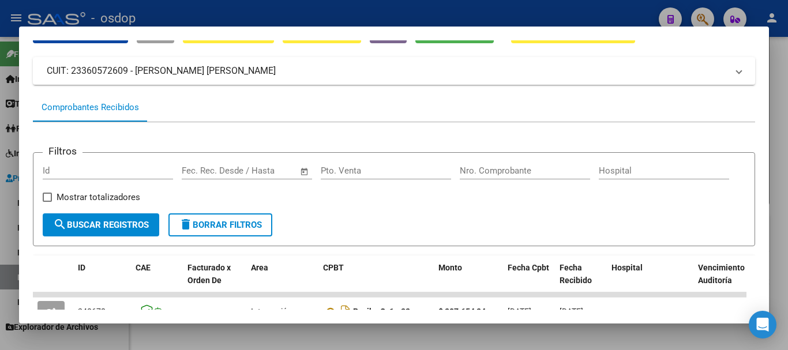
scroll to position [231, 0]
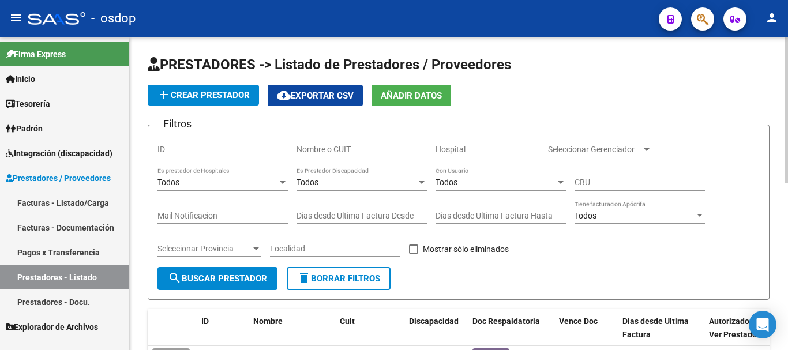
click at [313, 149] on input "Nombre o CUIT" at bounding box center [362, 150] width 130 height 10
type input "27370637046"
click at [208, 278] on span "search Buscar Prestador" at bounding box center [217, 279] width 99 height 10
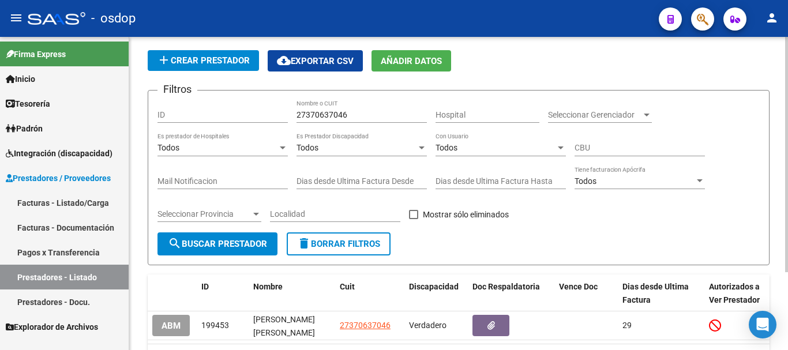
scroll to position [104, 0]
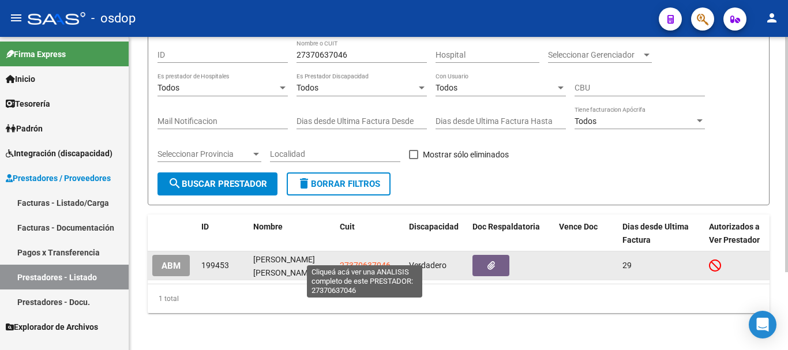
click at [374, 261] on span "27370637046" at bounding box center [365, 265] width 51 height 9
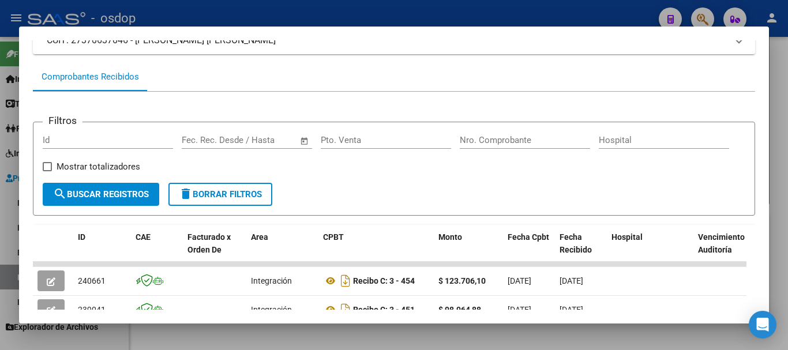
scroll to position [231, 0]
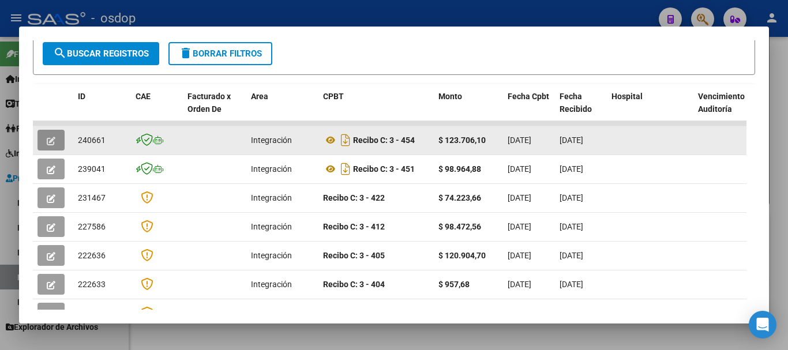
click at [52, 145] on icon "button" at bounding box center [51, 141] width 9 height 9
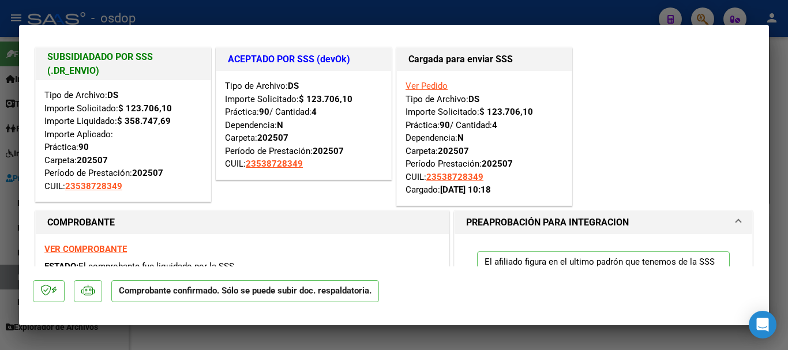
scroll to position [0, 0]
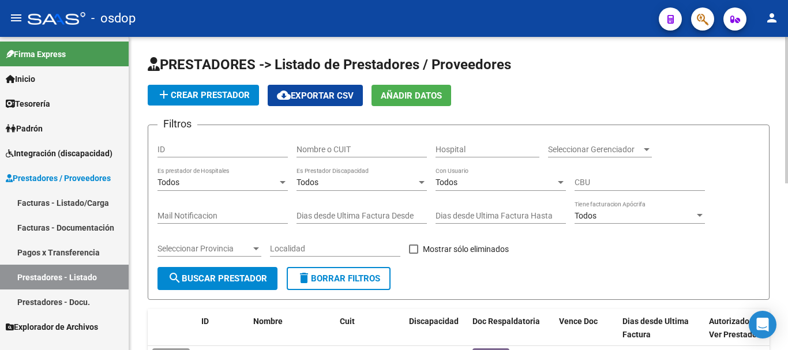
click at [334, 156] on div "Nombre o CUIT" at bounding box center [362, 145] width 130 height 23
type input "27286392887"
click at [214, 268] on button "search Buscar Prestador" at bounding box center [218, 278] width 120 height 23
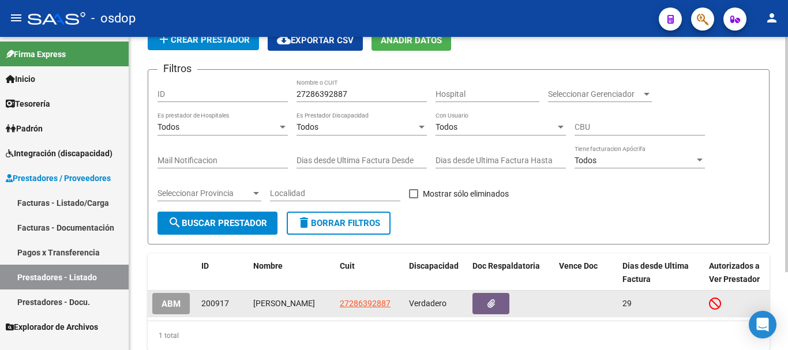
scroll to position [104, 0]
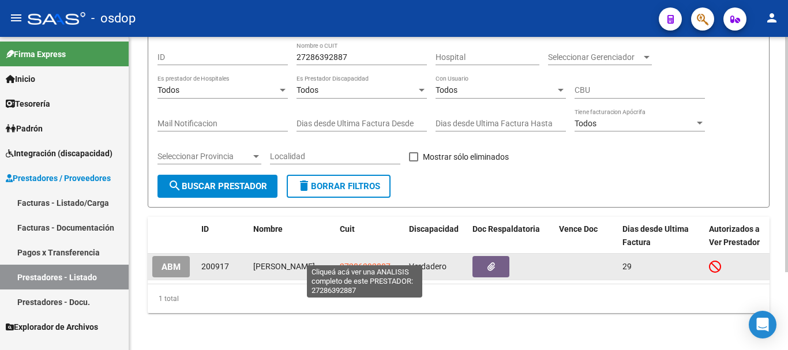
click at [352, 262] on span "27286392887" at bounding box center [365, 266] width 51 height 9
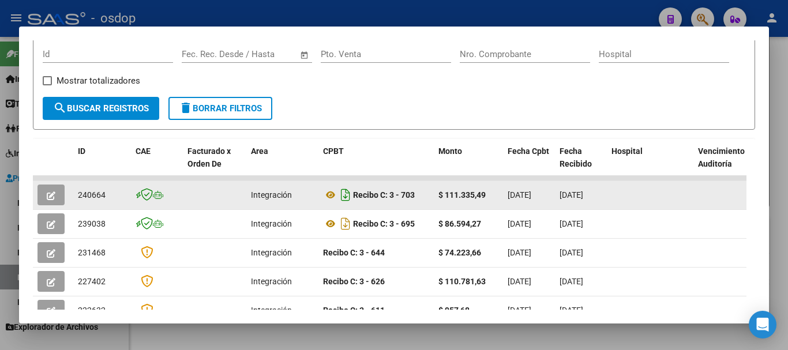
scroll to position [151, 0]
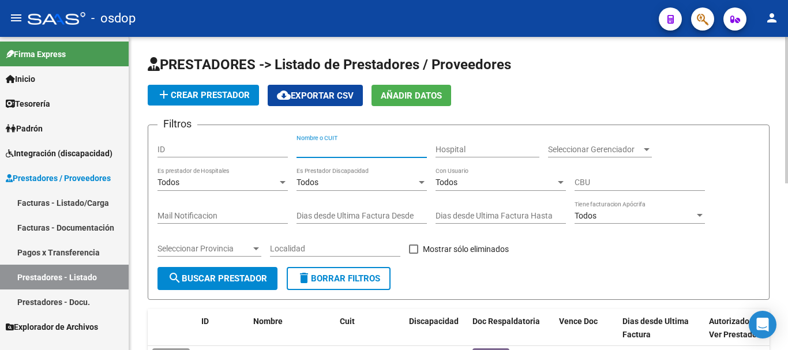
click at [332, 148] on input "Nombre o CUIT" at bounding box center [362, 150] width 130 height 10
type input "23337917534"
click at [212, 274] on span "search Buscar Prestador" at bounding box center [217, 279] width 99 height 10
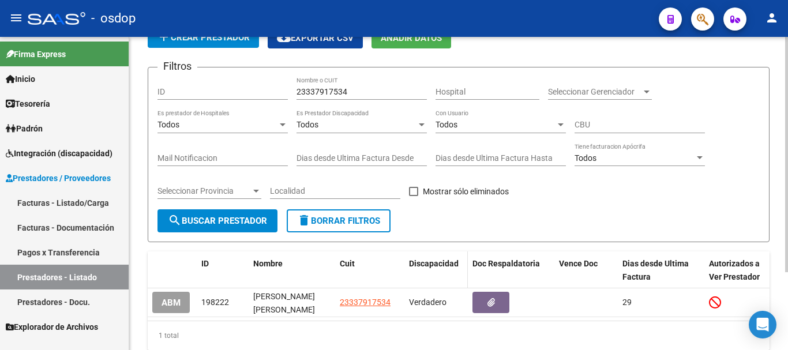
scroll to position [104, 0]
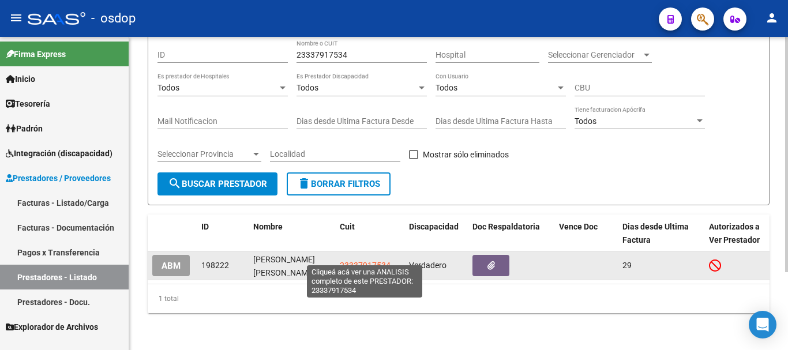
click at [361, 261] on span "23337917534" at bounding box center [365, 265] width 51 height 9
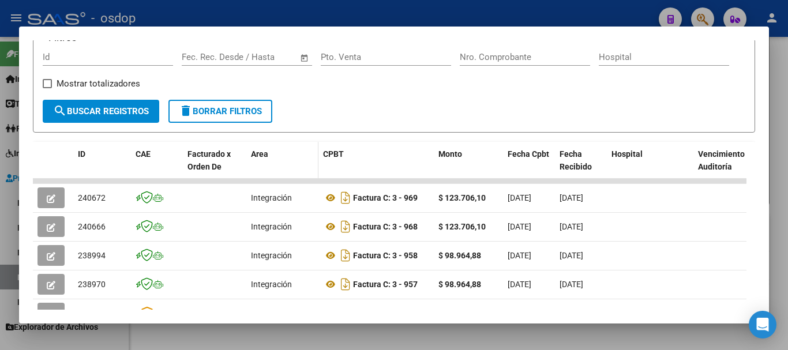
scroll to position [231, 0]
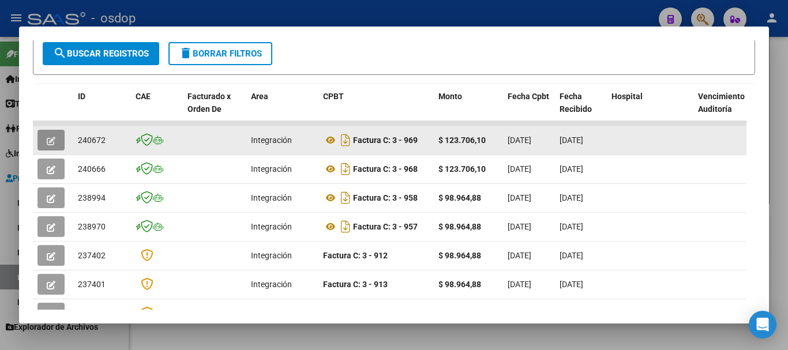
click at [54, 145] on icon "button" at bounding box center [51, 141] width 9 height 9
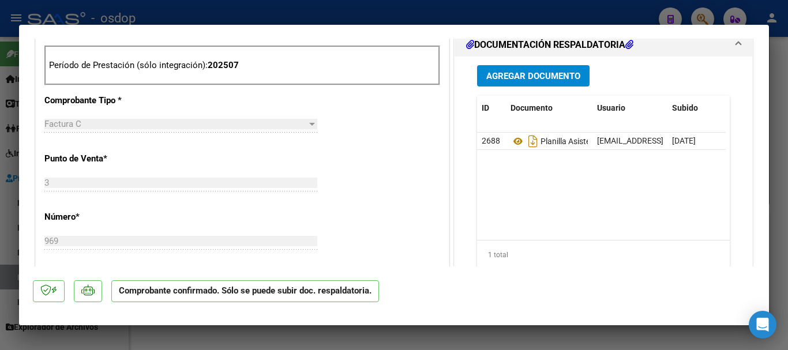
scroll to position [404, 0]
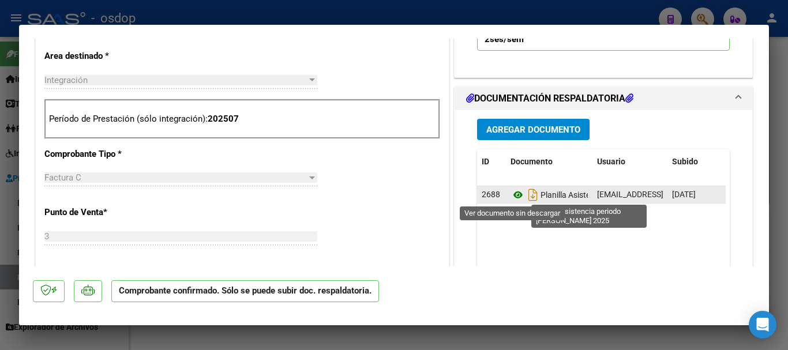
click at [514, 196] on icon at bounding box center [518, 195] width 15 height 14
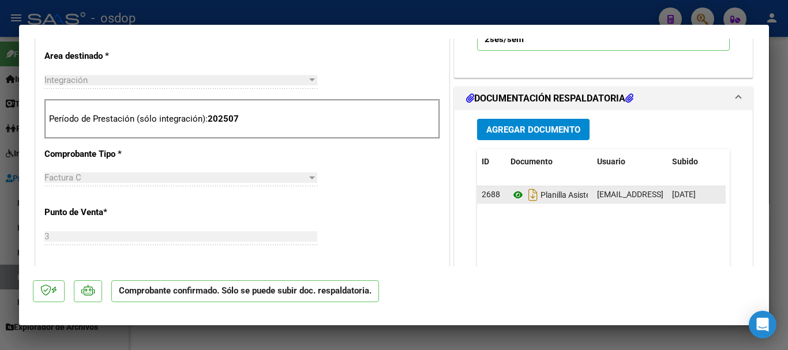
type input "$ 0,00"
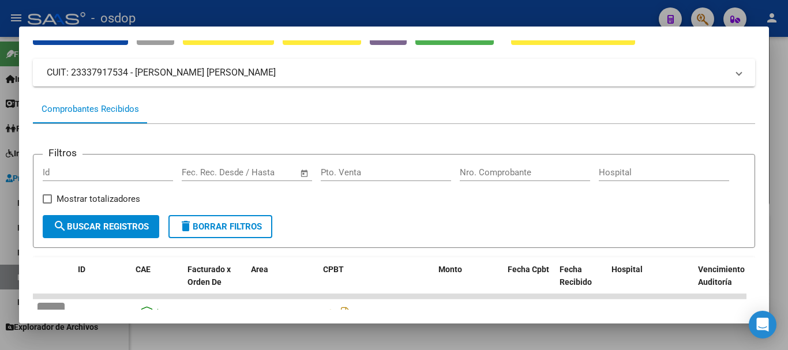
scroll to position [0, 0]
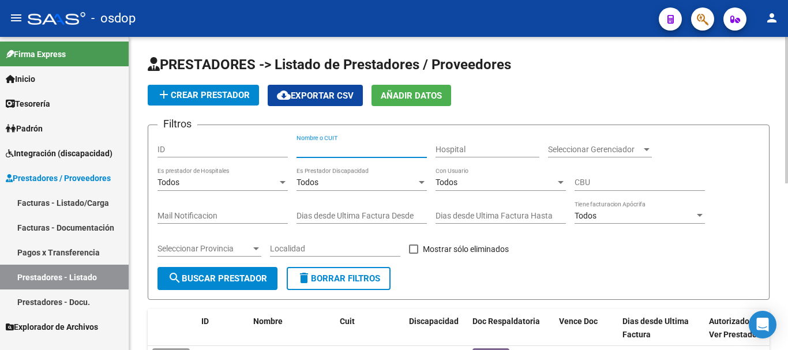
click at [343, 151] on input "Nombre o CUIT" at bounding box center [362, 150] width 130 height 10
type input "27402848230"
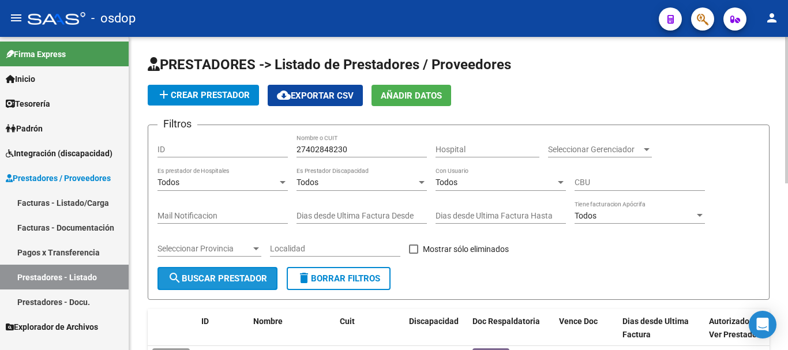
click at [224, 280] on span "search Buscar Prestador" at bounding box center [217, 279] width 99 height 10
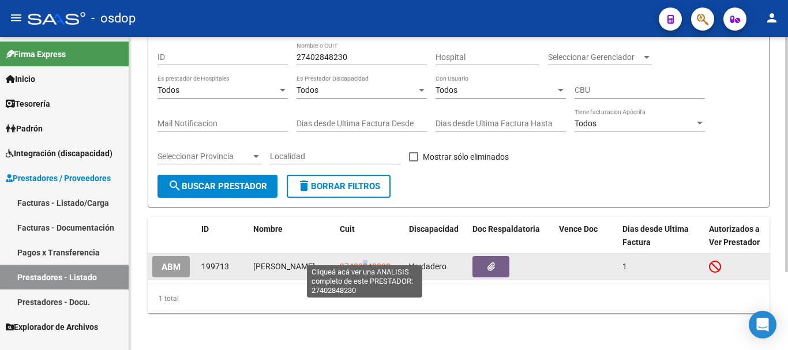
click at [367, 262] on span "27402848230" at bounding box center [365, 266] width 51 height 9
copy span "8"
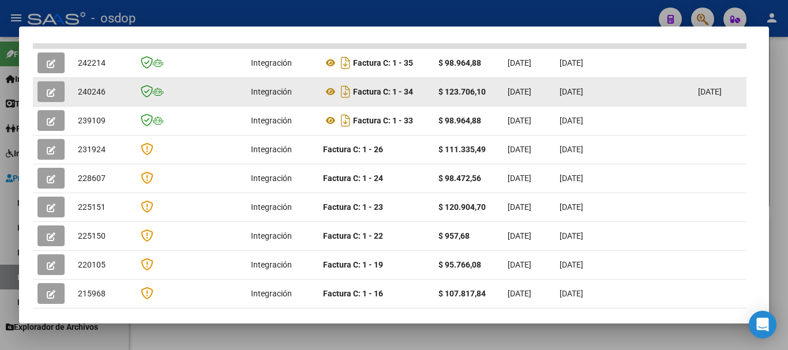
scroll to position [289, 0]
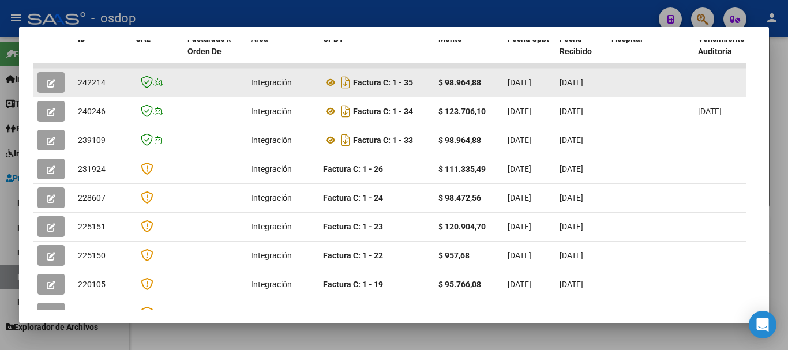
click at [44, 89] on button "button" at bounding box center [51, 82] width 27 height 21
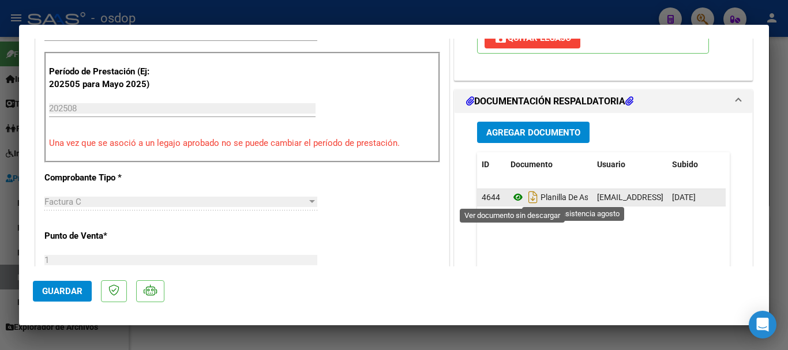
click at [513, 199] on icon at bounding box center [518, 197] width 15 height 14
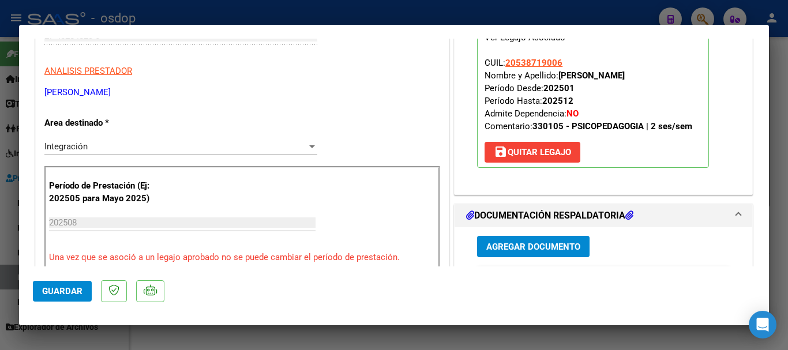
scroll to position [173, 0]
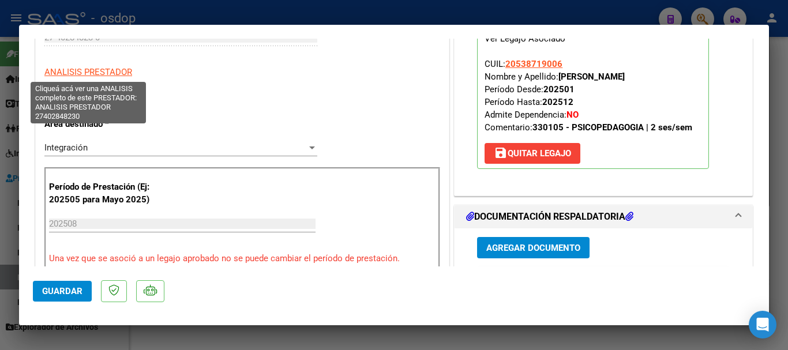
click at [83, 68] on span "ANALISIS PRESTADOR" at bounding box center [88, 72] width 88 height 10
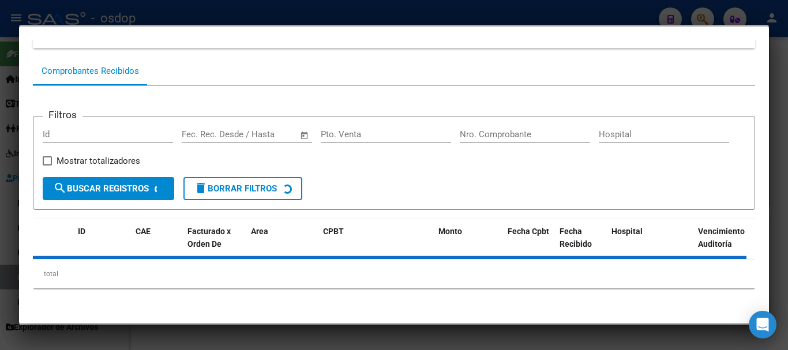
scroll to position [101, 0]
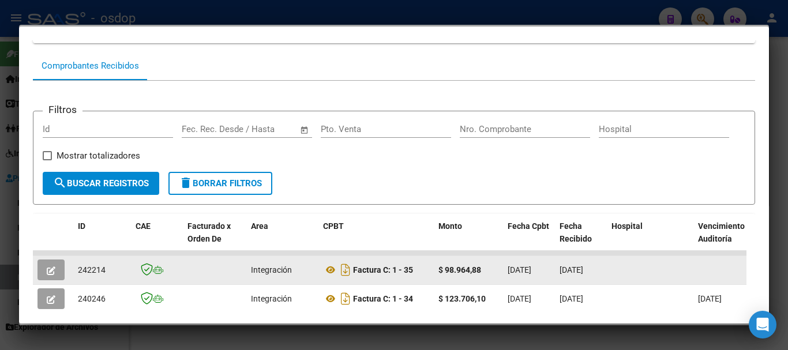
click at [57, 278] on button "button" at bounding box center [51, 270] width 27 height 21
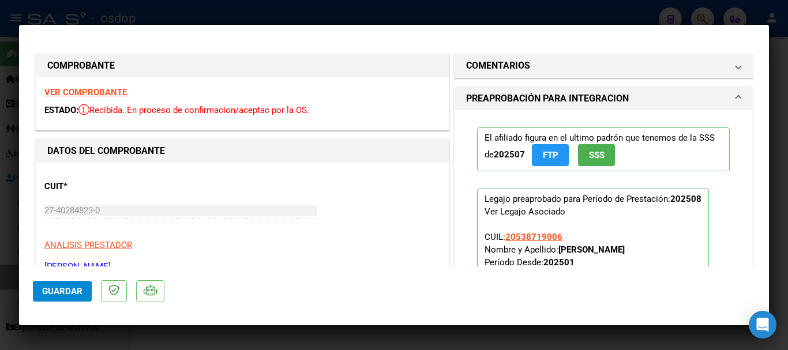
click at [98, 94] on strong "VER COMPROBANTE" at bounding box center [85, 92] width 83 height 10
type input "$ 0,00"
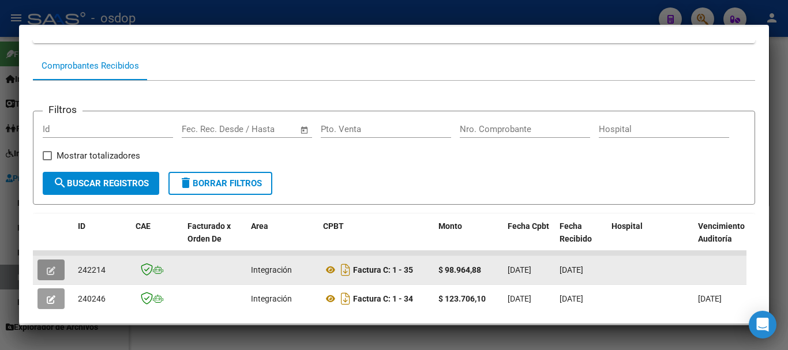
type input "$ 0,00"
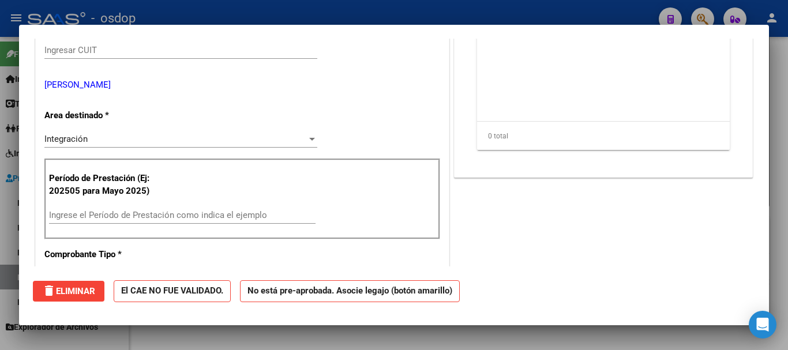
scroll to position [0, 0]
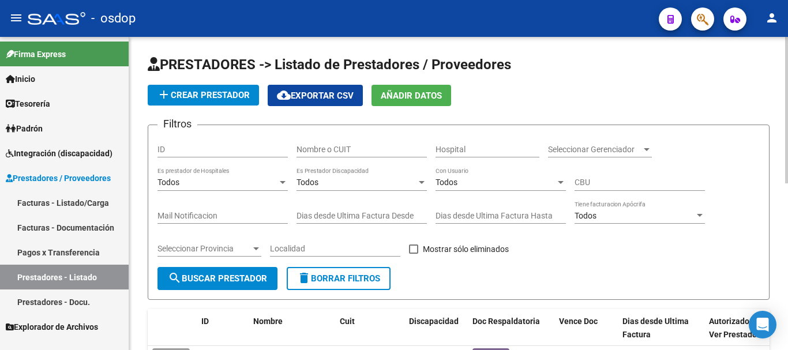
click at [337, 144] on div "Nombre o CUIT" at bounding box center [362, 145] width 130 height 23
type input "27303489466"
drag, startPoint x: 248, startPoint y: 279, endPoint x: 274, endPoint y: 275, distance: 25.8
click at [248, 280] on span "search Buscar Prestador" at bounding box center [217, 279] width 99 height 10
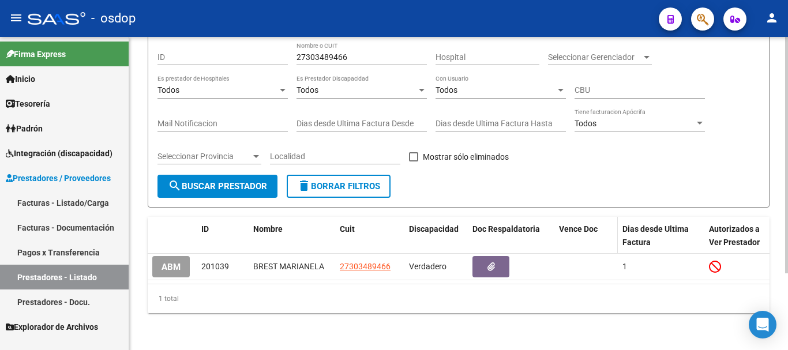
scroll to position [102, 0]
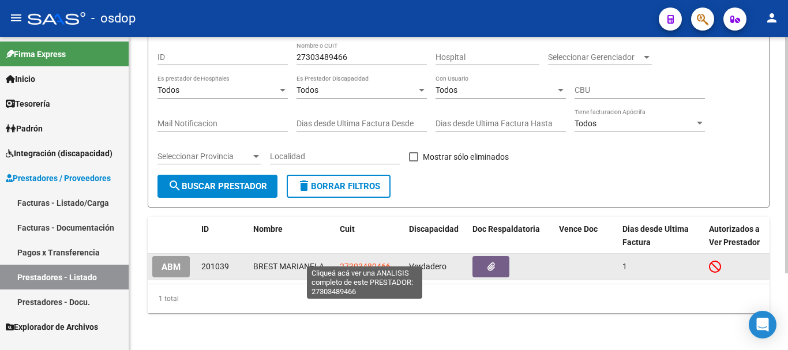
click at [366, 262] on span "27303489466" at bounding box center [365, 266] width 51 height 9
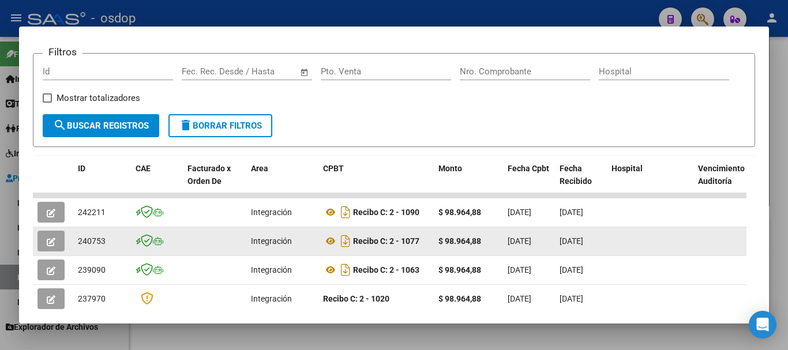
scroll to position [216, 0]
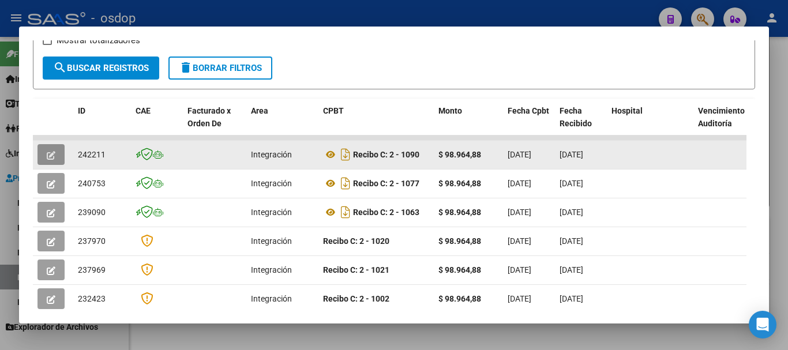
click at [50, 160] on icon "button" at bounding box center [51, 155] width 9 height 9
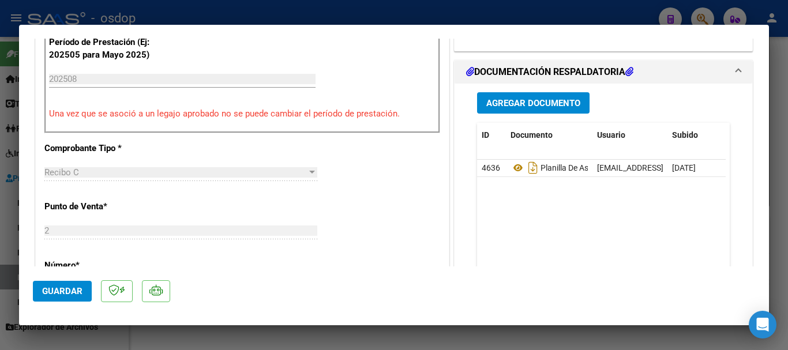
scroll to position [346, 0]
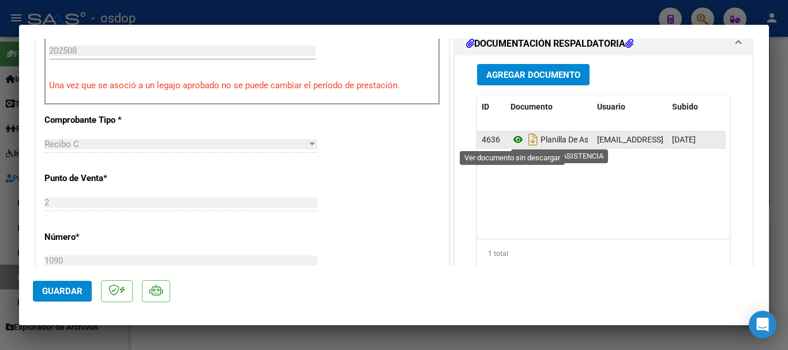
click at [513, 143] on icon at bounding box center [518, 140] width 15 height 14
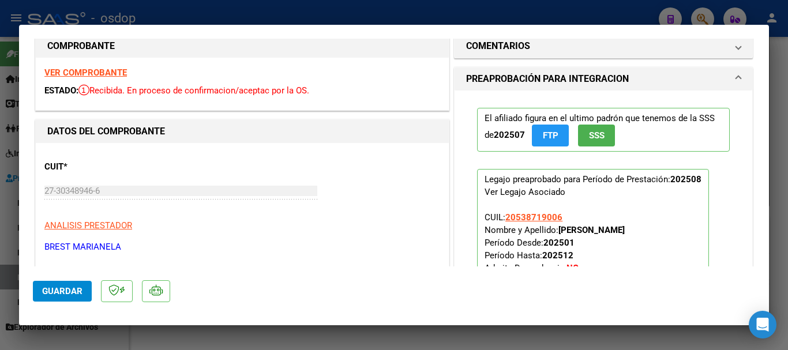
scroll to position [0, 0]
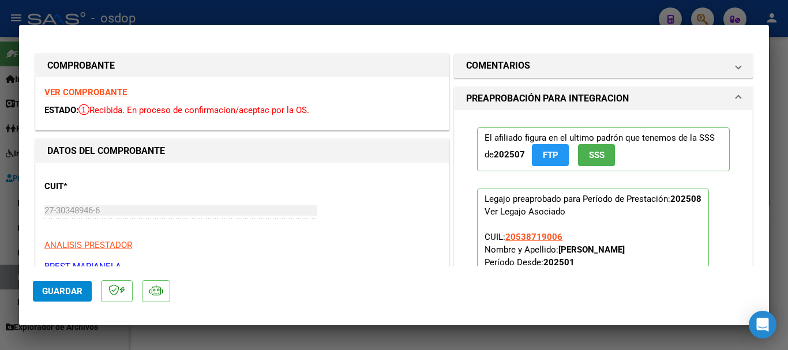
click at [102, 92] on strong "VER COMPROBANTE" at bounding box center [85, 92] width 83 height 10
type input "$ 0,00"
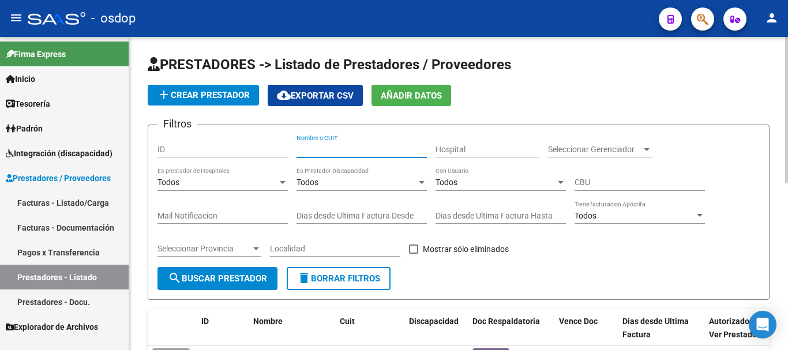
click at [354, 146] on input "Nombre o CUIT" at bounding box center [362, 150] width 130 height 10
type input "27333131442"
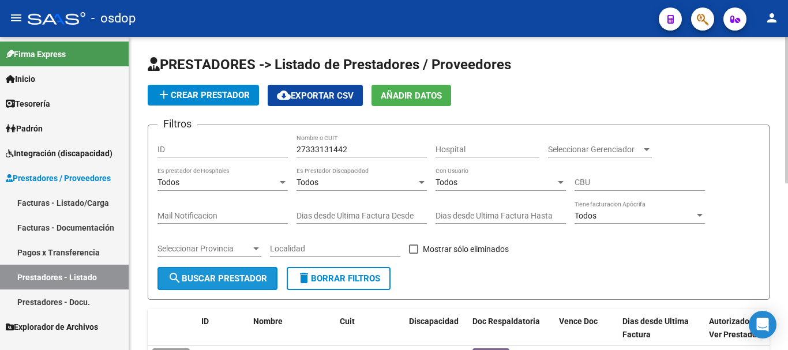
drag, startPoint x: 200, startPoint y: 283, endPoint x: 213, endPoint y: 283, distance: 13.3
click at [201, 285] on button "search Buscar Prestador" at bounding box center [218, 278] width 120 height 23
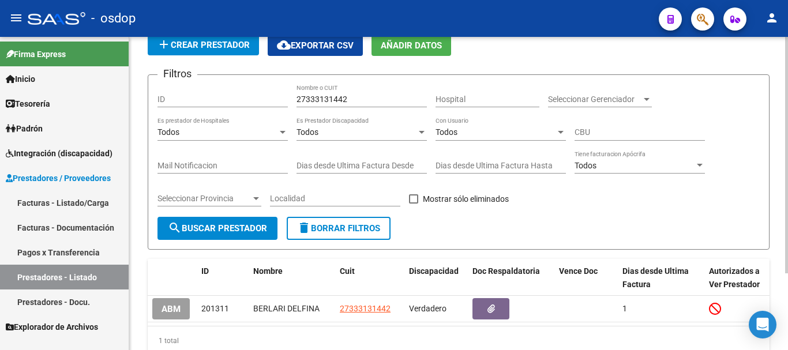
scroll to position [102, 0]
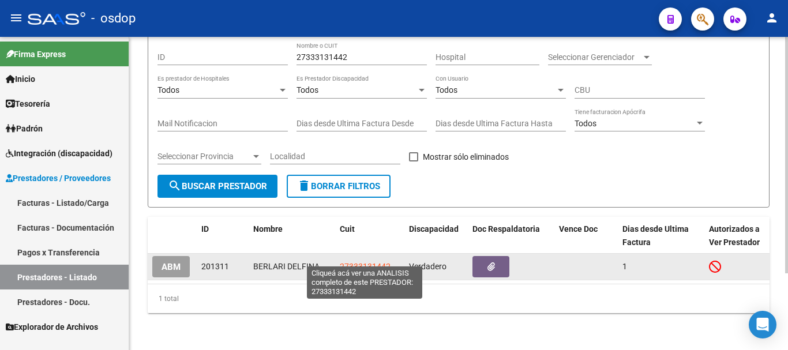
click at [365, 262] on span "27333131442" at bounding box center [365, 266] width 51 height 9
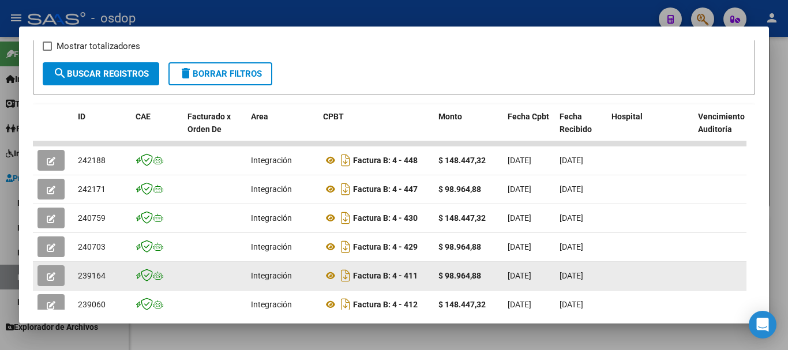
scroll to position [231, 0]
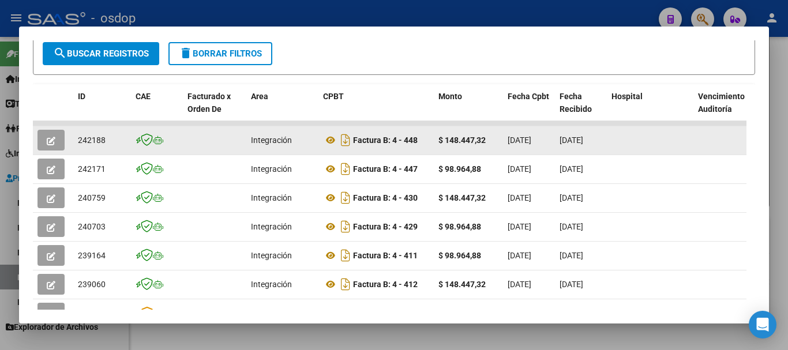
click at [53, 144] on icon "button" at bounding box center [51, 141] width 9 height 9
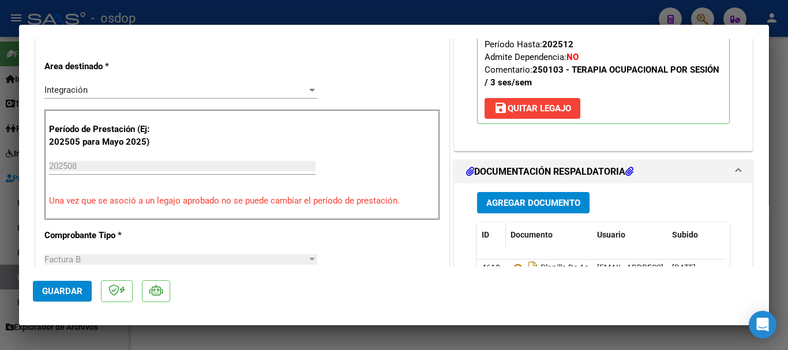
scroll to position [346, 0]
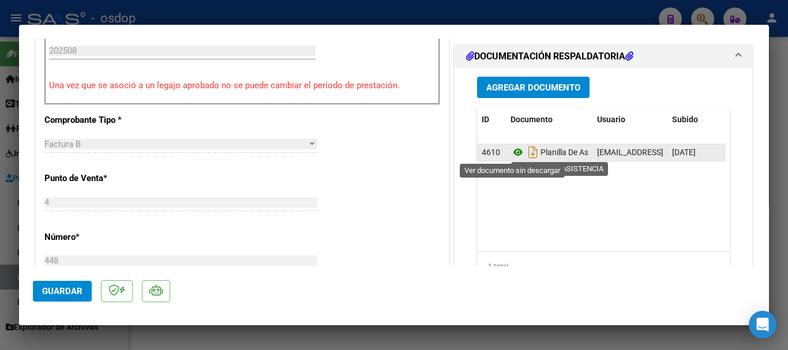
click at [512, 152] on icon at bounding box center [518, 152] width 15 height 14
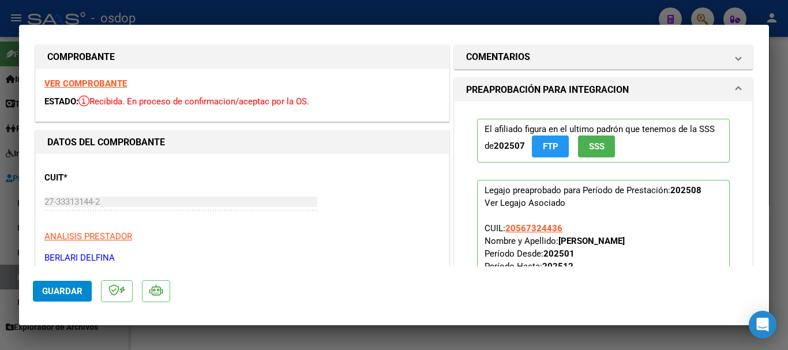
scroll to position [0, 0]
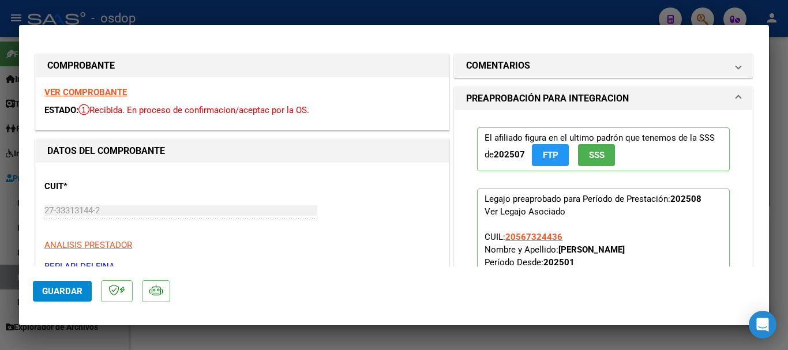
click at [91, 92] on strong "VER COMPROBANTE" at bounding box center [85, 92] width 83 height 10
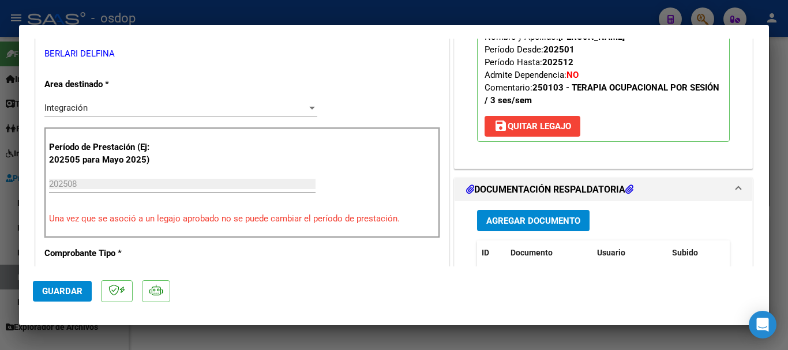
scroll to position [173, 0]
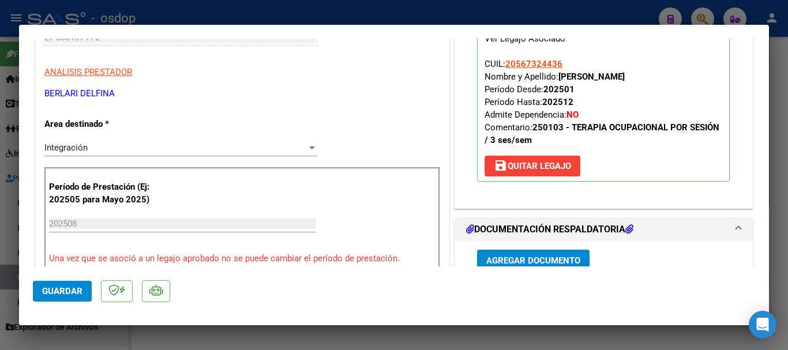
type input "$ 0,00"
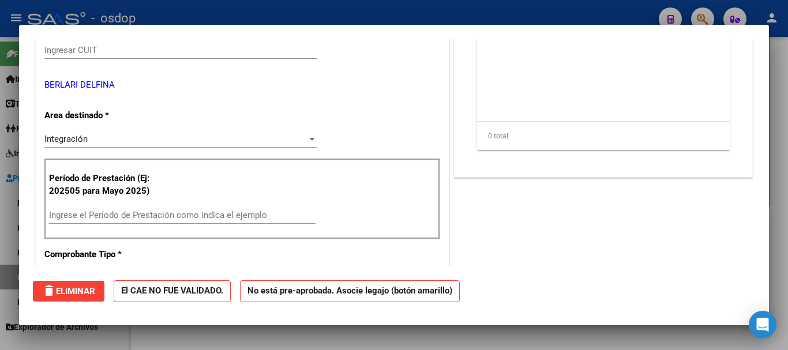
scroll to position [0, 0]
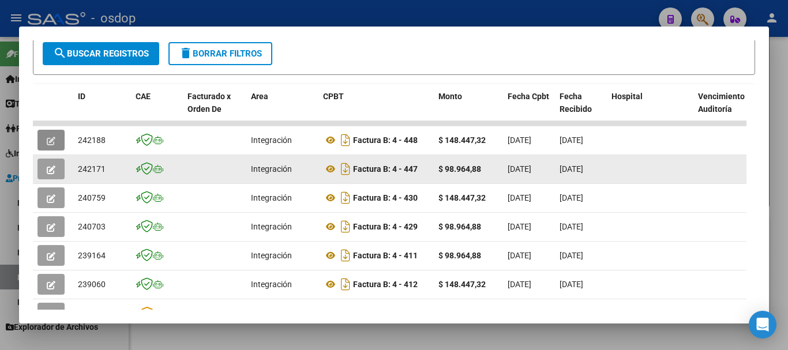
click at [48, 174] on icon "button" at bounding box center [51, 170] width 9 height 9
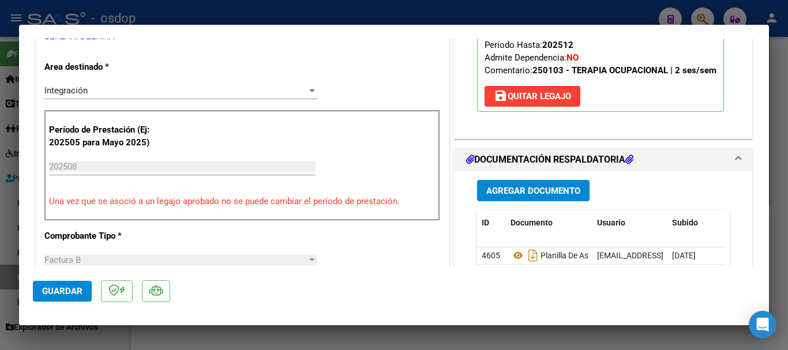
scroll to position [231, 0]
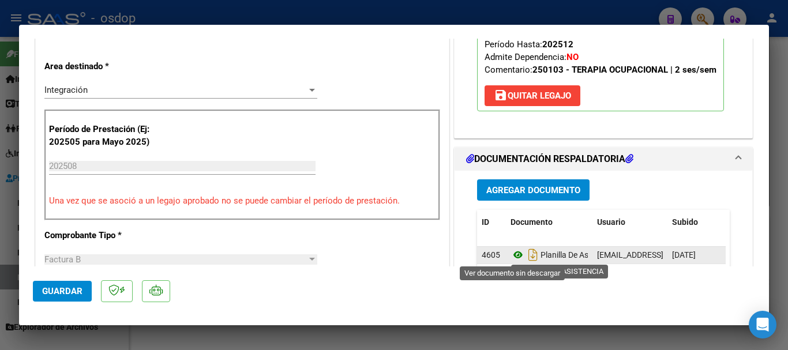
click at [511, 257] on icon at bounding box center [518, 255] width 15 height 14
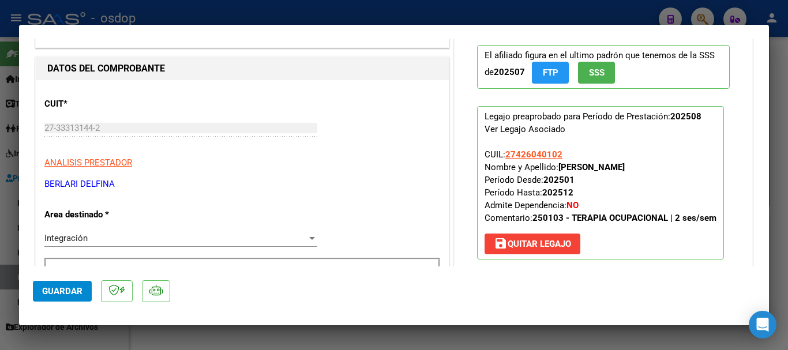
scroll to position [0, 0]
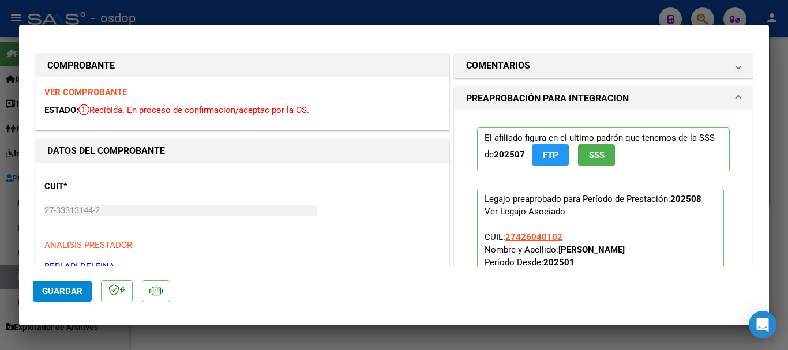
click at [94, 91] on strong "VER COMPROBANTE" at bounding box center [85, 92] width 83 height 10
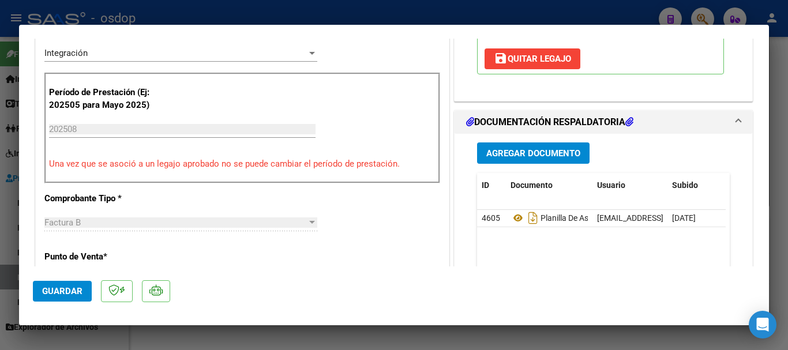
scroll to position [346, 0]
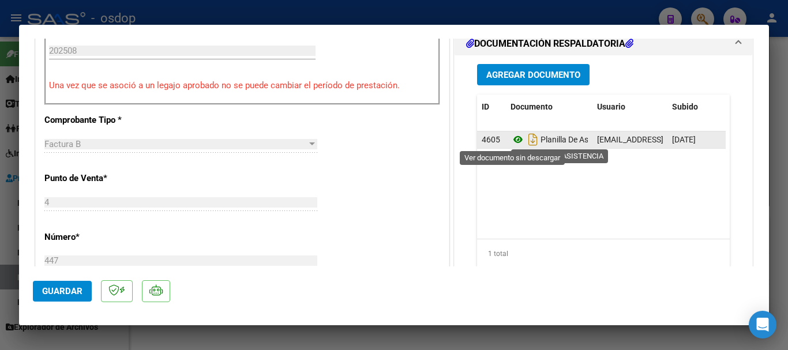
click at [513, 141] on icon at bounding box center [518, 140] width 15 height 14
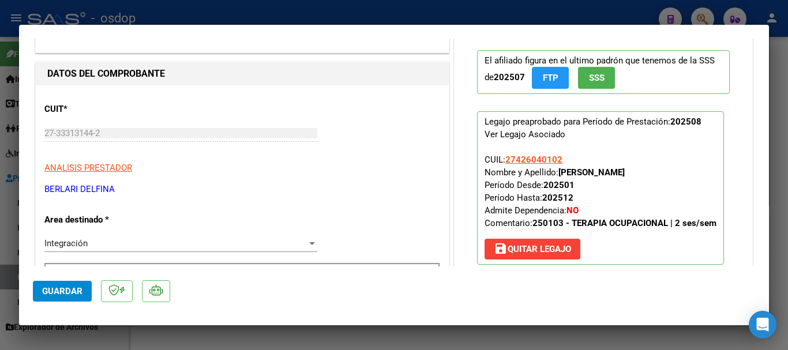
scroll to position [58, 0]
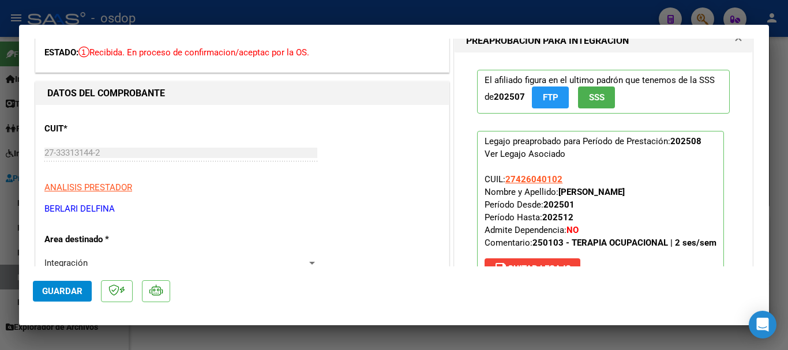
type input "$ 0,00"
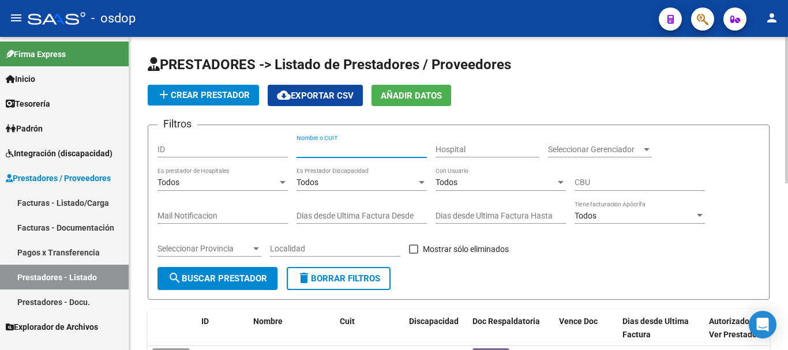
click at [310, 149] on input "Nombre o CUIT" at bounding box center [362, 150] width 130 height 10
type input "27252073464"
click at [200, 285] on button "search Buscar Prestador" at bounding box center [218, 278] width 120 height 23
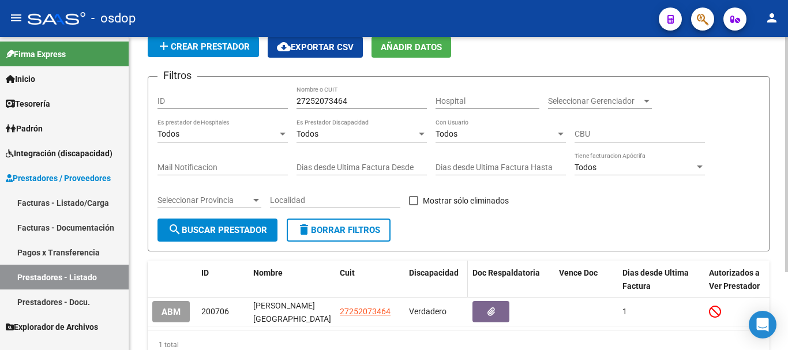
scroll to position [104, 0]
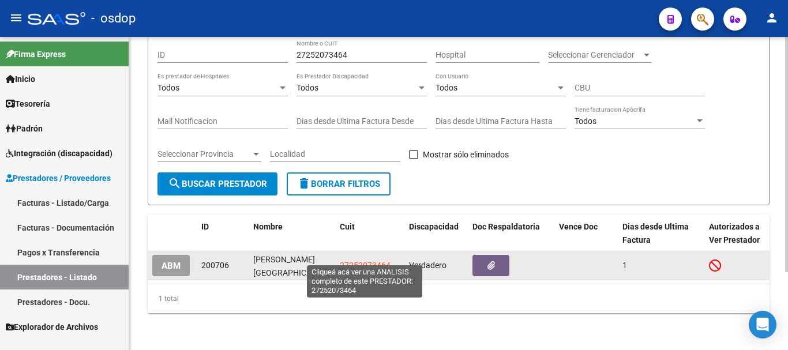
click at [368, 261] on span "27252073464" at bounding box center [365, 265] width 51 height 9
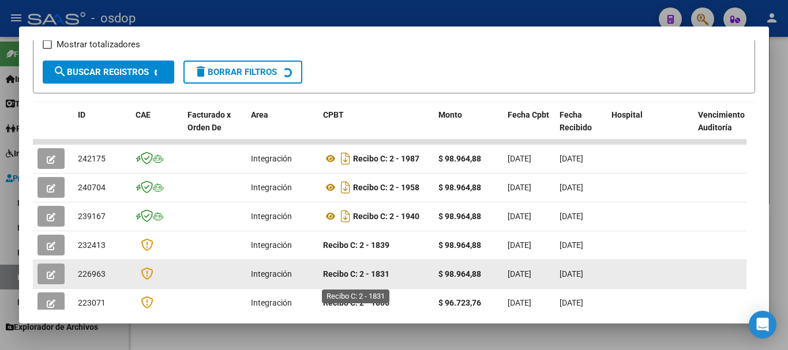
scroll to position [216, 0]
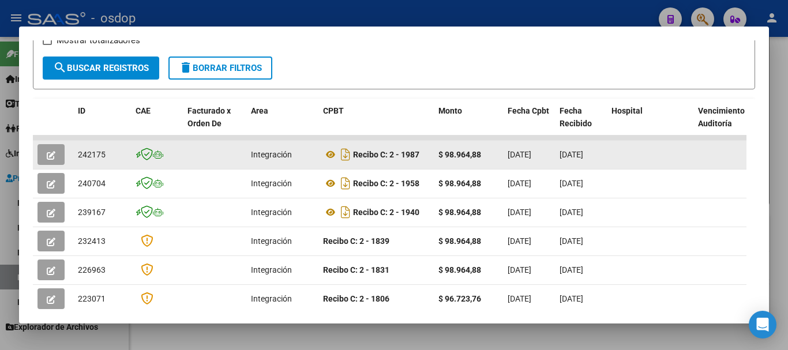
click at [50, 160] on icon "button" at bounding box center [51, 155] width 9 height 9
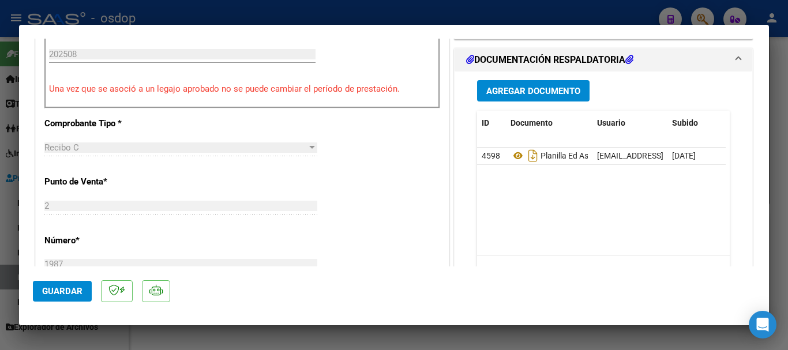
scroll to position [346, 0]
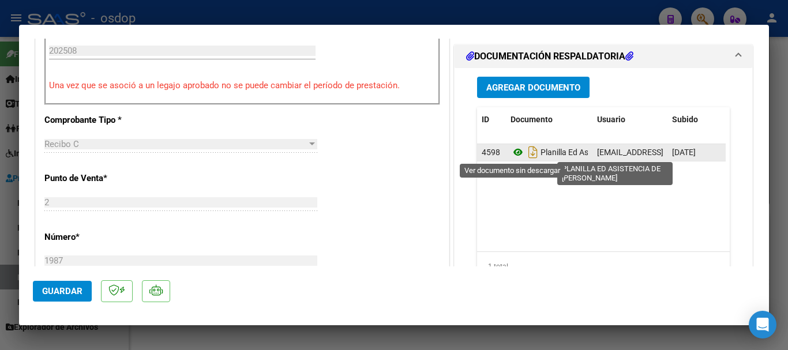
click at [513, 153] on icon at bounding box center [518, 152] width 15 height 14
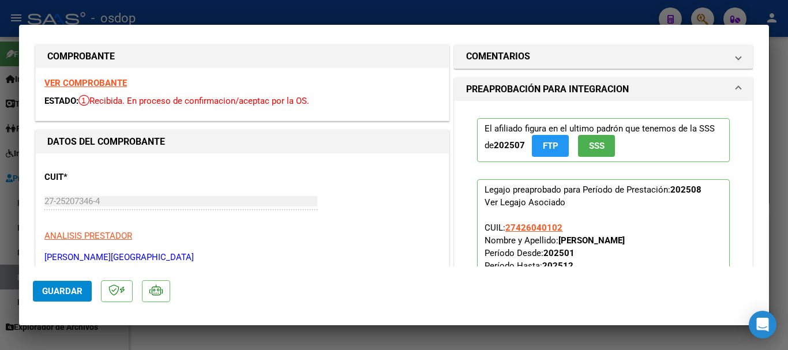
scroll to position [0, 0]
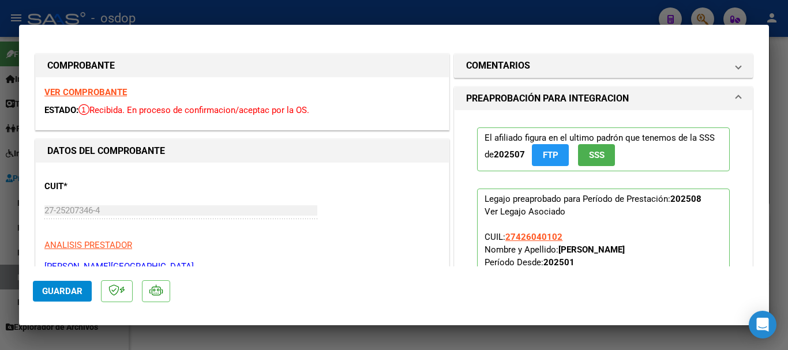
click at [105, 92] on strong "VER COMPROBANTE" at bounding box center [85, 92] width 83 height 10
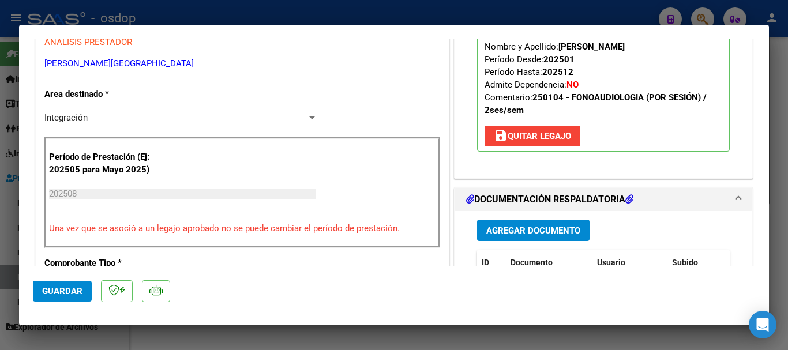
scroll to position [231, 0]
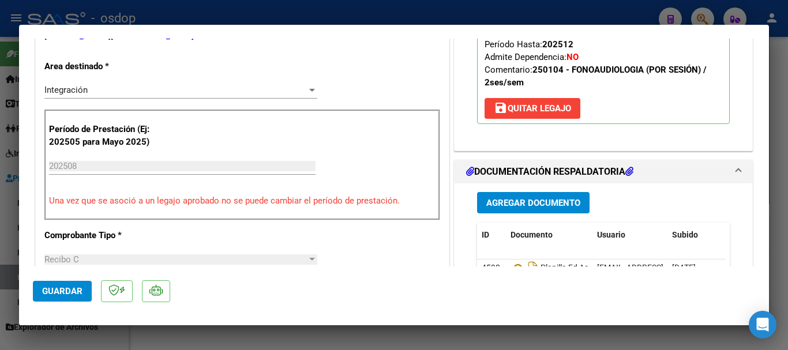
type input "$ 0,00"
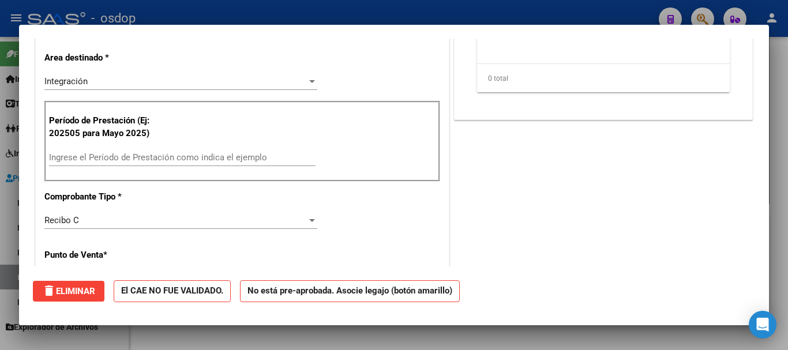
scroll to position [0, 0]
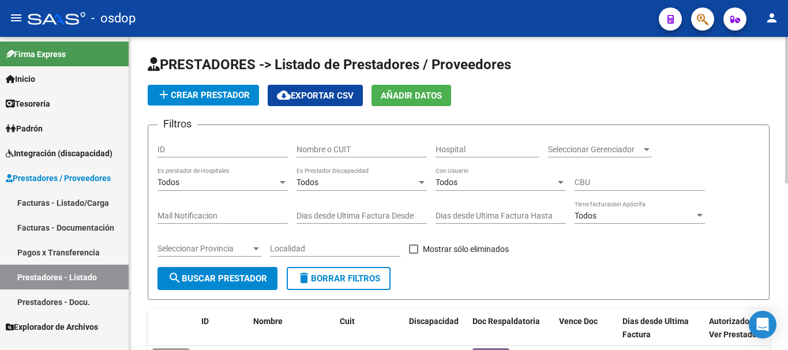
click at [324, 145] on input "Nombre o CUIT" at bounding box center [362, 150] width 130 height 10
type input "27417885914"
click at [185, 278] on span "search Buscar Prestador" at bounding box center [217, 279] width 99 height 10
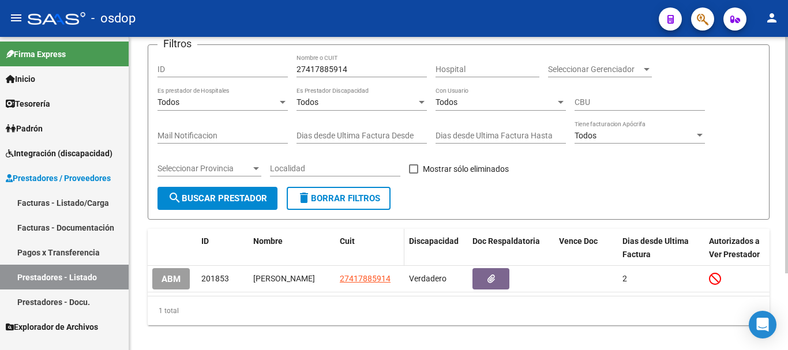
scroll to position [102, 0]
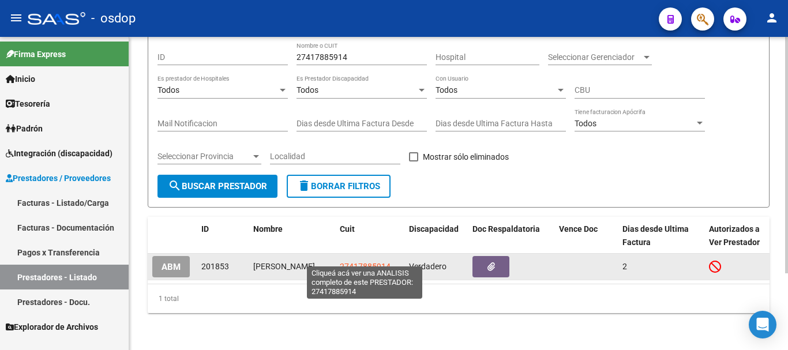
click at [373, 262] on span "27417885914" at bounding box center [365, 266] width 51 height 9
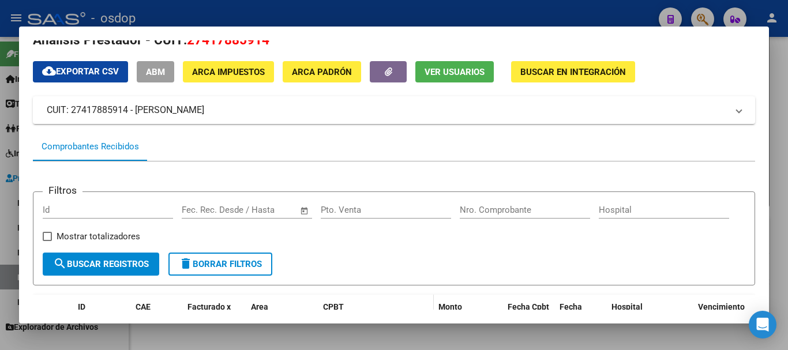
scroll to position [0, 0]
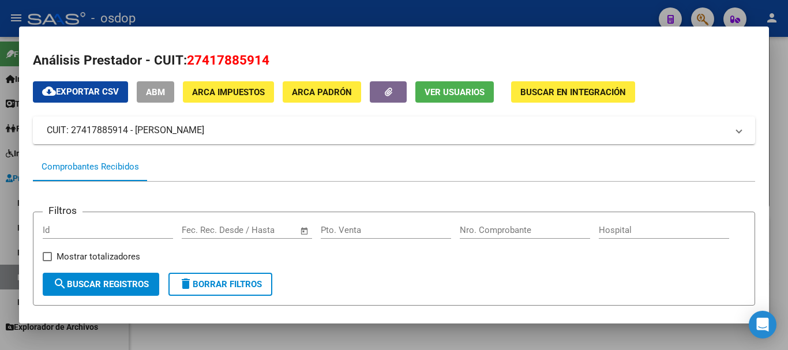
drag, startPoint x: 185, startPoint y: 60, endPoint x: 274, endPoint y: 60, distance: 88.3
click at [274, 60] on h2 "Análisis Prestador - CUIT: 27417885914" at bounding box center [394, 61] width 723 height 20
copy h2 "27417885914"
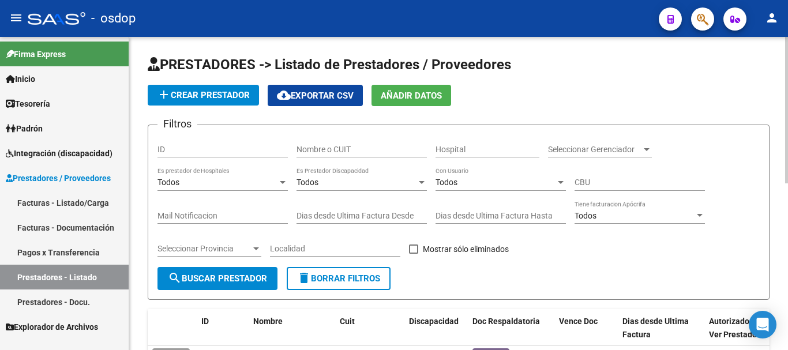
click at [330, 151] on input "Nombre o CUIT" at bounding box center [362, 150] width 130 height 10
paste input "27417885914"
click at [223, 281] on span "search Buscar Prestador" at bounding box center [217, 279] width 99 height 10
click at [205, 276] on span "search Buscar Prestador" at bounding box center [217, 279] width 99 height 10
click at [371, 153] on input "27417885914" at bounding box center [362, 150] width 130 height 10
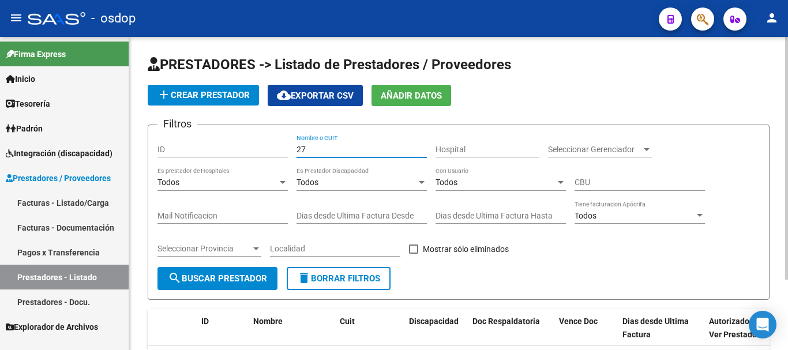
type input "2"
type input "27417885914"
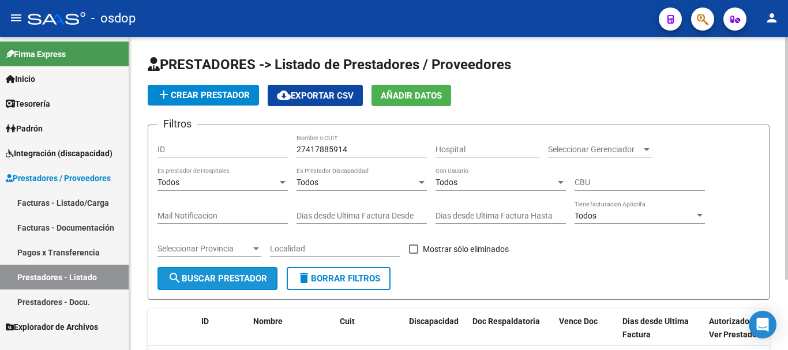
click at [209, 284] on button "search Buscar Prestador" at bounding box center [218, 278] width 120 height 23
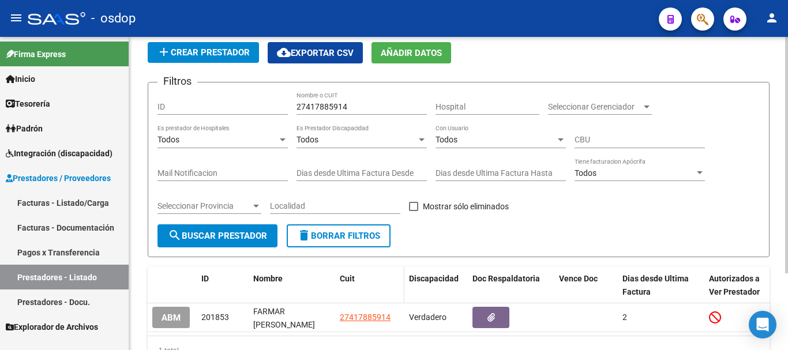
scroll to position [102, 0]
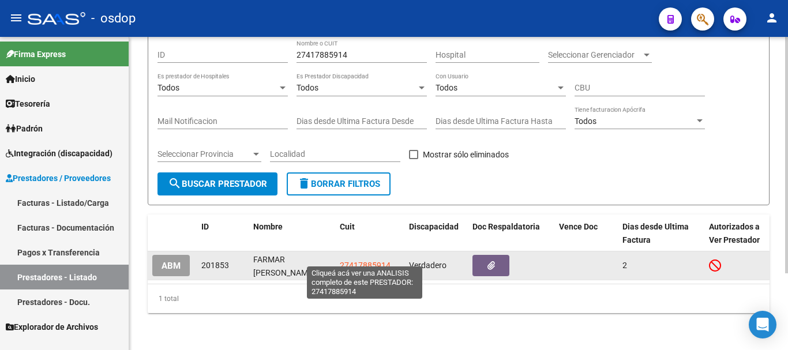
click at [357, 261] on span "27417885914" at bounding box center [365, 265] width 51 height 9
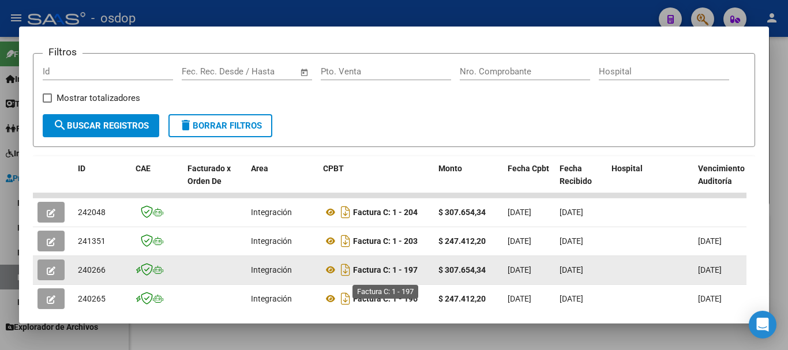
scroll to position [216, 0]
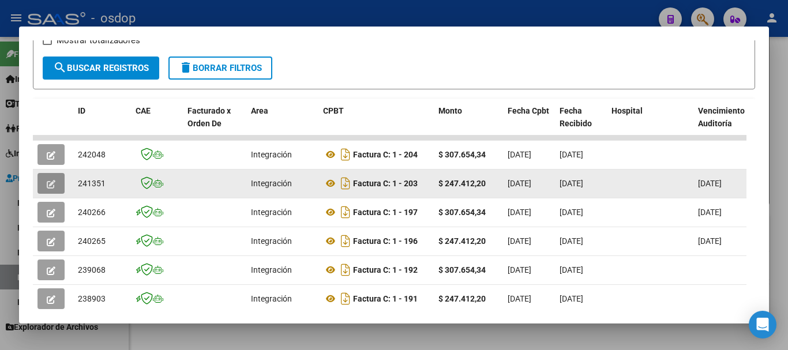
click at [49, 189] on icon "button" at bounding box center [51, 184] width 9 height 9
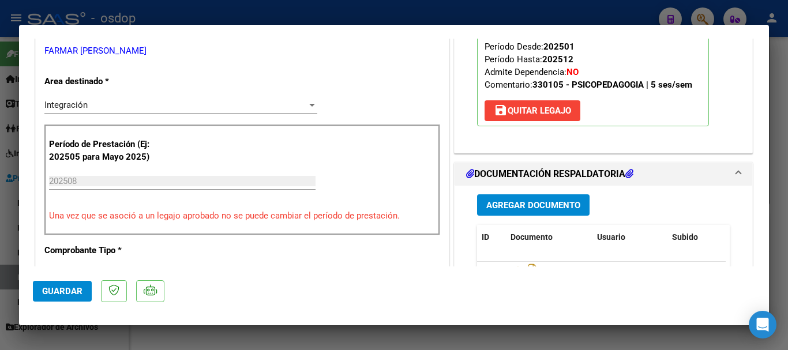
scroll to position [231, 0]
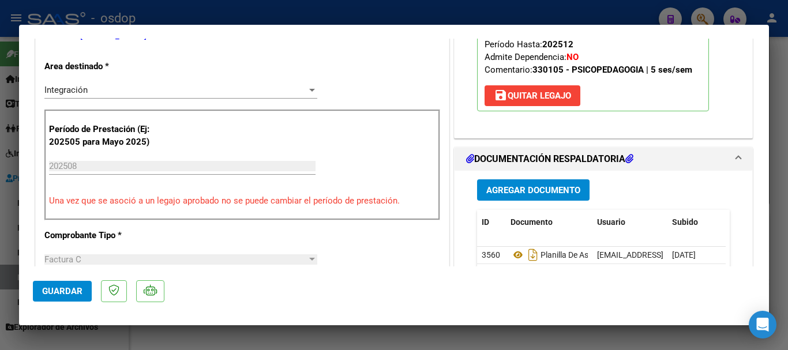
type input "$ 0,00"
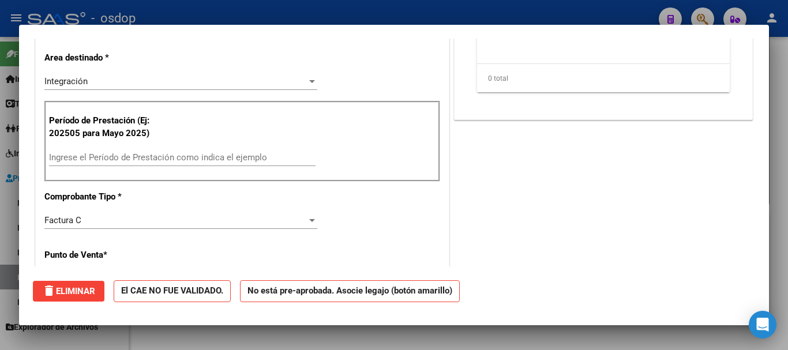
scroll to position [0, 0]
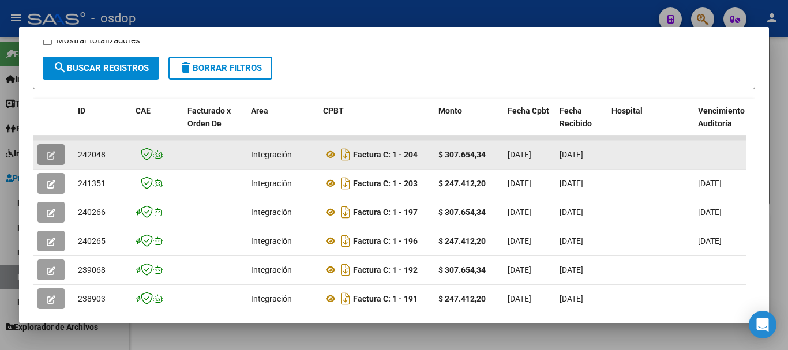
click at [51, 157] on icon "button" at bounding box center [51, 155] width 9 height 9
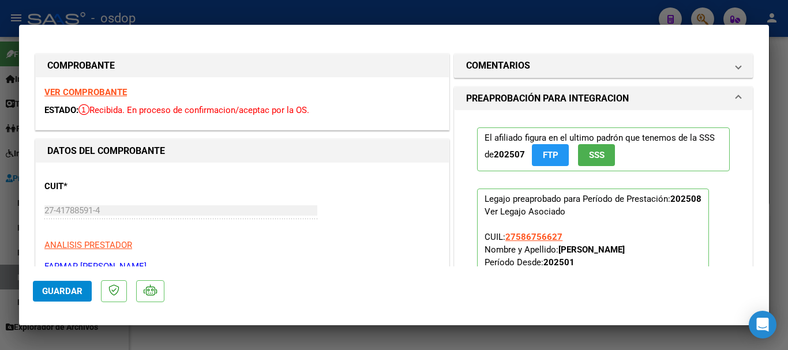
click at [97, 92] on strong "VER COMPROBANTE" at bounding box center [85, 92] width 83 height 10
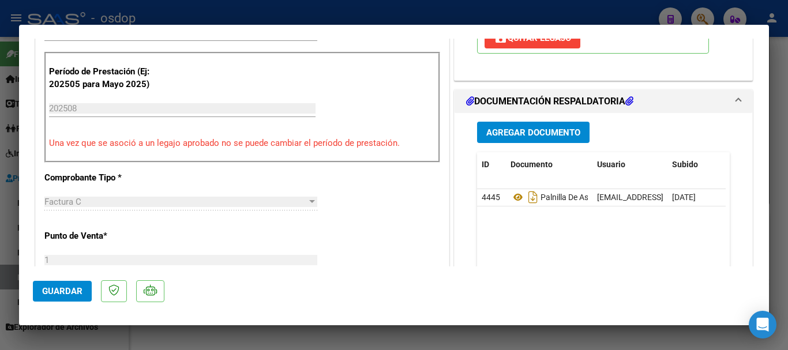
scroll to position [346, 0]
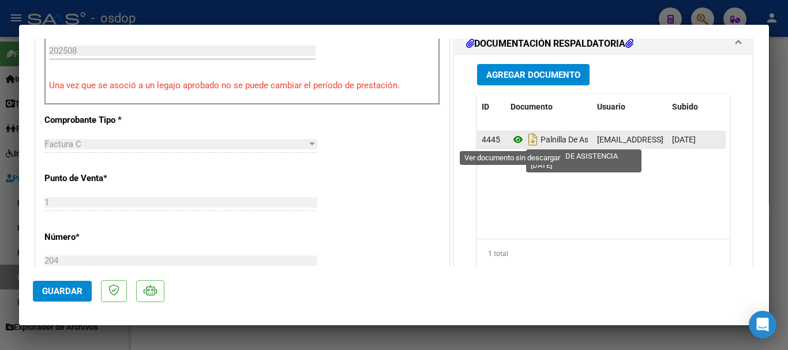
click at [511, 136] on icon at bounding box center [518, 140] width 15 height 14
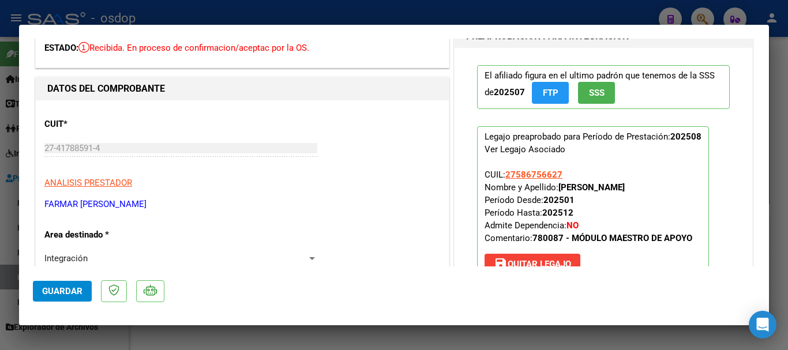
scroll to position [0, 0]
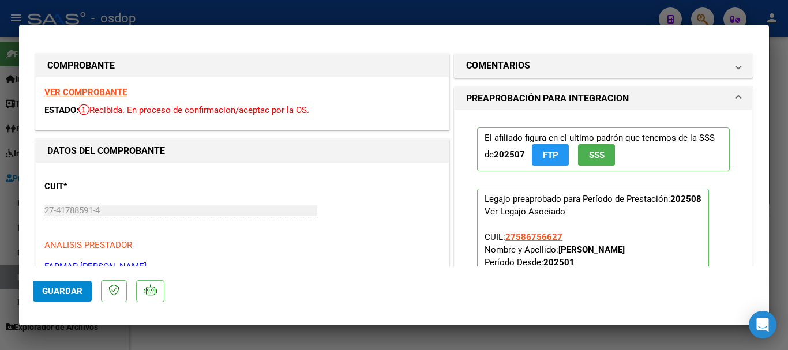
type input "$ 0,00"
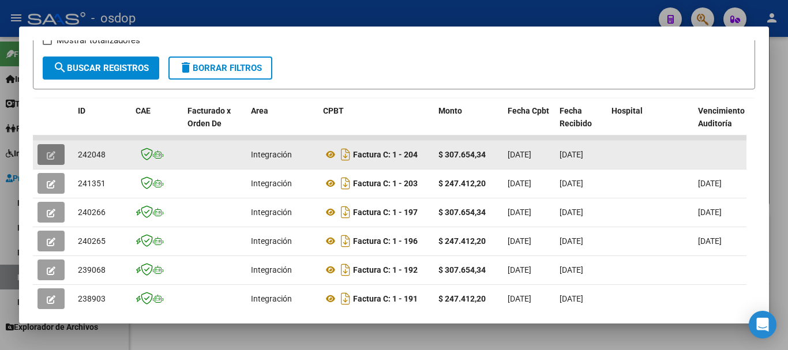
click at [51, 160] on icon "button" at bounding box center [51, 155] width 9 height 9
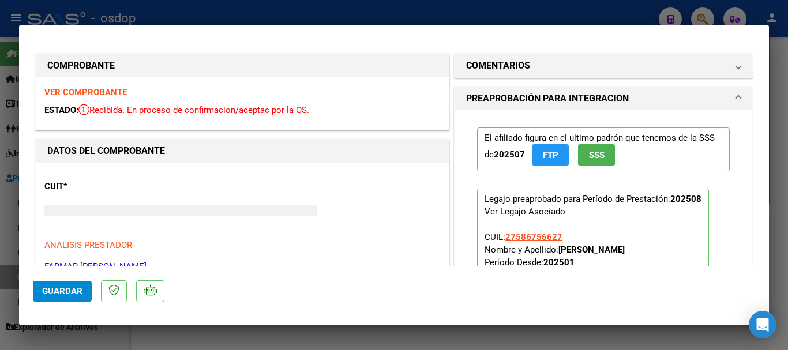
type input "$ 0,00"
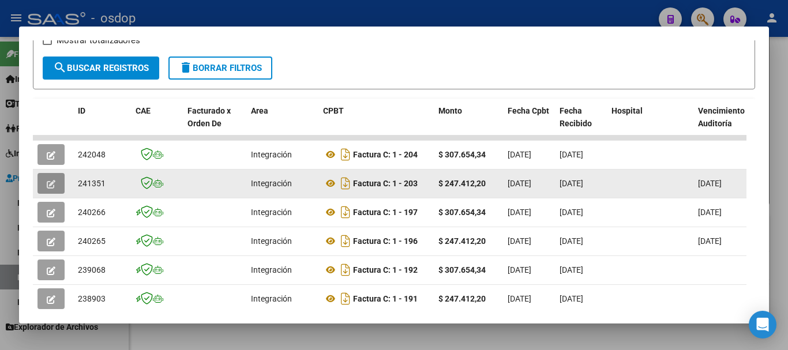
click at [49, 186] on icon "button" at bounding box center [51, 184] width 9 height 9
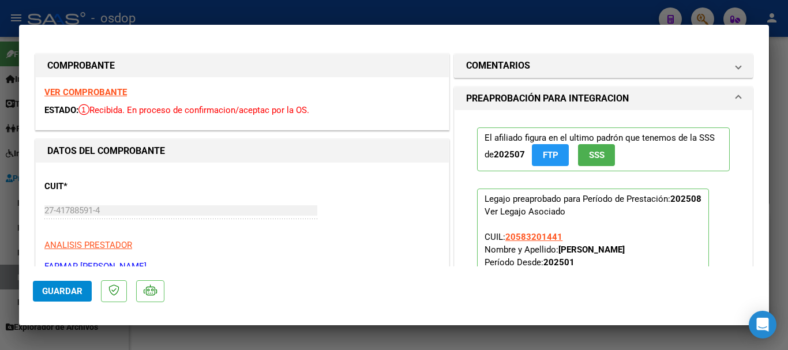
type input "$ 0,00"
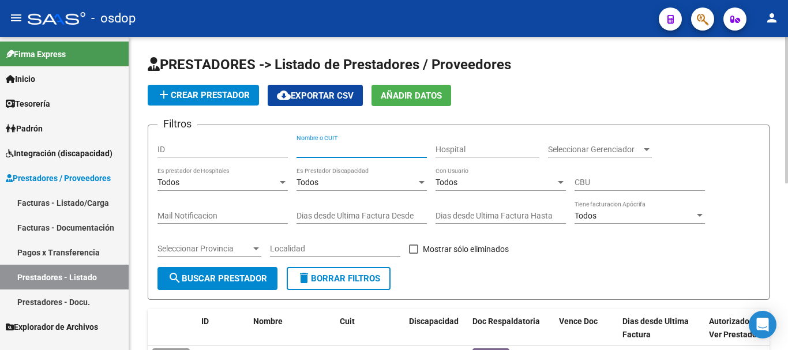
click at [306, 148] on input "Nombre o CUIT" at bounding box center [362, 150] width 130 height 10
type input "27357013769"
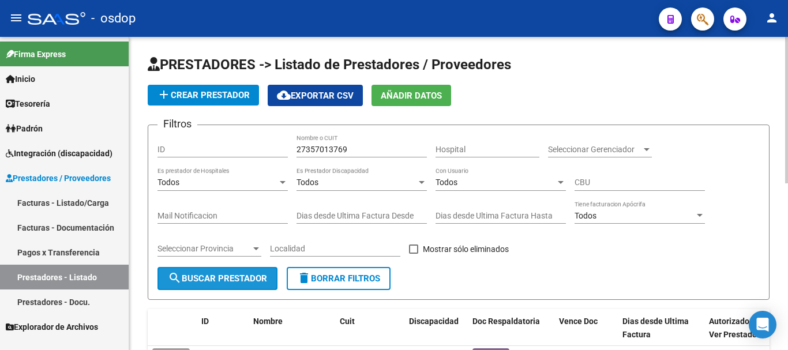
click at [229, 279] on span "search Buscar Prestador" at bounding box center [217, 279] width 99 height 10
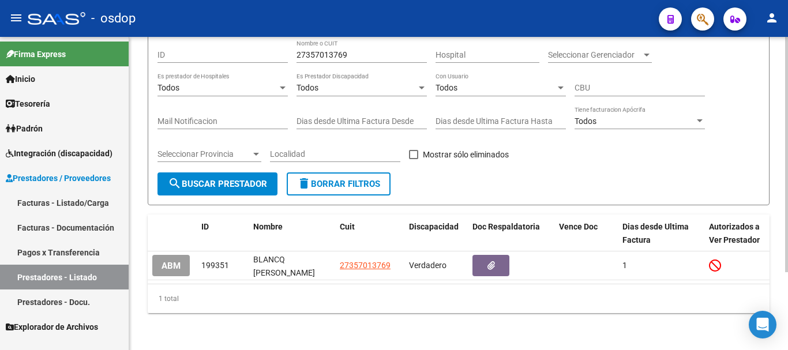
scroll to position [104, 0]
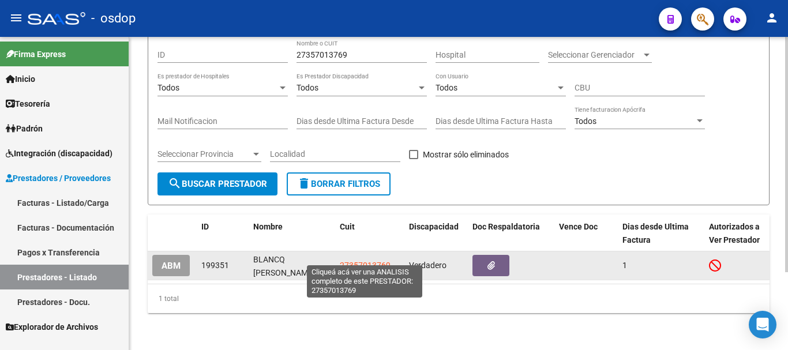
click at [348, 261] on span "27357013769" at bounding box center [365, 265] width 51 height 9
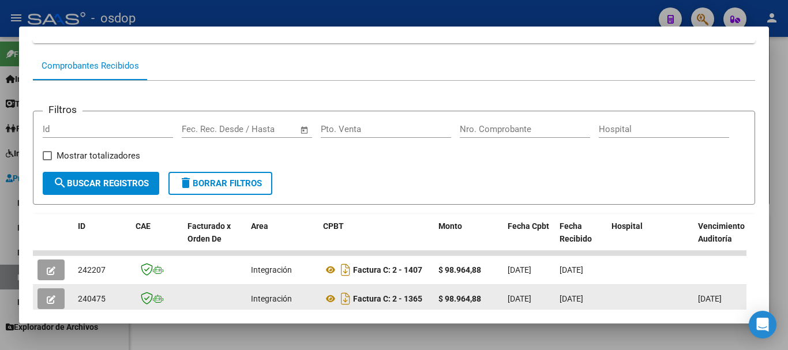
scroll to position [216, 0]
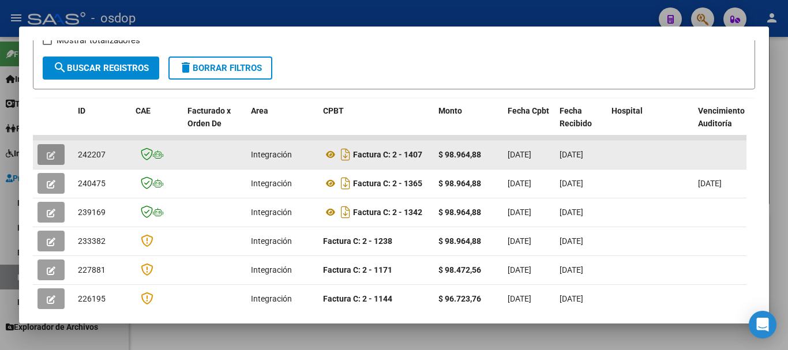
click at [47, 160] on icon "button" at bounding box center [51, 155] width 9 height 9
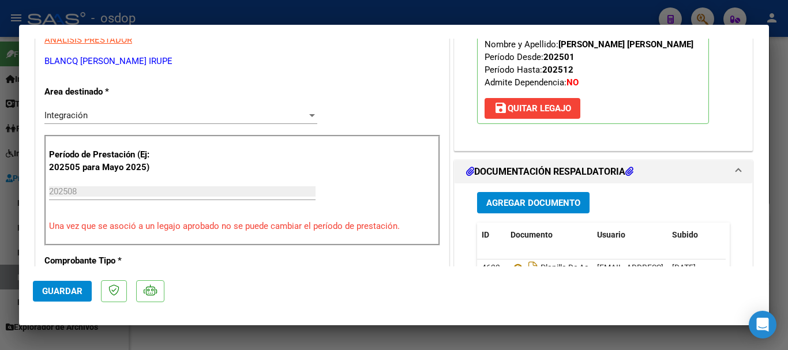
scroll to position [231, 0]
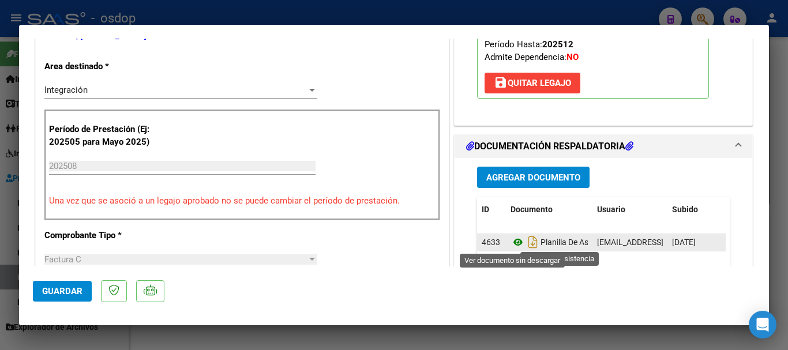
click at [517, 242] on icon at bounding box center [518, 242] width 15 height 14
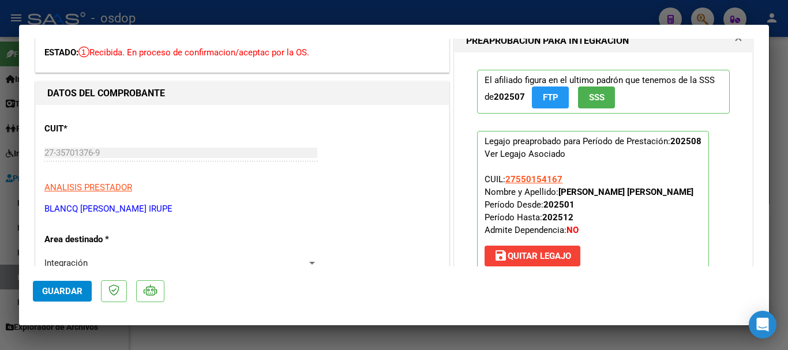
scroll to position [0, 0]
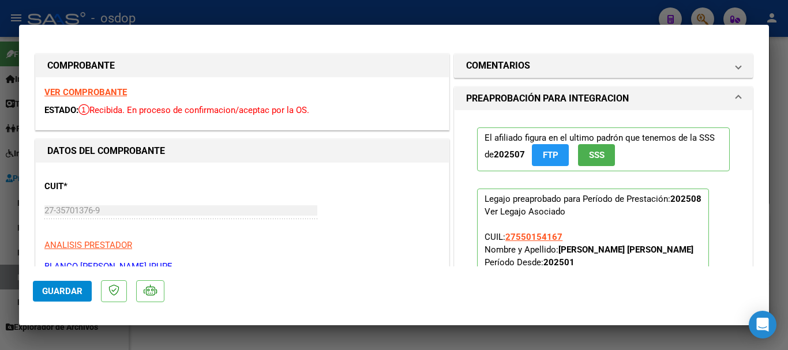
click at [93, 91] on strong "VER COMPROBANTE" at bounding box center [85, 92] width 83 height 10
type input "$ 0,00"
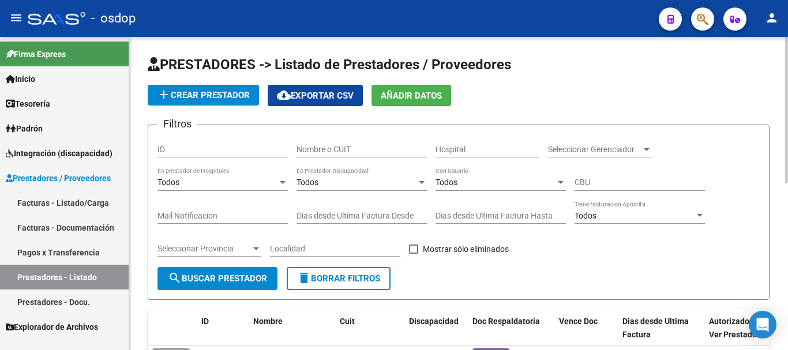
click at [342, 144] on div "Nombre o CUIT" at bounding box center [362, 145] width 130 height 23
type input "27213679959"
click at [193, 268] on button "search Buscar Prestador" at bounding box center [218, 278] width 120 height 23
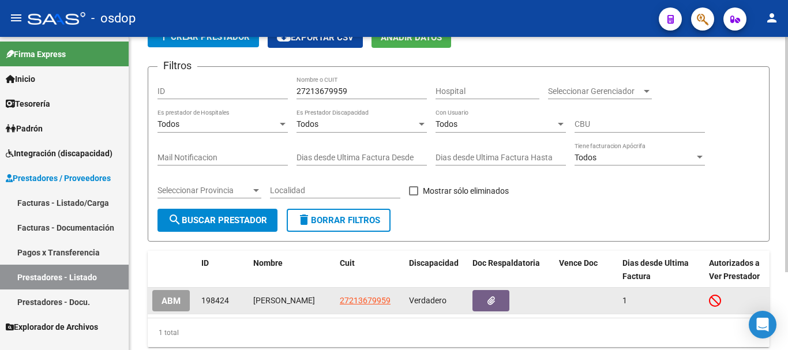
scroll to position [104, 0]
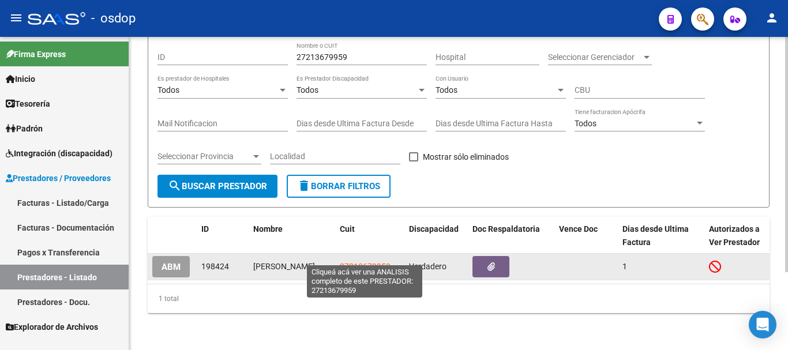
click at [380, 262] on span "27213679959" at bounding box center [365, 266] width 51 height 9
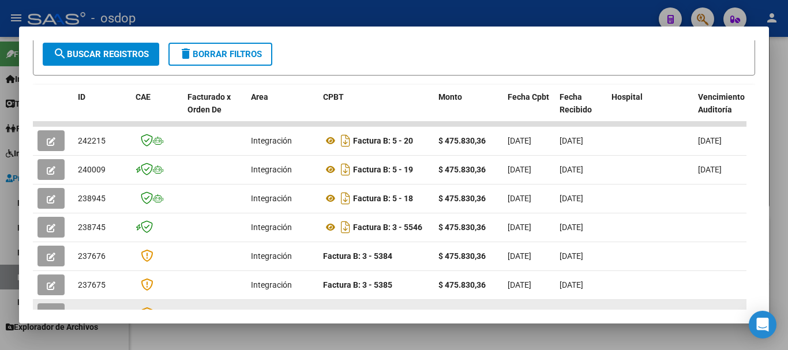
scroll to position [231, 0]
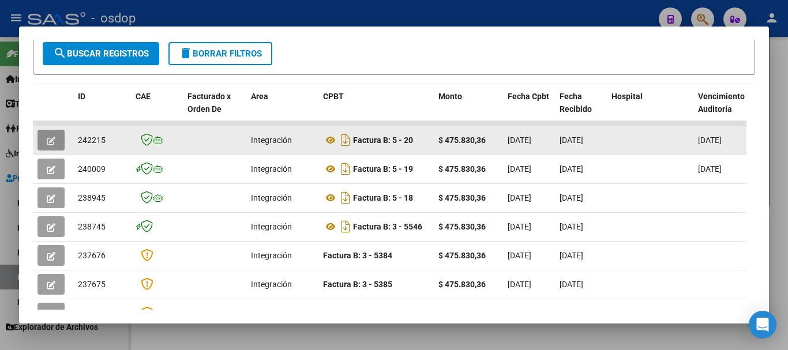
click at [48, 145] on icon "button" at bounding box center [51, 141] width 9 height 9
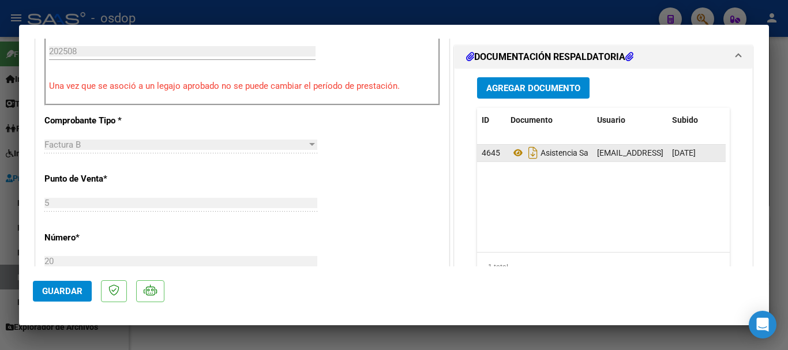
scroll to position [346, 0]
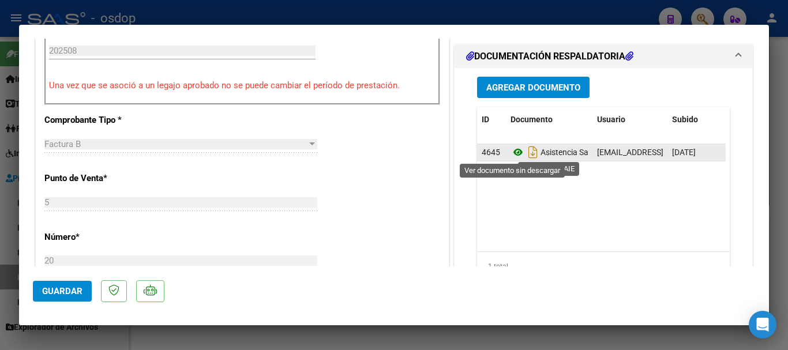
click at [512, 155] on icon at bounding box center [518, 152] width 15 height 14
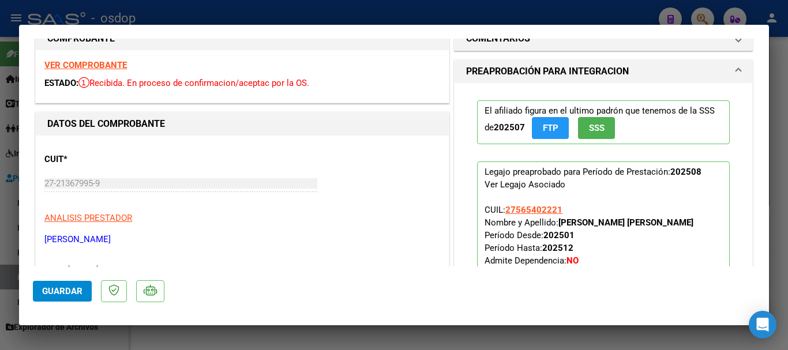
scroll to position [0, 0]
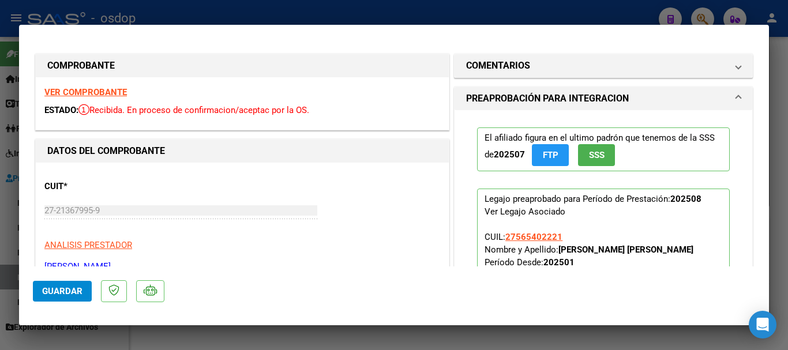
click at [83, 88] on strong "VER COMPROBANTE" at bounding box center [85, 92] width 83 height 10
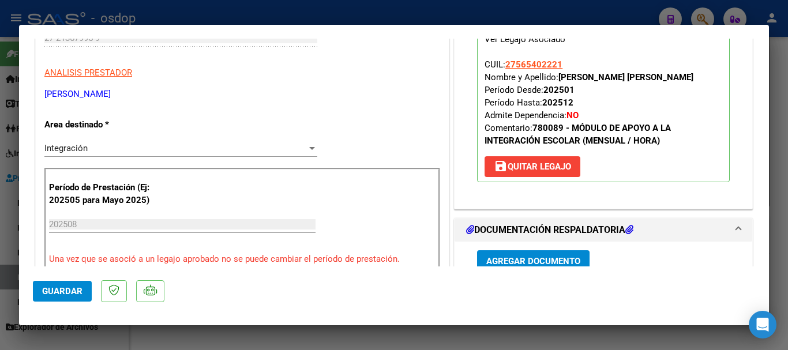
scroll to position [173, 0]
type input "$ 0,00"
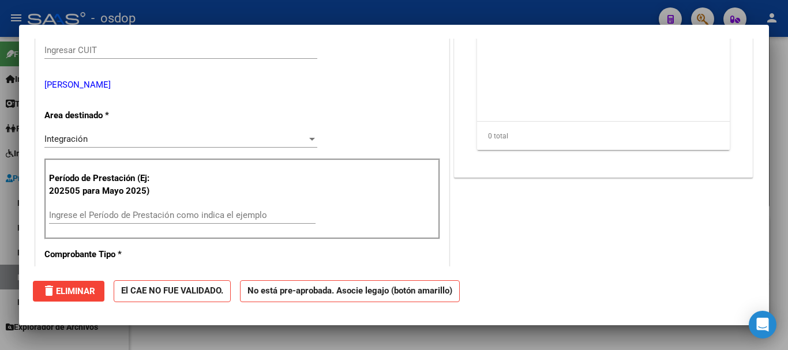
scroll to position [0, 0]
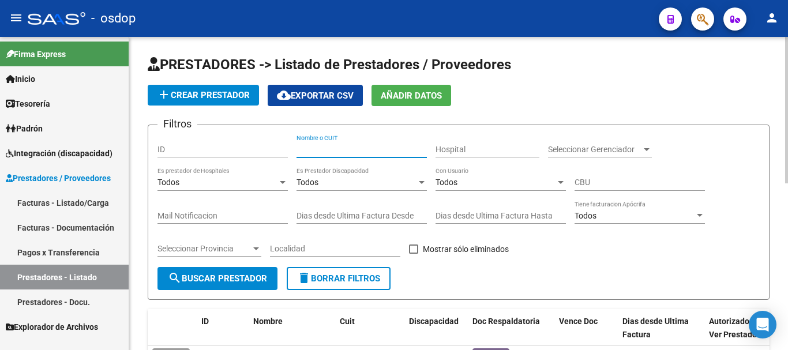
click at [331, 151] on input "Nombre o CUIT" at bounding box center [362, 150] width 130 height 10
type input "23172047734"
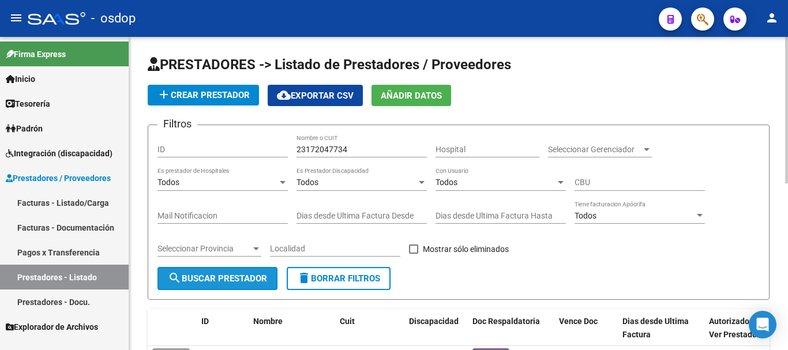
click at [230, 274] on span "search Buscar Prestador" at bounding box center [217, 279] width 99 height 10
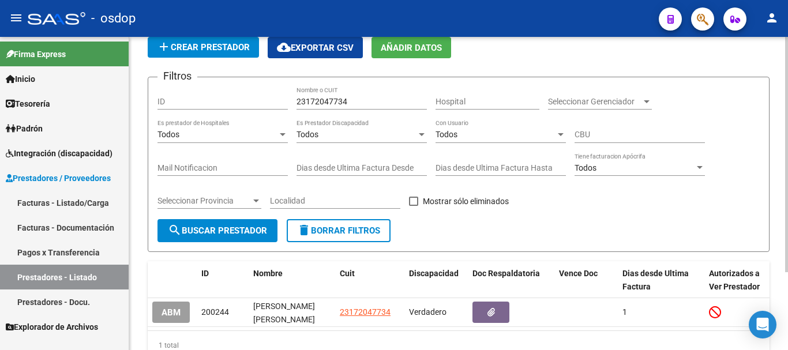
scroll to position [104, 0]
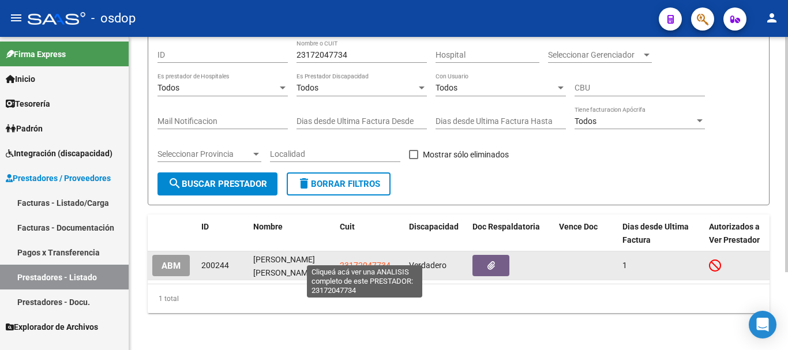
click at [352, 261] on span "23172047734" at bounding box center [365, 265] width 51 height 9
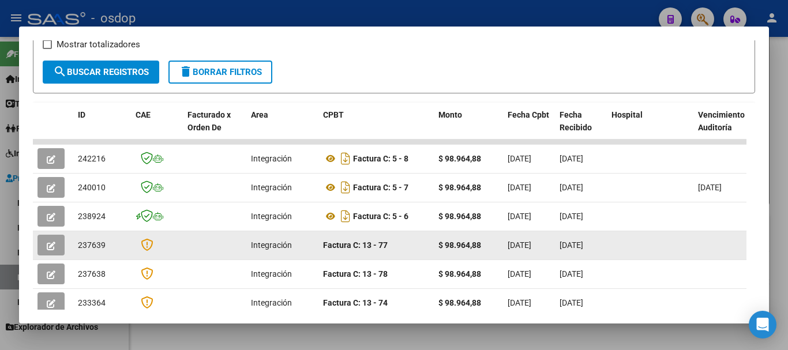
scroll to position [217, 0]
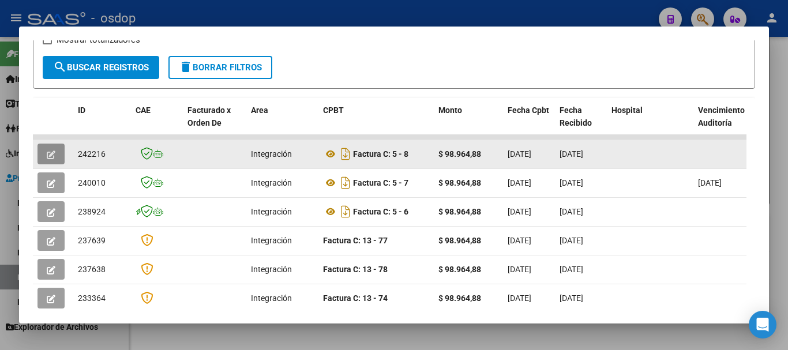
click at [53, 159] on icon "button" at bounding box center [51, 155] width 9 height 9
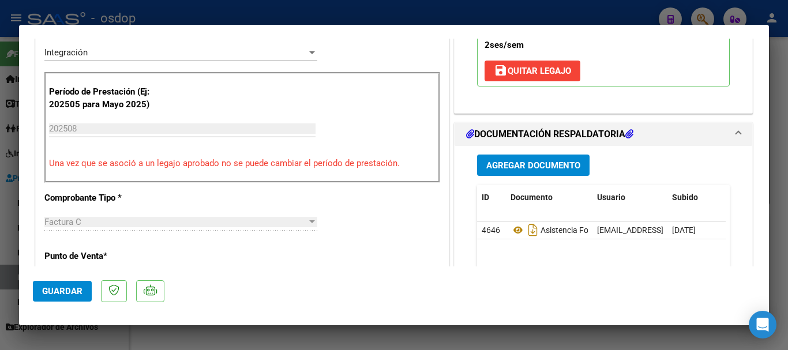
scroll to position [289, 0]
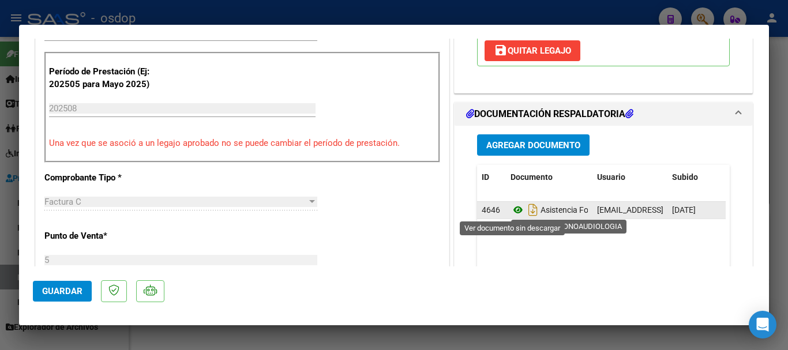
click at [514, 214] on icon at bounding box center [518, 210] width 15 height 14
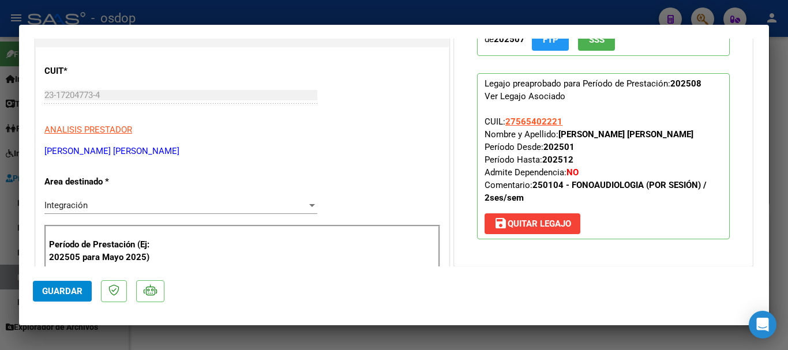
scroll to position [0, 0]
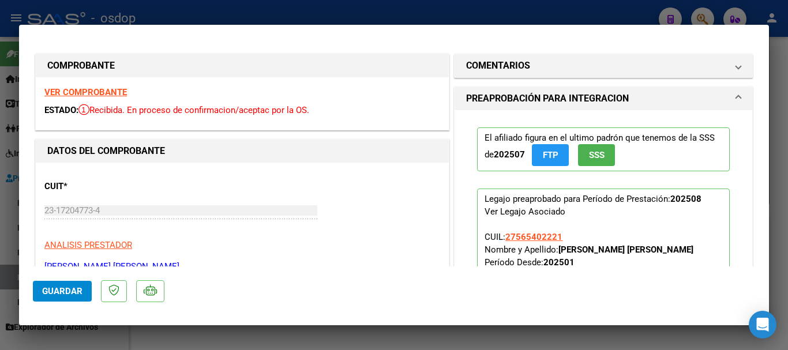
click at [101, 93] on strong "VER COMPROBANTE" at bounding box center [85, 92] width 83 height 10
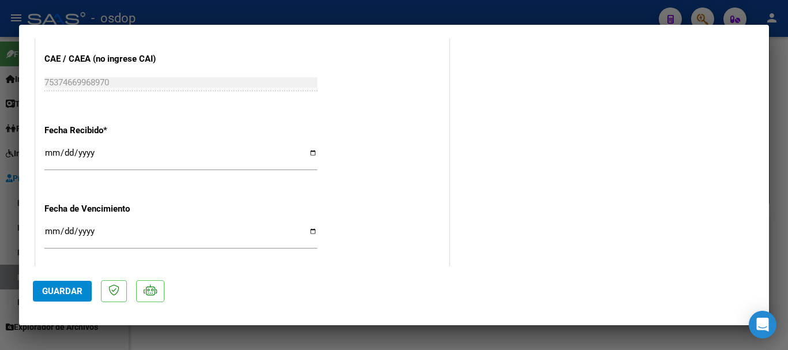
scroll to position [828, 0]
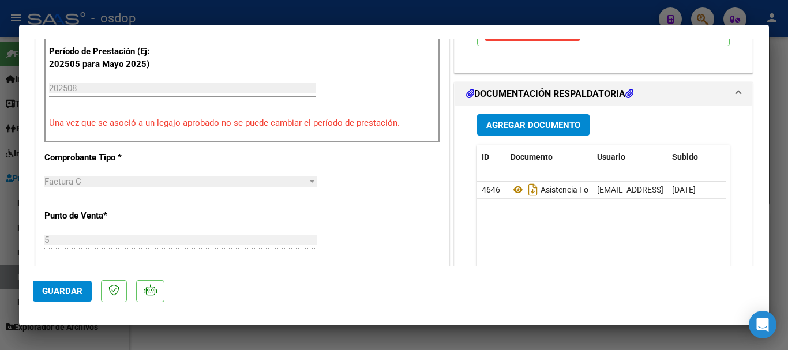
type input "$ 0,00"
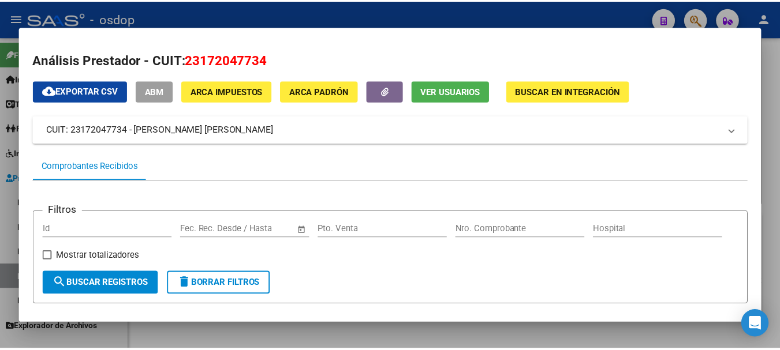
scroll to position [0, 0]
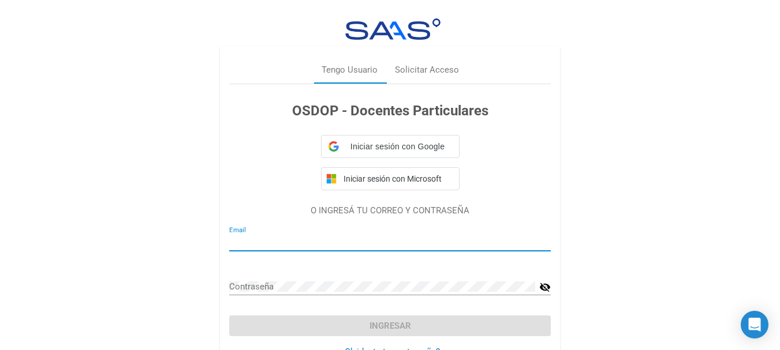
type input "[EMAIL_ADDRESS][PERSON_NAME][DOMAIN_NAME]"
